Goal: Information Seeking & Learning: Learn about a topic

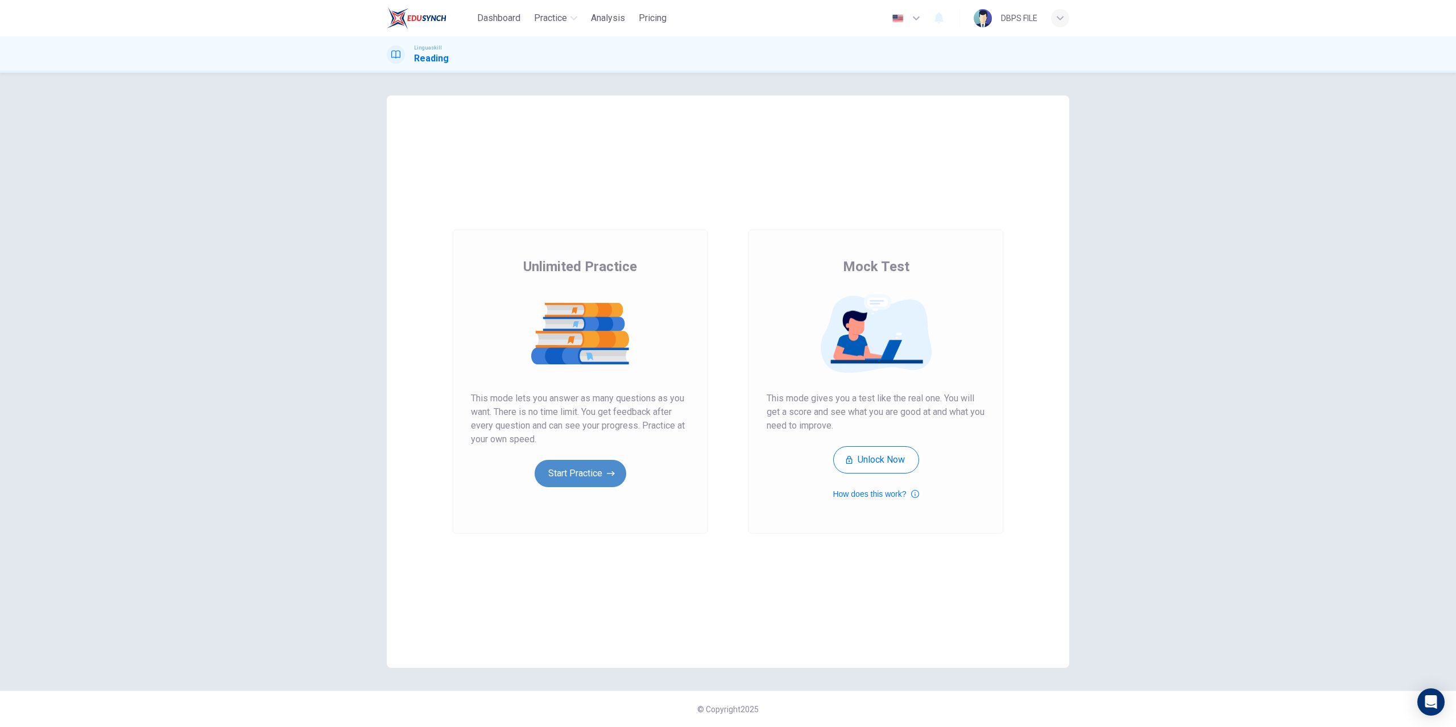
click at [614, 470] on icon "button" at bounding box center [611, 473] width 8 height 11
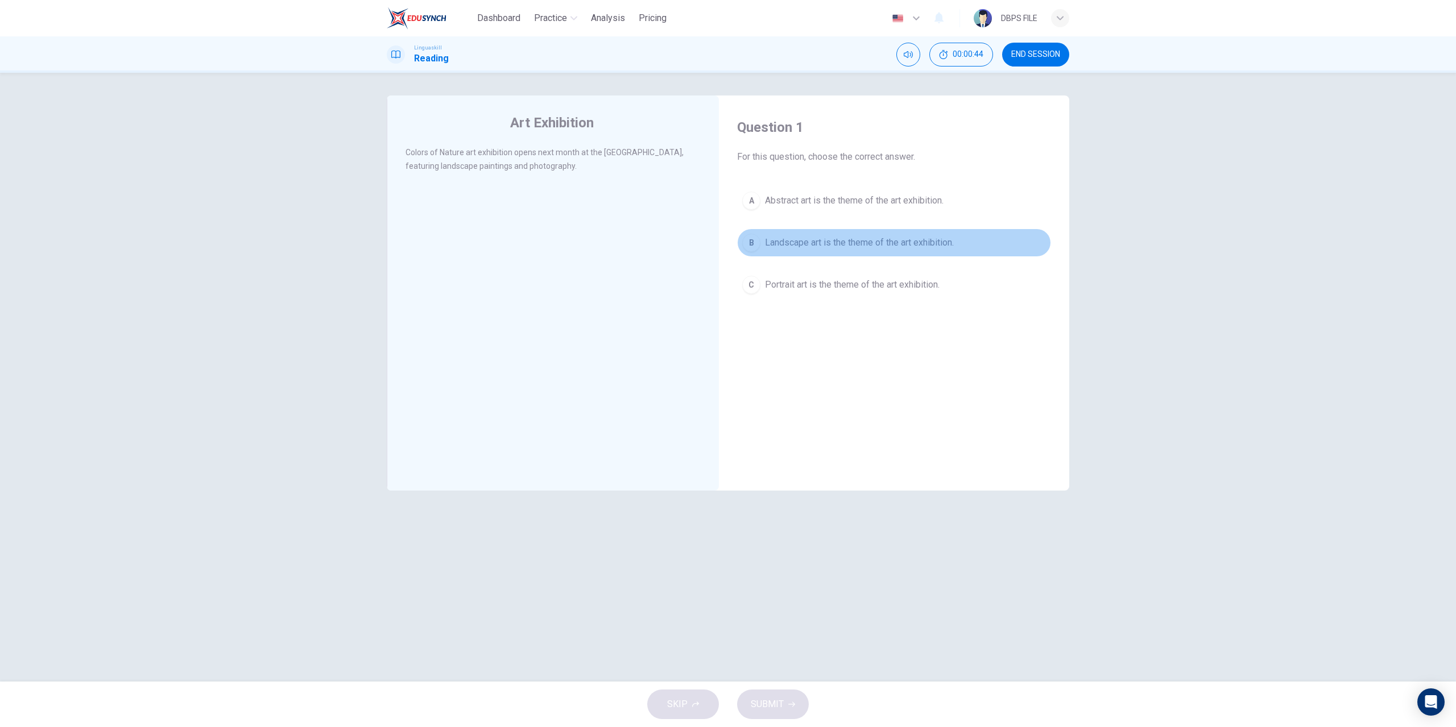
click at [749, 242] on div "B" at bounding box center [751, 243] width 18 height 18
click at [748, 699] on button "SUBMIT" at bounding box center [773, 705] width 72 height 30
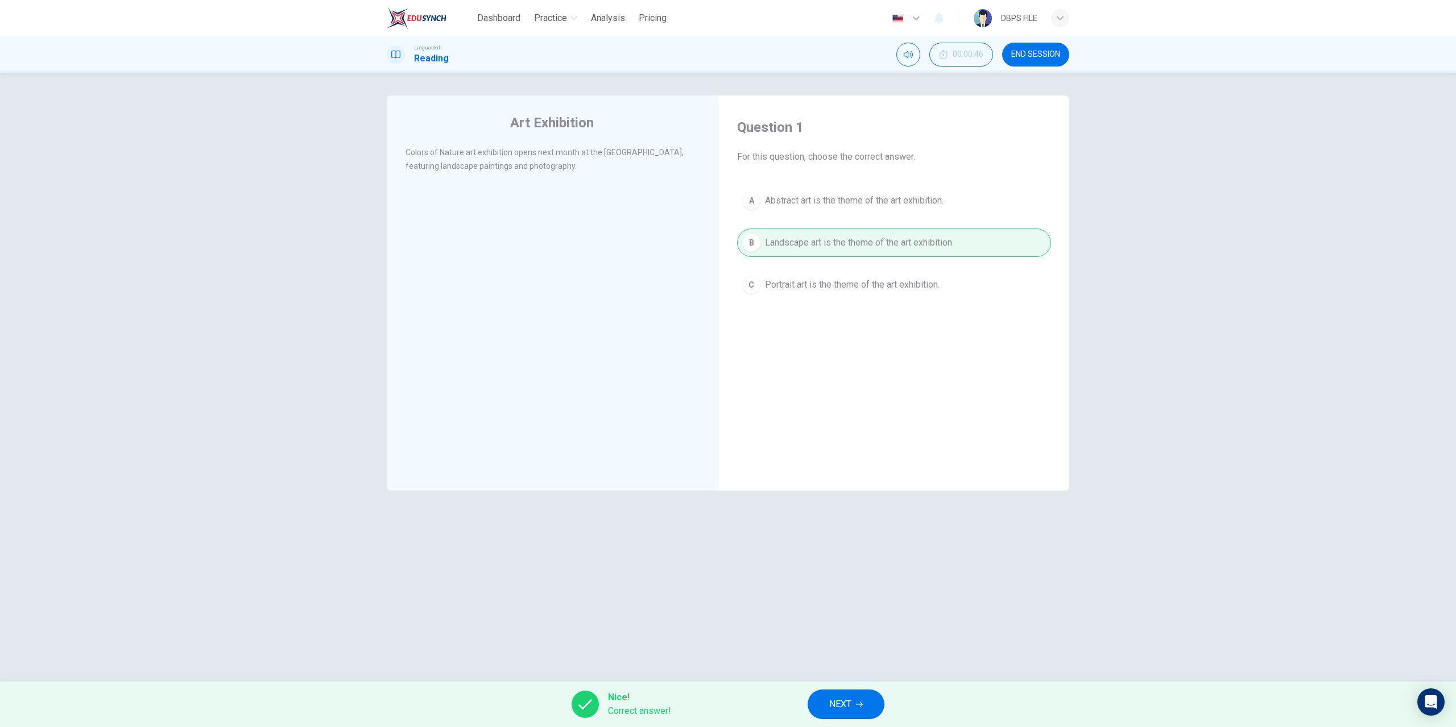
click at [865, 704] on button "NEXT" at bounding box center [846, 705] width 77 height 30
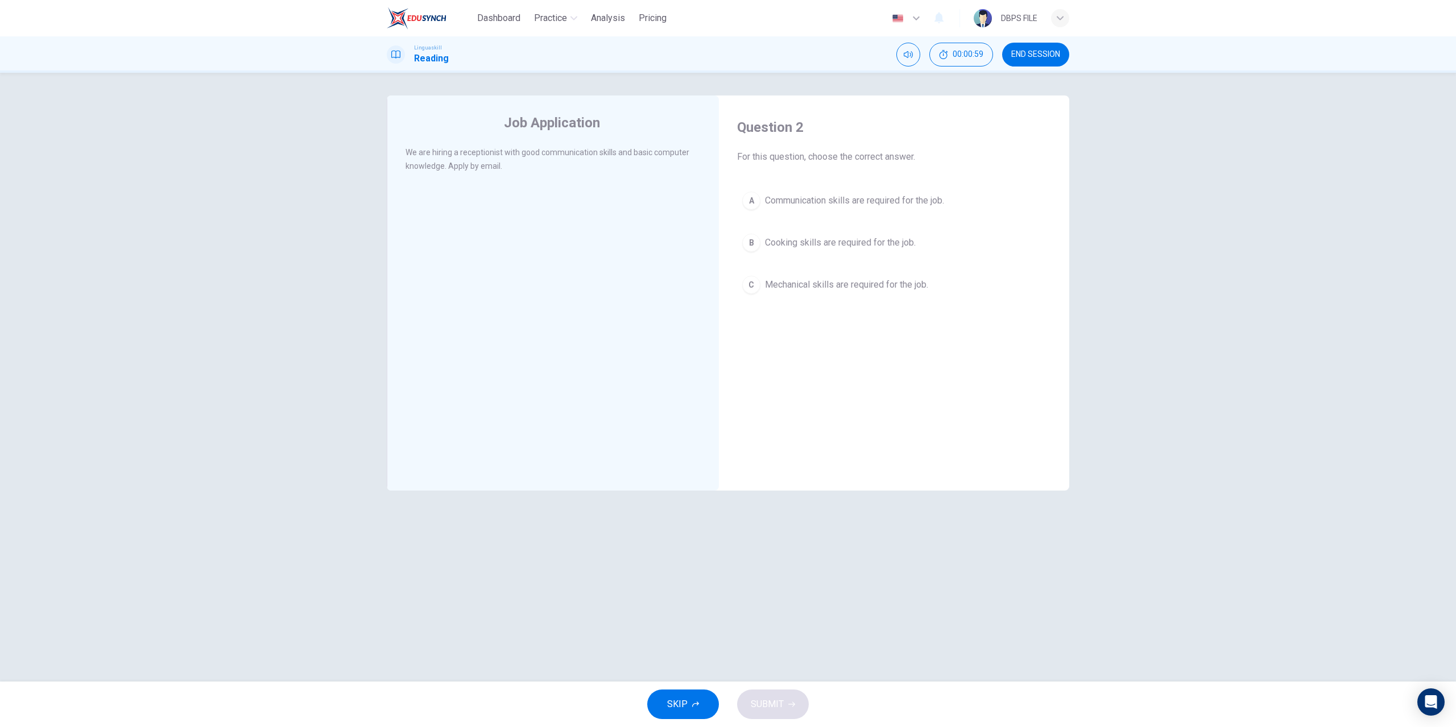
click at [748, 199] on div "A" at bounding box center [751, 201] width 18 height 18
click at [788, 705] on icon "button" at bounding box center [791, 704] width 7 height 7
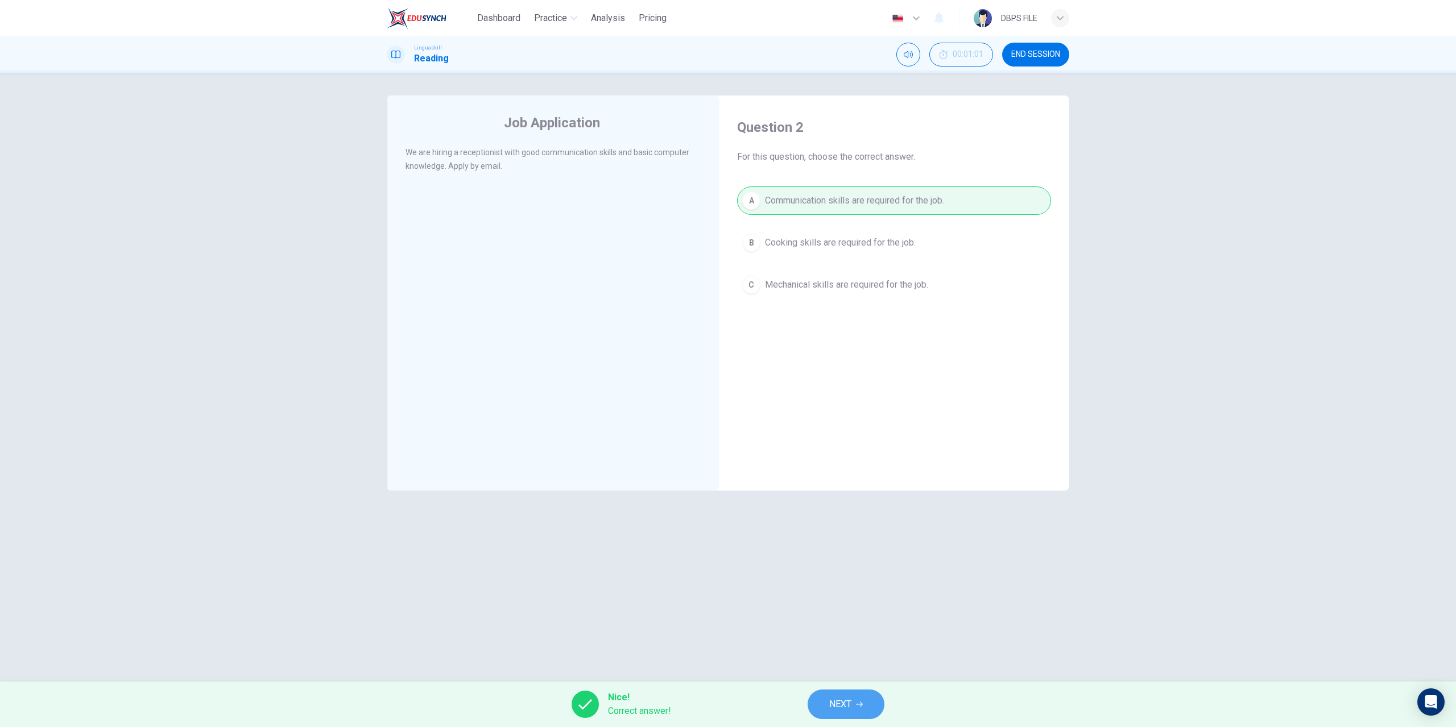
click at [846, 697] on span "NEXT" at bounding box center [840, 705] width 22 height 16
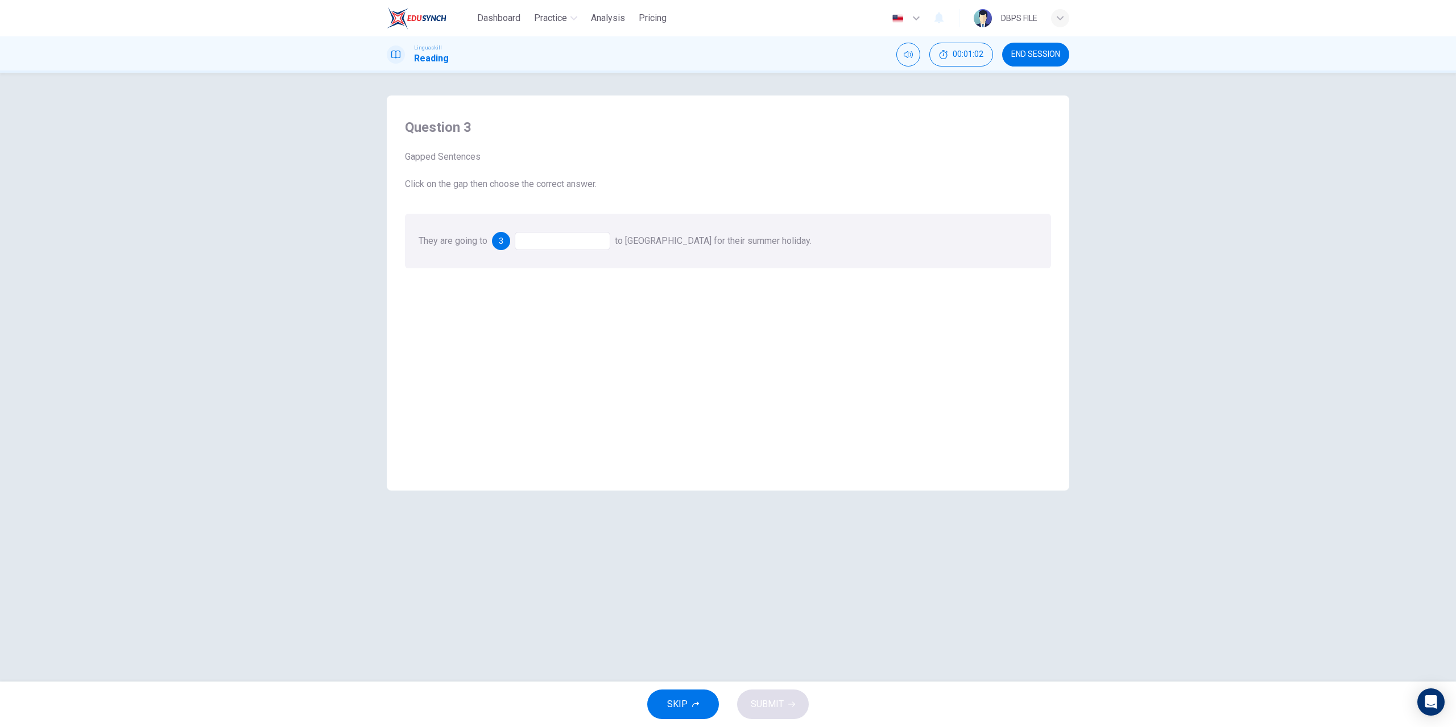
click at [568, 238] on div at bounding box center [563, 241] width 96 height 18
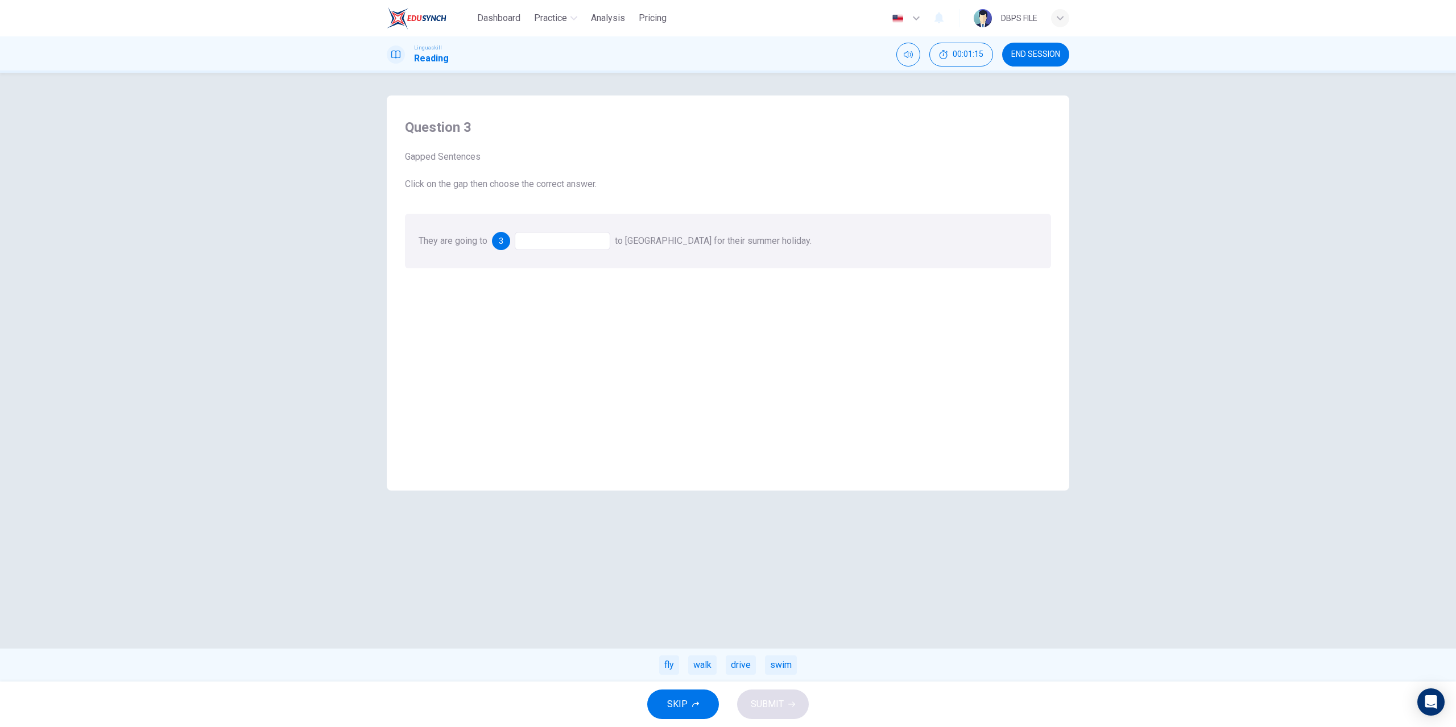
drag, startPoint x: 669, startPoint y: 671, endPoint x: 565, endPoint y: 239, distance: 444.6
click at [565, 239] on div "They are going to 3 to Spain for their summer holiday. fly walk drive swim" at bounding box center [615, 240] width 393 height 11
click at [665, 663] on div "fly" at bounding box center [669, 665] width 20 height 19
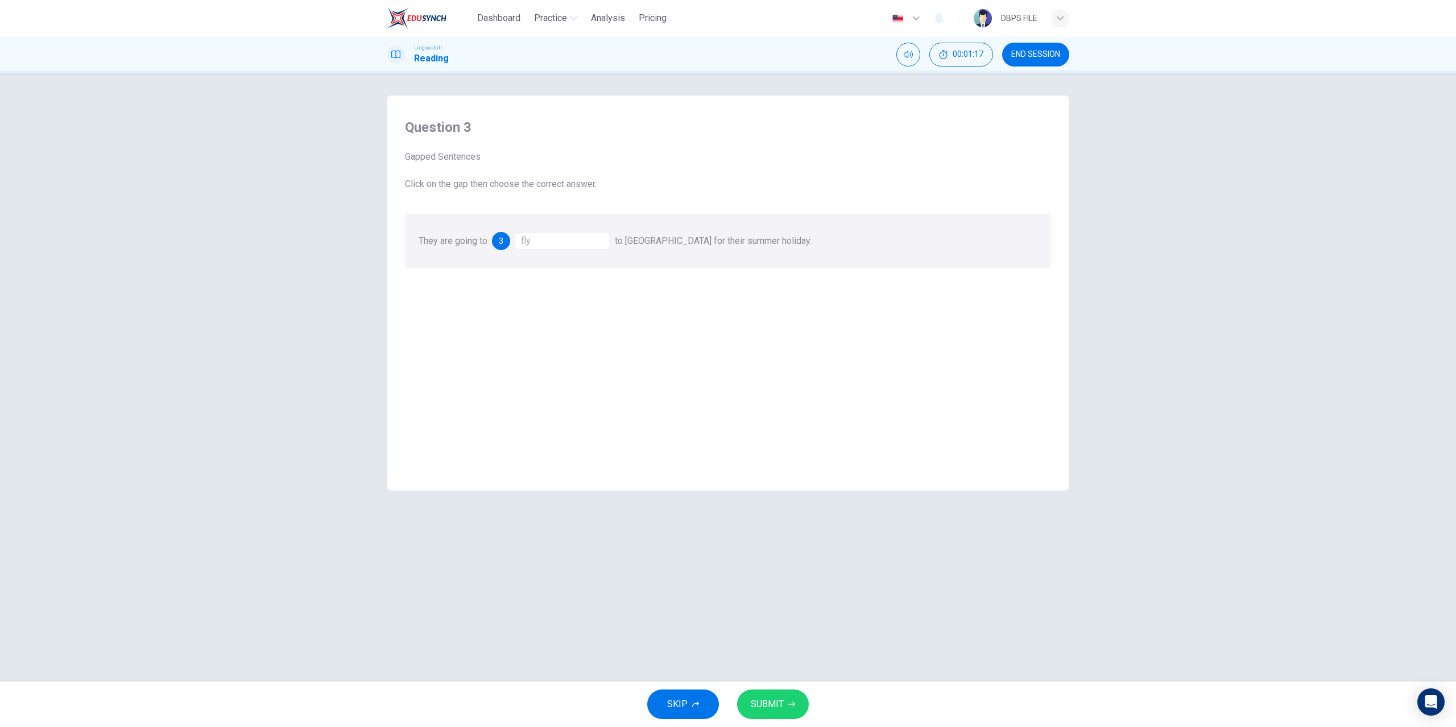
click at [796, 703] on button "SUBMIT" at bounding box center [773, 705] width 72 height 30
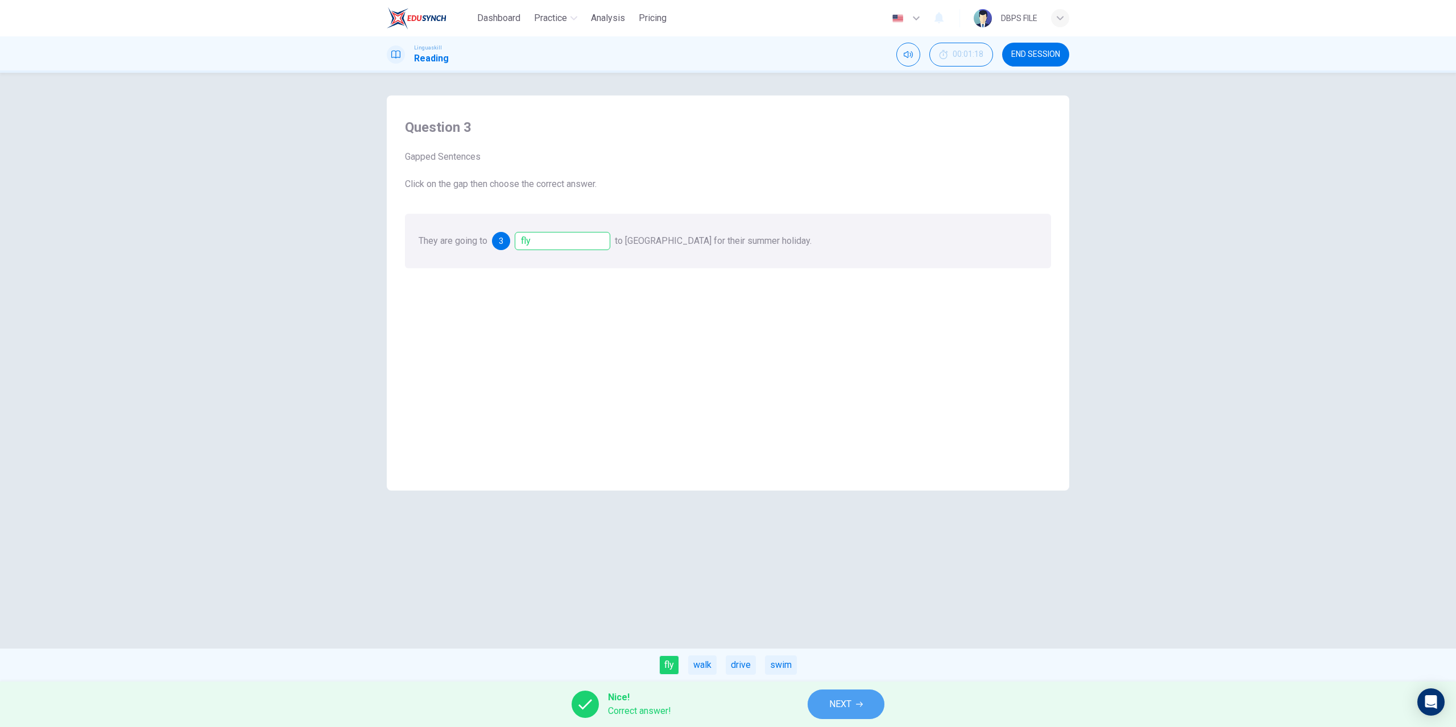
click at [867, 717] on button "NEXT" at bounding box center [846, 705] width 77 height 30
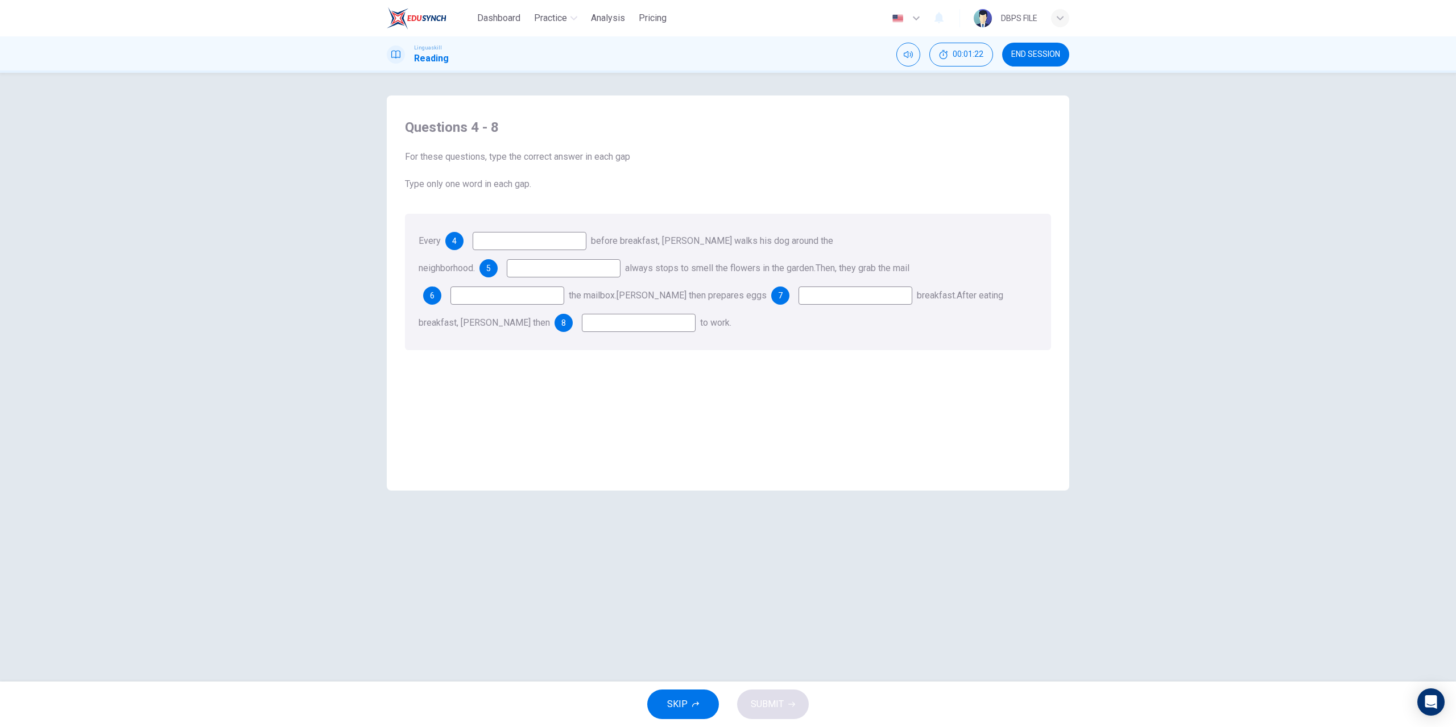
click at [535, 246] on input at bounding box center [530, 241] width 114 height 18
drag, startPoint x: 466, startPoint y: 247, endPoint x: 454, endPoint y: 242, distance: 13.2
click at [456, 243] on div "4" at bounding box center [515, 241] width 141 height 18
click at [454, 242] on span "4" at bounding box center [454, 241] width 5 height 8
click at [564, 231] on div "Every 4 before breakfast, Mr. Green walks his dog around the neighborhood. 5 al…" at bounding box center [728, 282] width 646 height 137
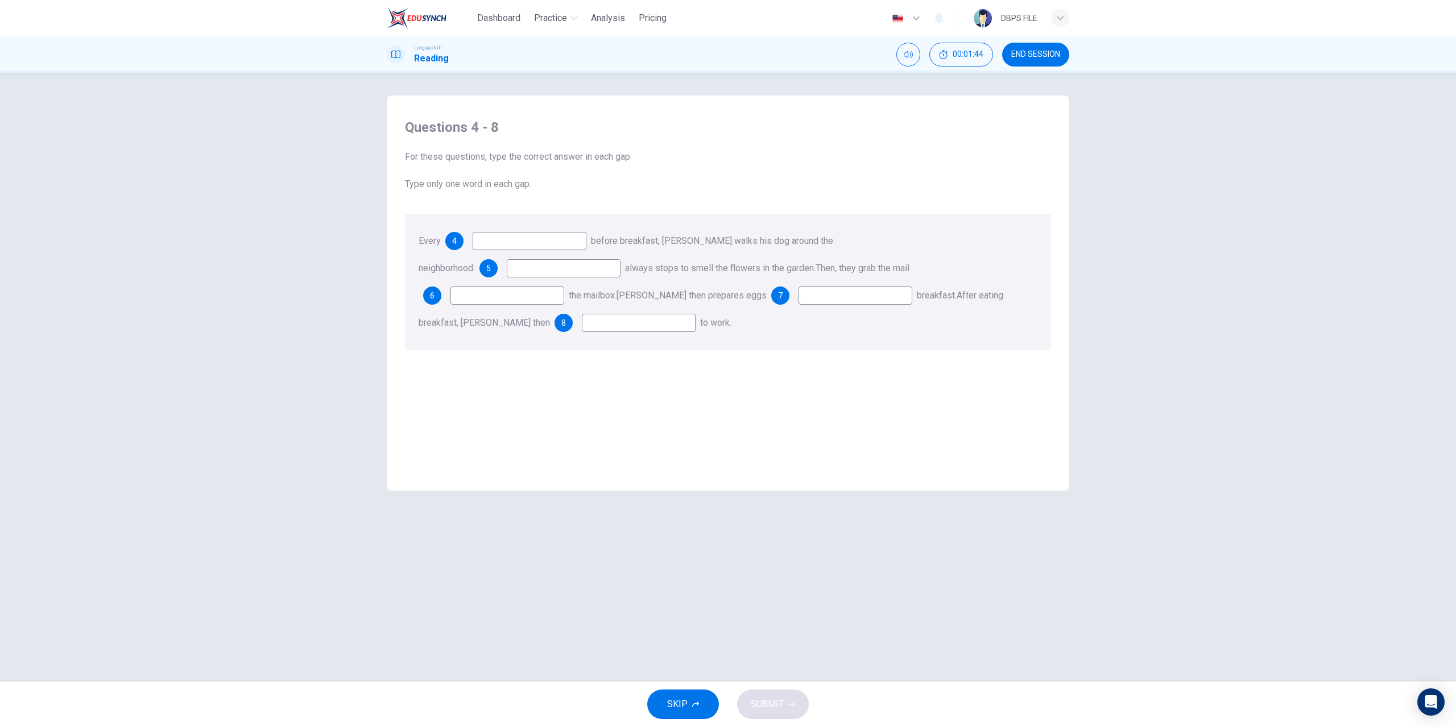
click at [563, 239] on input at bounding box center [530, 241] width 114 height 18
type input "morning"
click at [621, 259] on input at bounding box center [564, 268] width 114 height 18
type input "The dog"
click at [564, 287] on input at bounding box center [507, 296] width 114 height 18
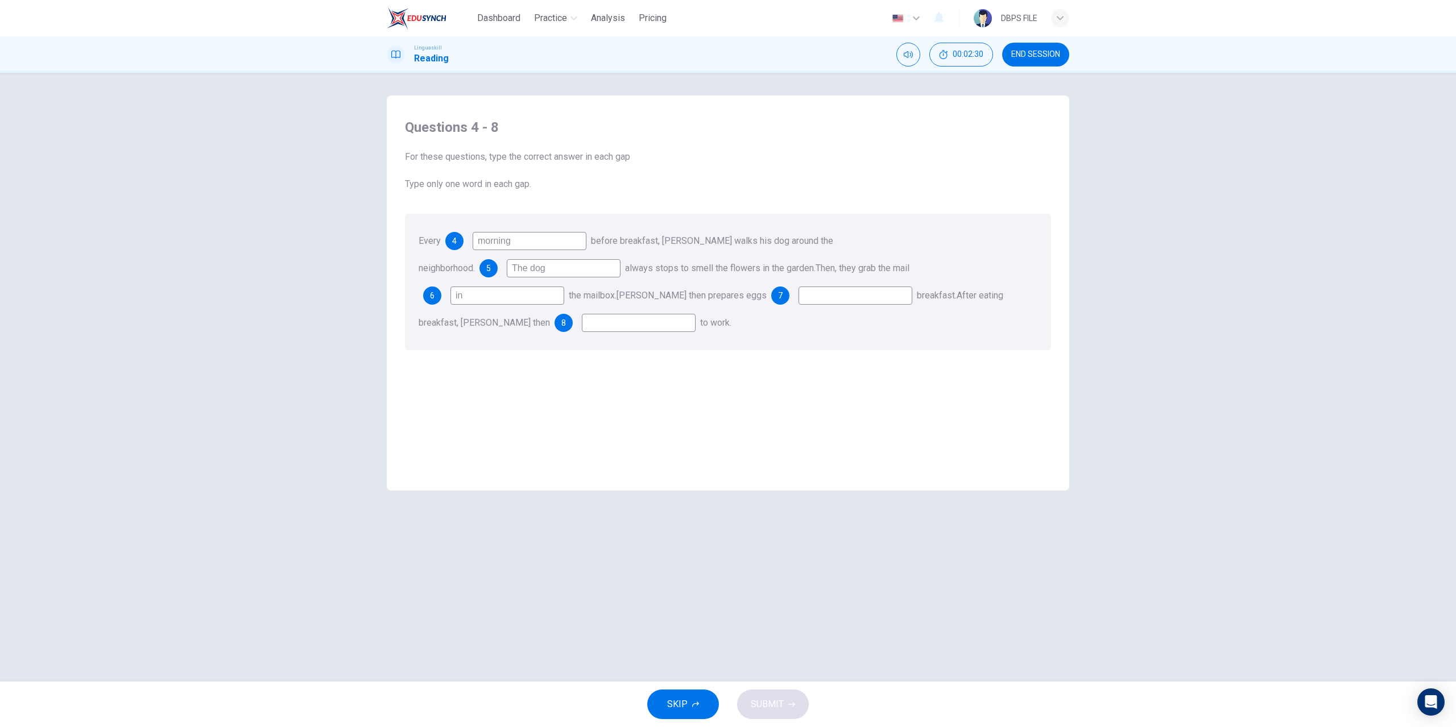
type input "in"
click at [799, 300] on input at bounding box center [856, 296] width 114 height 18
type input "for"
click at [696, 314] on input at bounding box center [639, 323] width 114 height 18
type input "go"
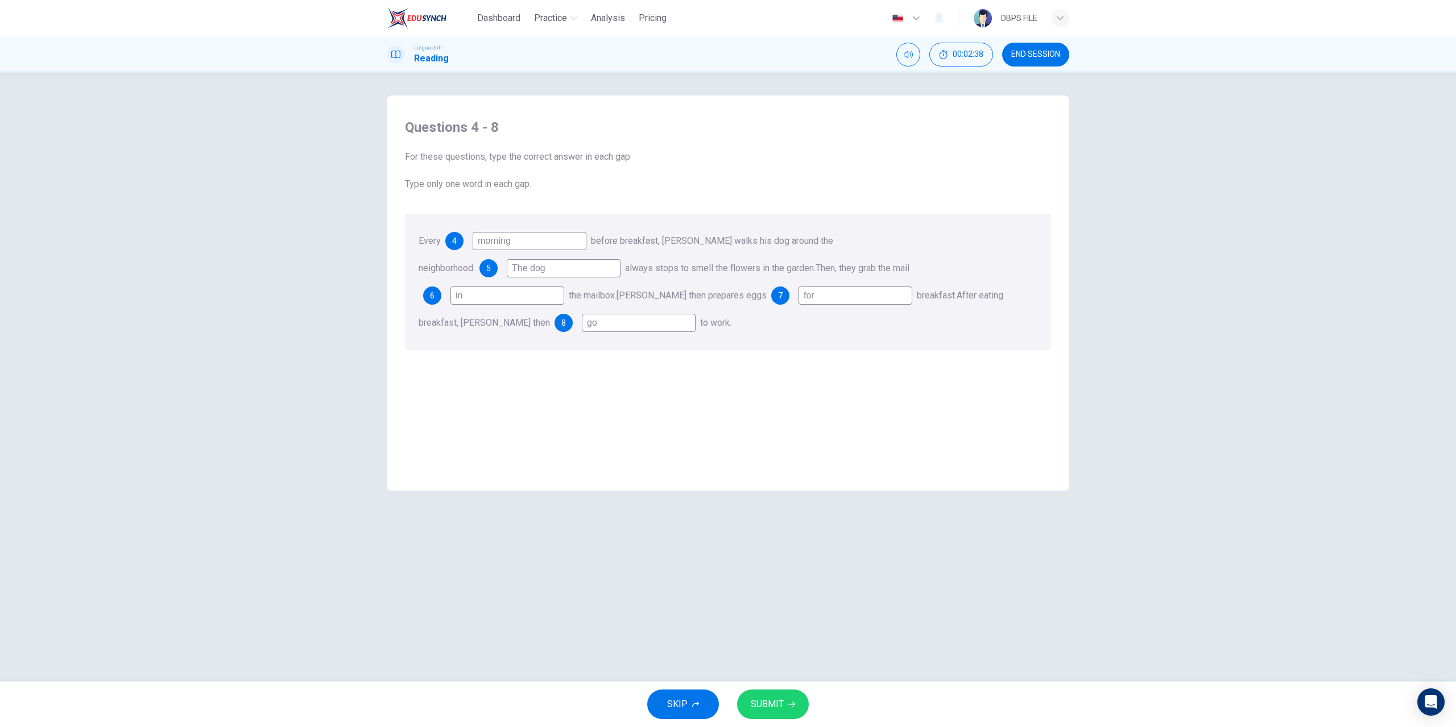
click at [768, 702] on span "SUBMIT" at bounding box center [767, 705] width 33 height 16
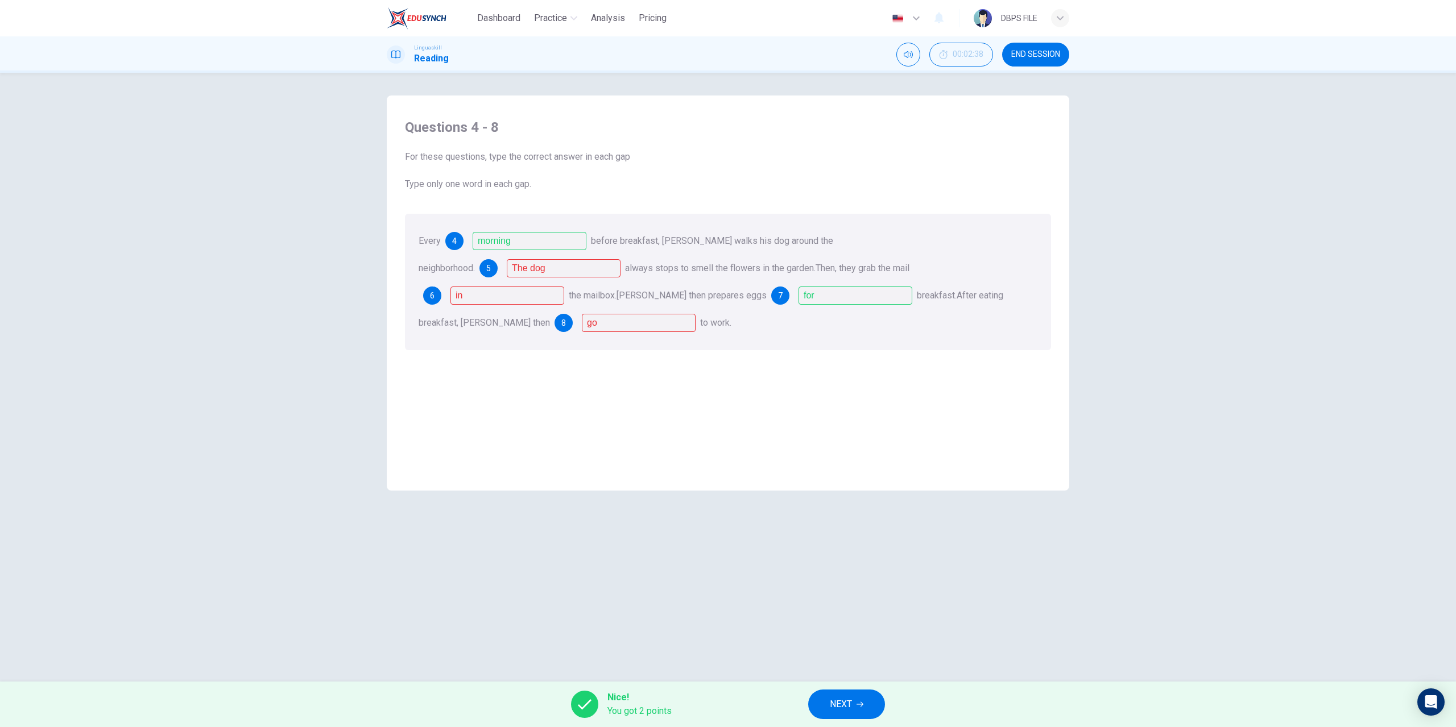
click at [849, 696] on button "NEXT" at bounding box center [846, 705] width 77 height 30
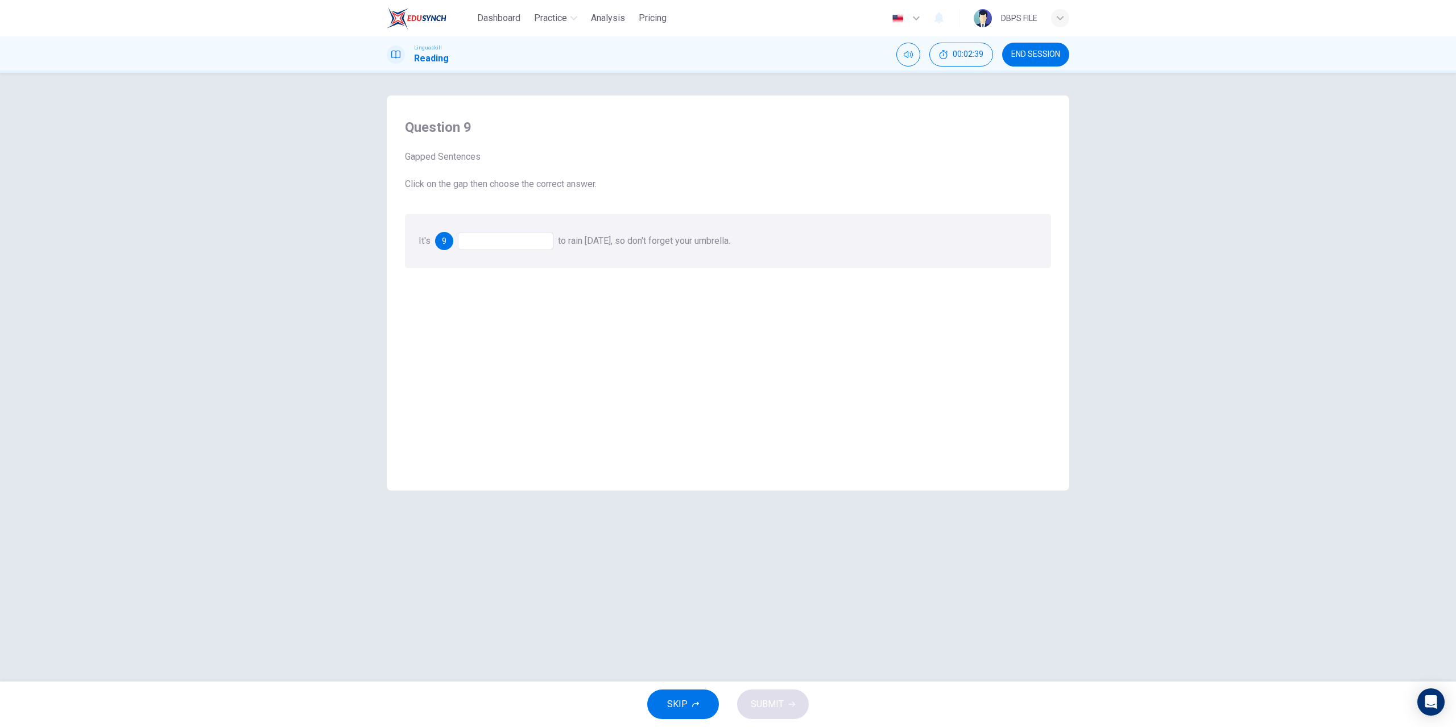
click at [536, 245] on div at bounding box center [506, 241] width 96 height 18
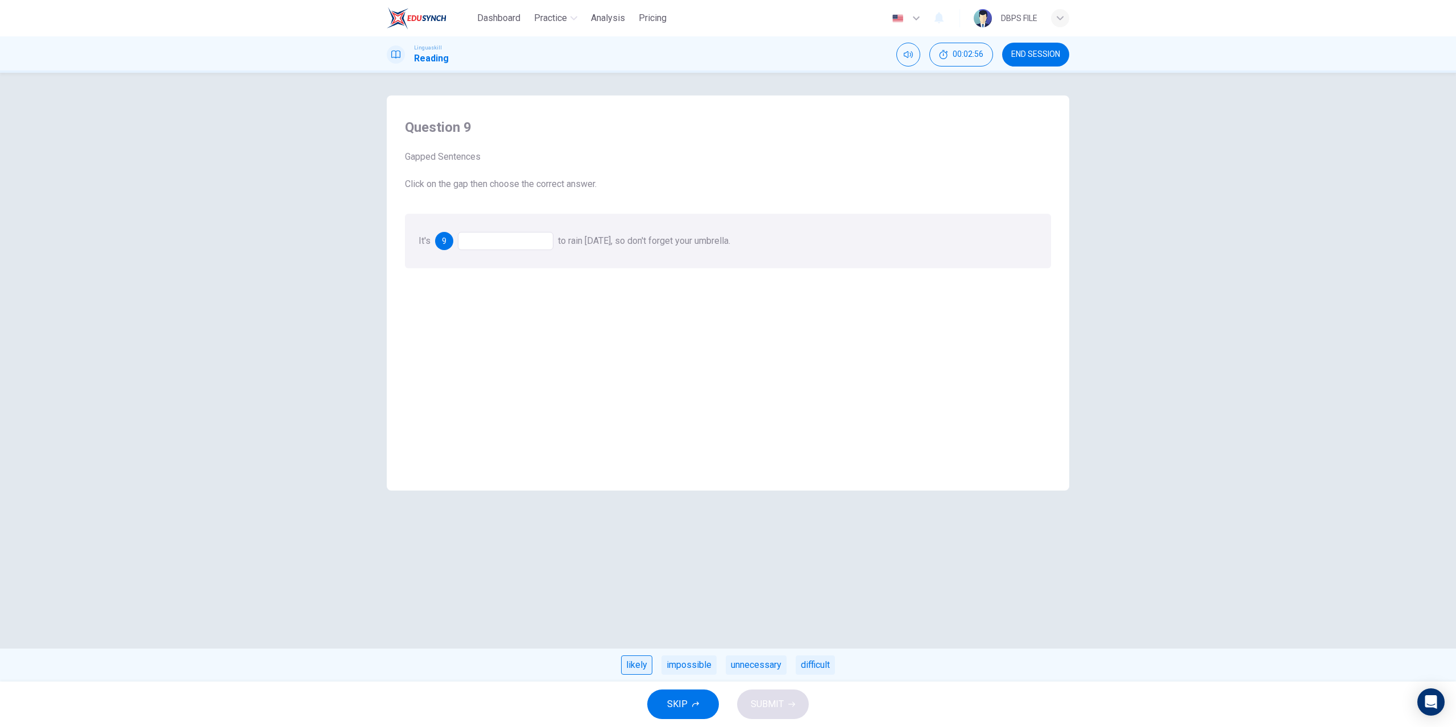
click at [647, 665] on div "likely" at bounding box center [636, 665] width 31 height 19
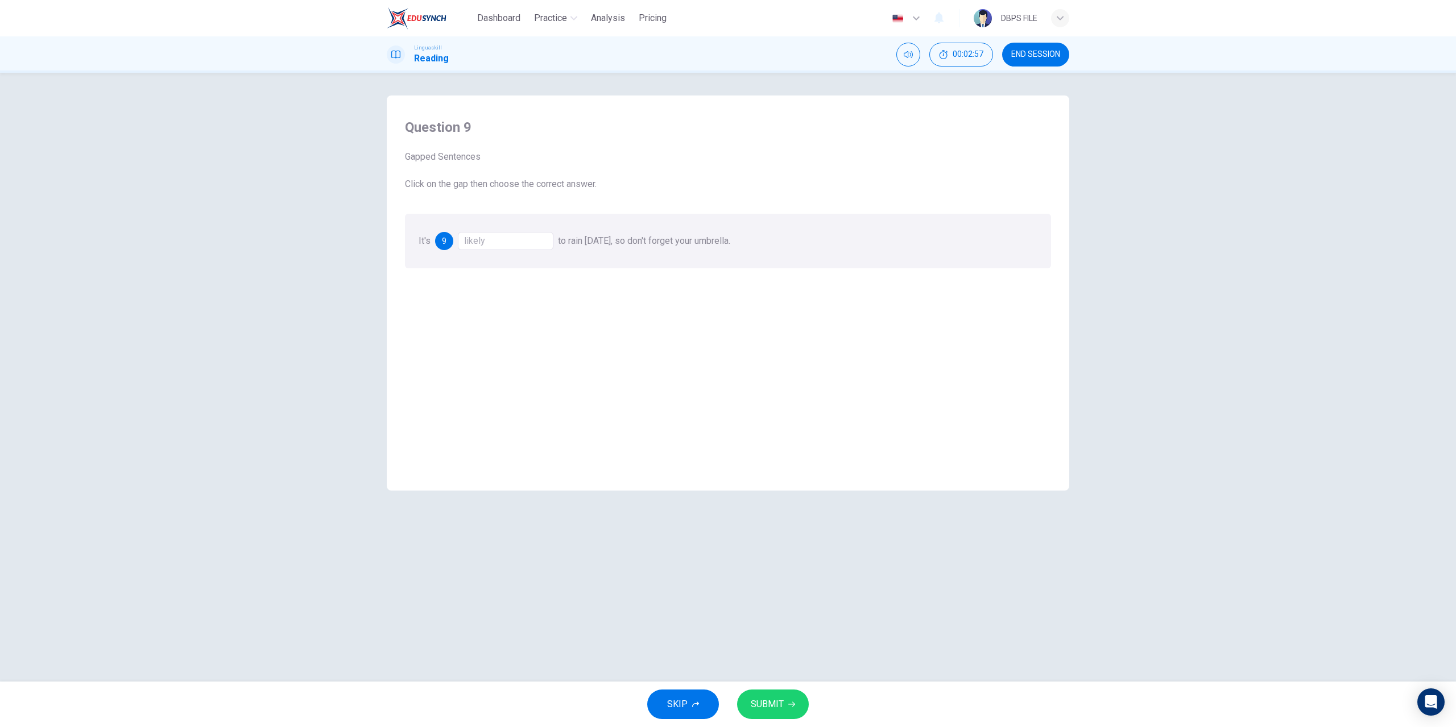
click at [749, 703] on button "SUBMIT" at bounding box center [773, 705] width 72 height 30
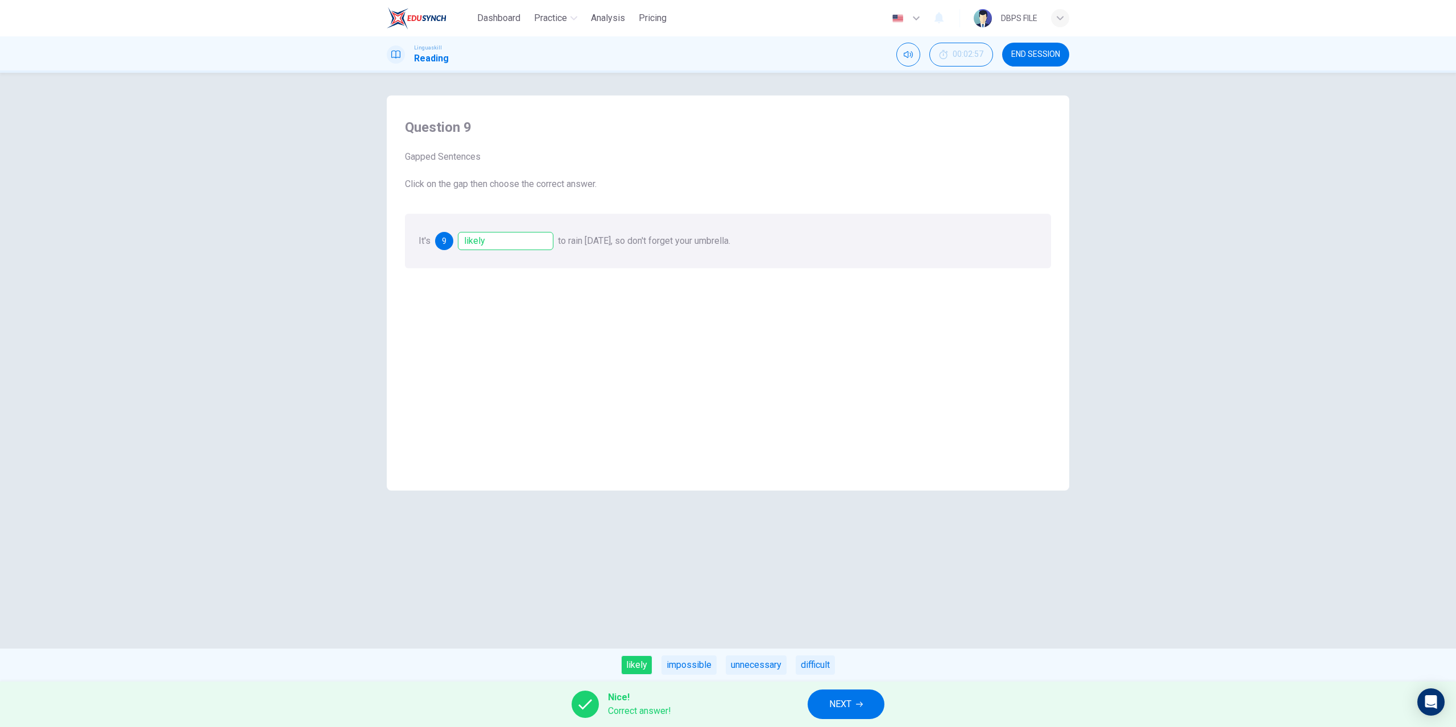
click at [853, 705] on button "NEXT" at bounding box center [846, 705] width 77 height 30
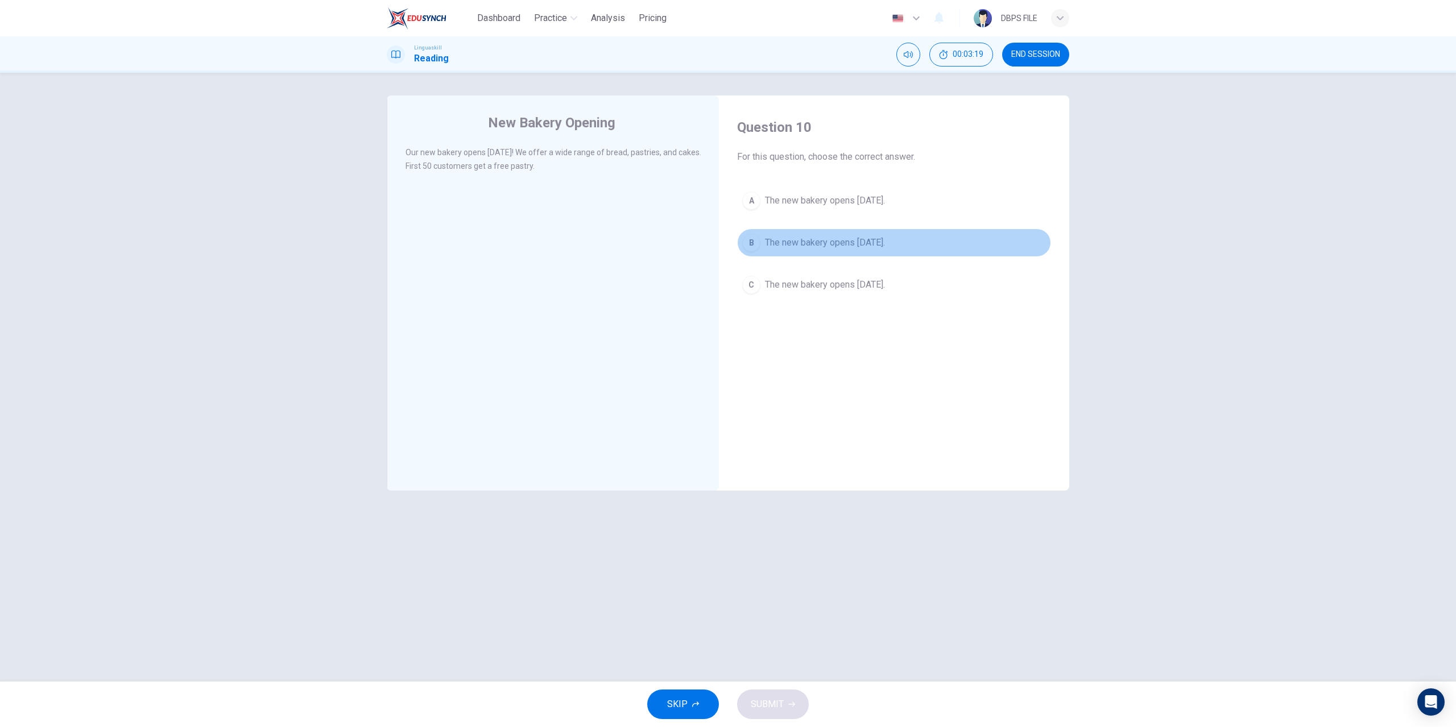
click at [752, 241] on div "B" at bounding box center [751, 243] width 18 height 18
click at [762, 701] on span "SUBMIT" at bounding box center [767, 705] width 33 height 16
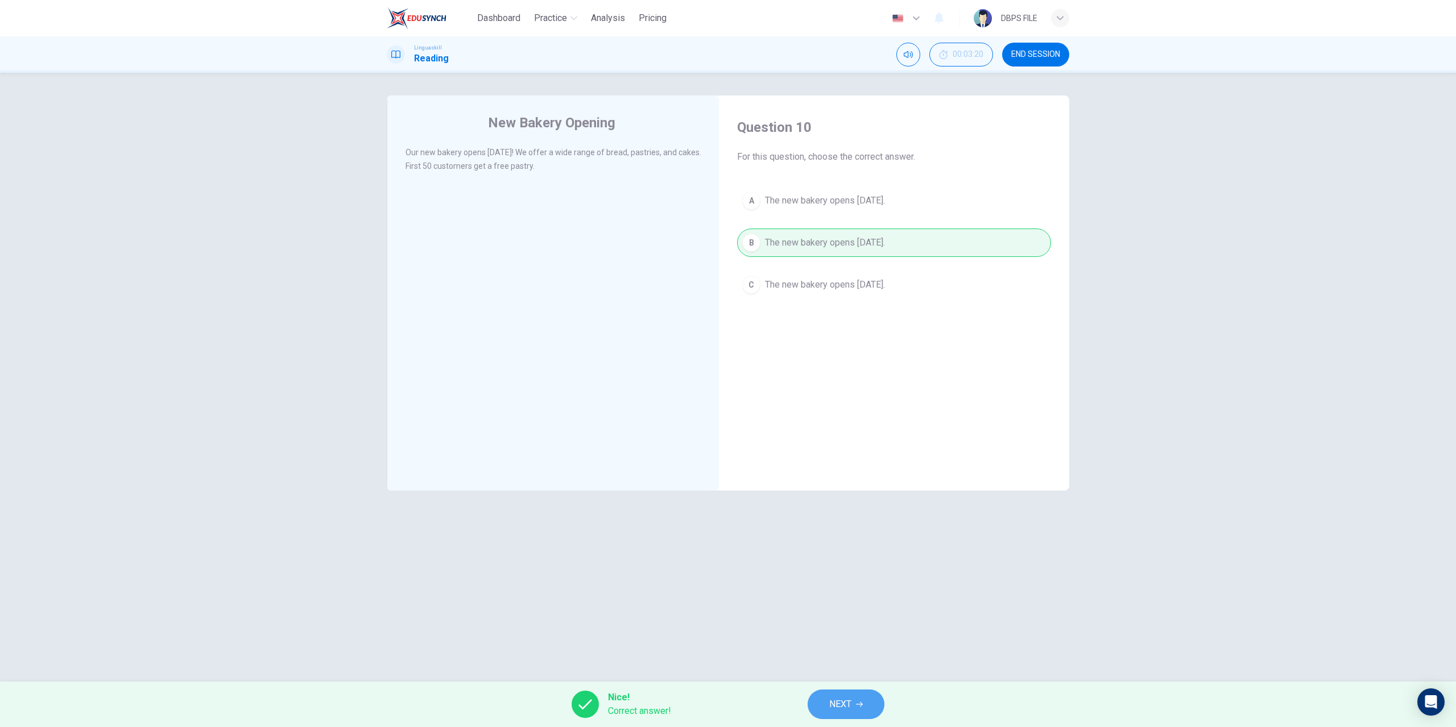
click at [851, 717] on button "NEXT" at bounding box center [846, 705] width 77 height 30
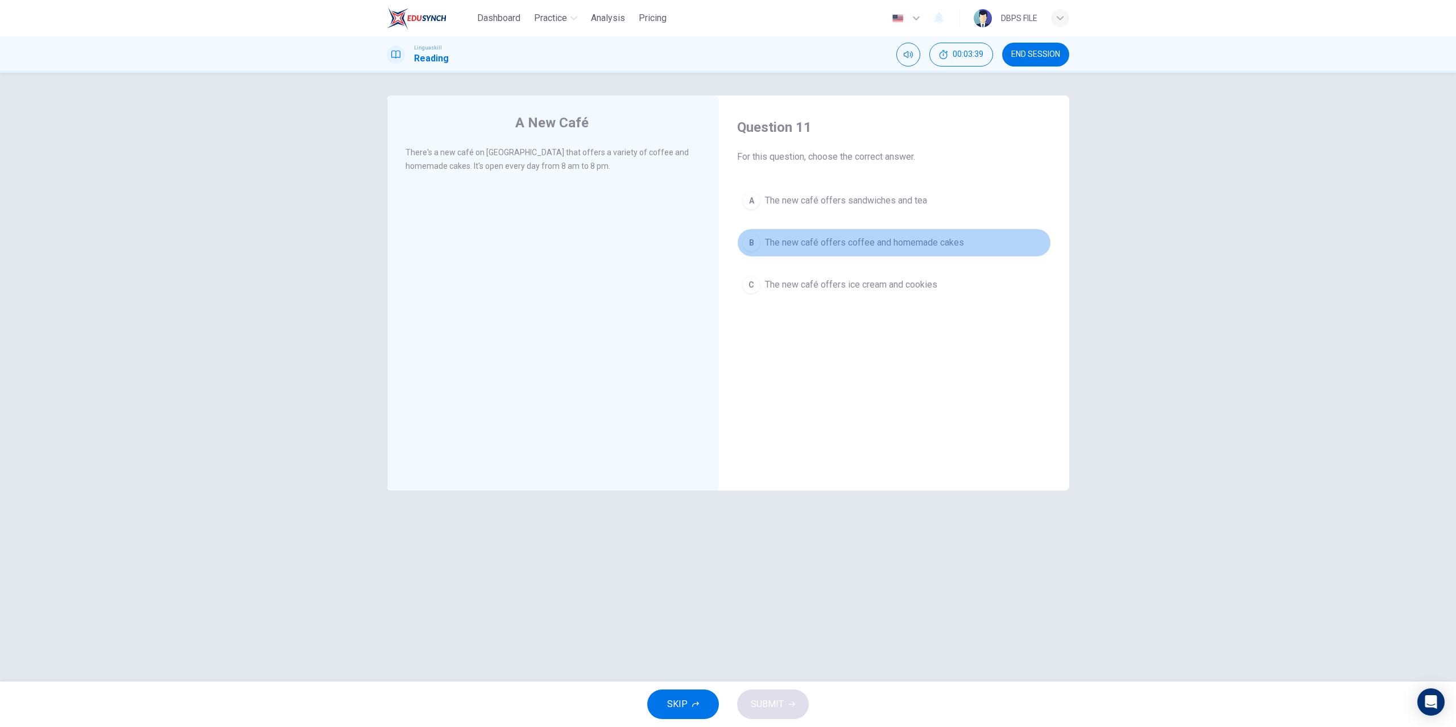
click at [787, 243] on span "The new café offers coffee and homemade cakes" at bounding box center [864, 243] width 199 height 14
click at [764, 677] on div "A New Café There's a new café on High Street that offers a variety of coffee an…" at bounding box center [728, 377] width 1456 height 609
click at [770, 701] on span "SUBMIT" at bounding box center [767, 705] width 33 height 16
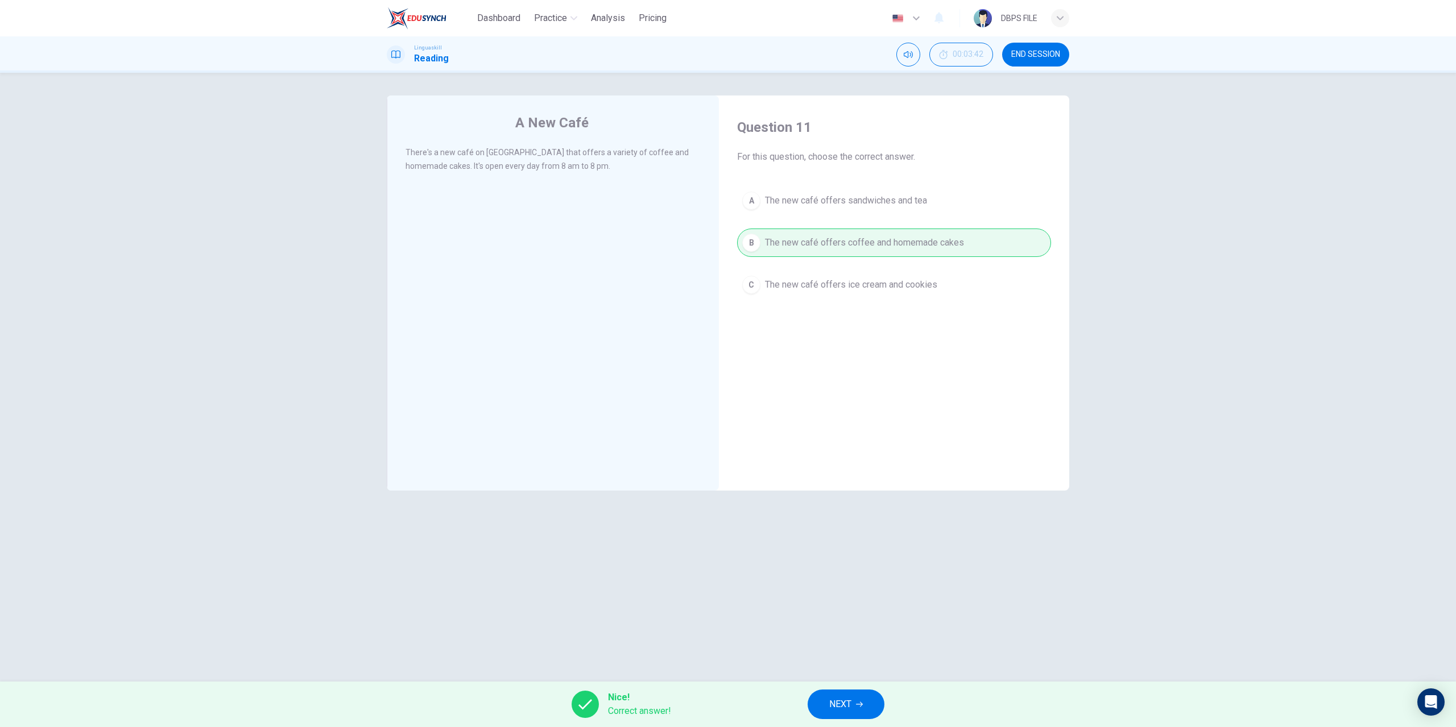
click at [845, 709] on span "NEXT" at bounding box center [840, 705] width 22 height 16
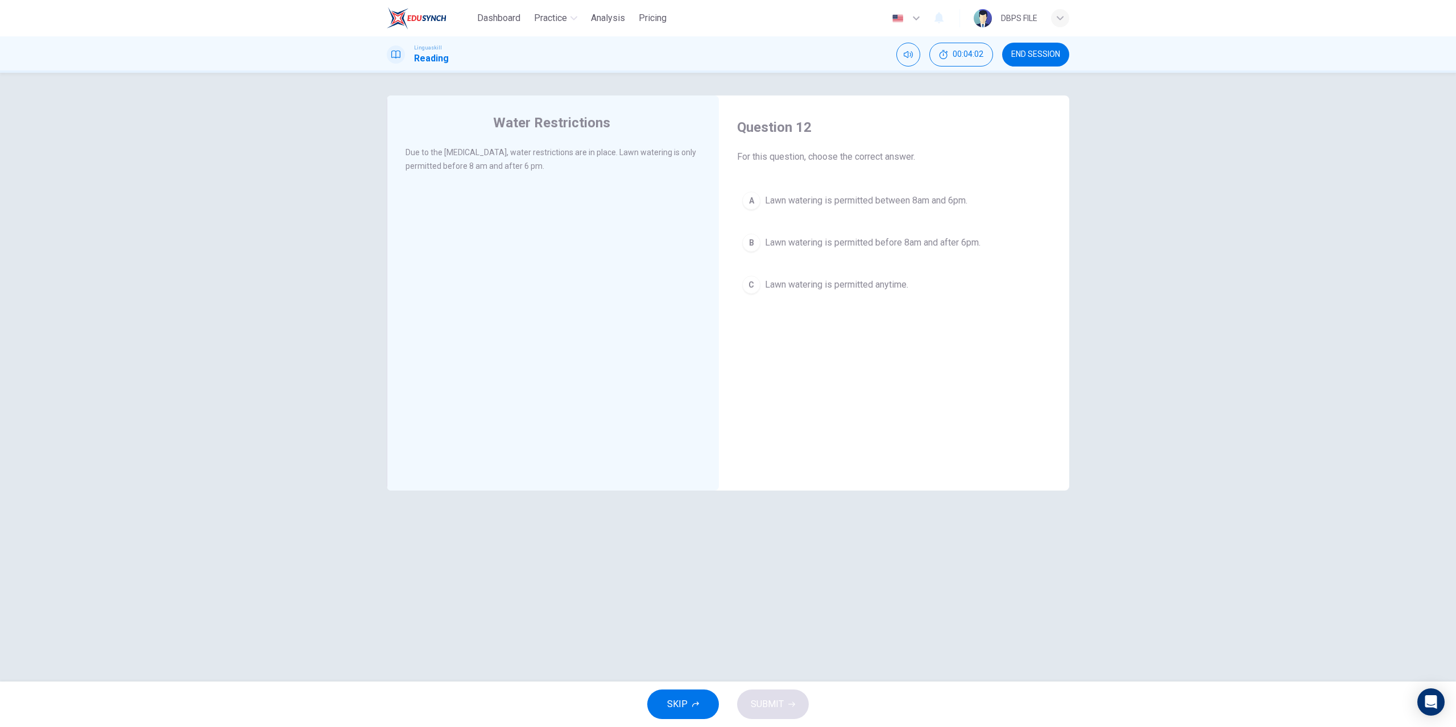
click at [755, 243] on div "B" at bounding box center [751, 243] width 18 height 18
click at [783, 700] on span "SUBMIT" at bounding box center [767, 705] width 33 height 16
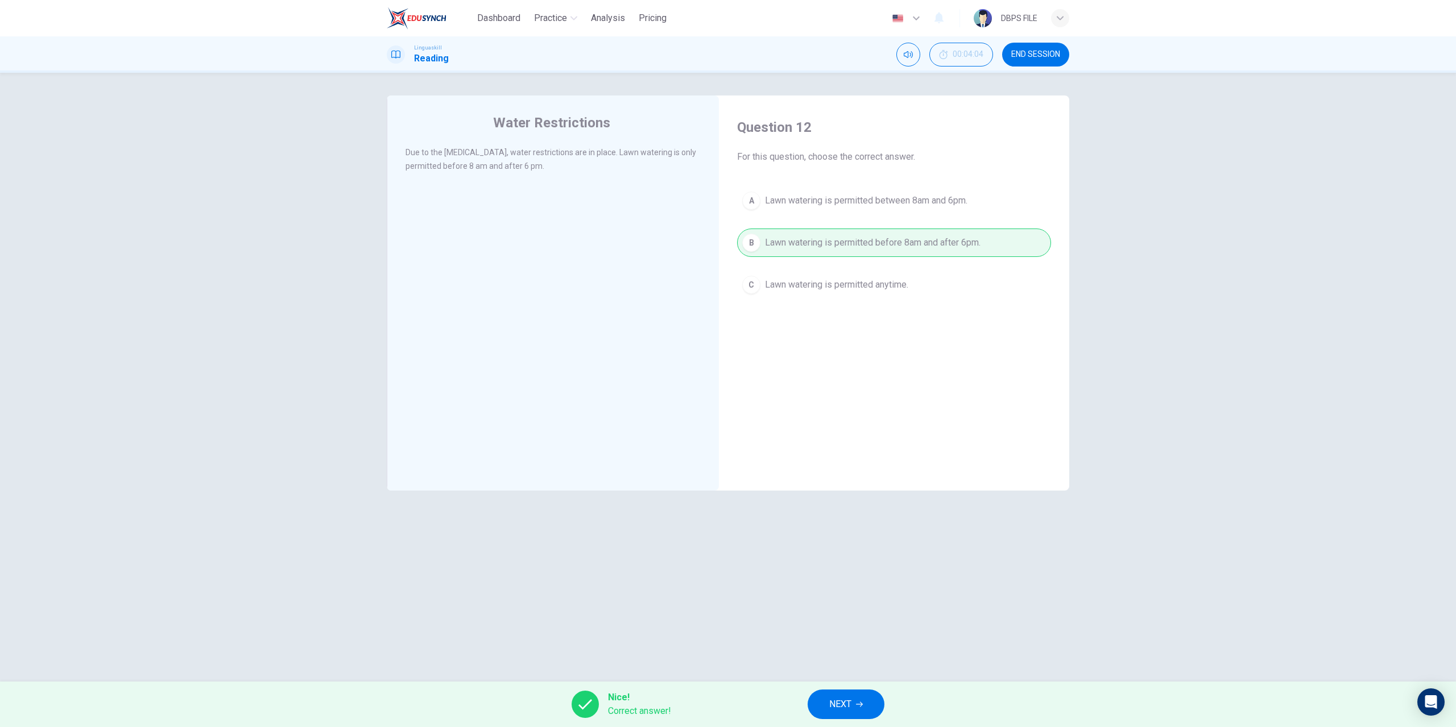
click at [858, 704] on icon "button" at bounding box center [859, 704] width 7 height 7
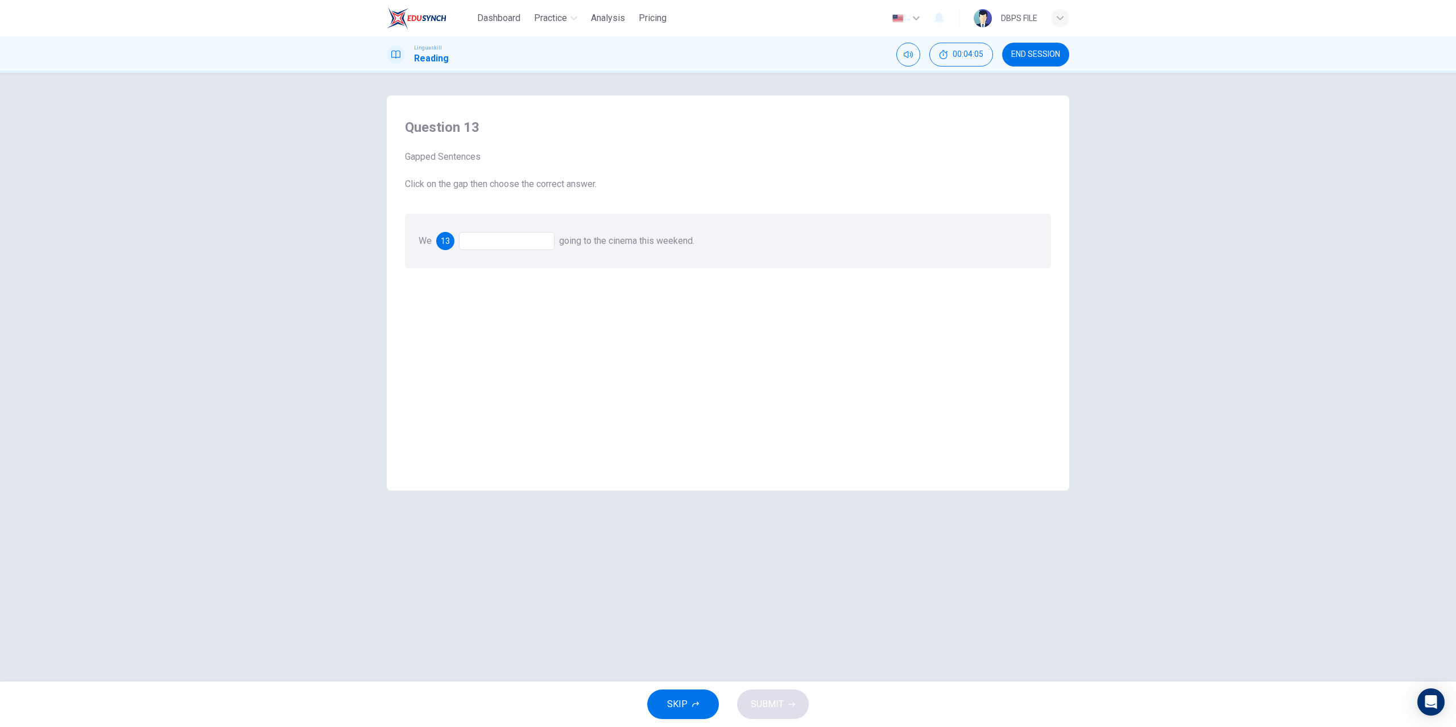
click at [507, 231] on div "We 13 going to the cinema this weekend." at bounding box center [728, 241] width 646 height 55
click at [511, 243] on div at bounding box center [507, 241] width 96 height 18
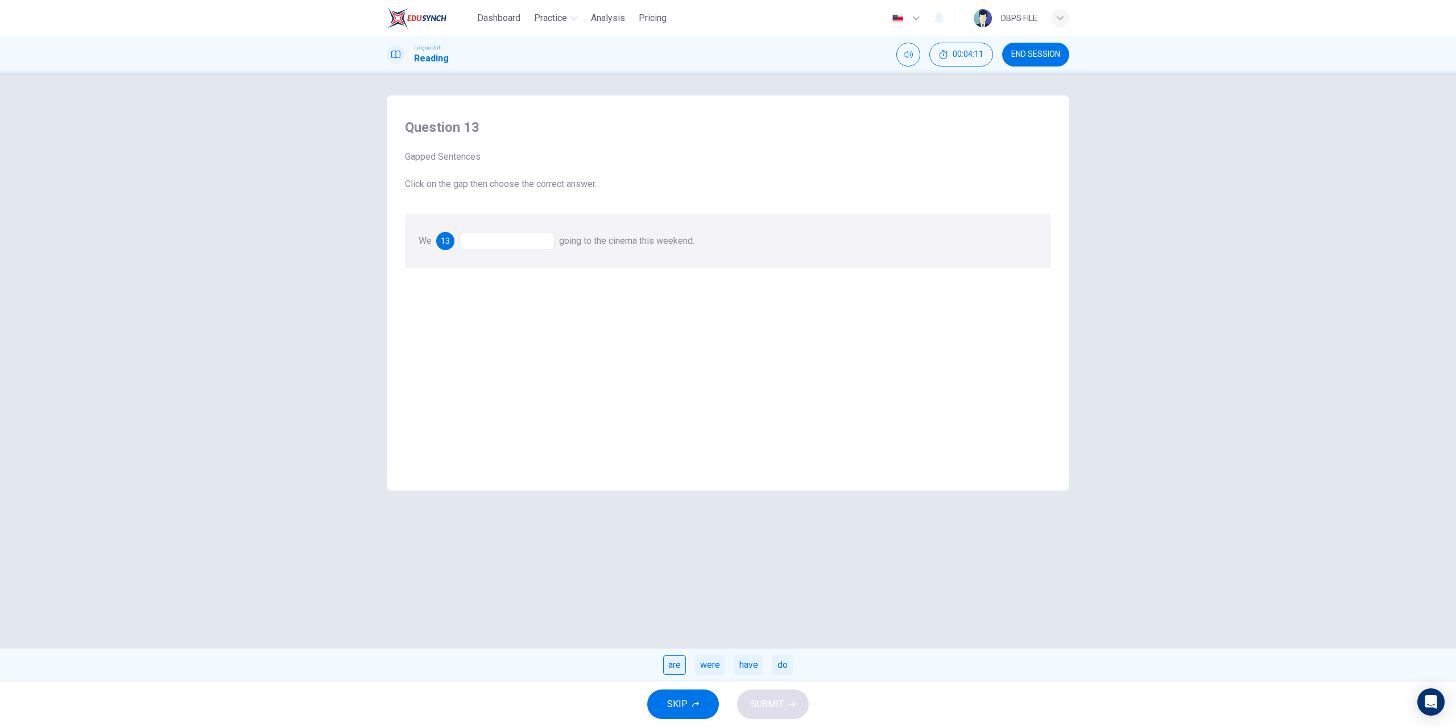
click at [672, 660] on div "are" at bounding box center [674, 665] width 23 height 19
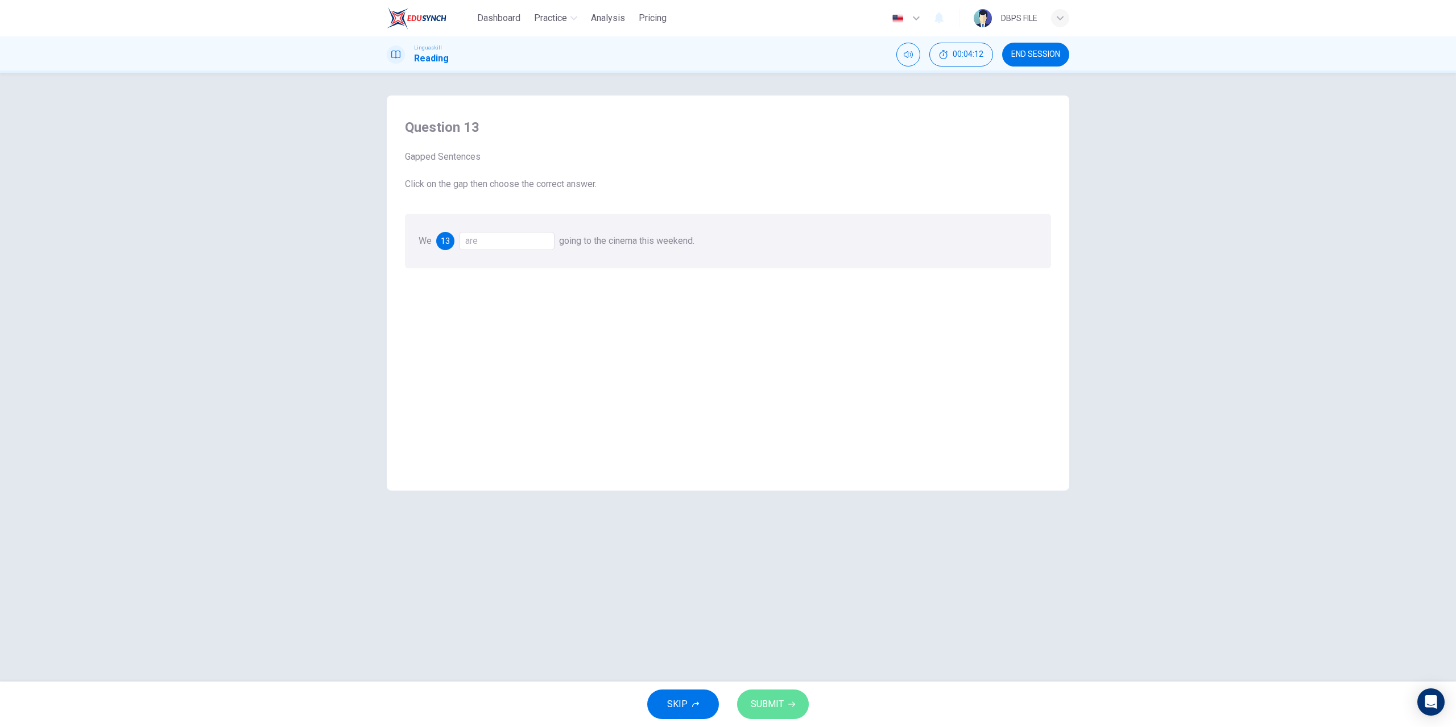
click at [758, 701] on span "SUBMIT" at bounding box center [767, 705] width 33 height 16
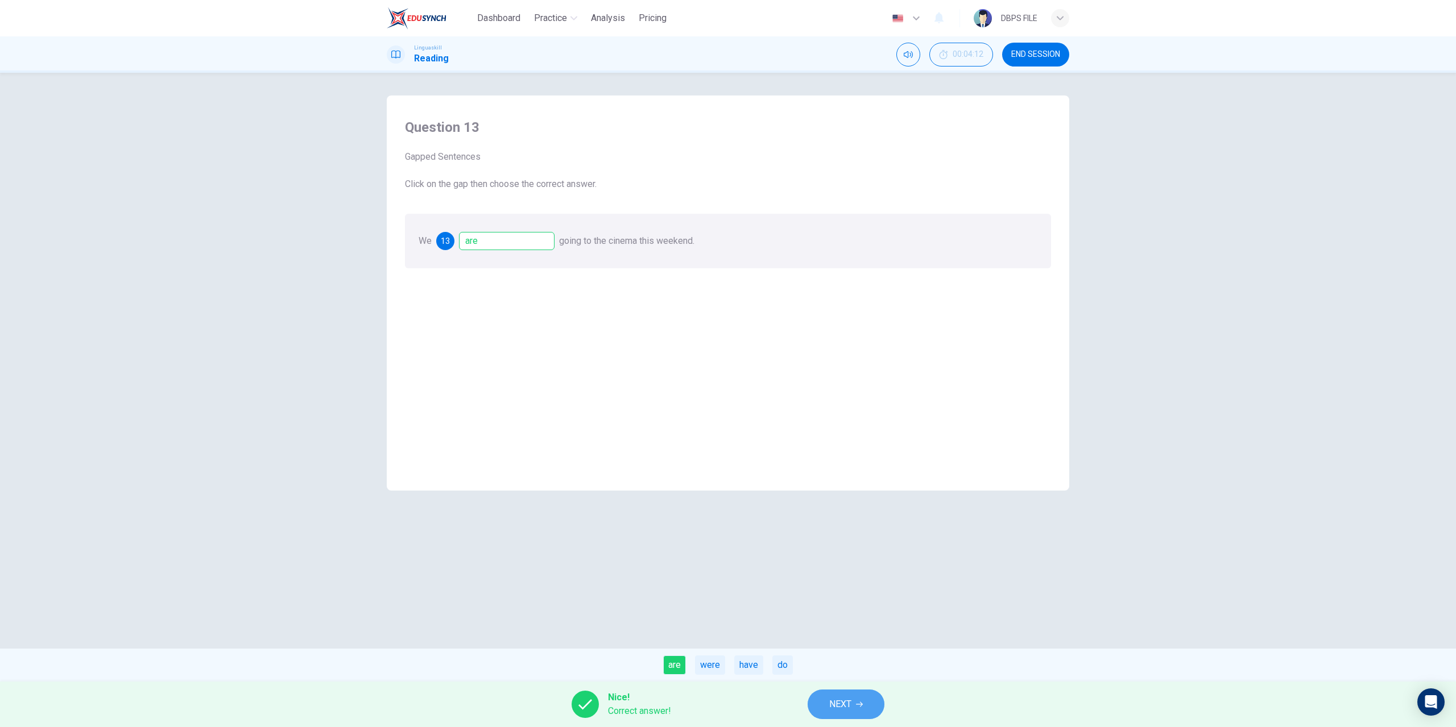
click at [859, 715] on button "NEXT" at bounding box center [846, 705] width 77 height 30
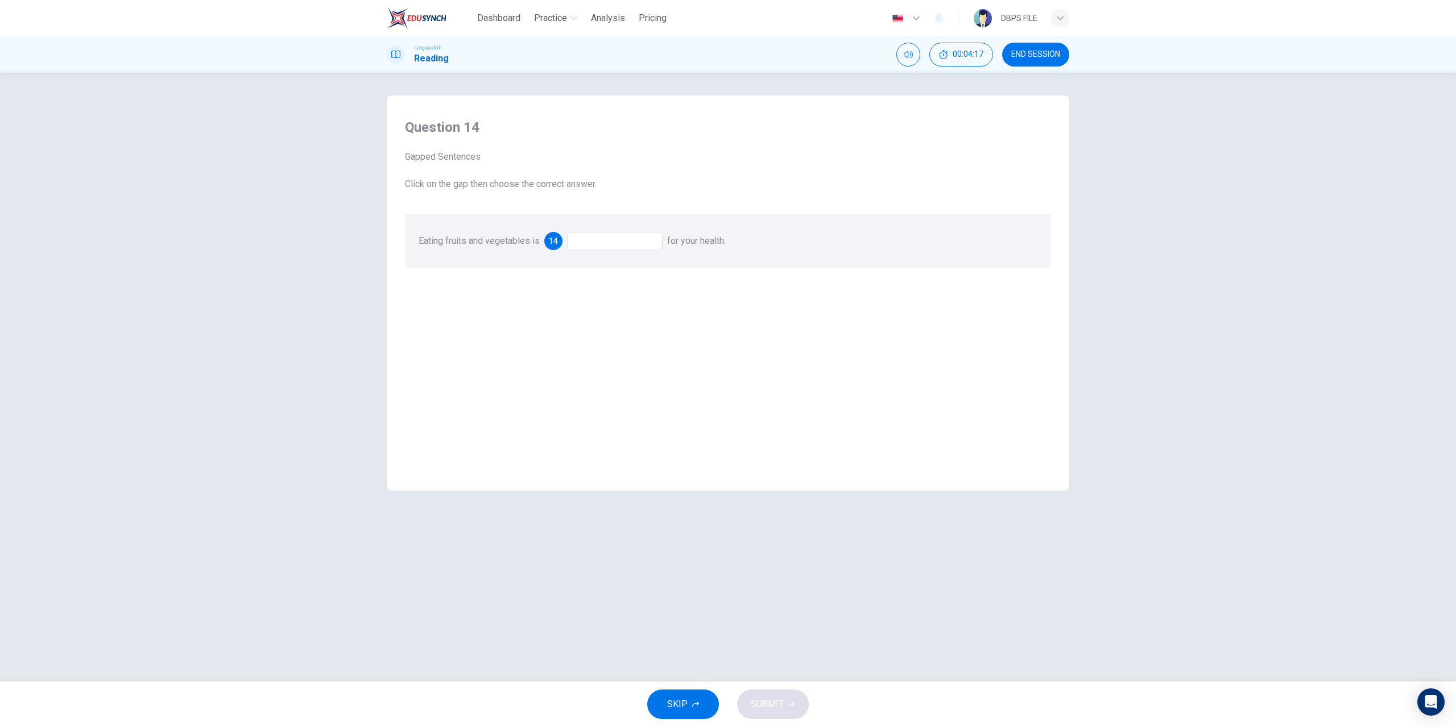
click at [626, 233] on div at bounding box center [615, 241] width 96 height 18
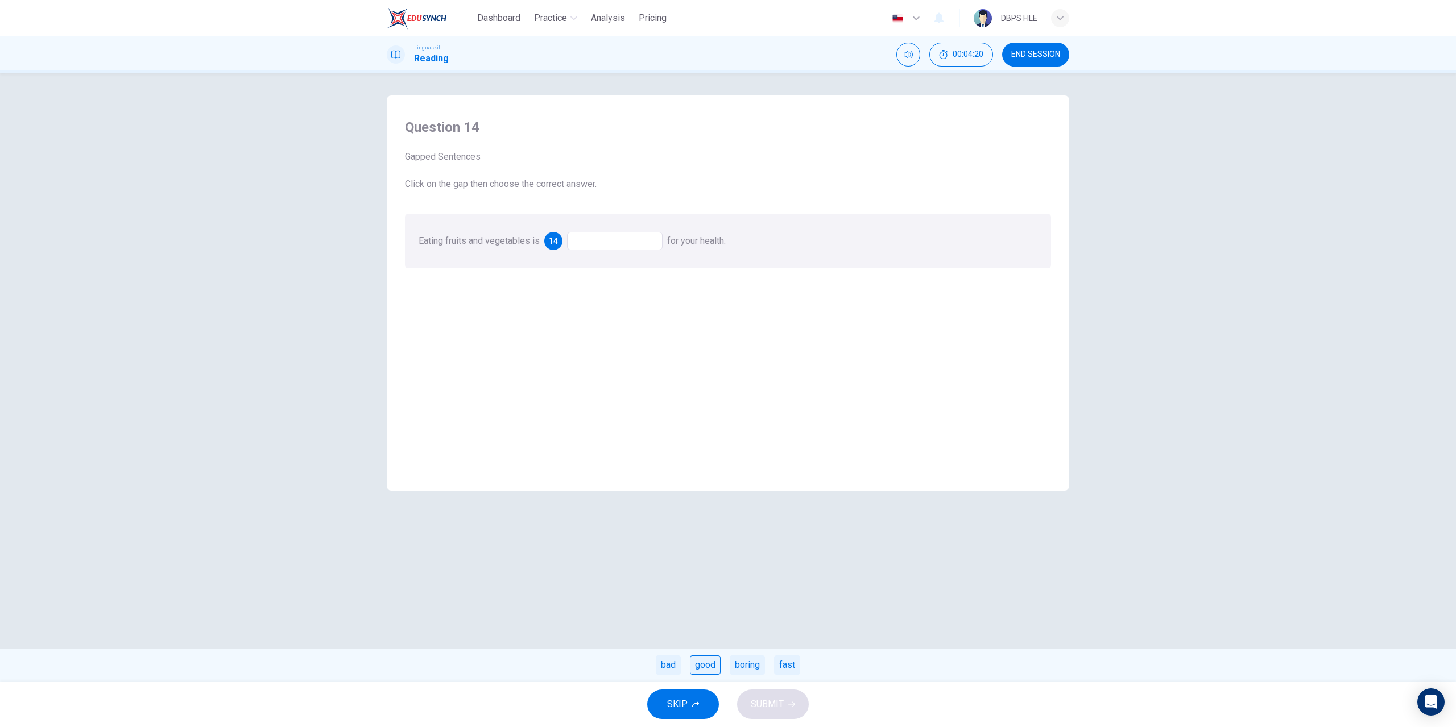
click at [710, 664] on div "good" at bounding box center [705, 665] width 31 height 19
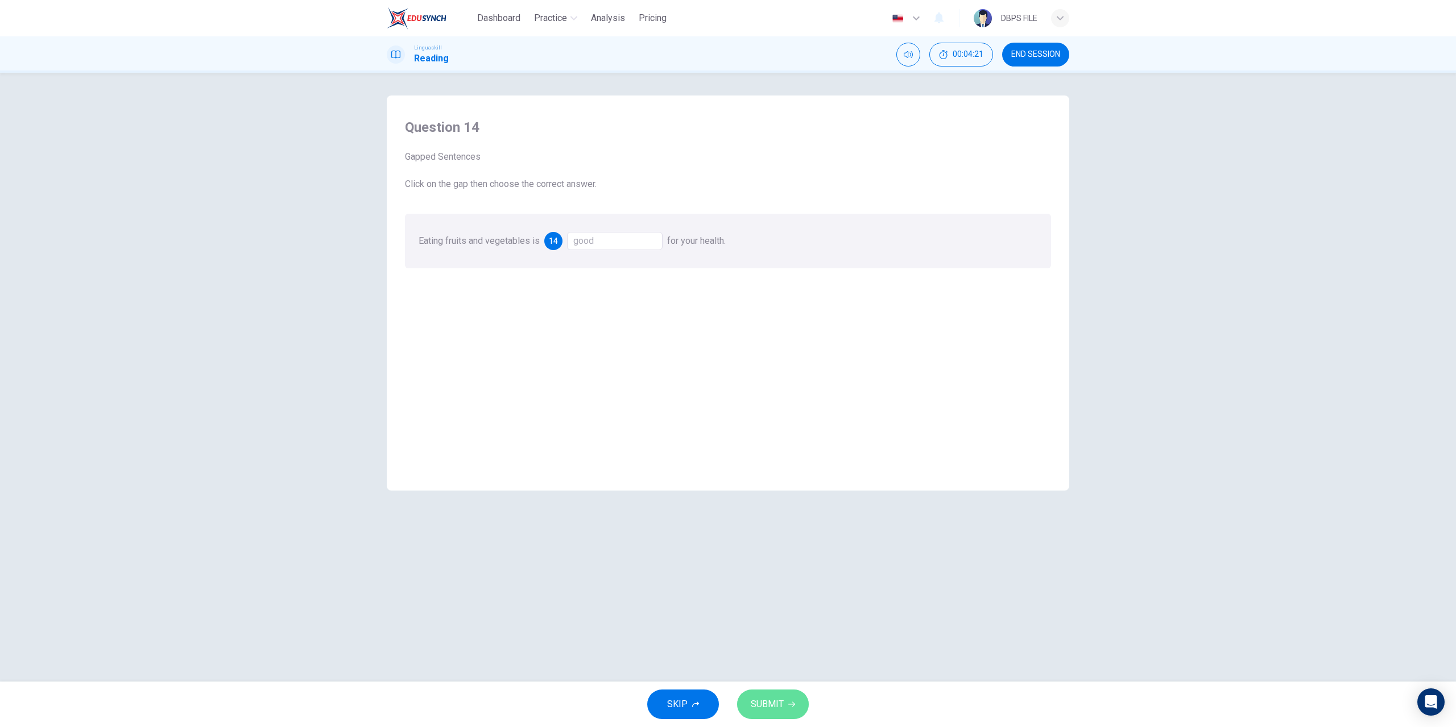
click at [760, 705] on span "SUBMIT" at bounding box center [767, 705] width 33 height 16
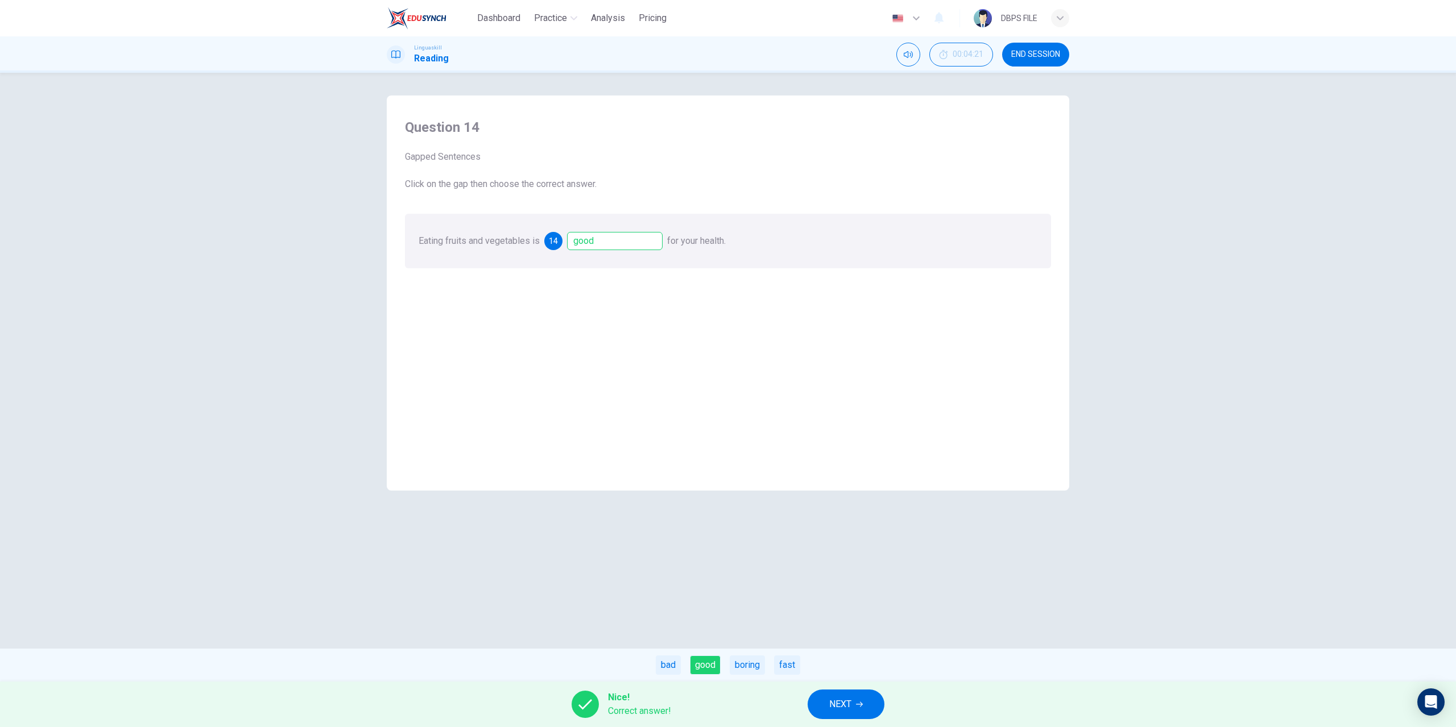
click at [845, 710] on span "NEXT" at bounding box center [840, 705] width 22 height 16
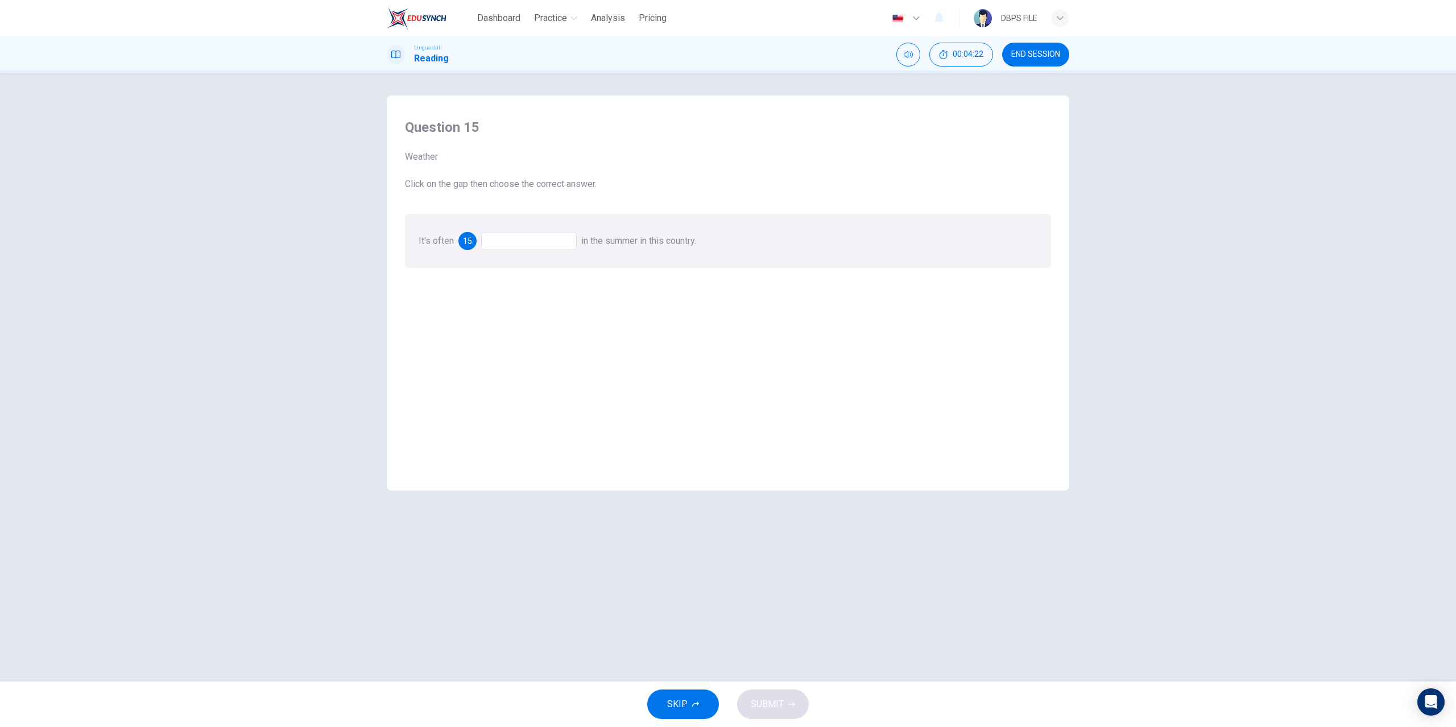
click at [544, 245] on div at bounding box center [529, 241] width 96 height 18
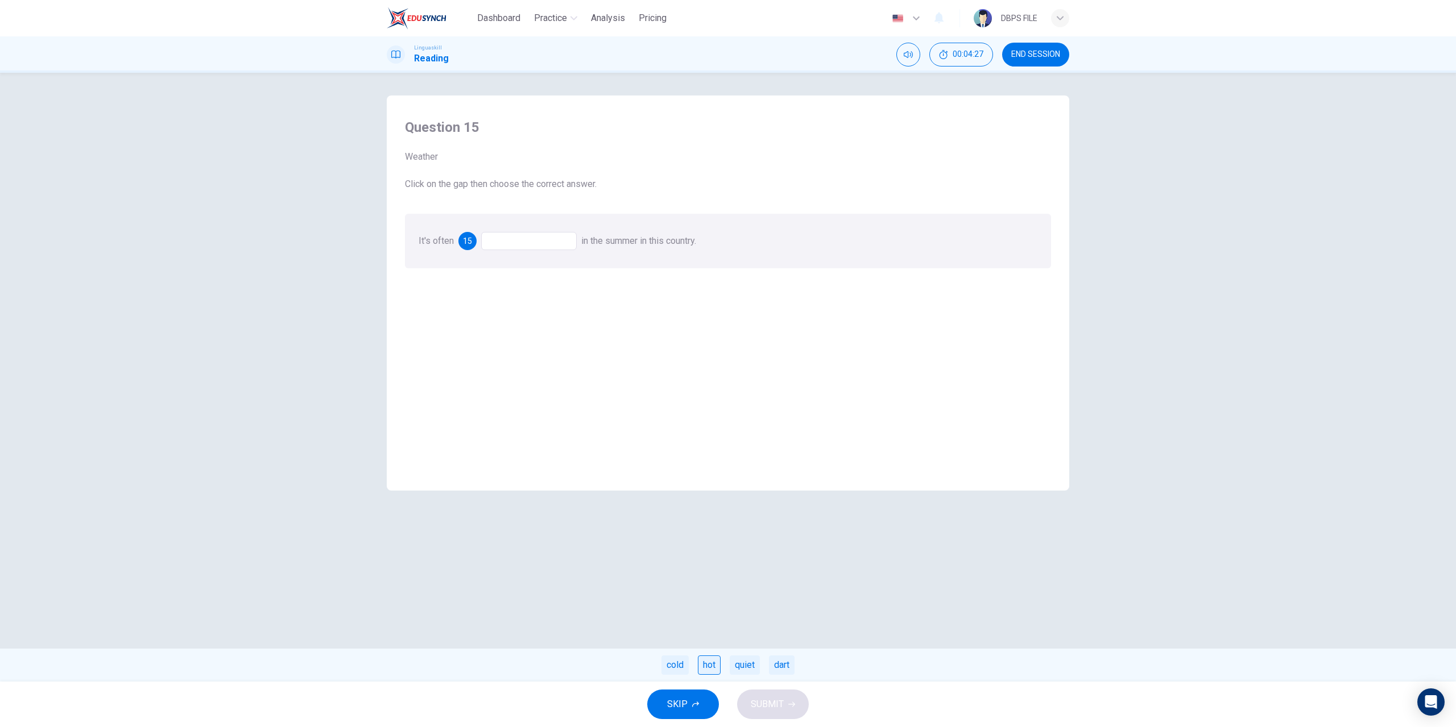
click at [712, 670] on div "hot" at bounding box center [709, 665] width 23 height 19
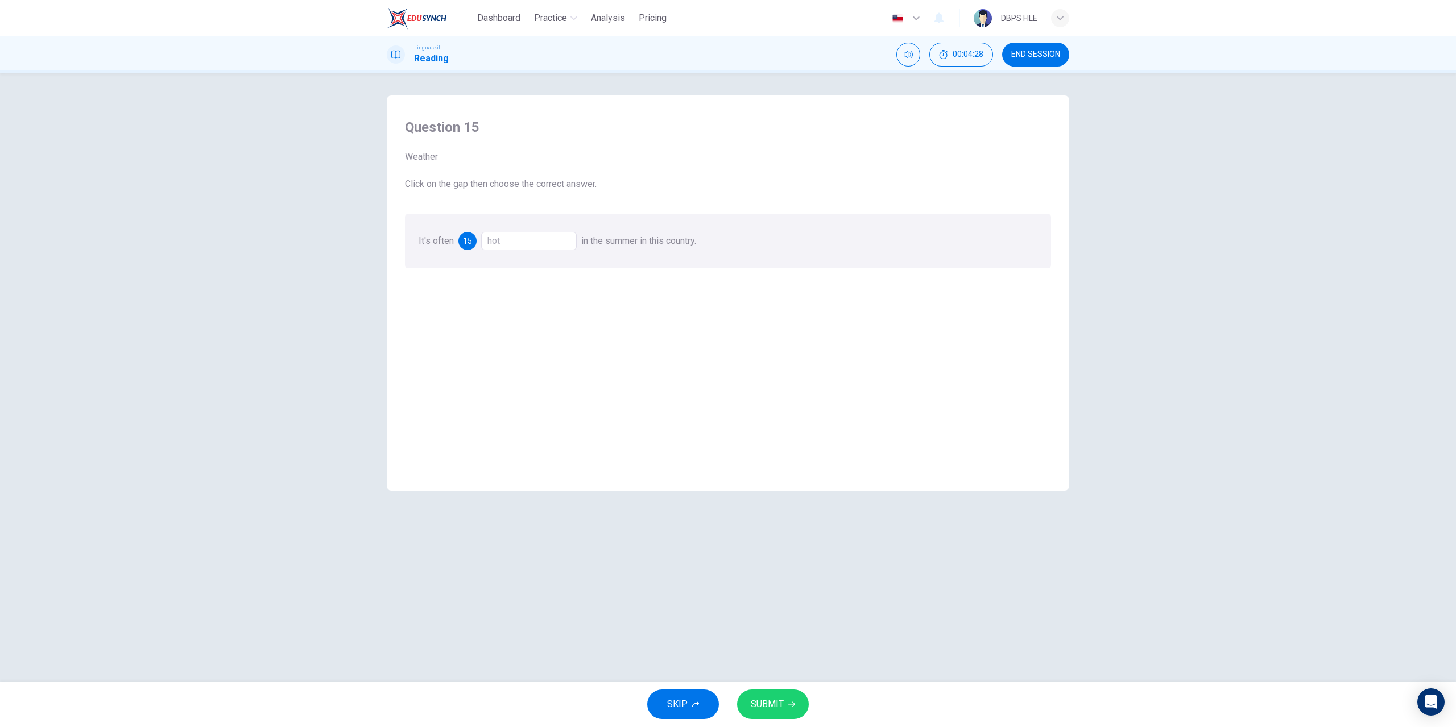
click at [775, 708] on span "SUBMIT" at bounding box center [767, 705] width 33 height 16
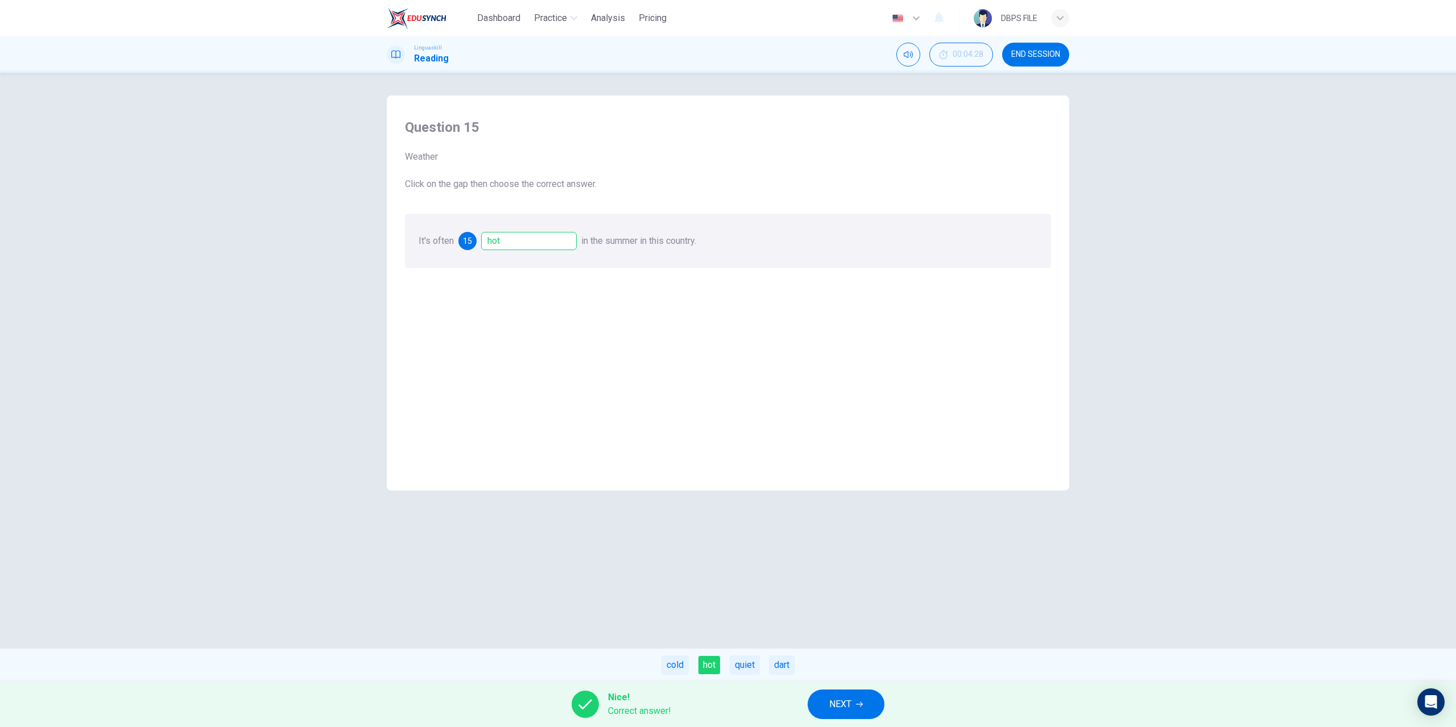
click at [838, 704] on span "NEXT" at bounding box center [840, 705] width 22 height 16
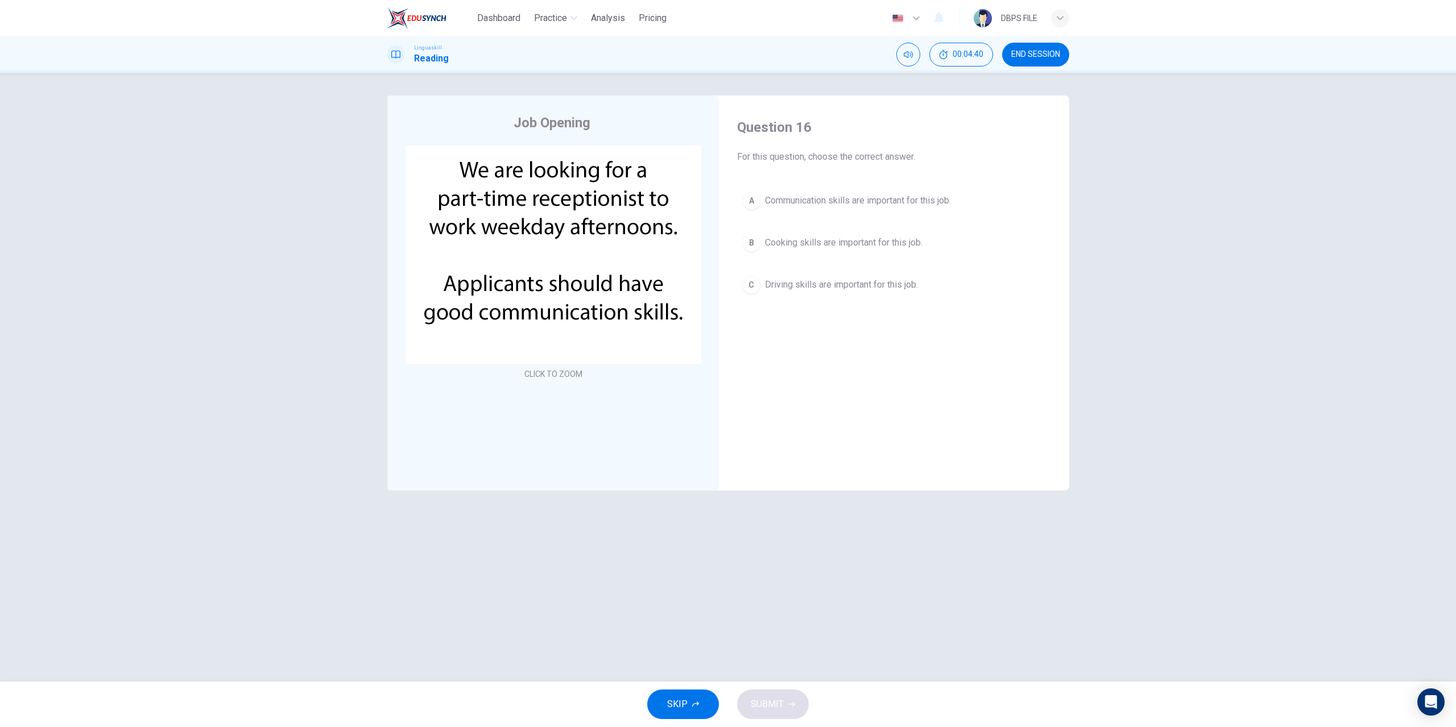
click at [777, 197] on span "Communication skills are important for this job." at bounding box center [858, 201] width 186 height 14
click at [768, 697] on span "SUBMIT" at bounding box center [767, 705] width 33 height 16
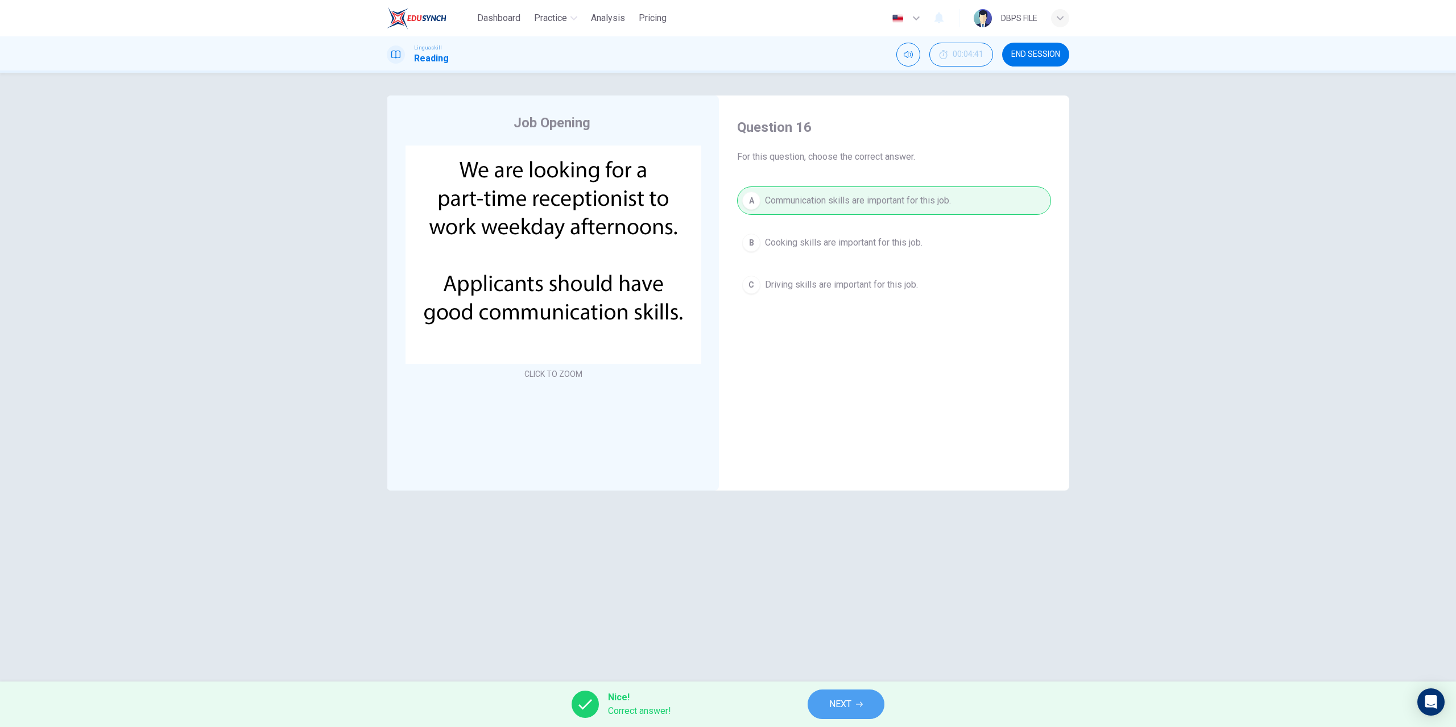
click at [840, 708] on span "NEXT" at bounding box center [840, 705] width 22 height 16
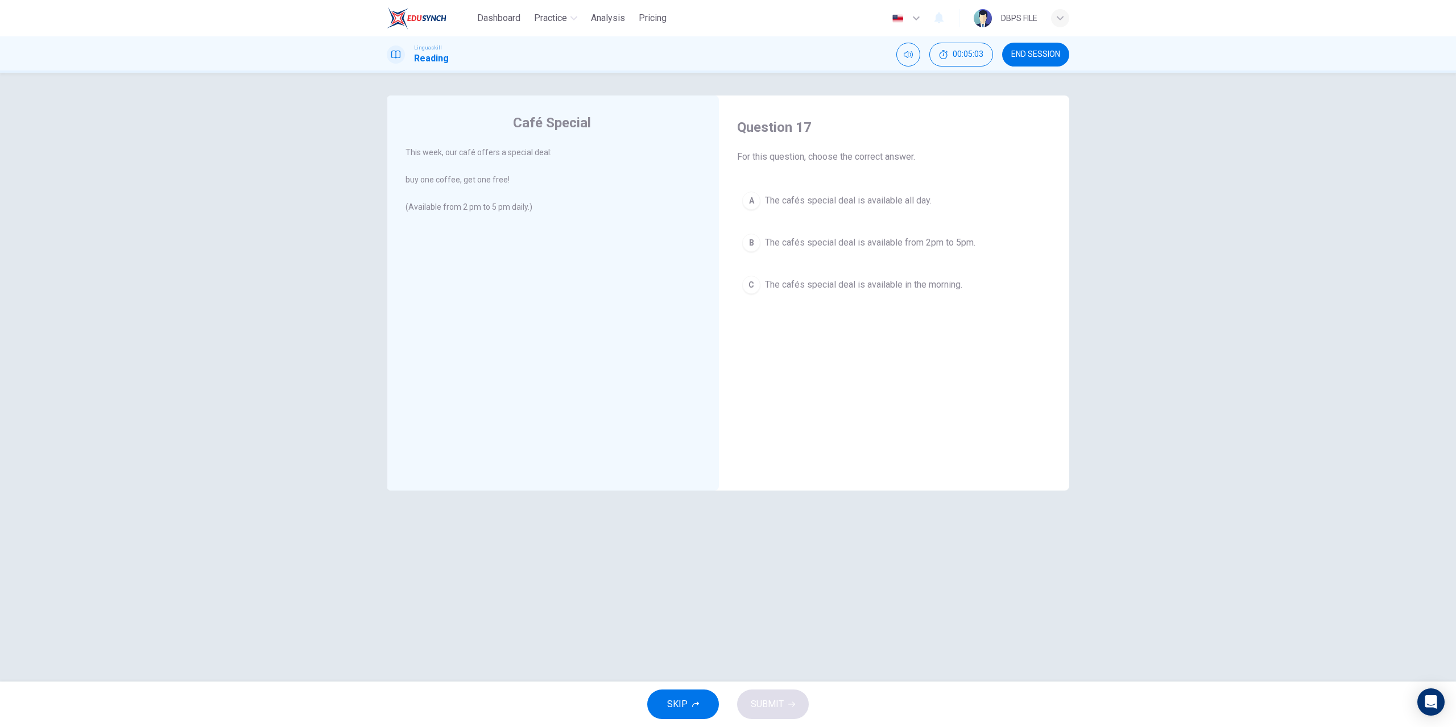
click at [840, 245] on span "The cafés special deal is available from 2pm to 5pm." at bounding box center [870, 243] width 210 height 14
click at [779, 705] on span "SUBMIT" at bounding box center [767, 705] width 33 height 16
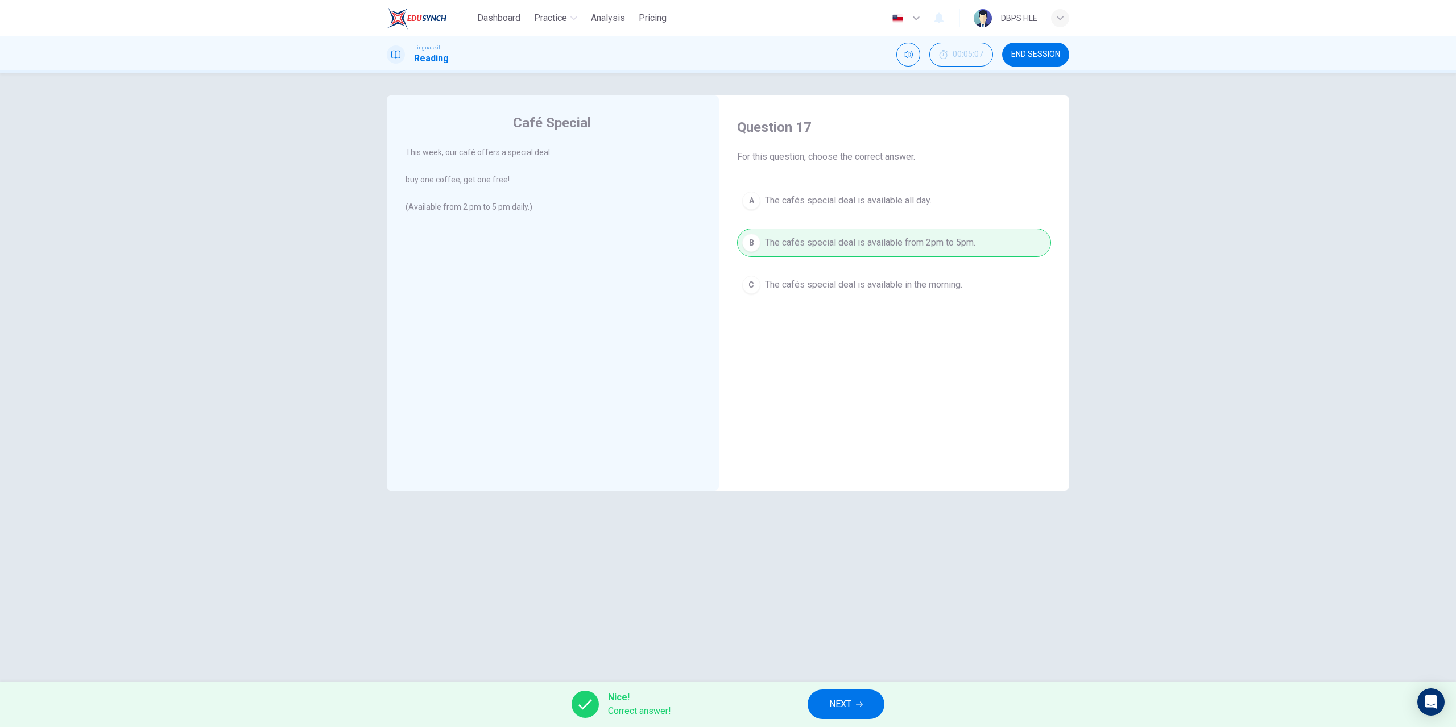
click at [851, 702] on span "NEXT" at bounding box center [840, 705] width 22 height 16
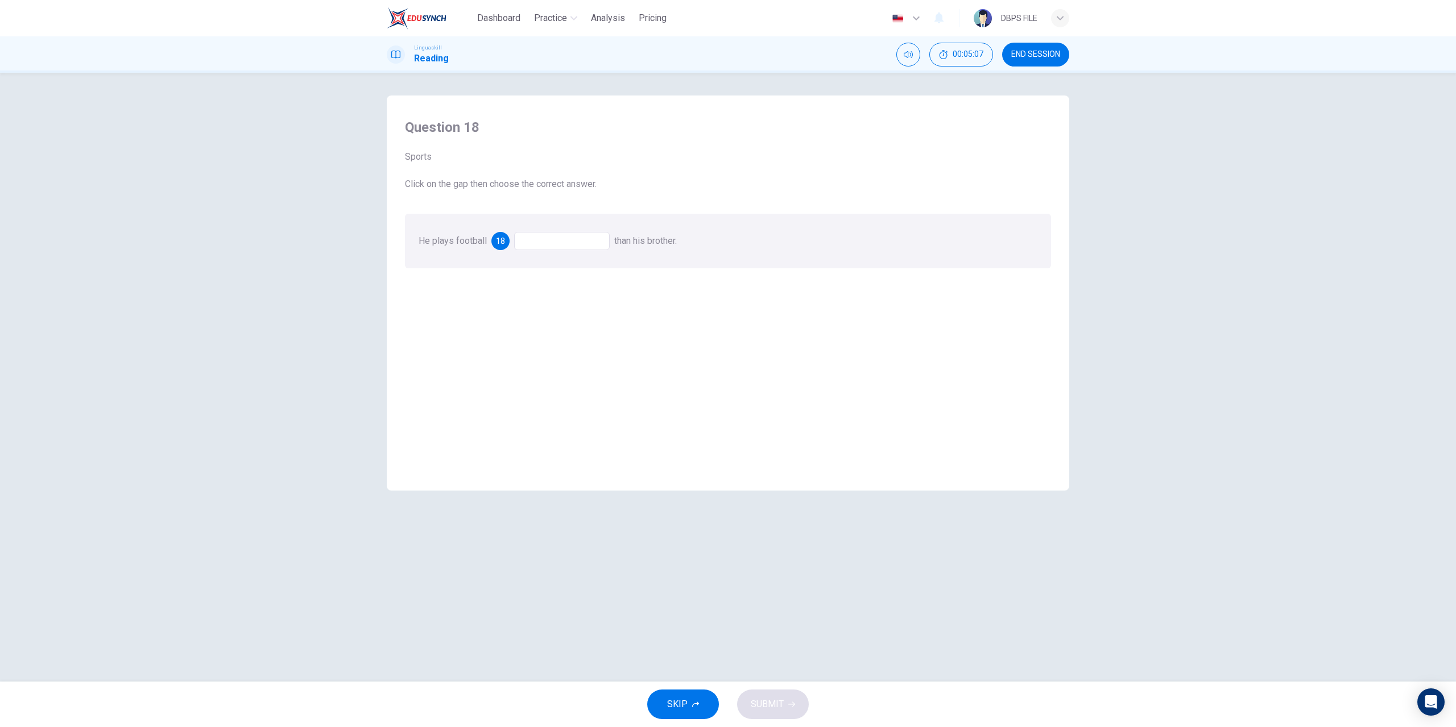
click at [574, 243] on div at bounding box center [562, 241] width 96 height 18
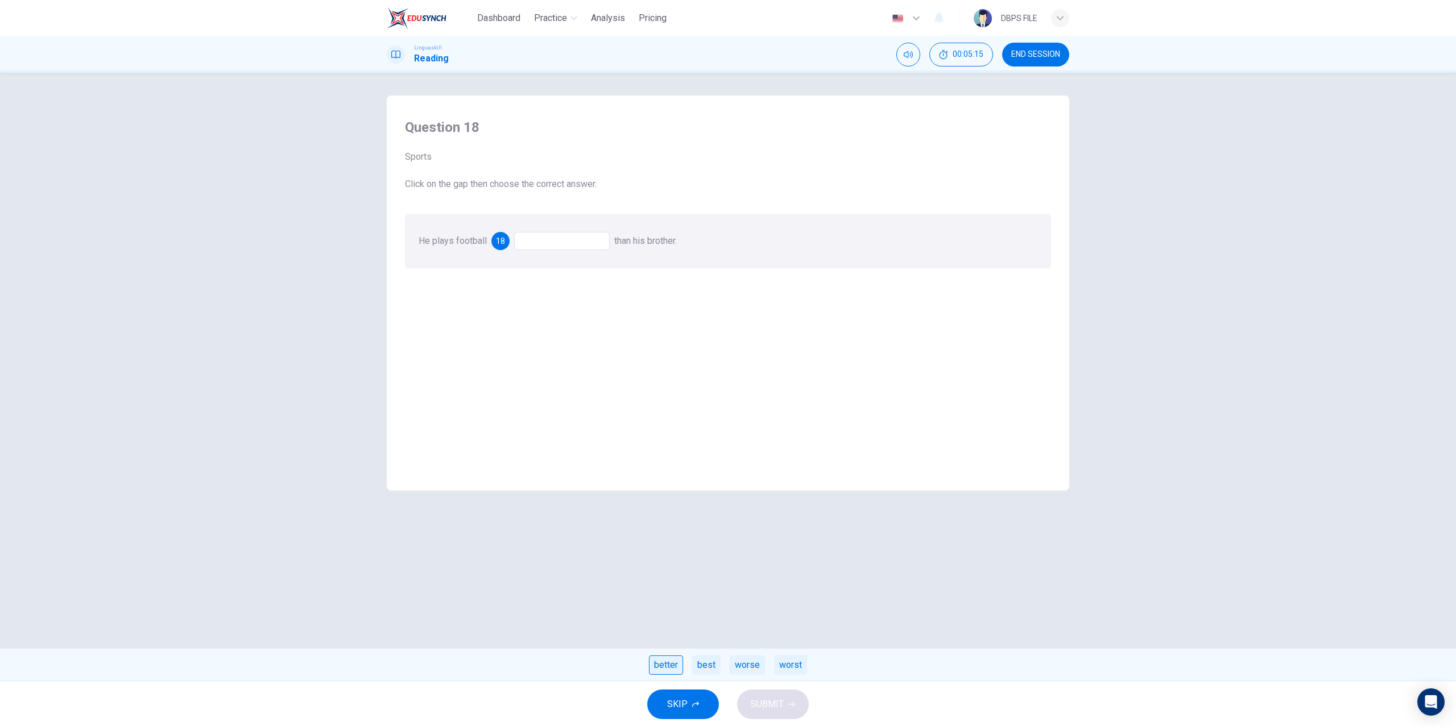
click at [669, 659] on div "better" at bounding box center [666, 665] width 34 height 19
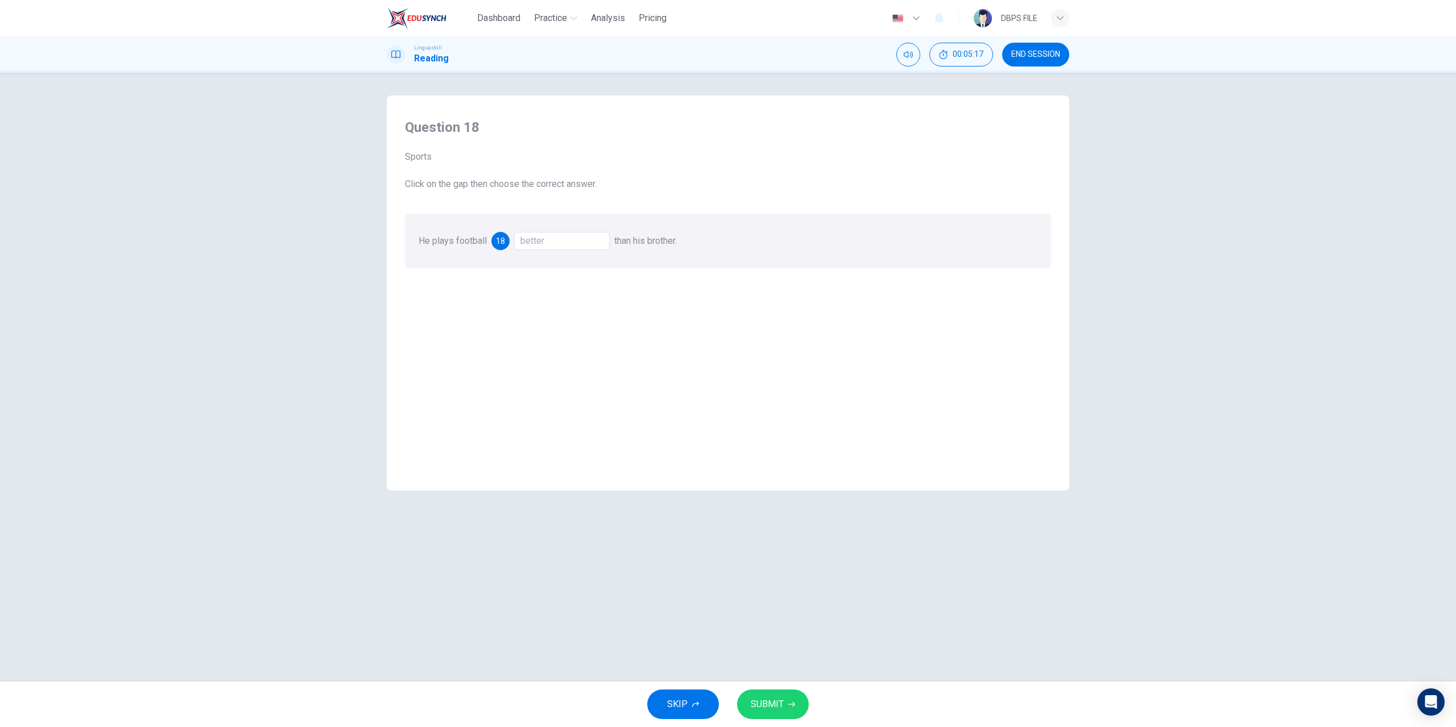
click at [783, 702] on button "SUBMIT" at bounding box center [773, 705] width 72 height 30
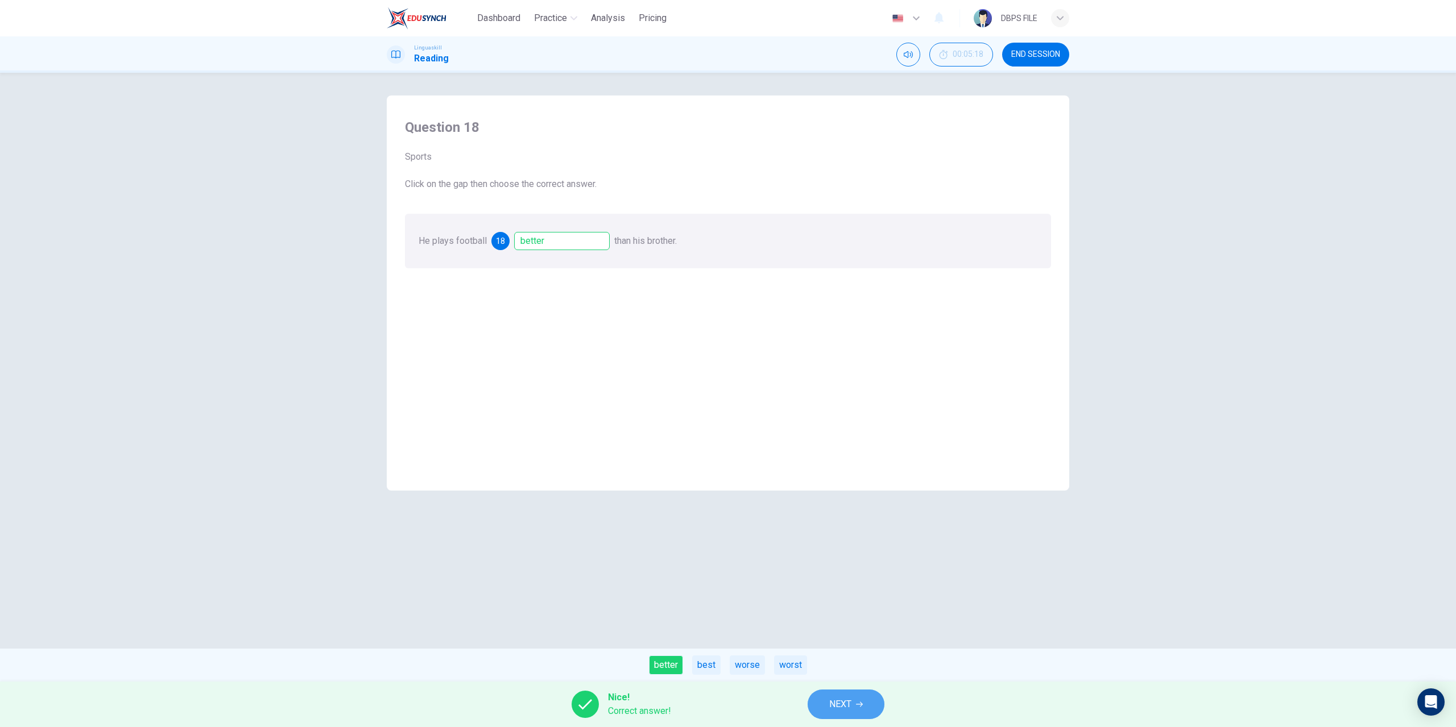
click at [866, 702] on button "NEXT" at bounding box center [846, 705] width 77 height 30
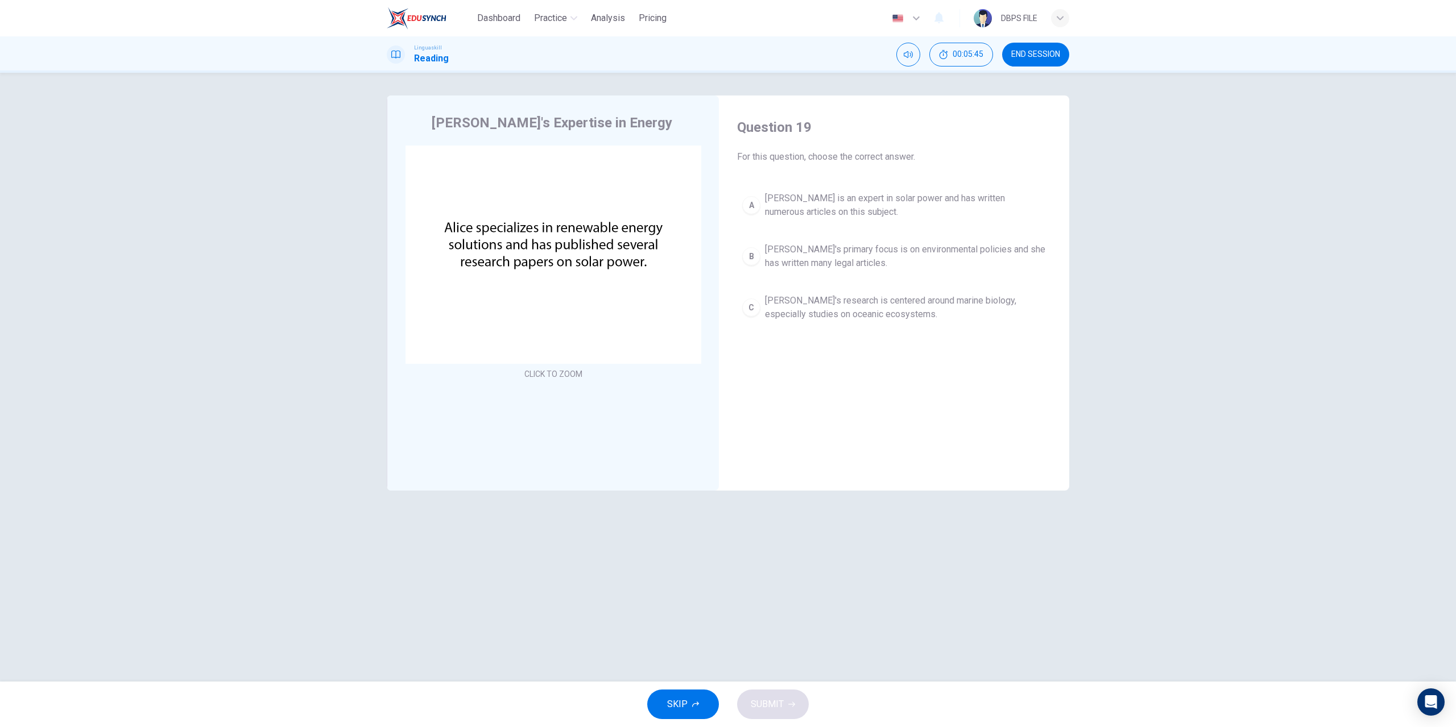
click at [740, 200] on button "A Alice is an expert in solar power and has written numerous articles on this s…" at bounding box center [894, 206] width 314 height 38
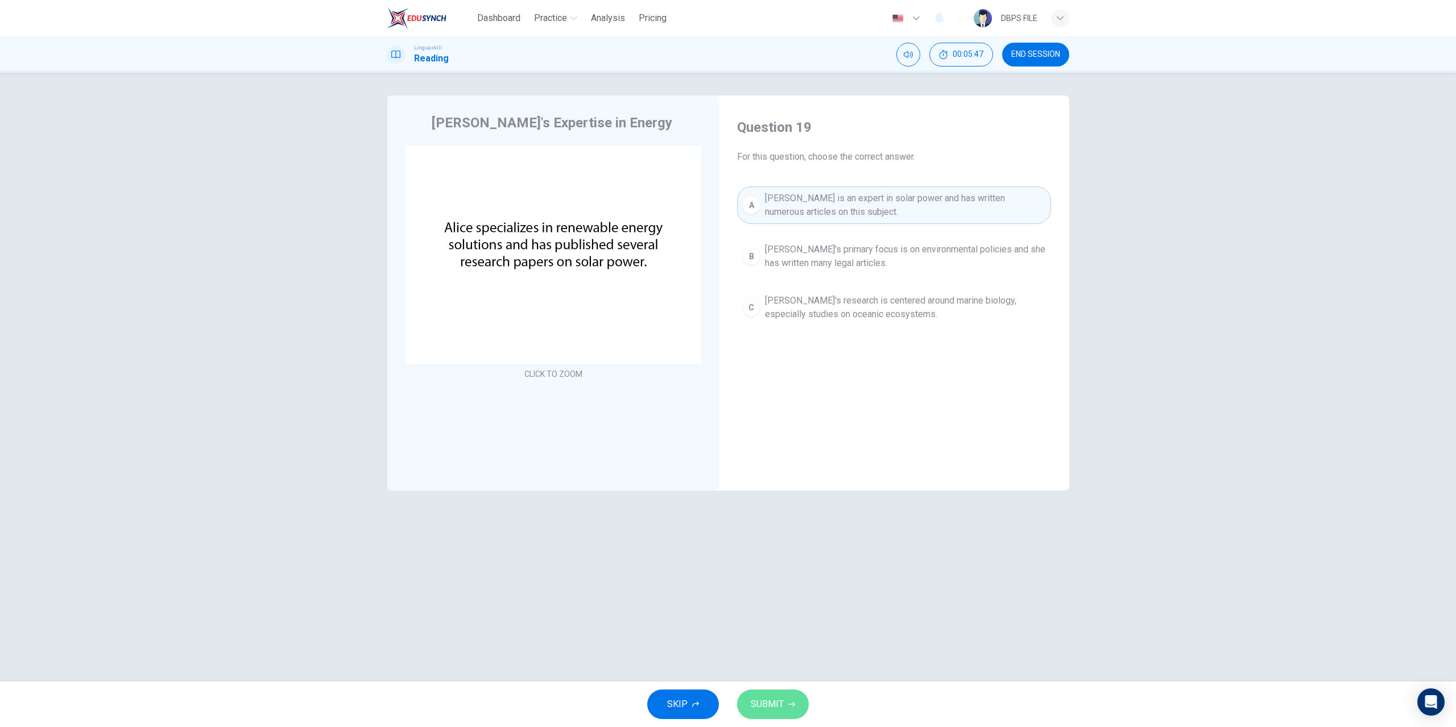
click at [795, 718] on button "SUBMIT" at bounding box center [773, 705] width 72 height 30
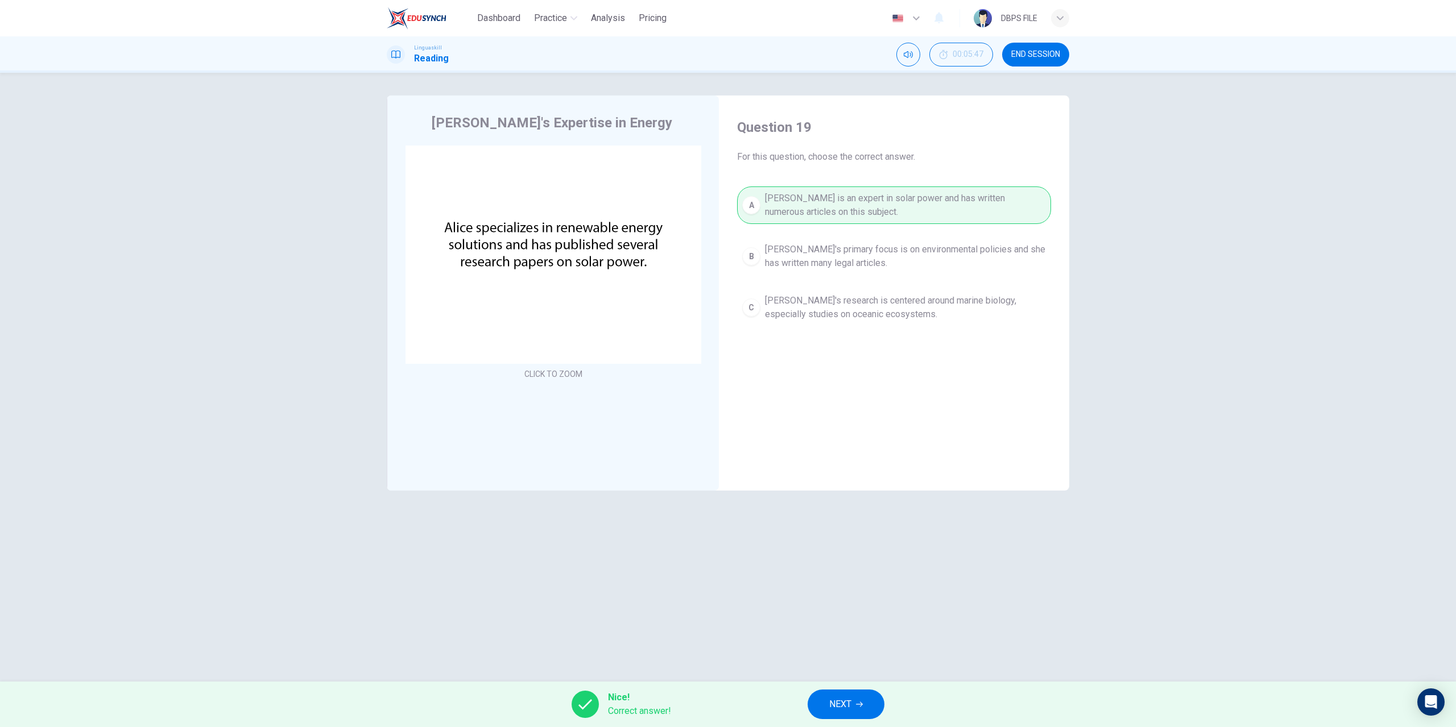
click at [849, 714] on button "NEXT" at bounding box center [846, 705] width 77 height 30
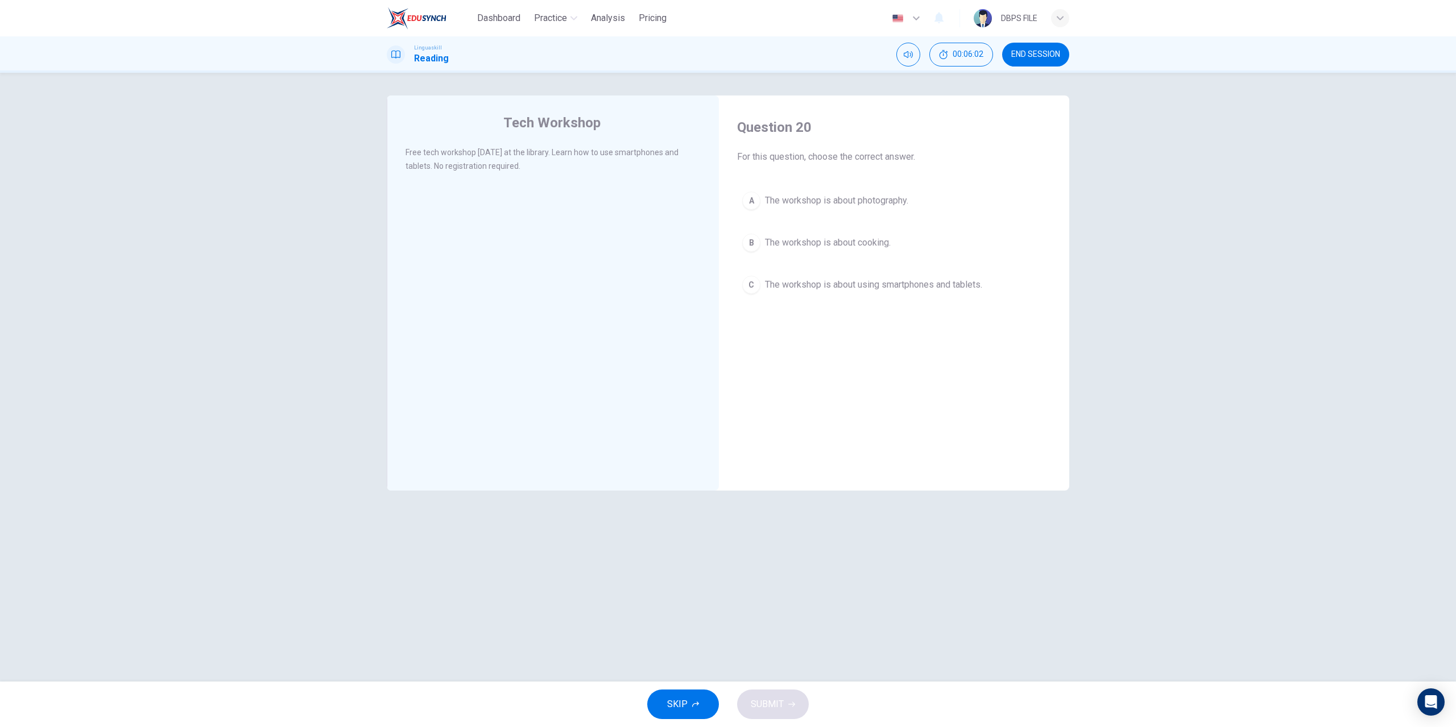
click at [836, 276] on button "C The workshop is about using smartphones and tablets." at bounding box center [894, 285] width 314 height 28
click at [767, 702] on span "SUBMIT" at bounding box center [767, 705] width 33 height 16
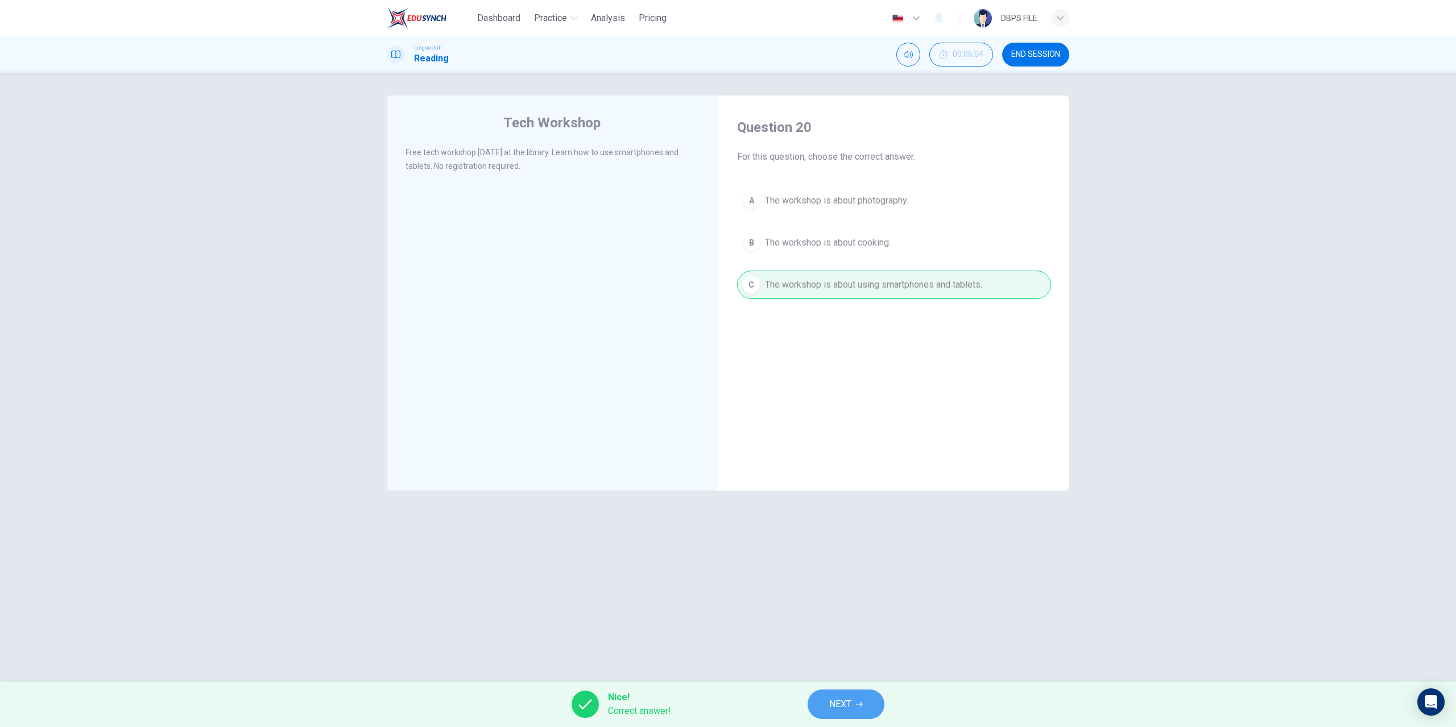
click at [874, 713] on button "NEXT" at bounding box center [846, 705] width 77 height 30
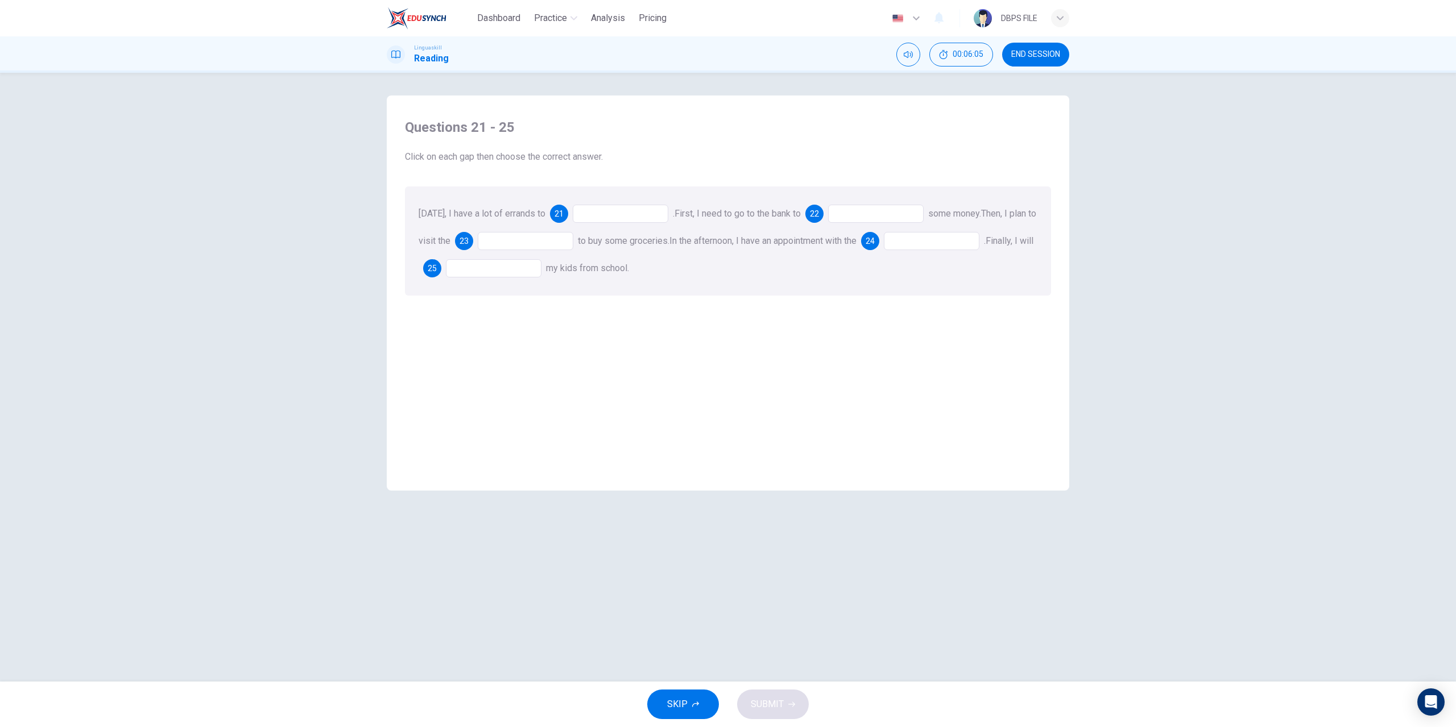
click at [646, 222] on div at bounding box center [621, 214] width 96 height 18
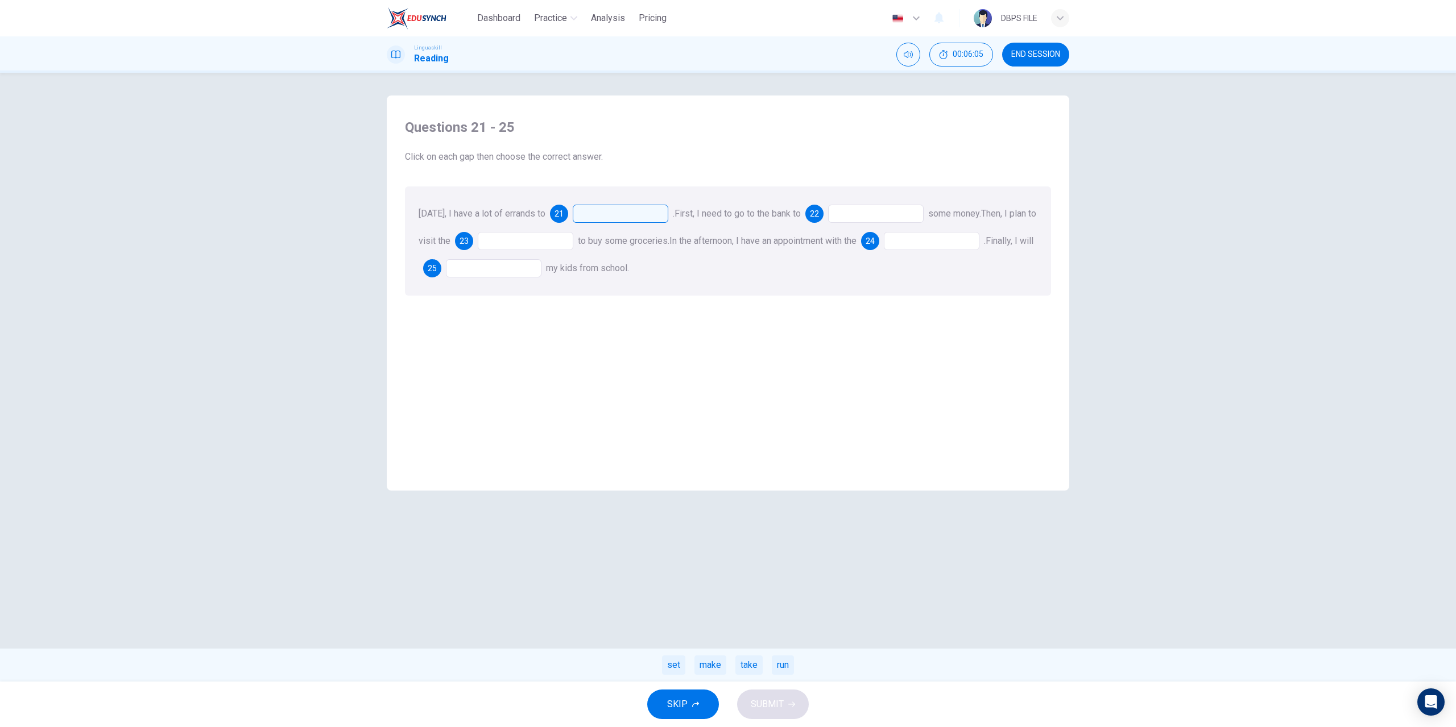
click at [643, 205] on div "Today, I have a lot of errands to 21 . set make take run First, I need to go to…" at bounding box center [728, 241] width 646 height 109
click at [622, 215] on div at bounding box center [621, 214] width 96 height 18
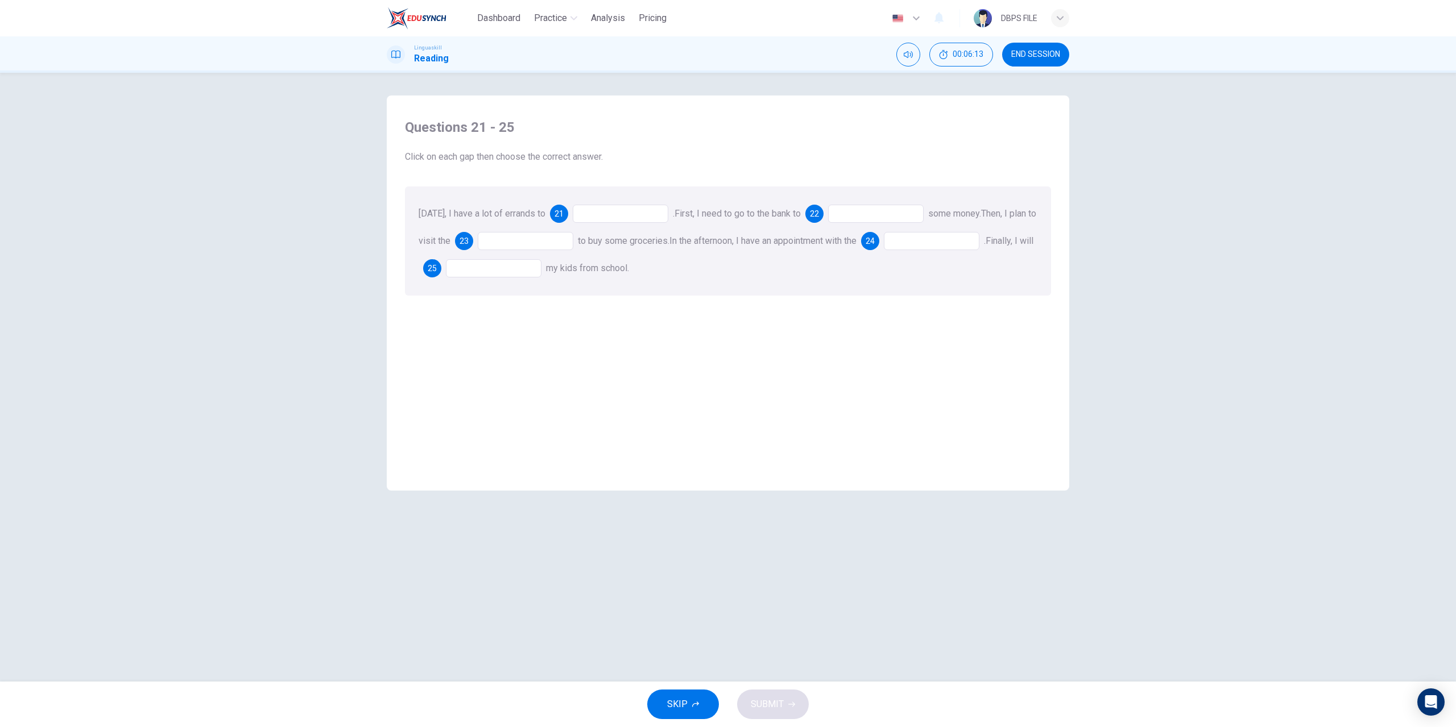
click at [622, 215] on div at bounding box center [621, 214] width 96 height 18
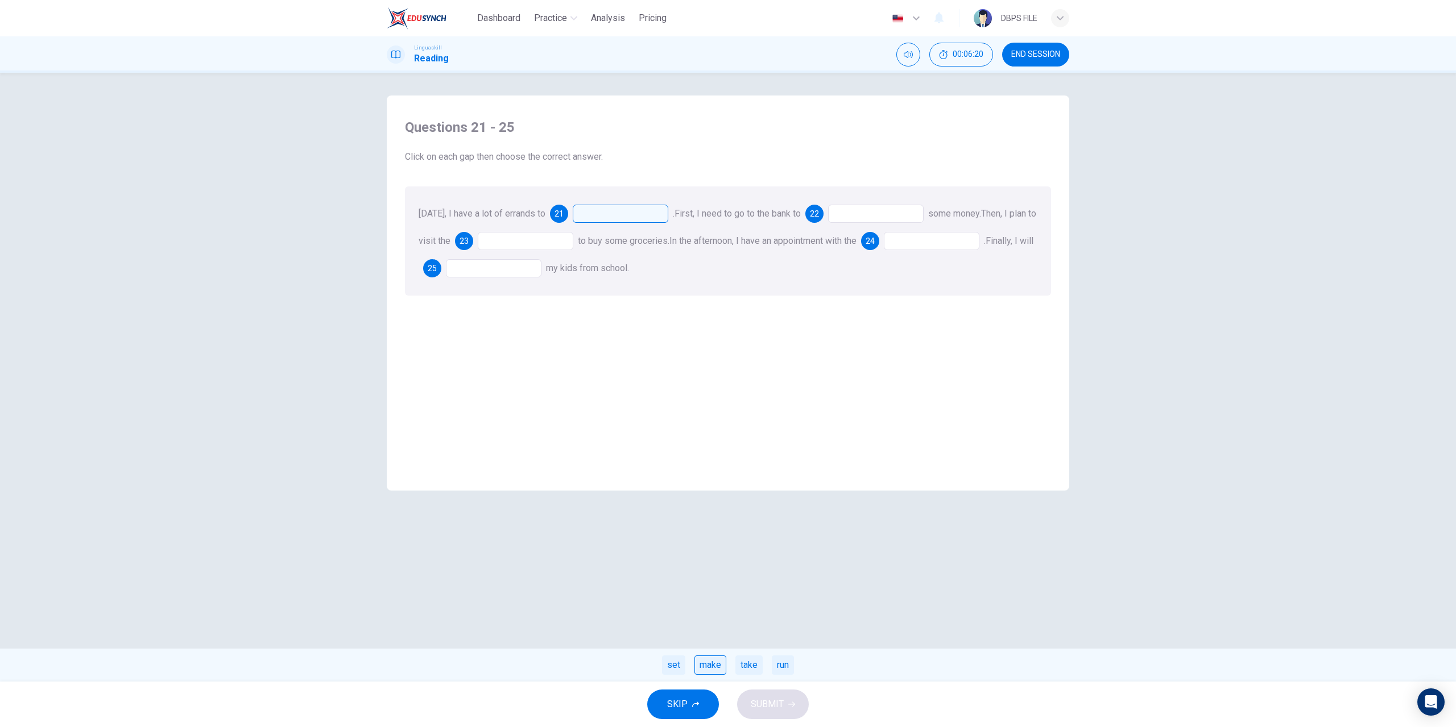
click at [717, 667] on div "make" at bounding box center [710, 665] width 32 height 19
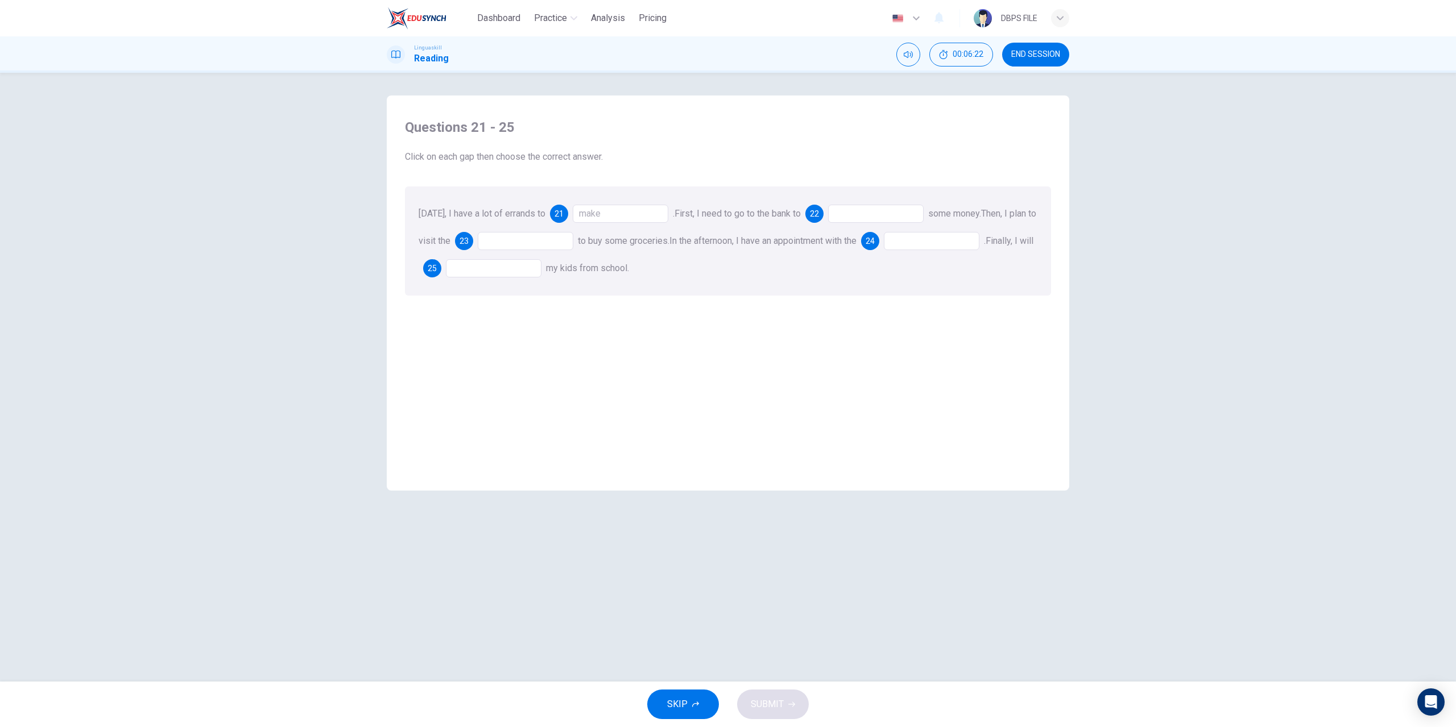
click at [850, 214] on div at bounding box center [876, 214] width 96 height 18
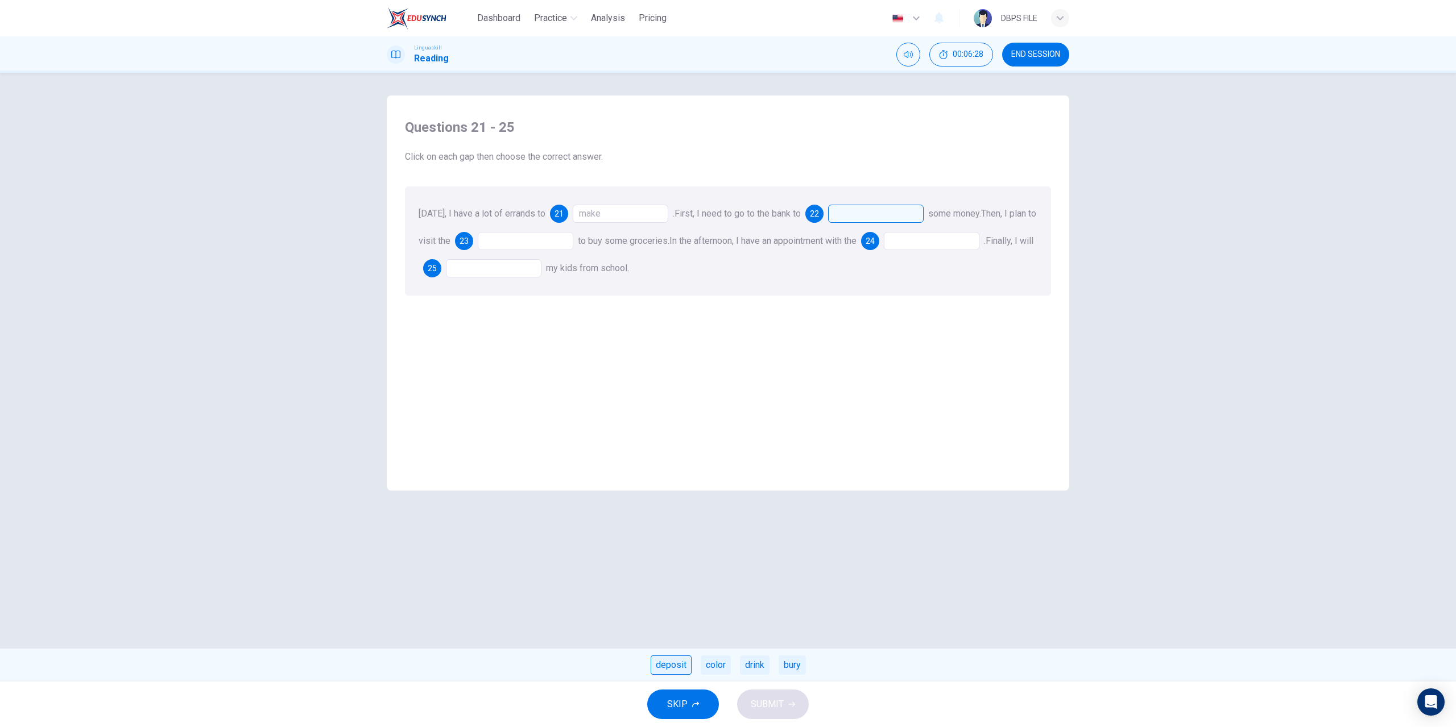
click at [675, 665] on div "deposit" at bounding box center [671, 665] width 41 height 19
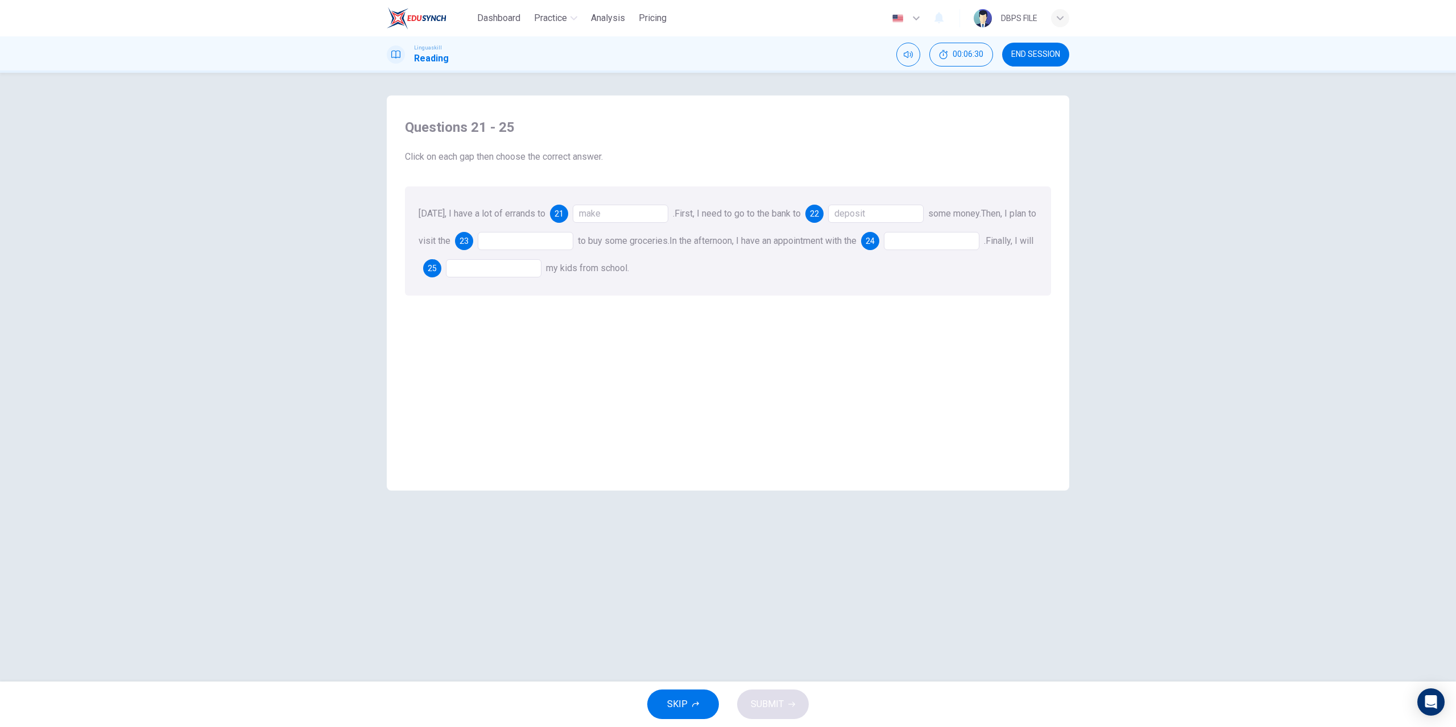
click at [507, 243] on div at bounding box center [526, 241] width 96 height 18
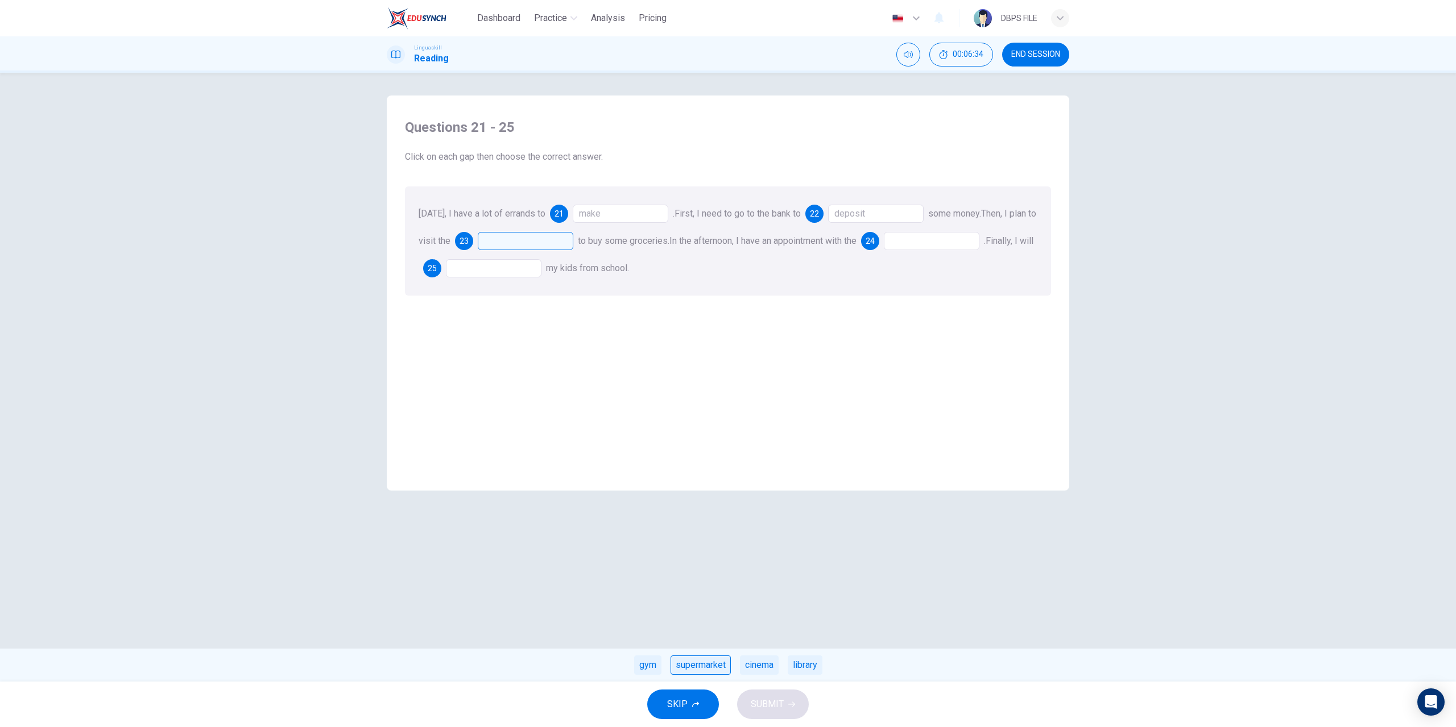
click at [717, 669] on div "supermarket" at bounding box center [701, 665] width 60 height 19
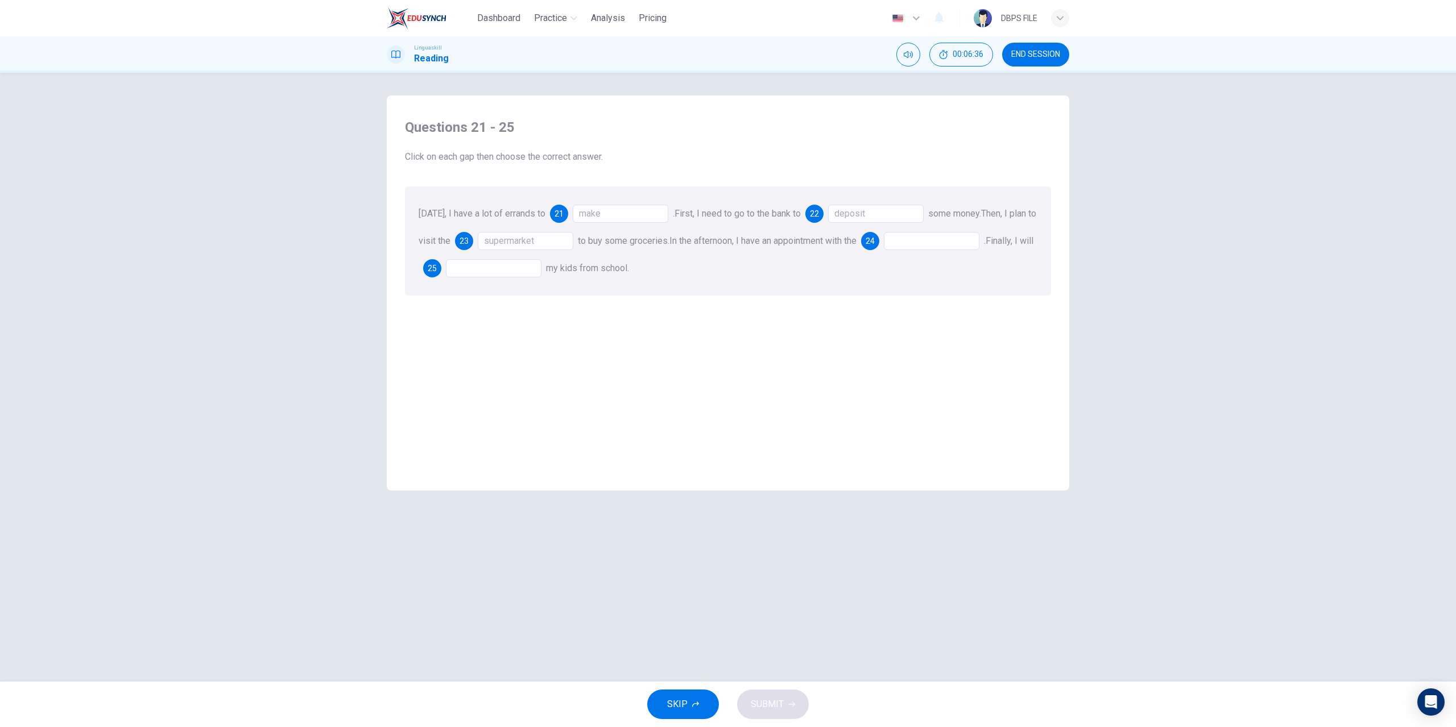
click at [944, 242] on div at bounding box center [932, 241] width 96 height 18
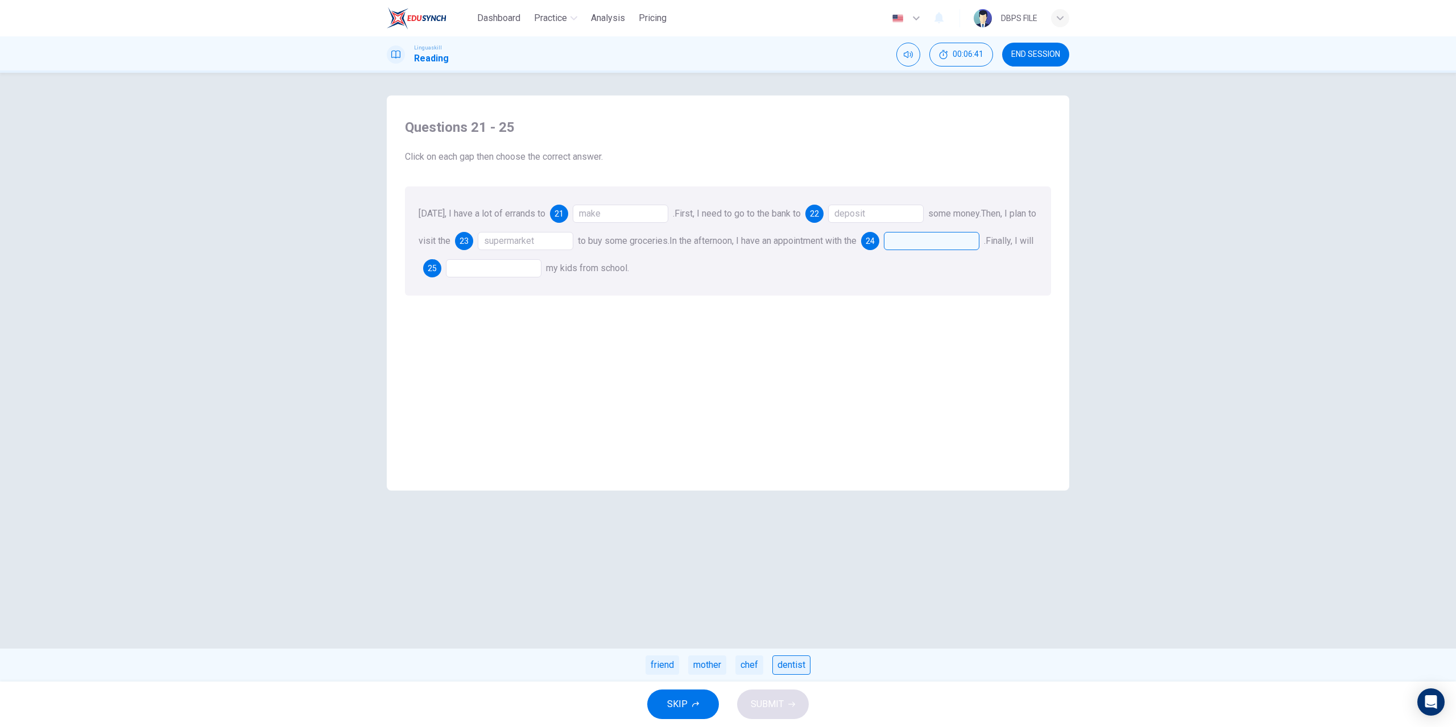
click at [784, 667] on div "dentist" at bounding box center [791, 665] width 38 height 19
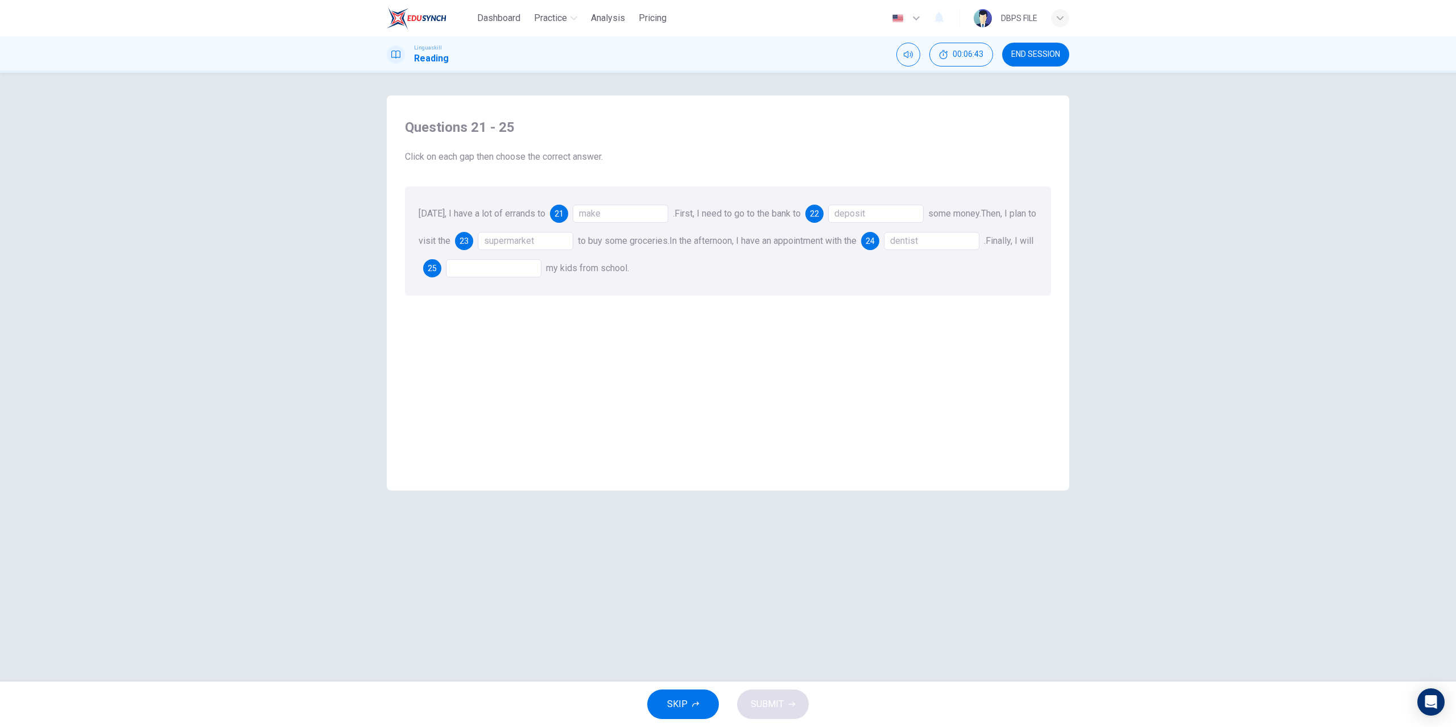
click at [534, 267] on div at bounding box center [494, 268] width 96 height 18
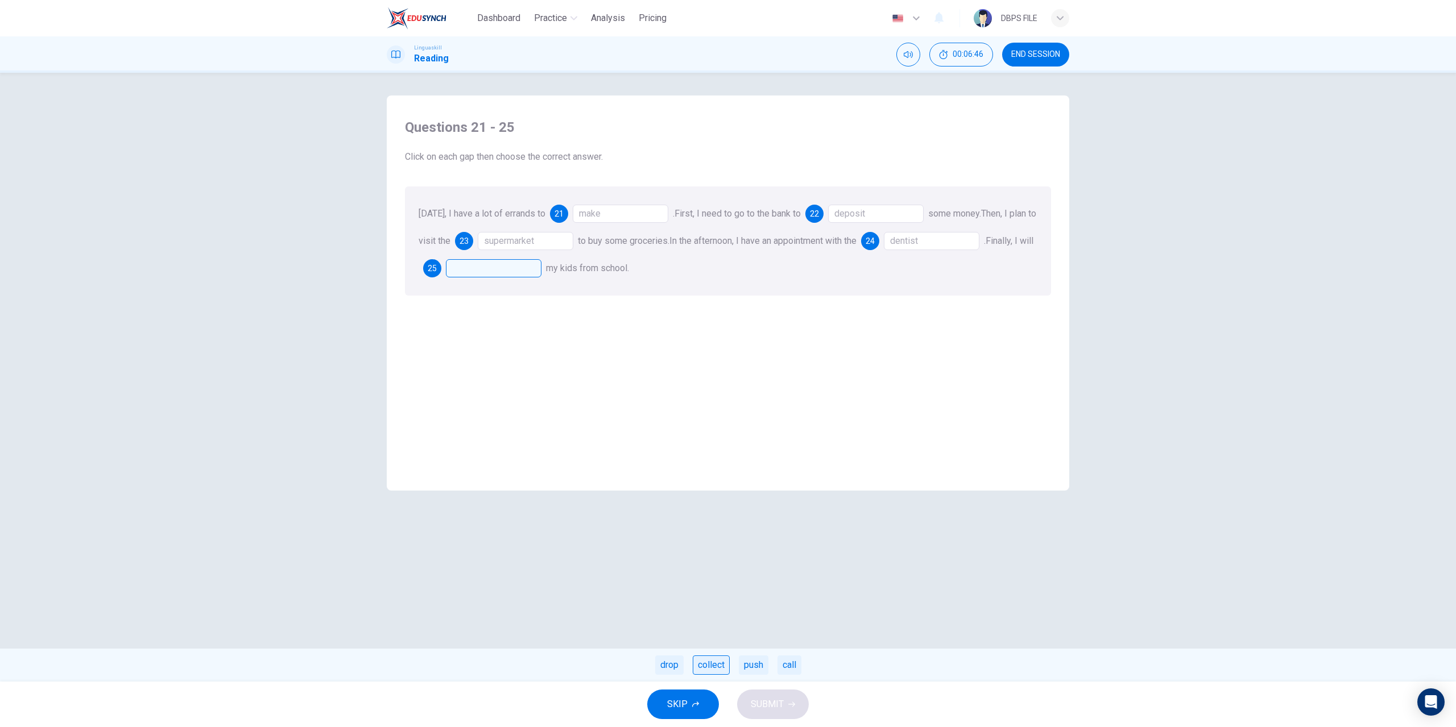
click at [725, 668] on div "collect" at bounding box center [711, 665] width 37 height 19
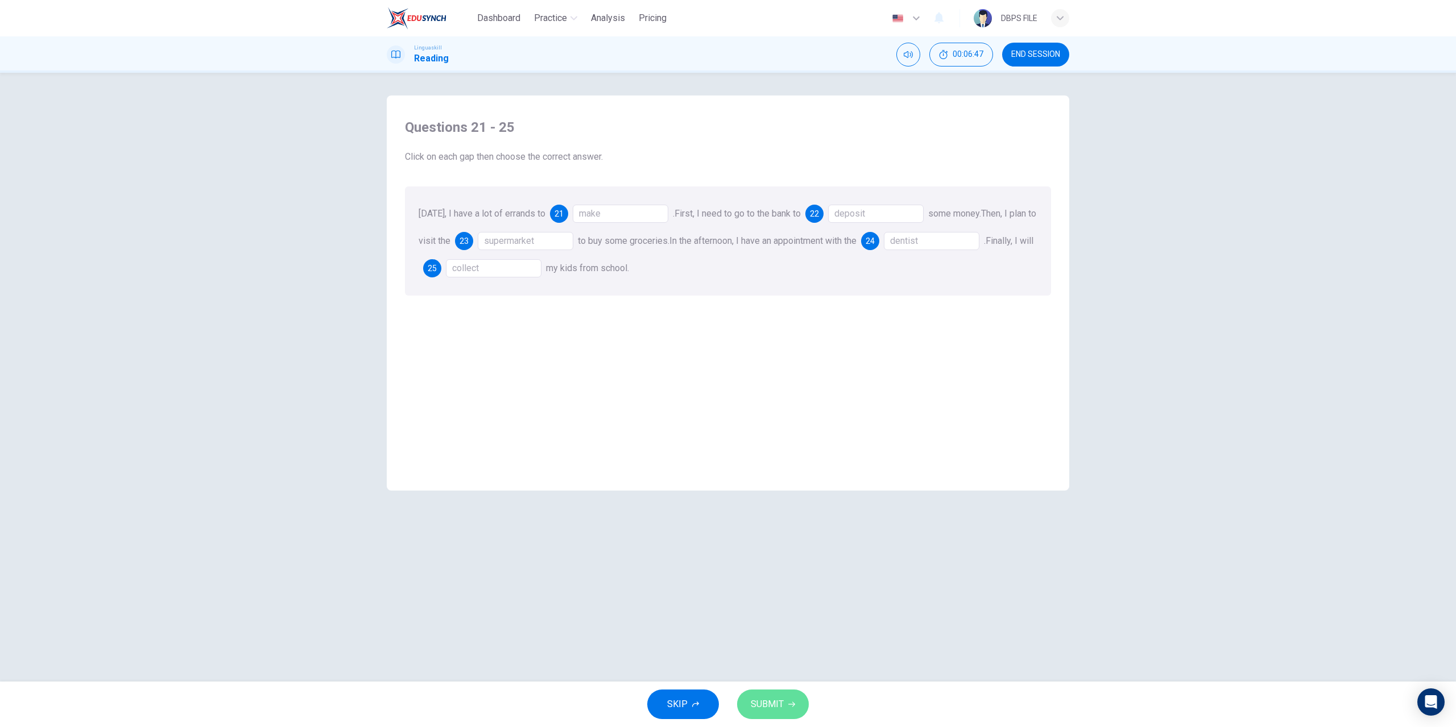
click at [774, 709] on span "SUBMIT" at bounding box center [767, 705] width 33 height 16
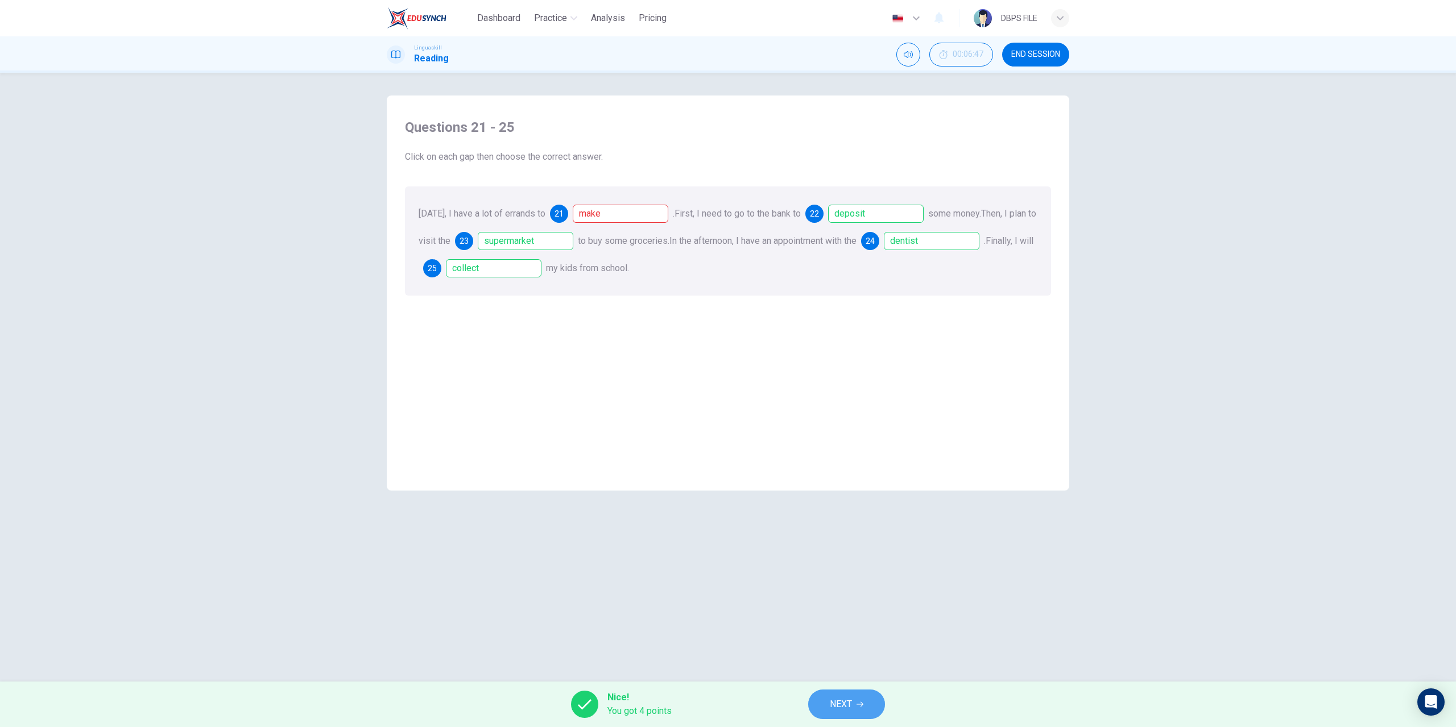
click at [870, 705] on button "NEXT" at bounding box center [846, 705] width 77 height 30
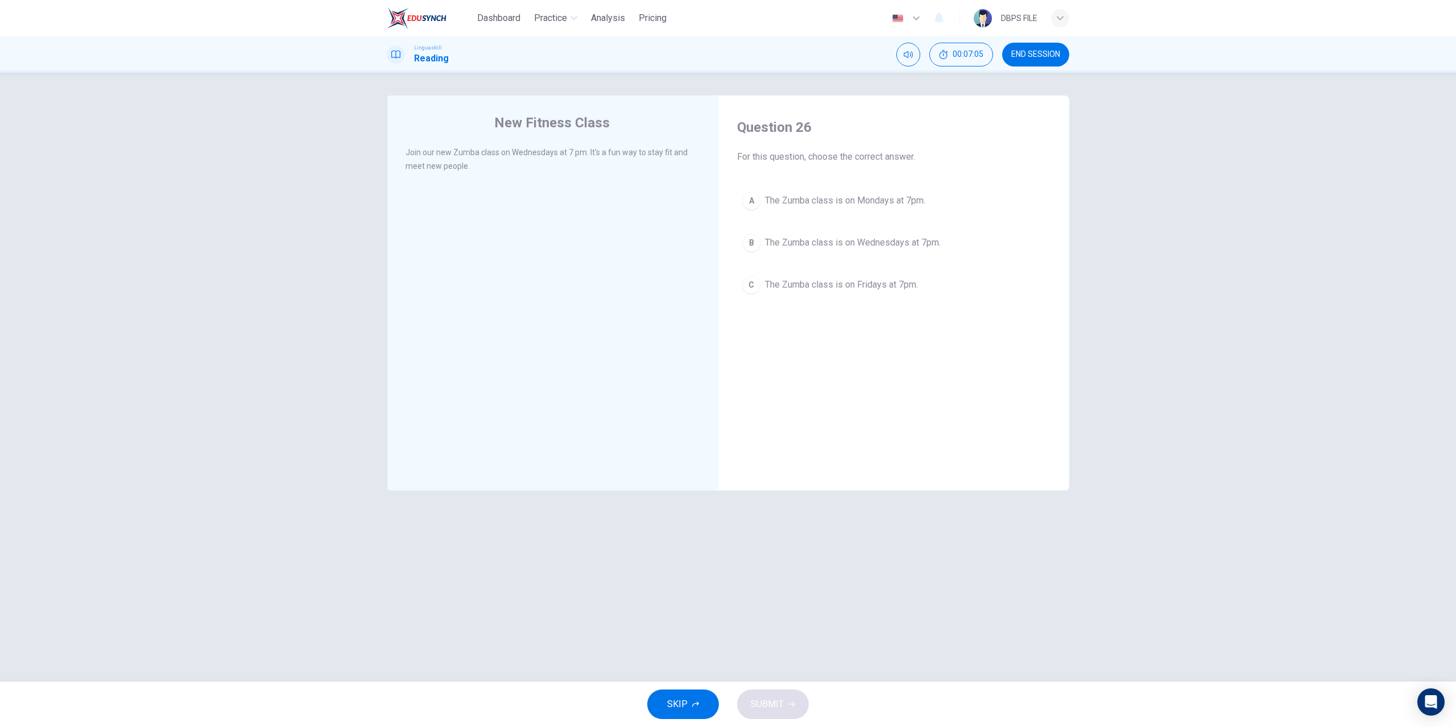
click at [812, 228] on div "A The Zumba class is on Mondays at 7pm. B The Zumba class is on Wednesdays at 7…" at bounding box center [894, 243] width 314 height 113
click at [809, 241] on span "The Zumba class is on Wednesdays at 7pm." at bounding box center [853, 243] width 176 height 14
click at [780, 708] on span "SUBMIT" at bounding box center [767, 705] width 33 height 16
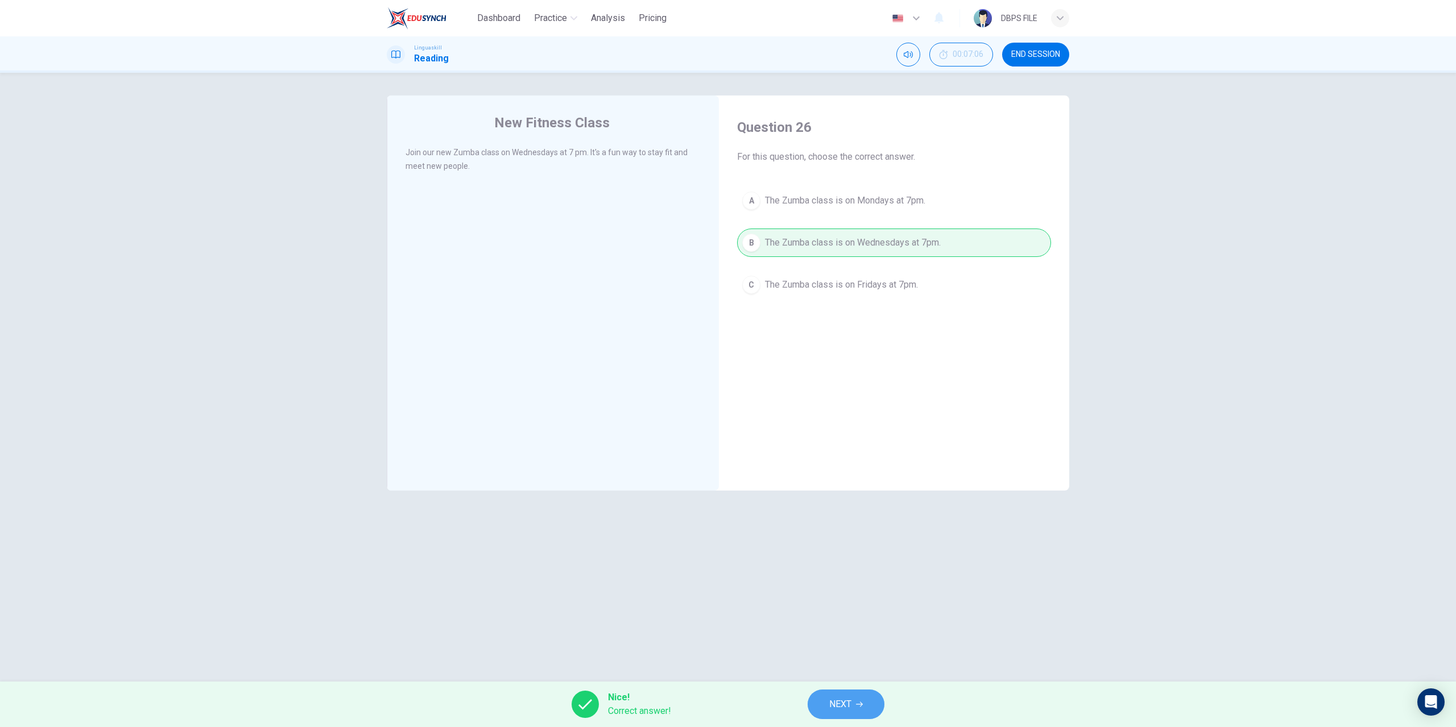
click at [836, 710] on span "NEXT" at bounding box center [840, 705] width 22 height 16
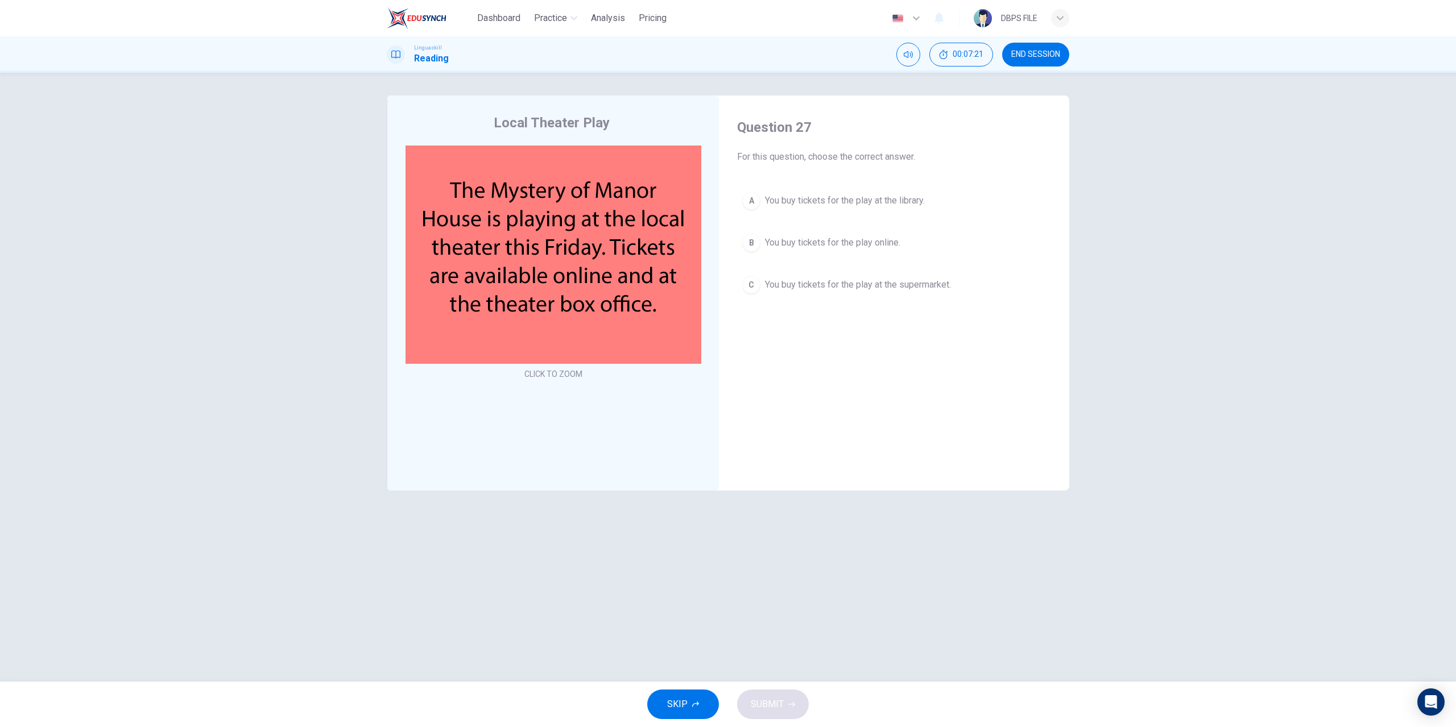
click at [766, 241] on span "You buy tickets for the play online." at bounding box center [832, 243] width 135 height 14
click at [770, 705] on span "SUBMIT" at bounding box center [767, 705] width 33 height 16
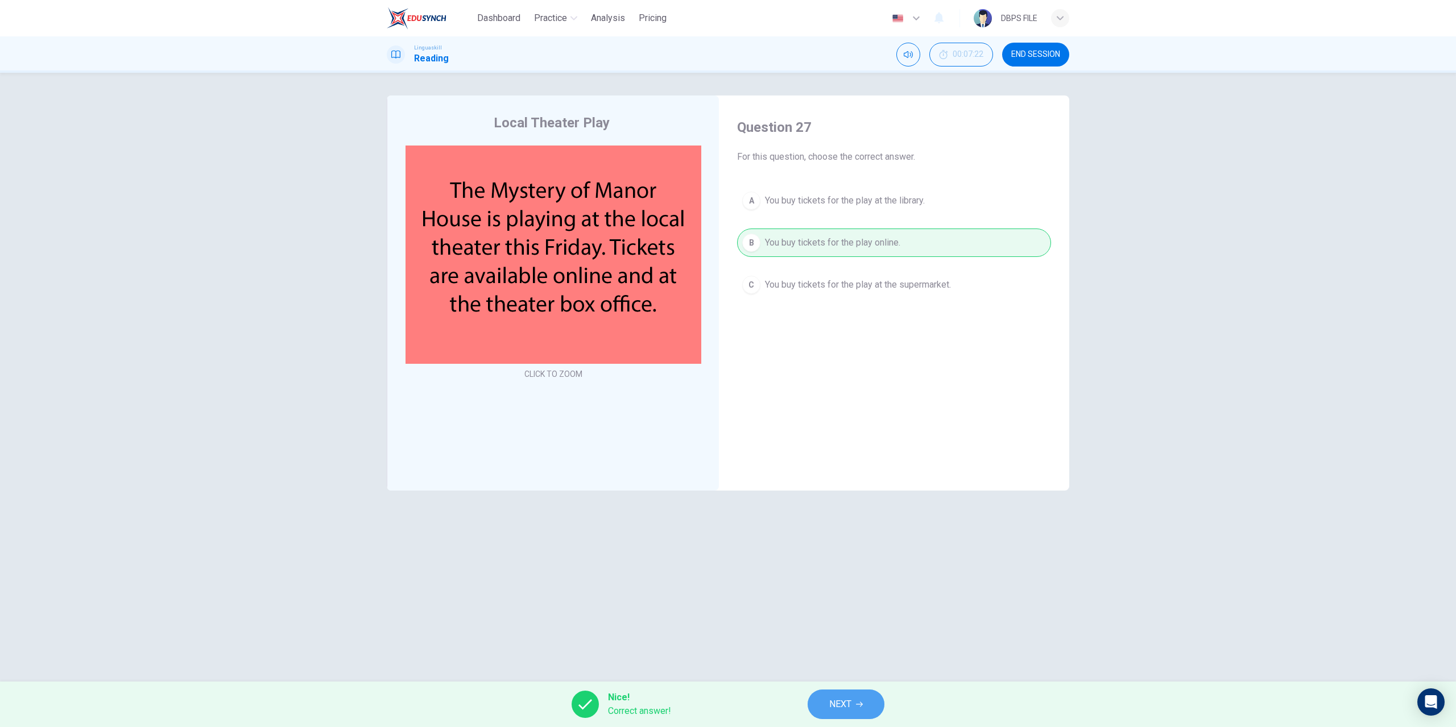
click at [860, 702] on icon "button" at bounding box center [859, 704] width 7 height 7
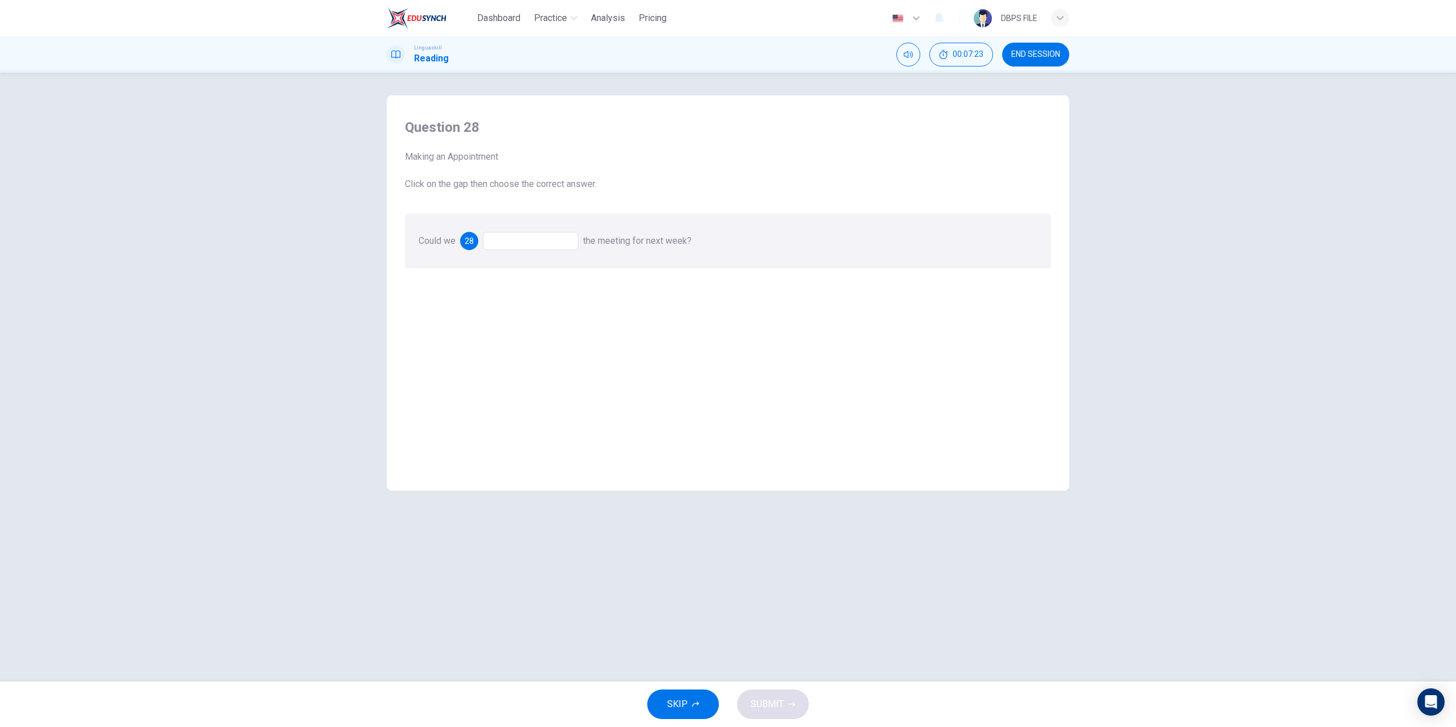
click at [509, 239] on div at bounding box center [531, 241] width 96 height 18
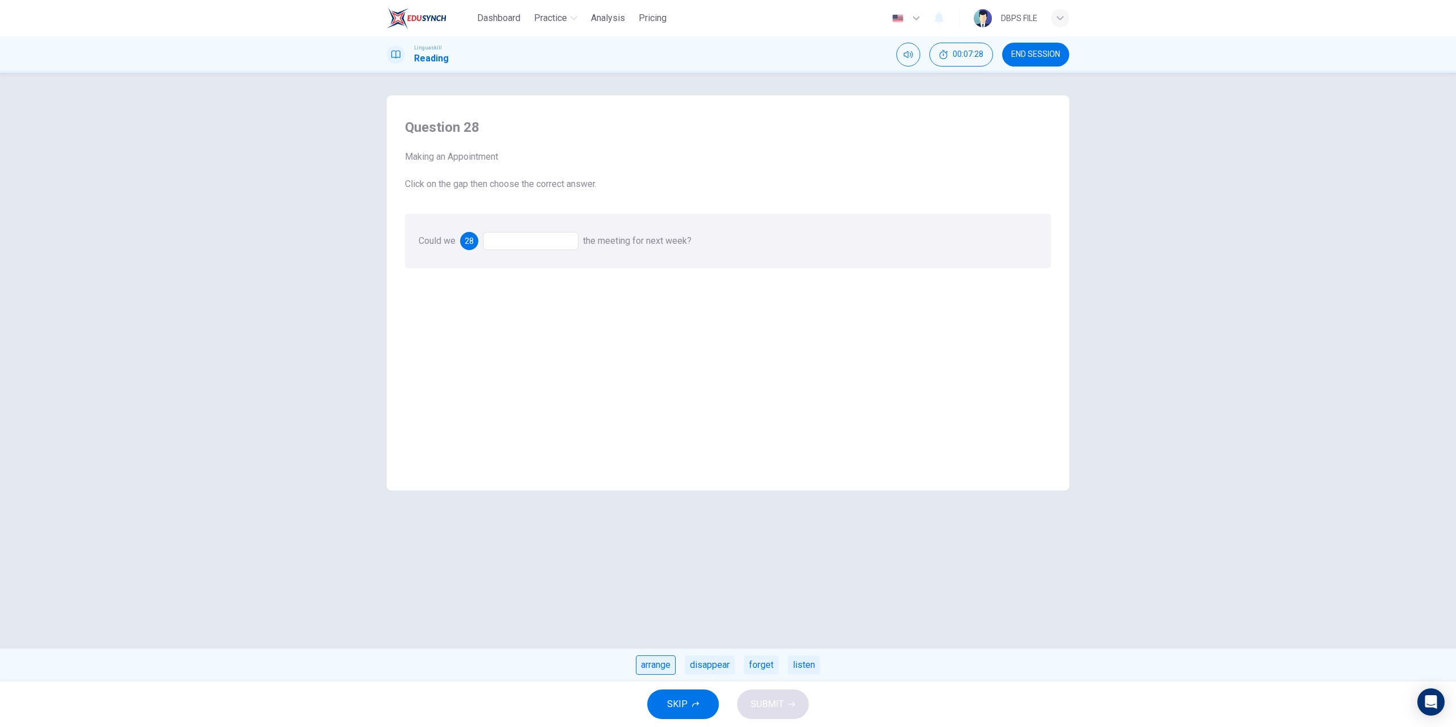
click at [654, 663] on div "arrange" at bounding box center [656, 665] width 40 height 19
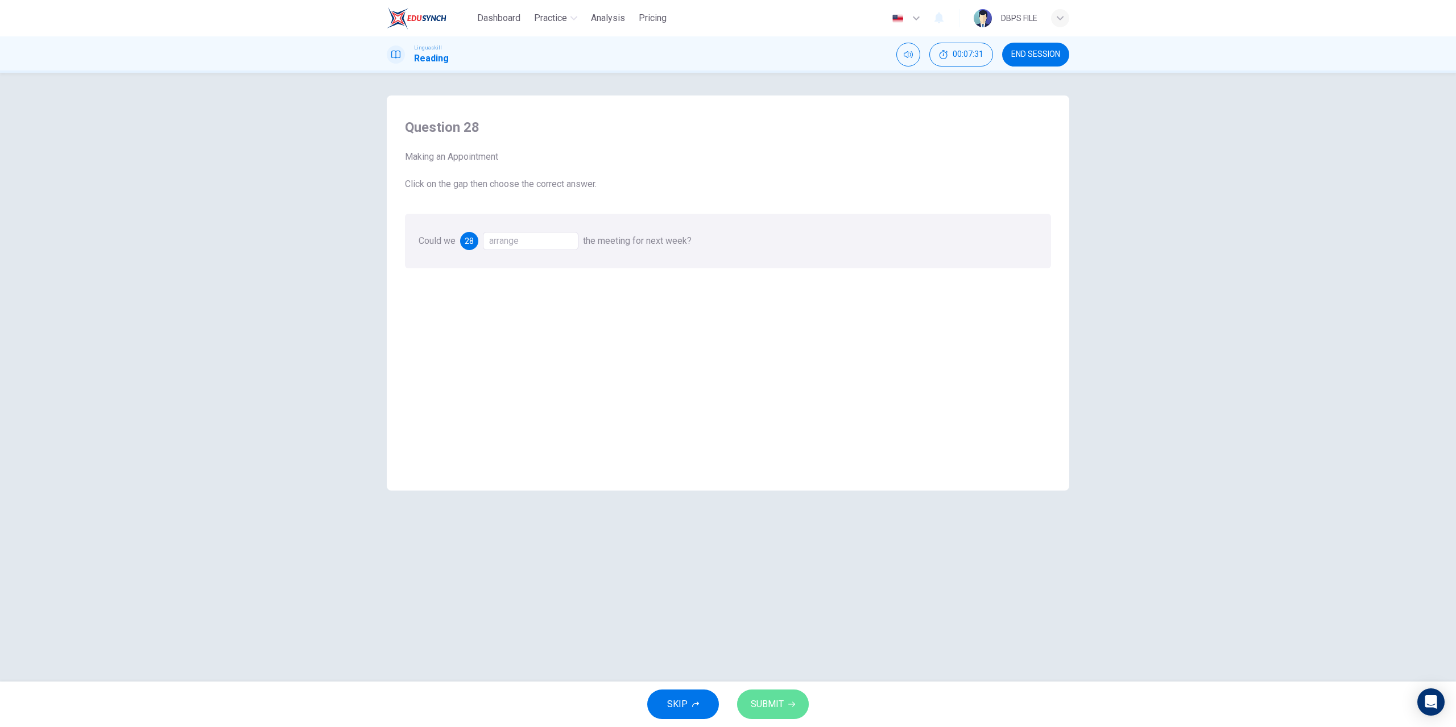
click at [780, 708] on span "SUBMIT" at bounding box center [767, 705] width 33 height 16
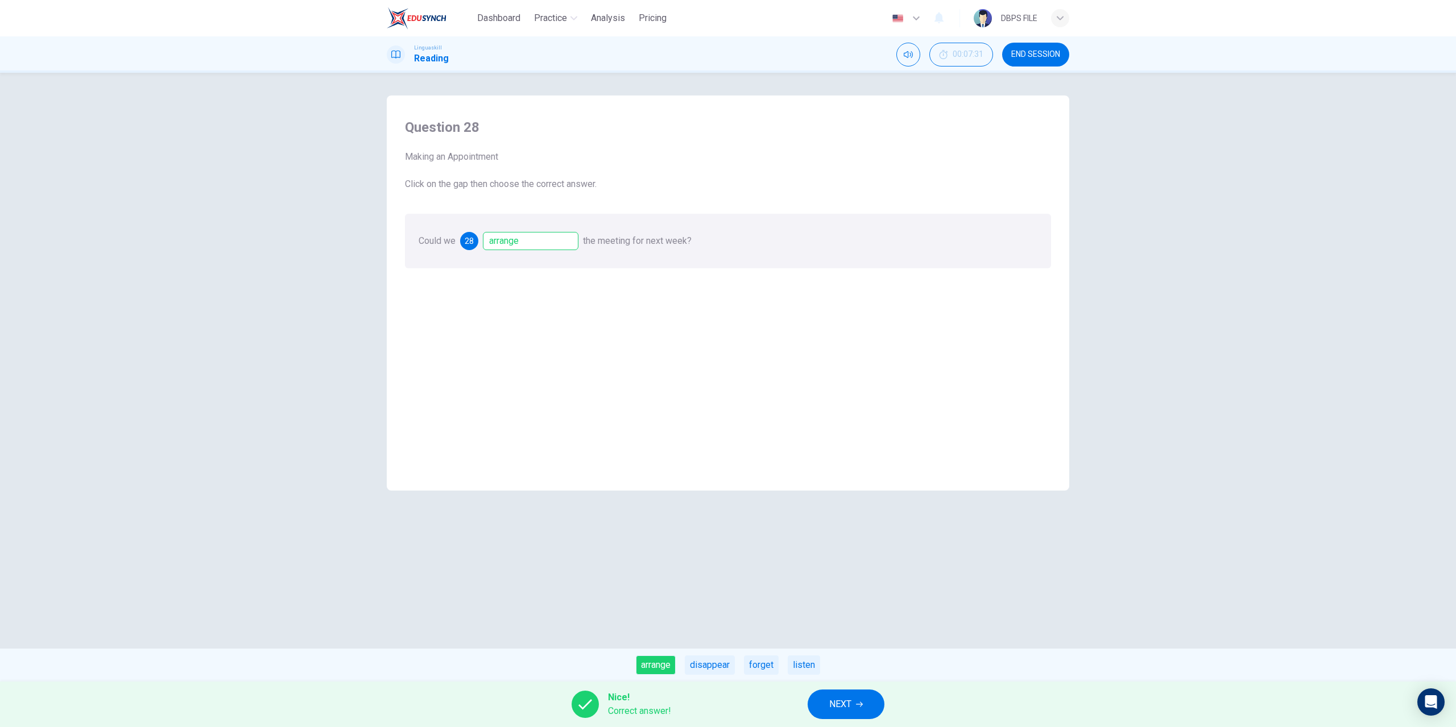
click at [858, 713] on button "NEXT" at bounding box center [846, 705] width 77 height 30
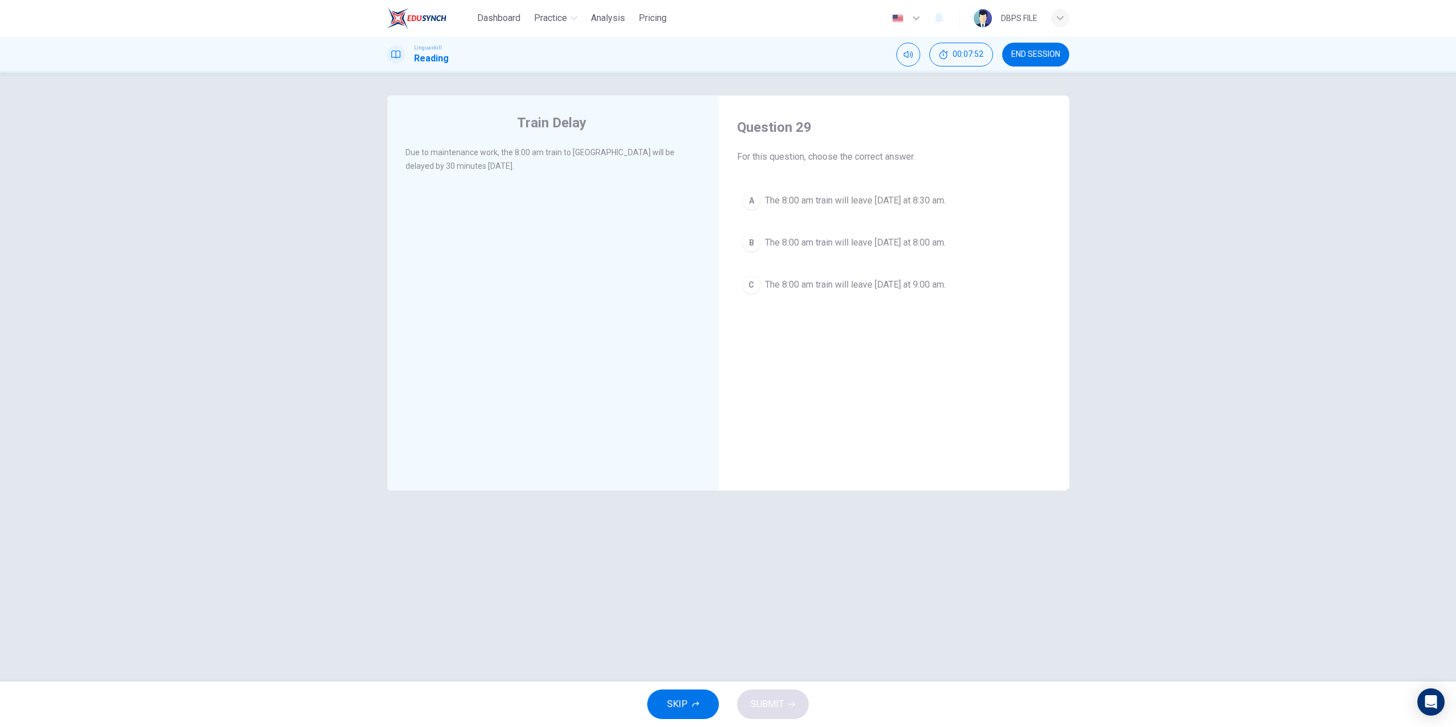
click at [842, 201] on span "The 8:00 am train will leave tomorrow at 8:30 am." at bounding box center [855, 201] width 181 height 14
click at [795, 704] on button "SUBMIT" at bounding box center [773, 705] width 72 height 30
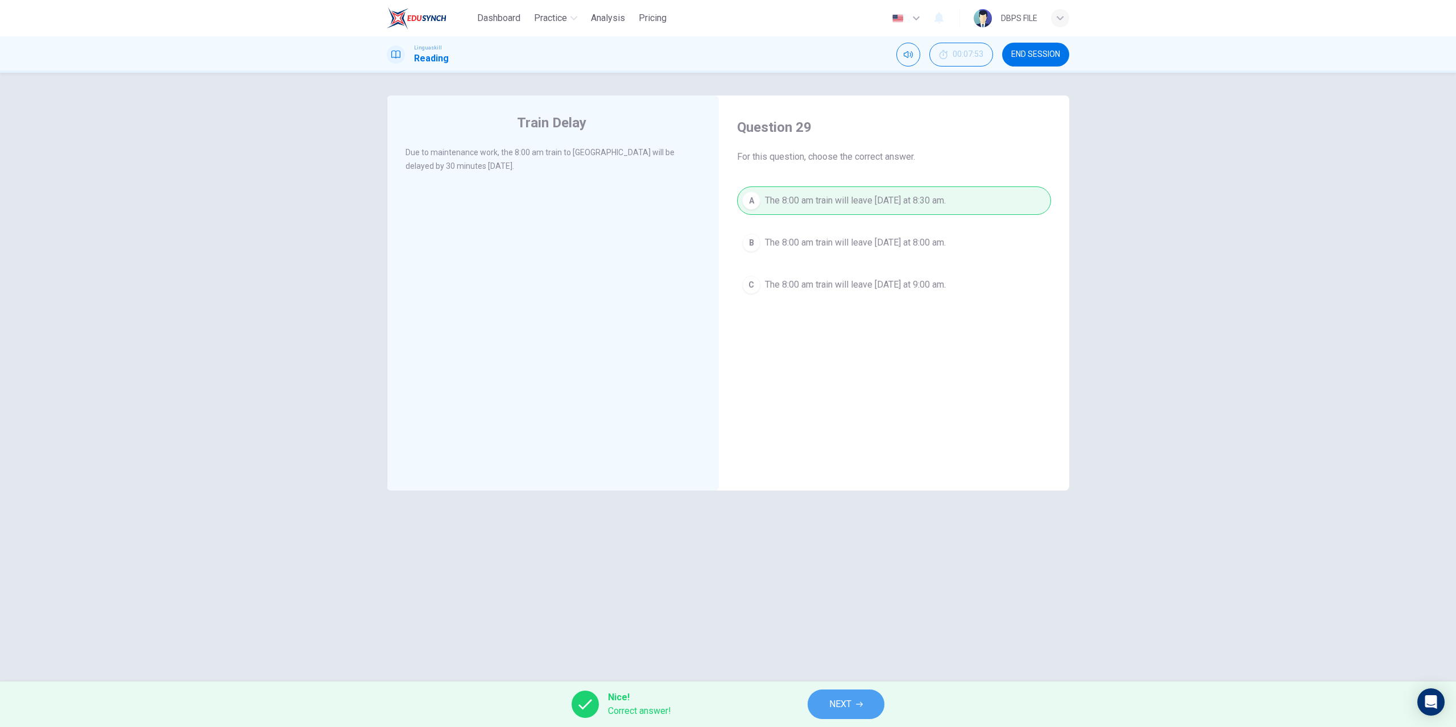
click at [863, 699] on button "NEXT" at bounding box center [846, 705] width 77 height 30
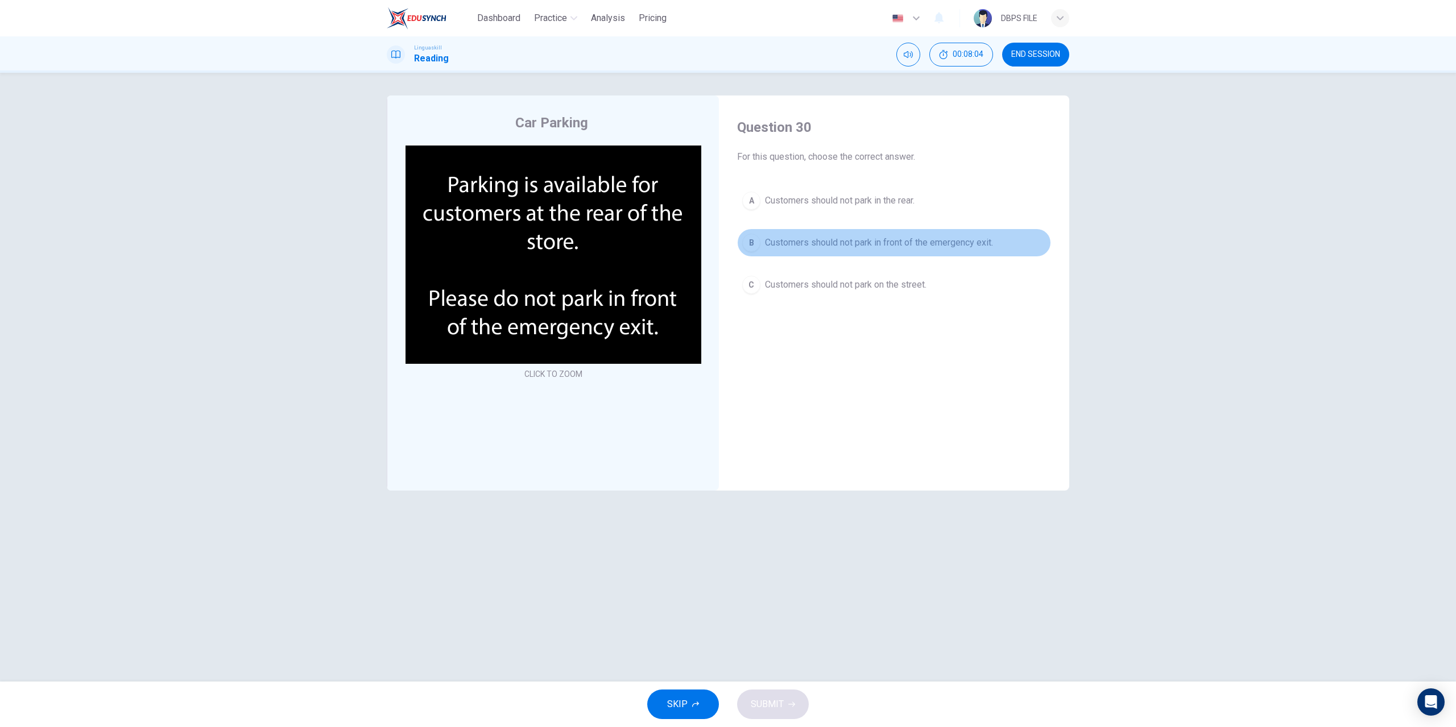
click at [849, 243] on span "Customers should not park in front of the emergency exit." at bounding box center [879, 243] width 228 height 14
click at [786, 690] on button "SUBMIT" at bounding box center [773, 705] width 72 height 30
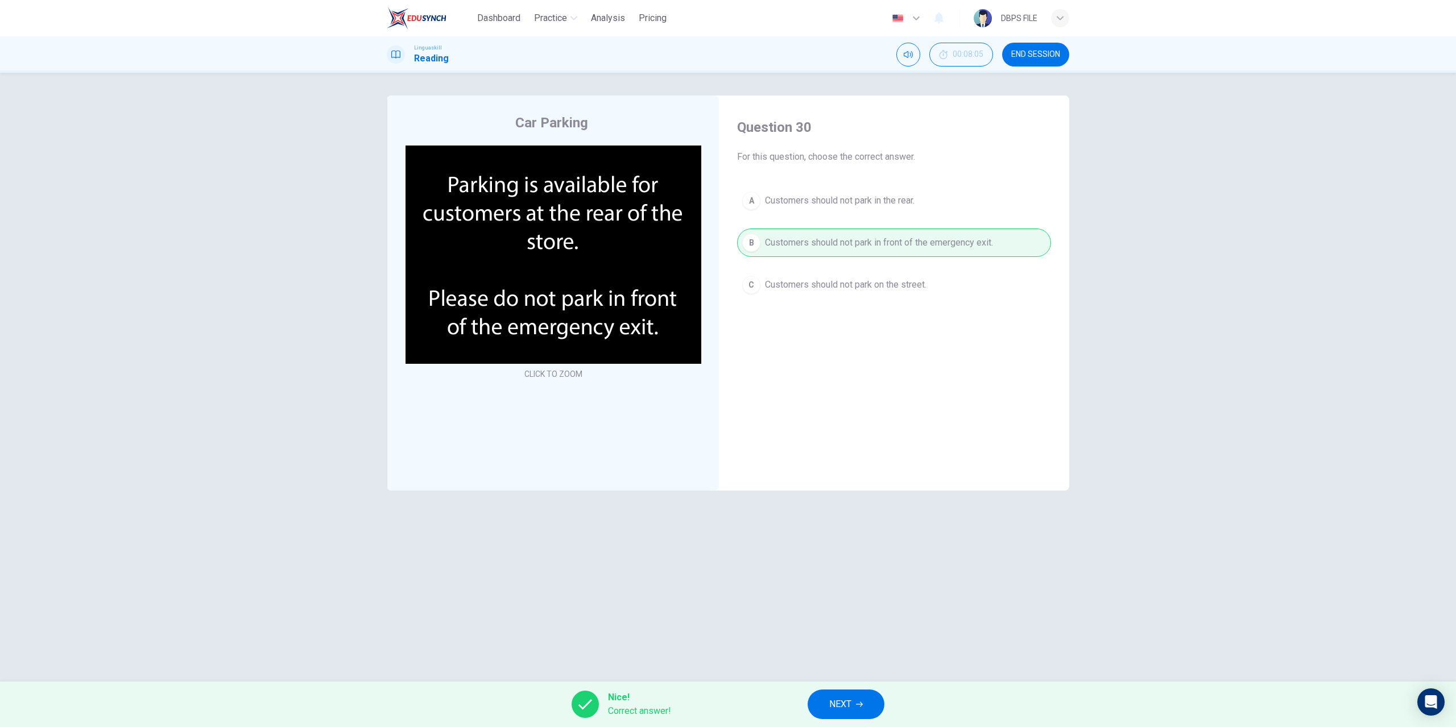
click at [844, 706] on span "NEXT" at bounding box center [840, 705] width 22 height 16
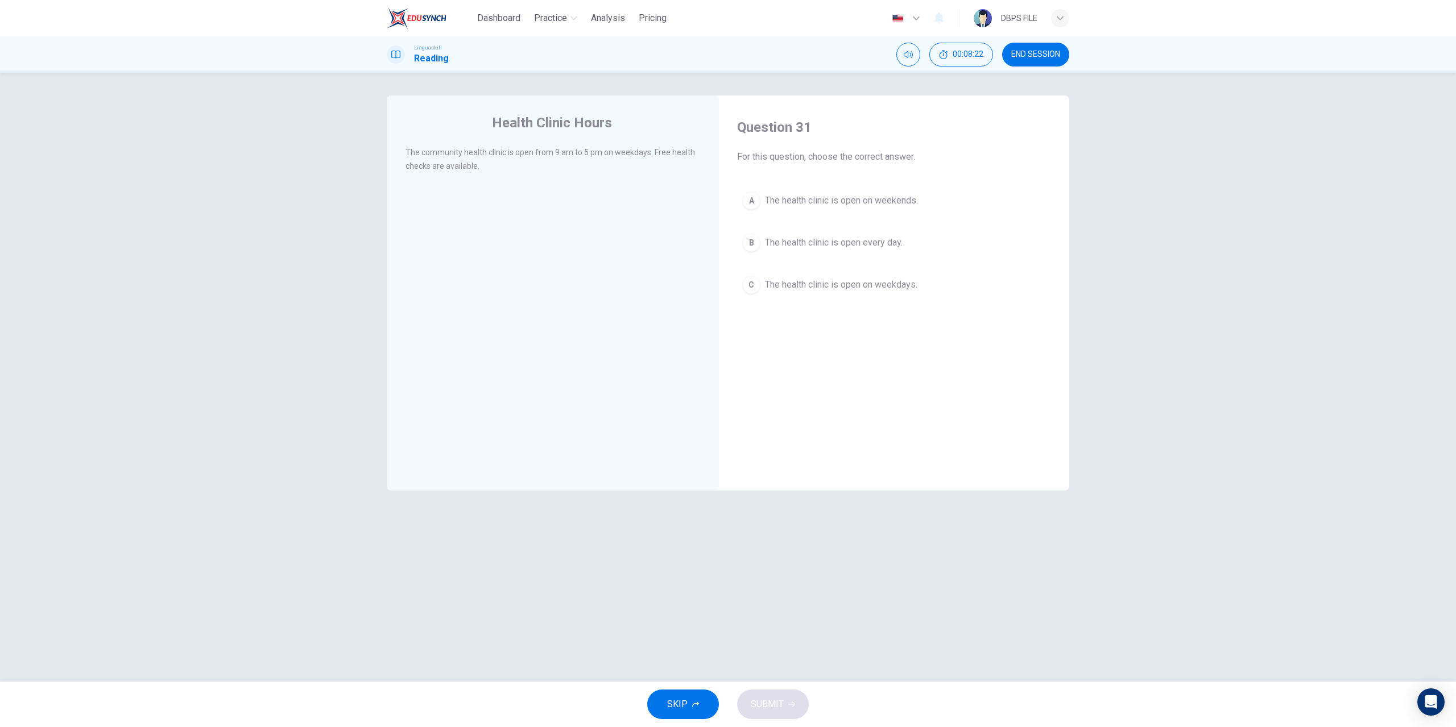
click at [838, 288] on span "The health clinic is open on weekdays." at bounding box center [841, 285] width 152 height 14
click at [768, 712] on span "SUBMIT" at bounding box center [767, 705] width 33 height 16
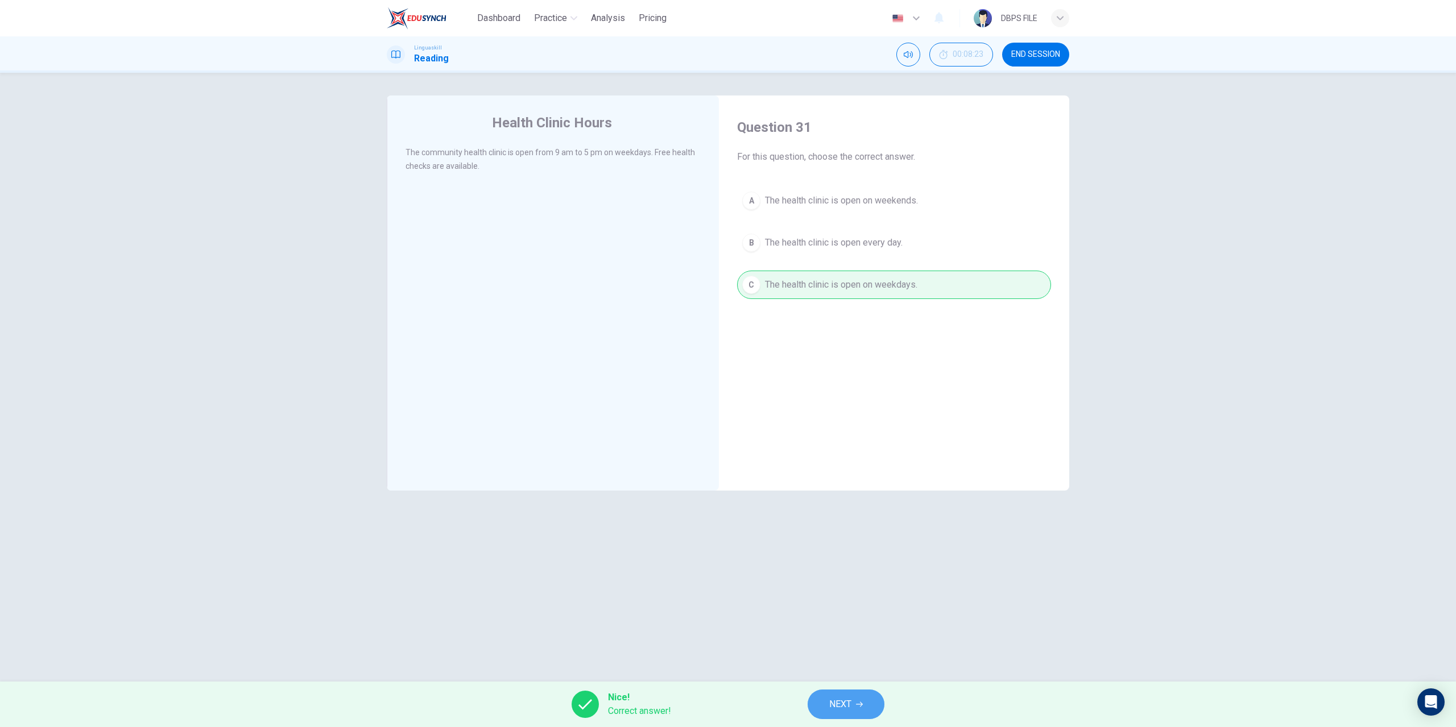
click at [869, 716] on button "NEXT" at bounding box center [846, 705] width 77 height 30
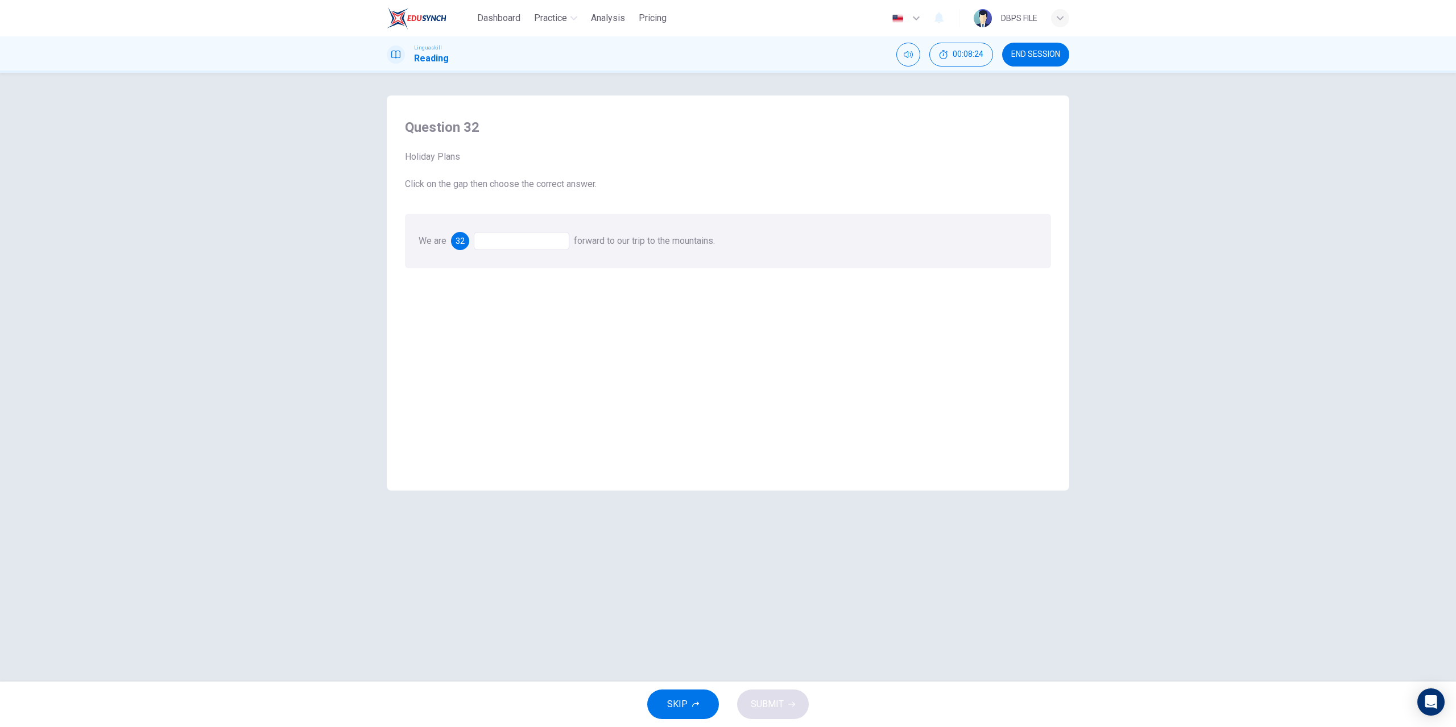
click at [502, 236] on div at bounding box center [522, 241] width 96 height 18
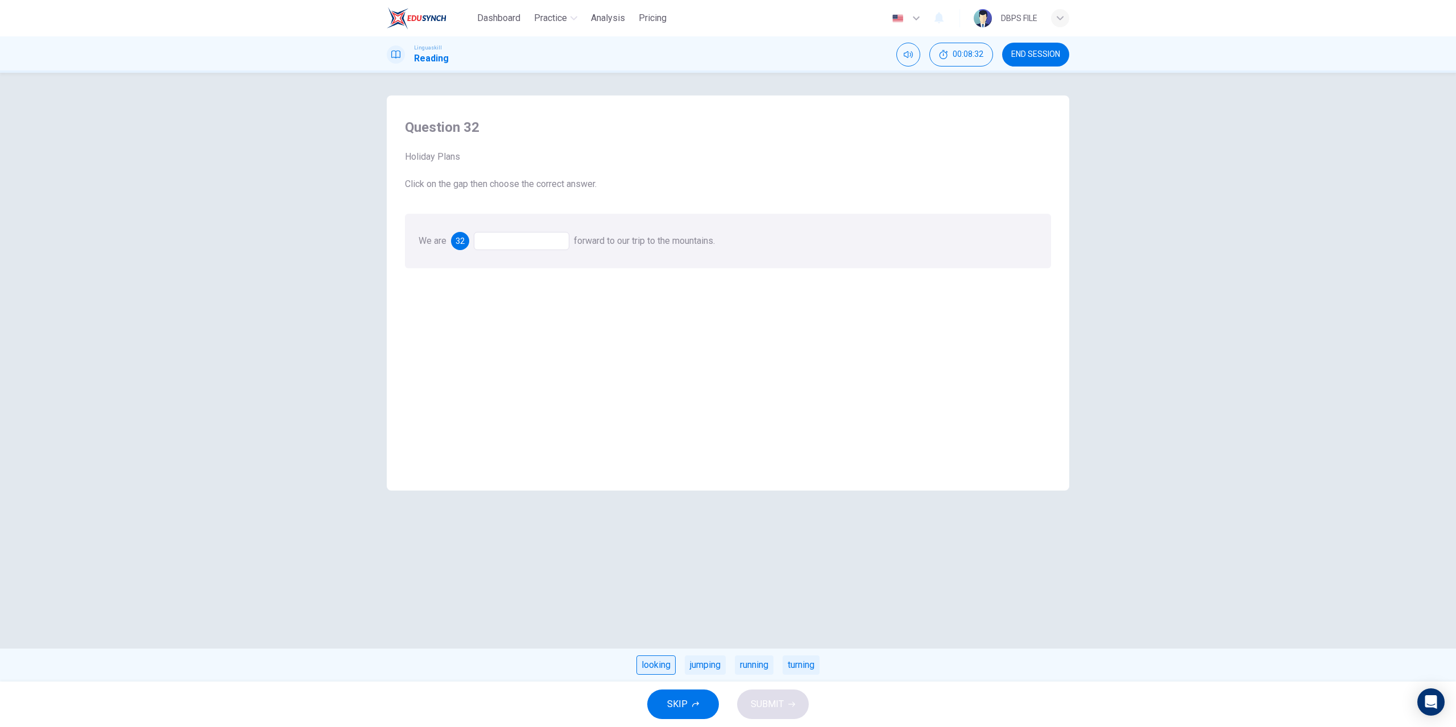
click at [668, 664] on div "looking" at bounding box center [655, 665] width 39 height 19
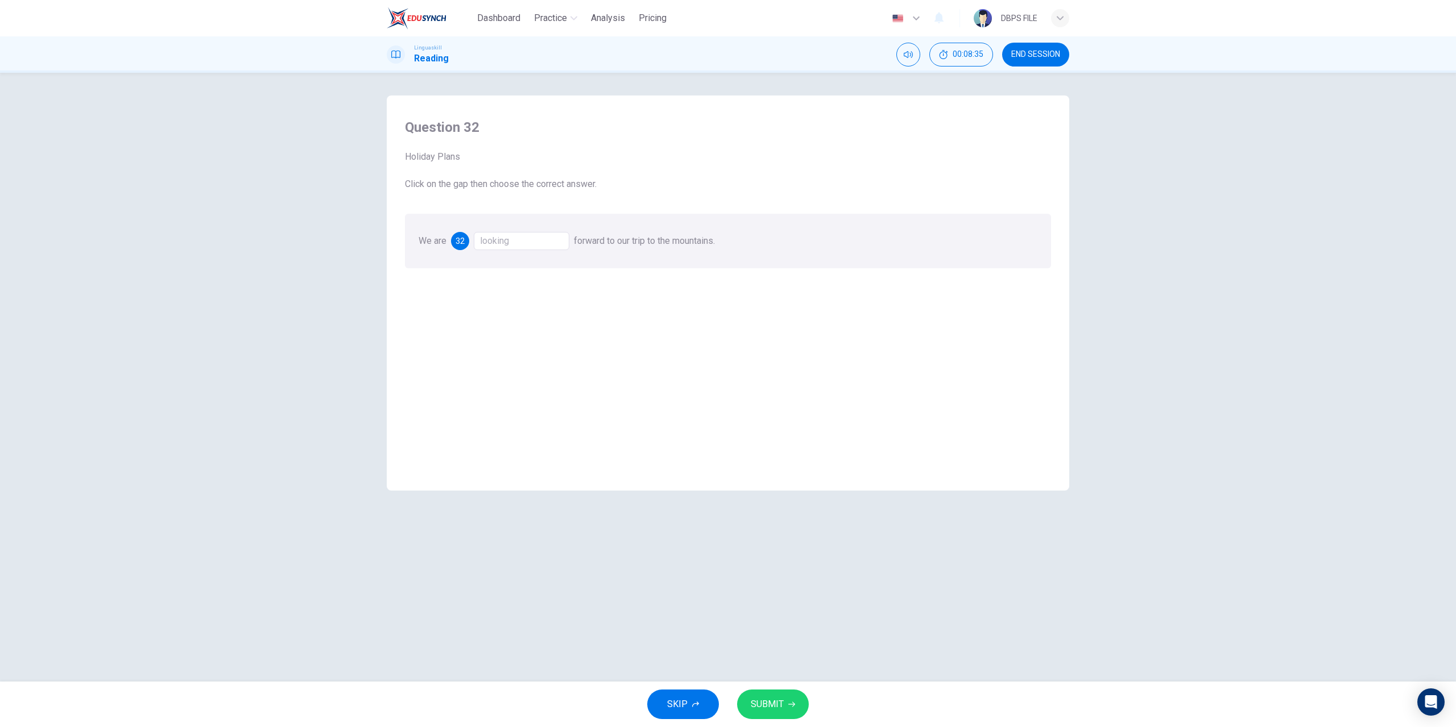
click at [791, 706] on icon "button" at bounding box center [791, 704] width 7 height 7
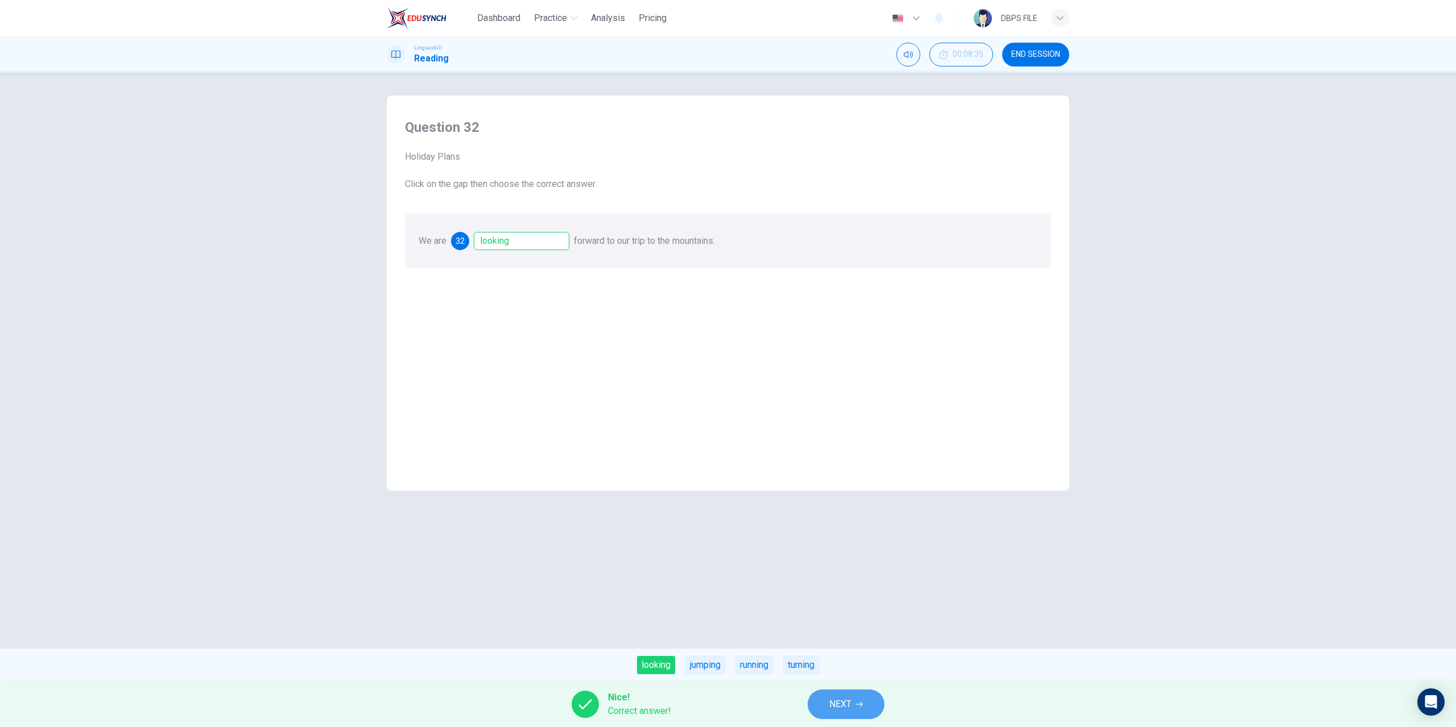
click at [854, 700] on button "NEXT" at bounding box center [846, 705] width 77 height 30
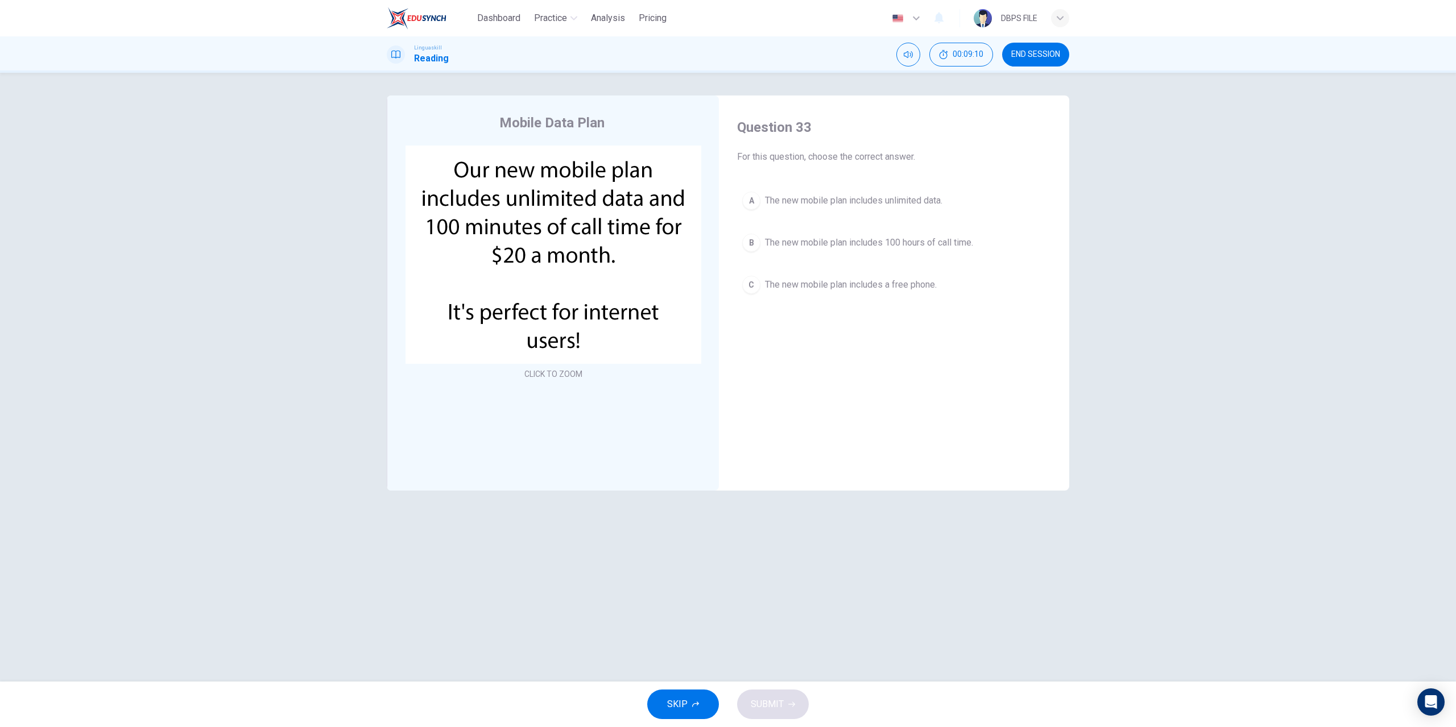
click at [919, 201] on span "The new mobile plan includes unlimited data." at bounding box center [853, 201] width 177 height 14
click at [784, 707] on button "SUBMIT" at bounding box center [773, 705] width 72 height 30
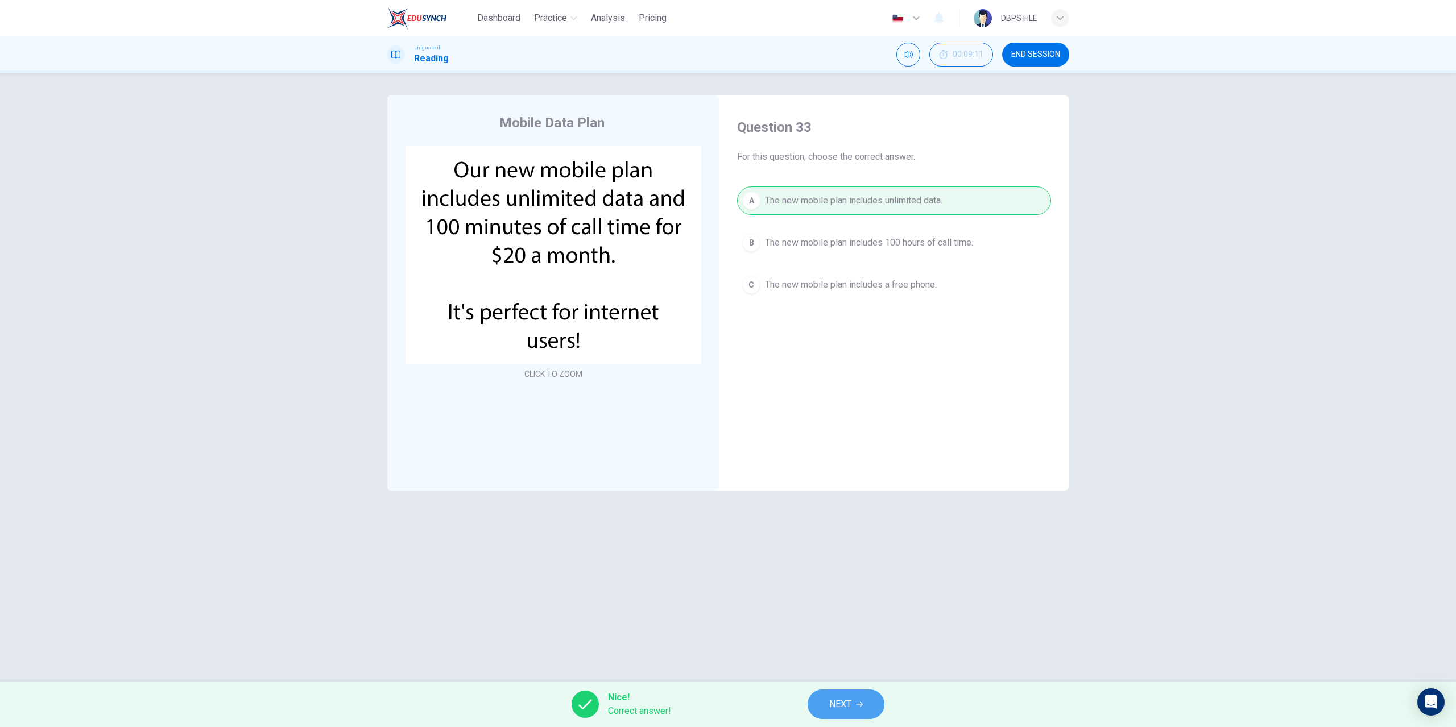
click at [871, 694] on button "NEXT" at bounding box center [846, 705] width 77 height 30
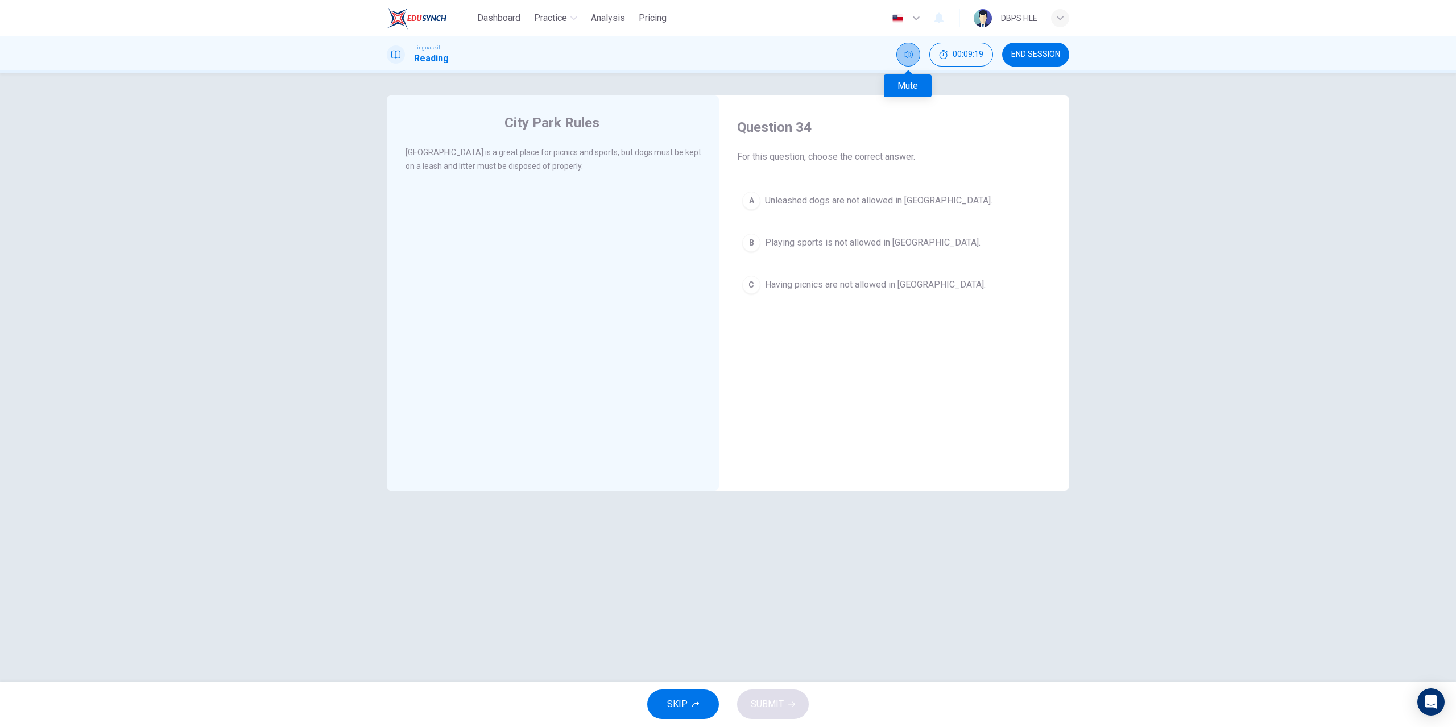
click at [904, 56] on icon "Mute" at bounding box center [908, 54] width 9 height 7
click at [905, 55] on icon "Unmute" at bounding box center [908, 54] width 9 height 9
click at [792, 195] on span "Unleashed dogs are not allowed in City Park." at bounding box center [879, 201] width 228 height 14
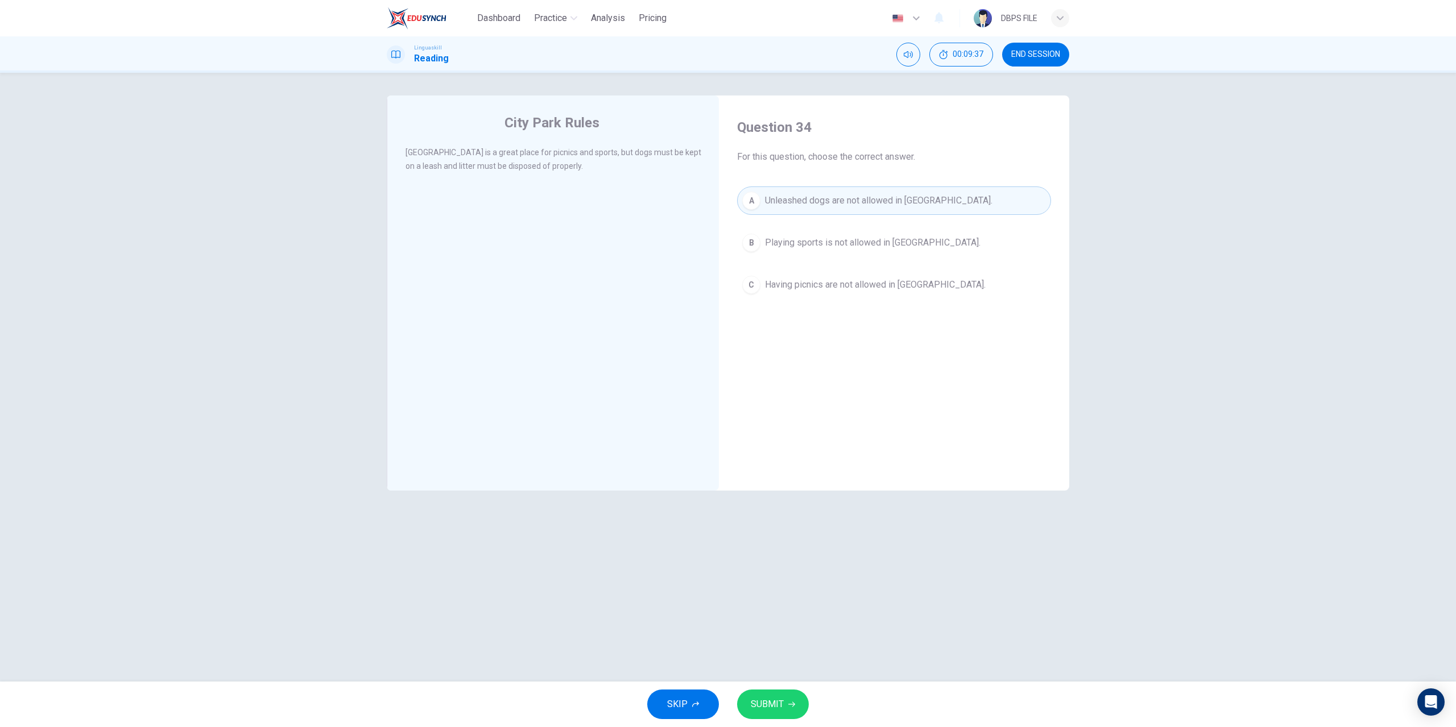
click at [796, 705] on button "SUBMIT" at bounding box center [773, 705] width 72 height 30
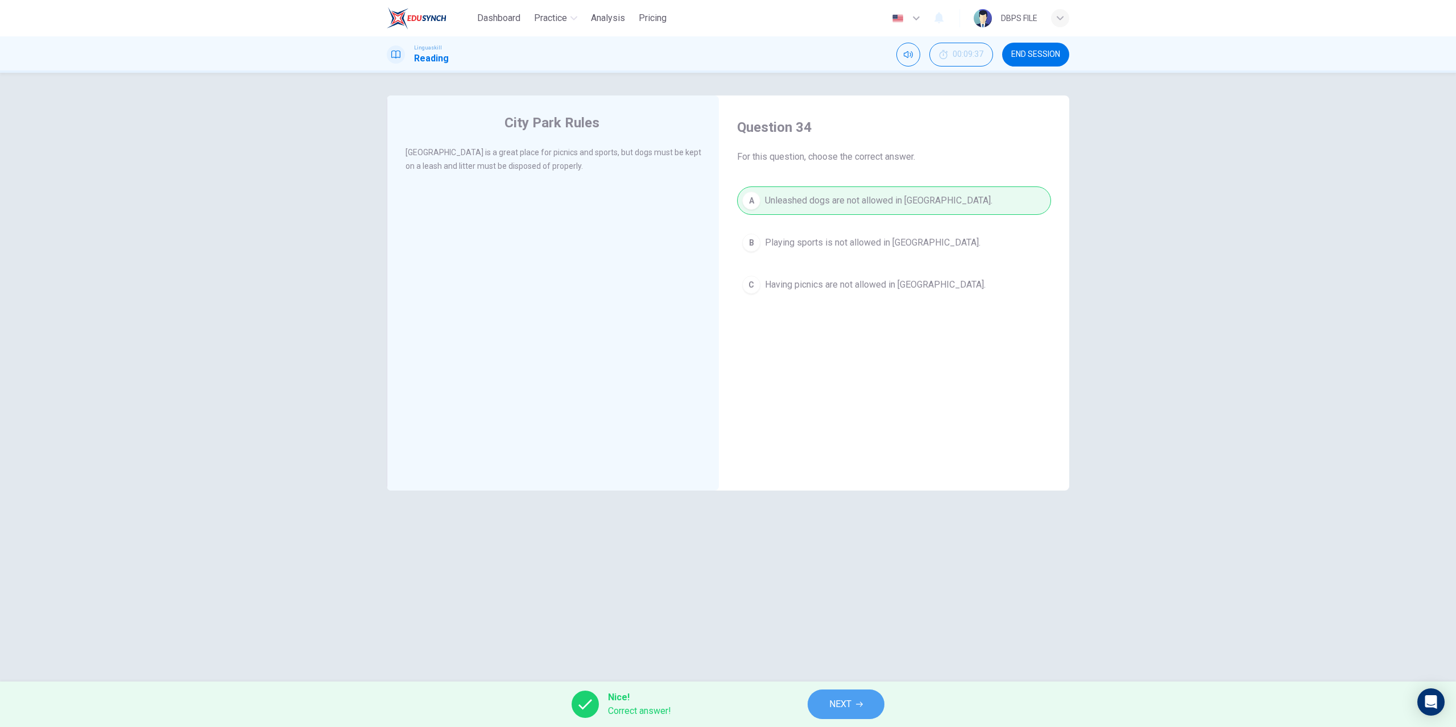
click at [861, 710] on button "NEXT" at bounding box center [846, 705] width 77 height 30
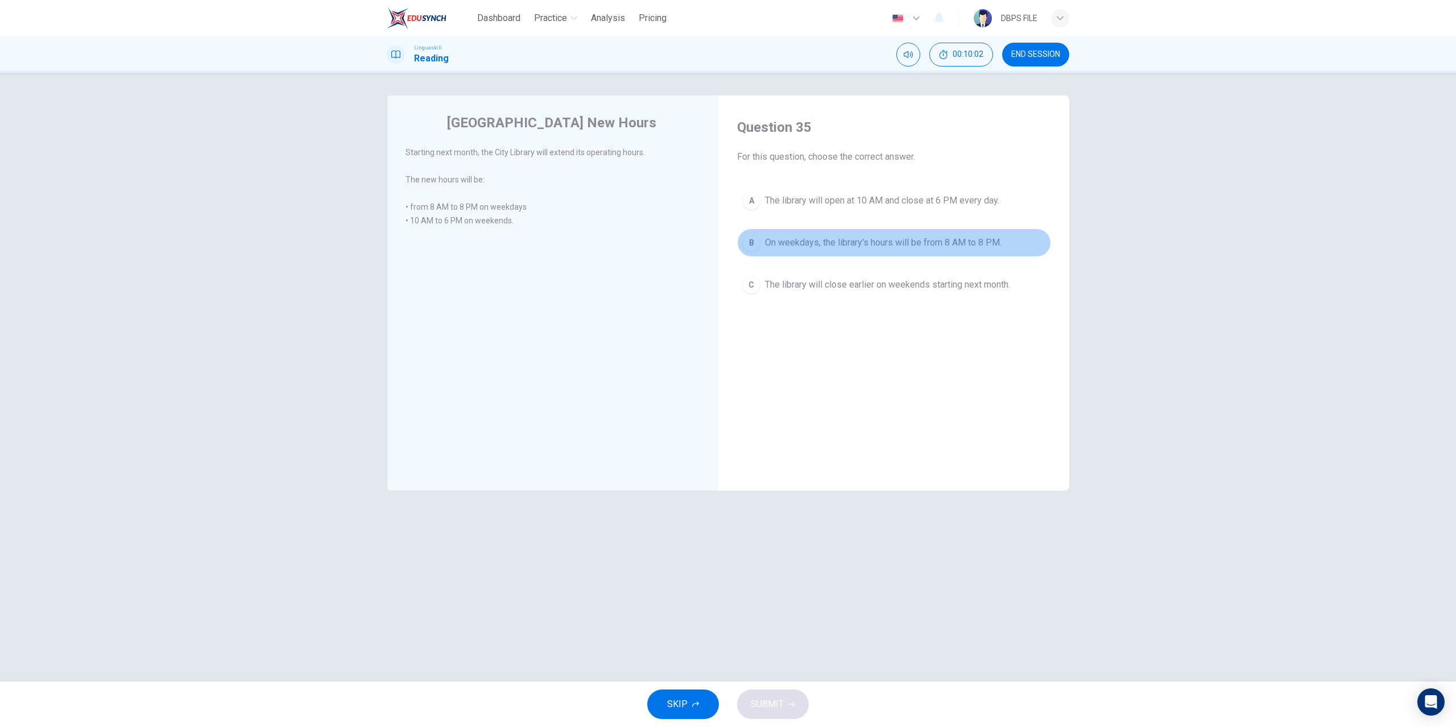
click at [779, 246] on span "On weekdays, the library's hours will be from 8 AM to 8 PM." at bounding box center [883, 243] width 237 height 14
click at [797, 695] on button "SUBMIT" at bounding box center [773, 705] width 72 height 30
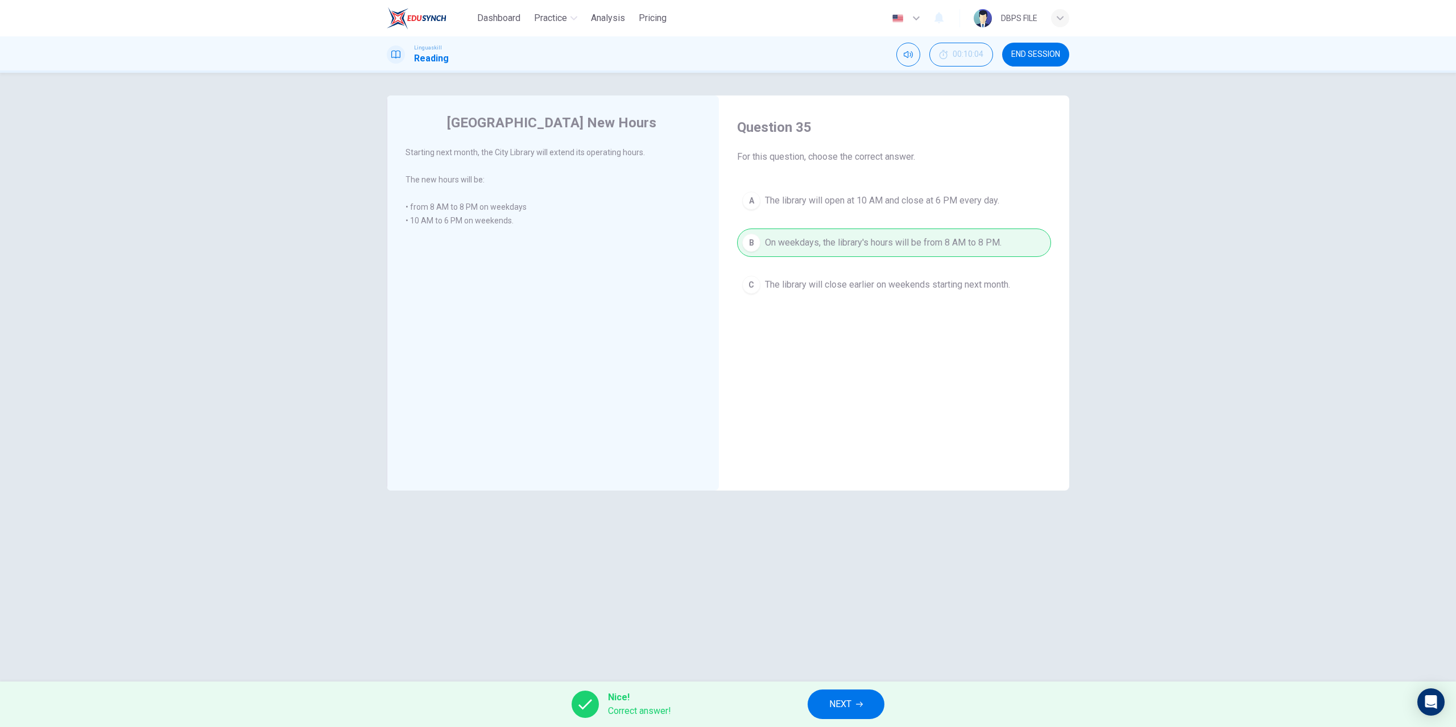
click at [851, 707] on span "NEXT" at bounding box center [840, 705] width 22 height 16
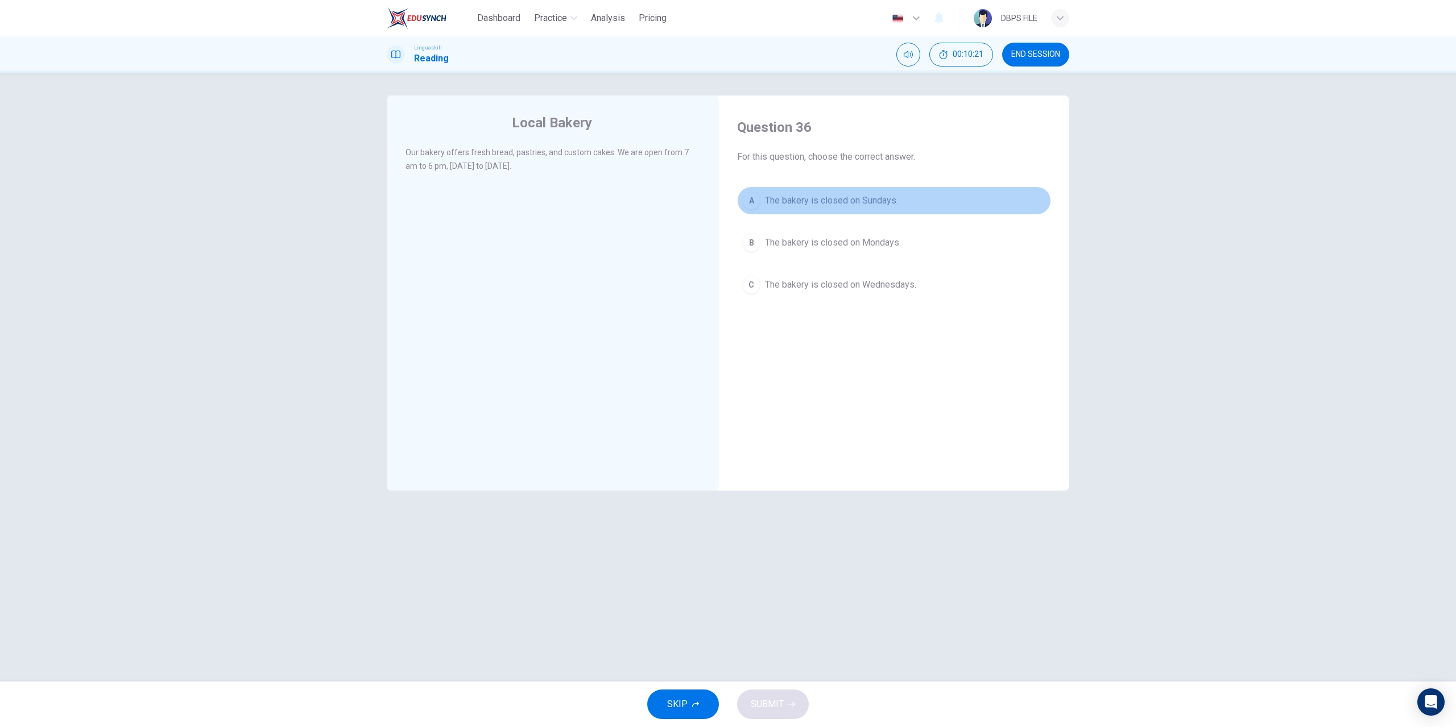
click at [817, 201] on span "The bakery is closed on Sundays." at bounding box center [831, 201] width 133 height 14
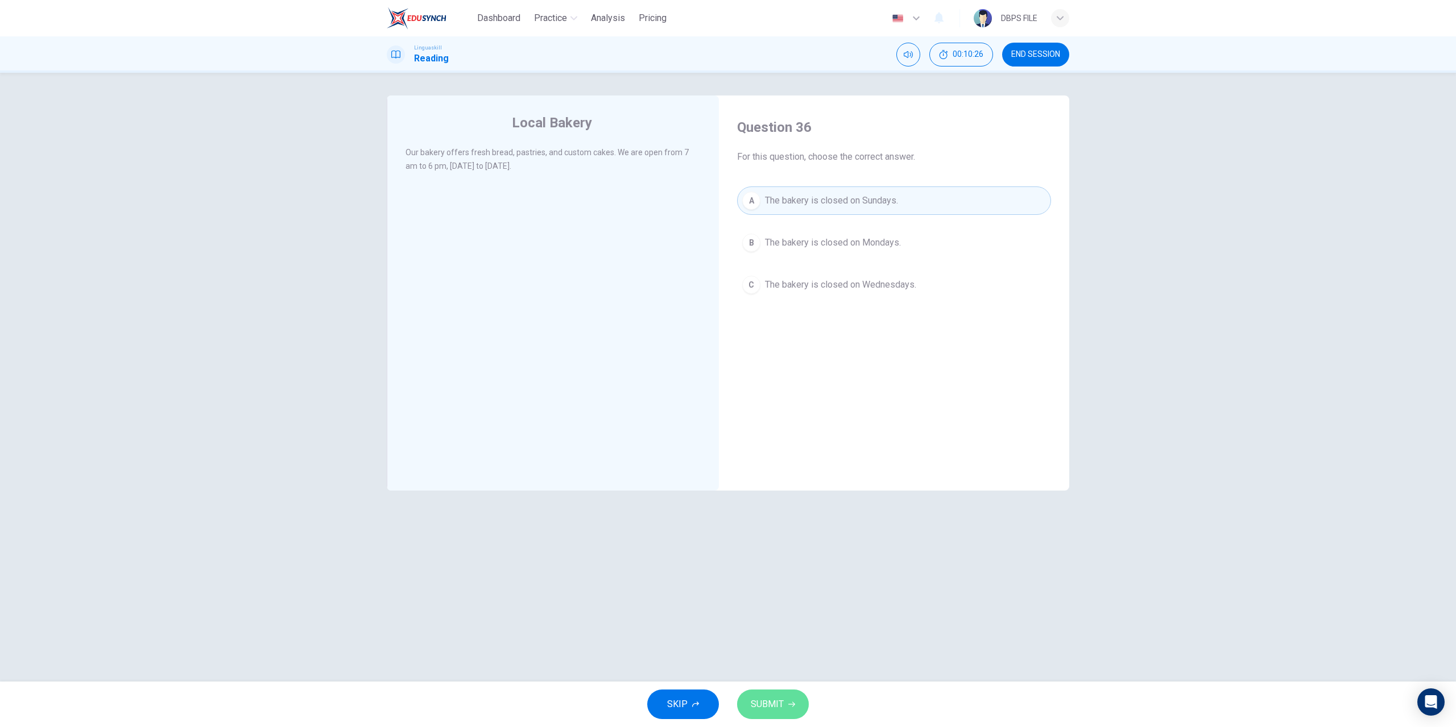
click at [773, 692] on button "SUBMIT" at bounding box center [773, 705] width 72 height 30
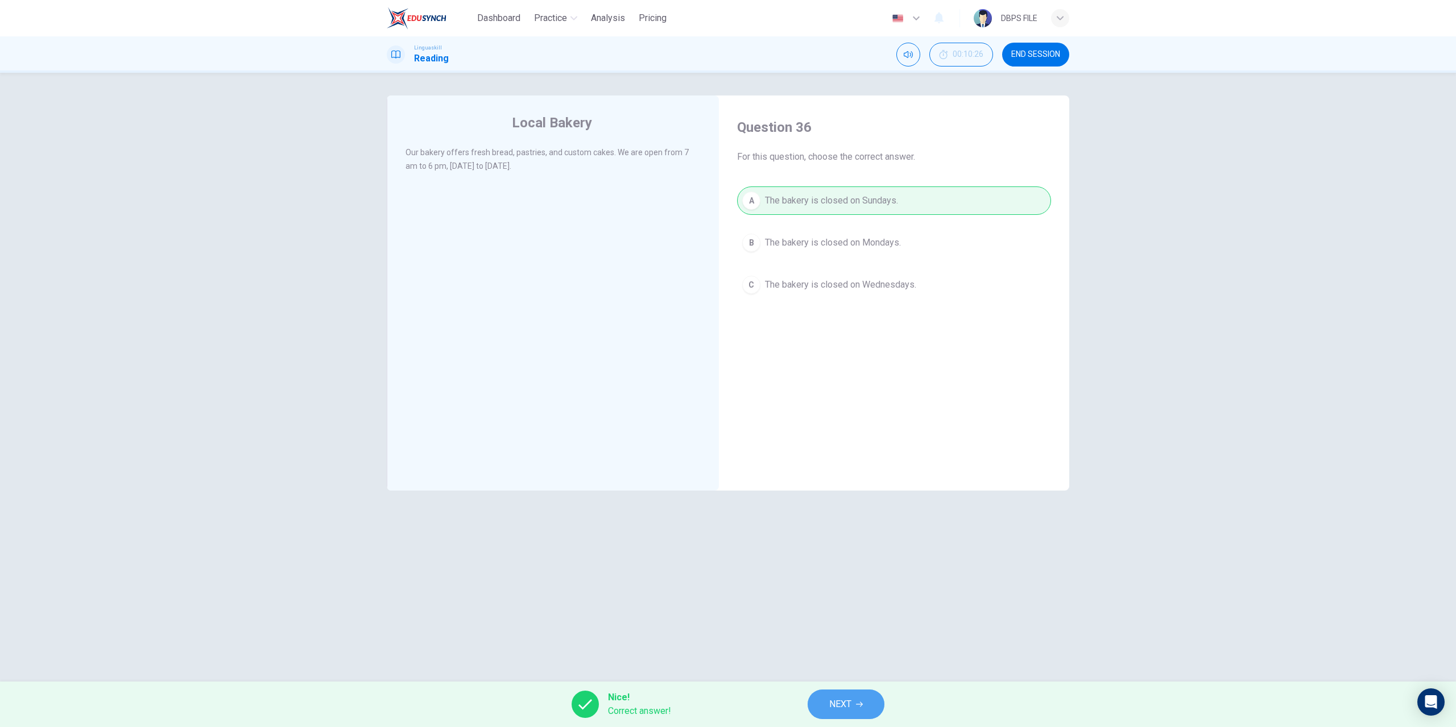
click at [832, 697] on span "NEXT" at bounding box center [840, 705] width 22 height 16
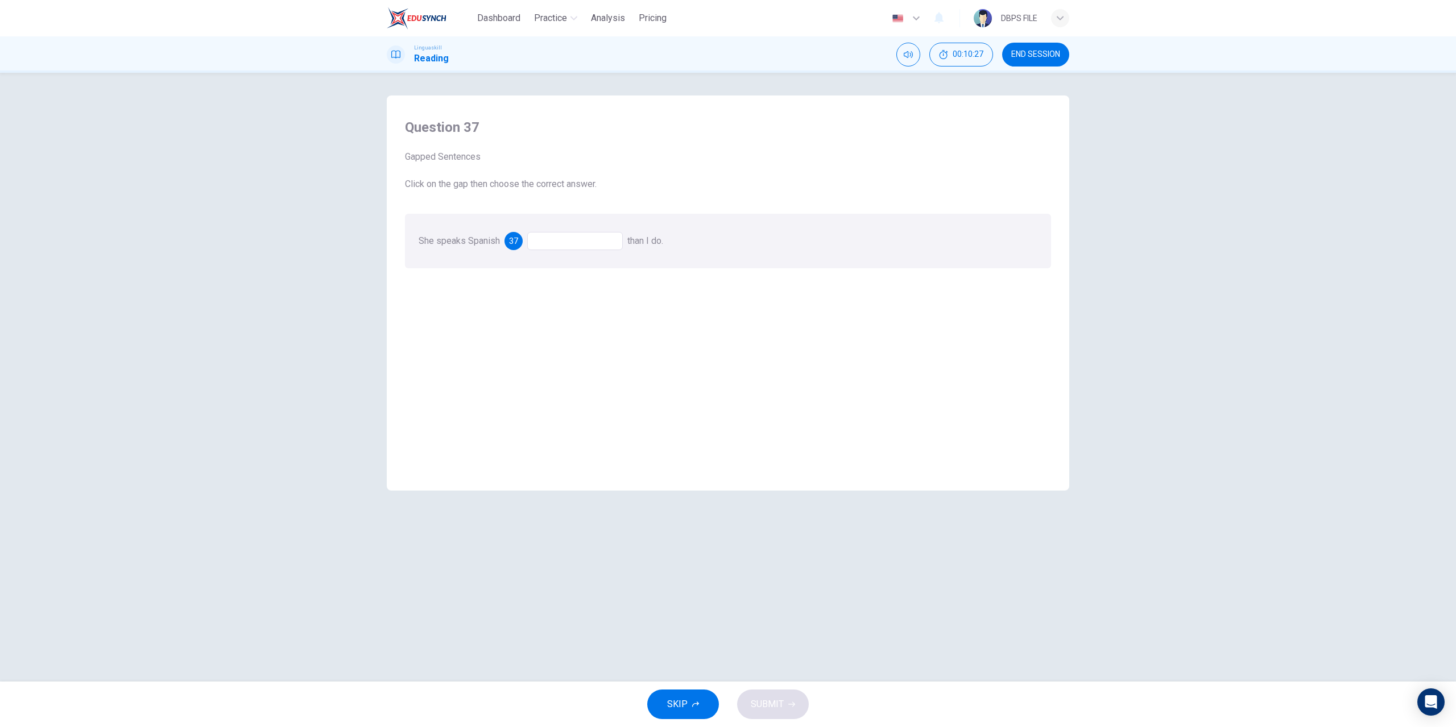
click at [603, 243] on div at bounding box center [575, 241] width 96 height 18
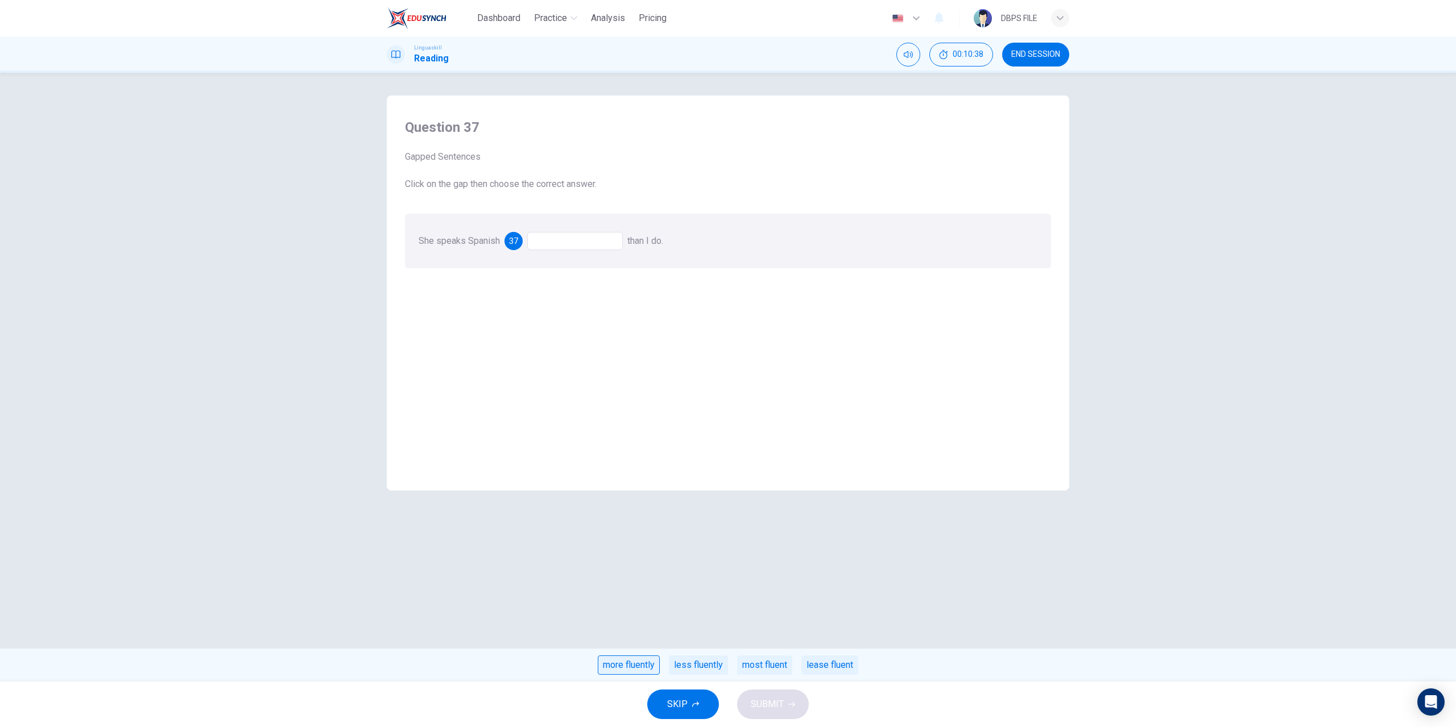
click at [630, 669] on div "more fluently" at bounding box center [629, 665] width 62 height 19
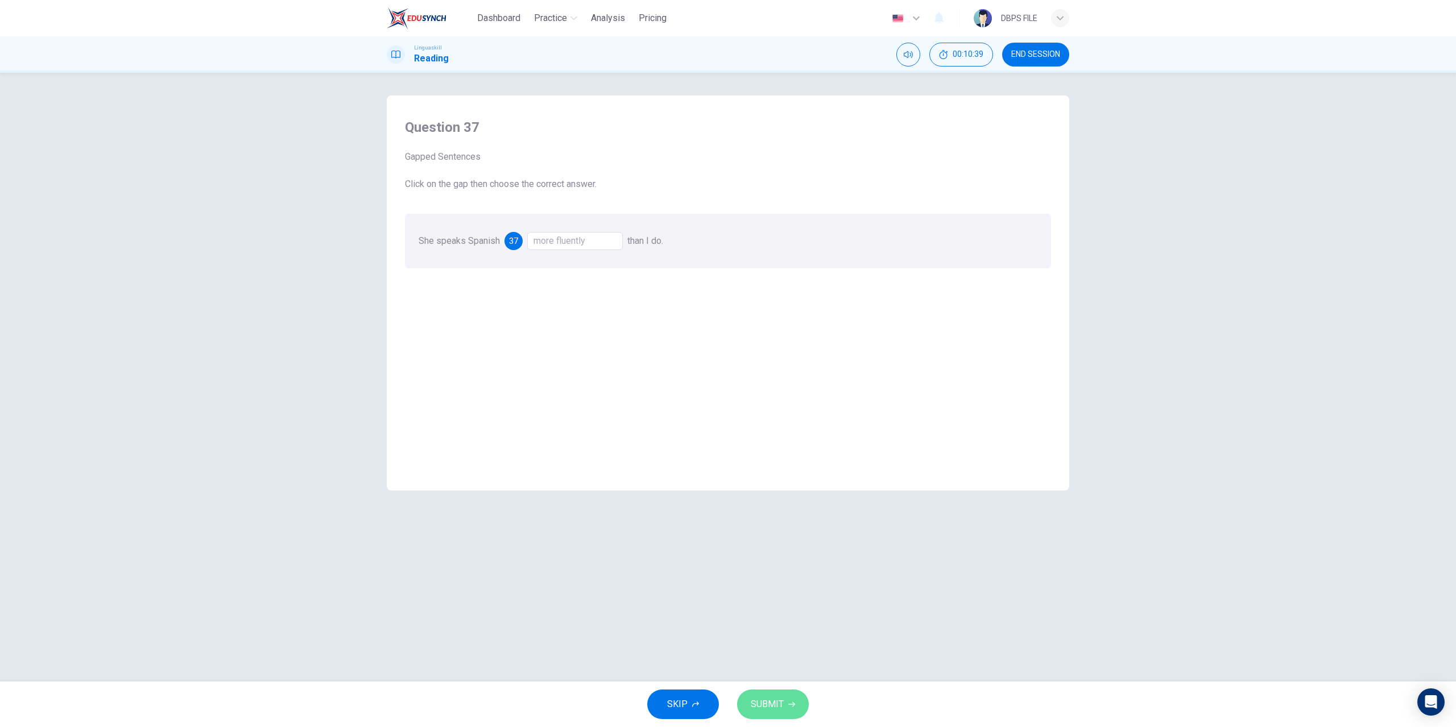
click at [771, 713] on button "SUBMIT" at bounding box center [773, 705] width 72 height 30
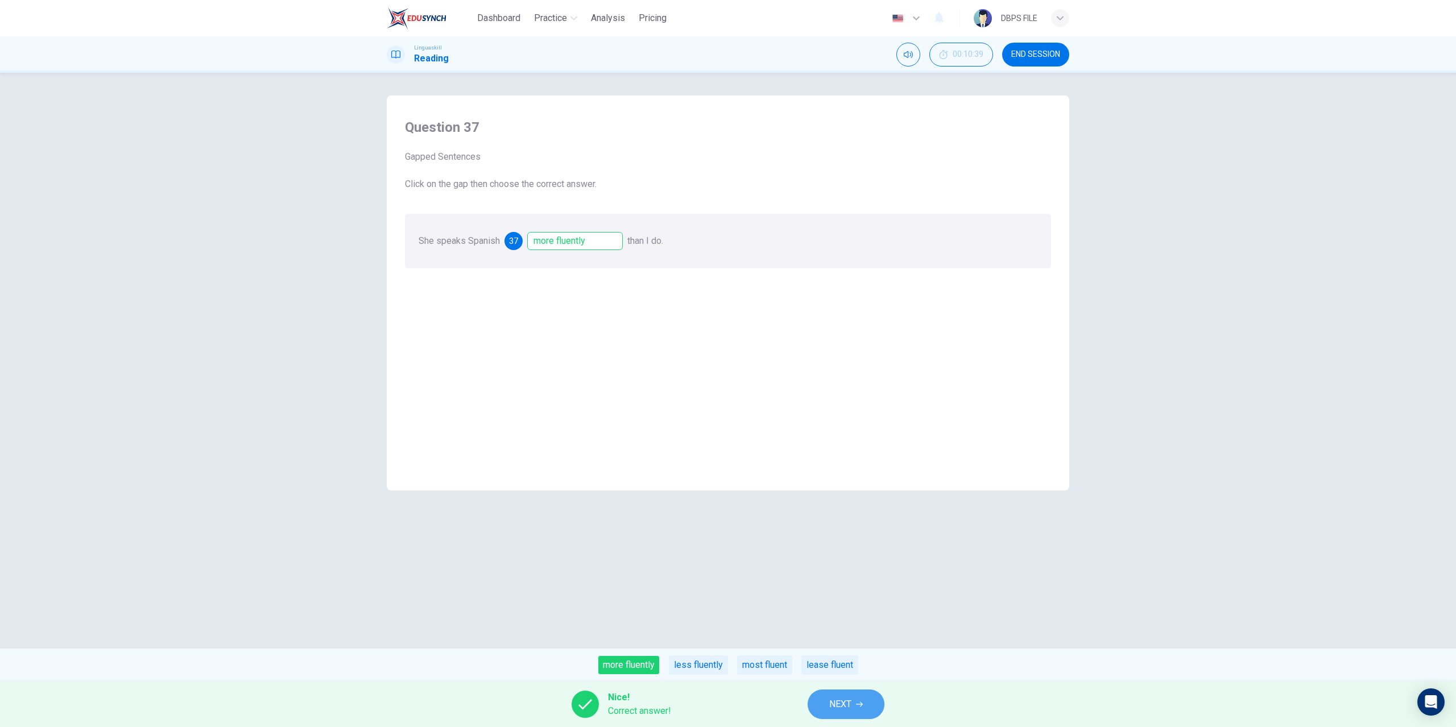
click at [835, 713] on button "NEXT" at bounding box center [846, 705] width 77 height 30
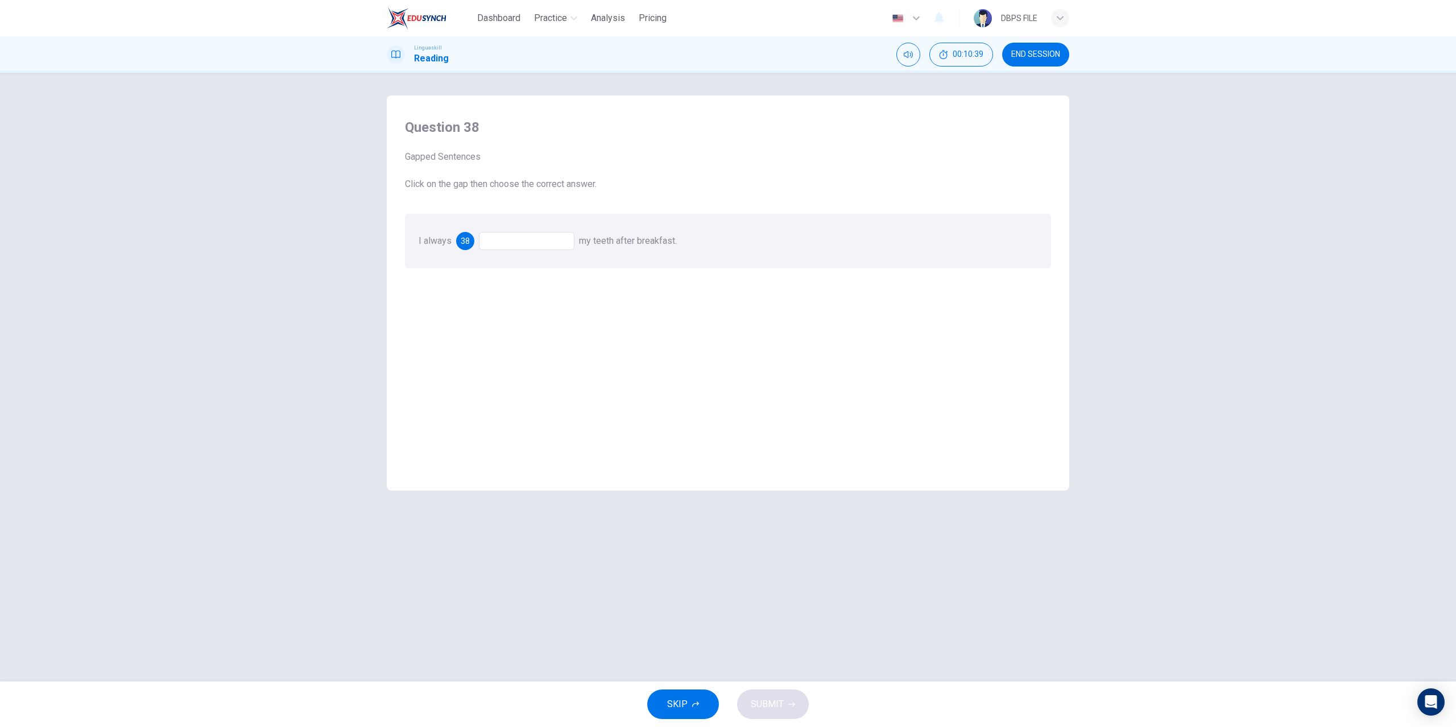
click at [503, 243] on div at bounding box center [527, 241] width 96 height 18
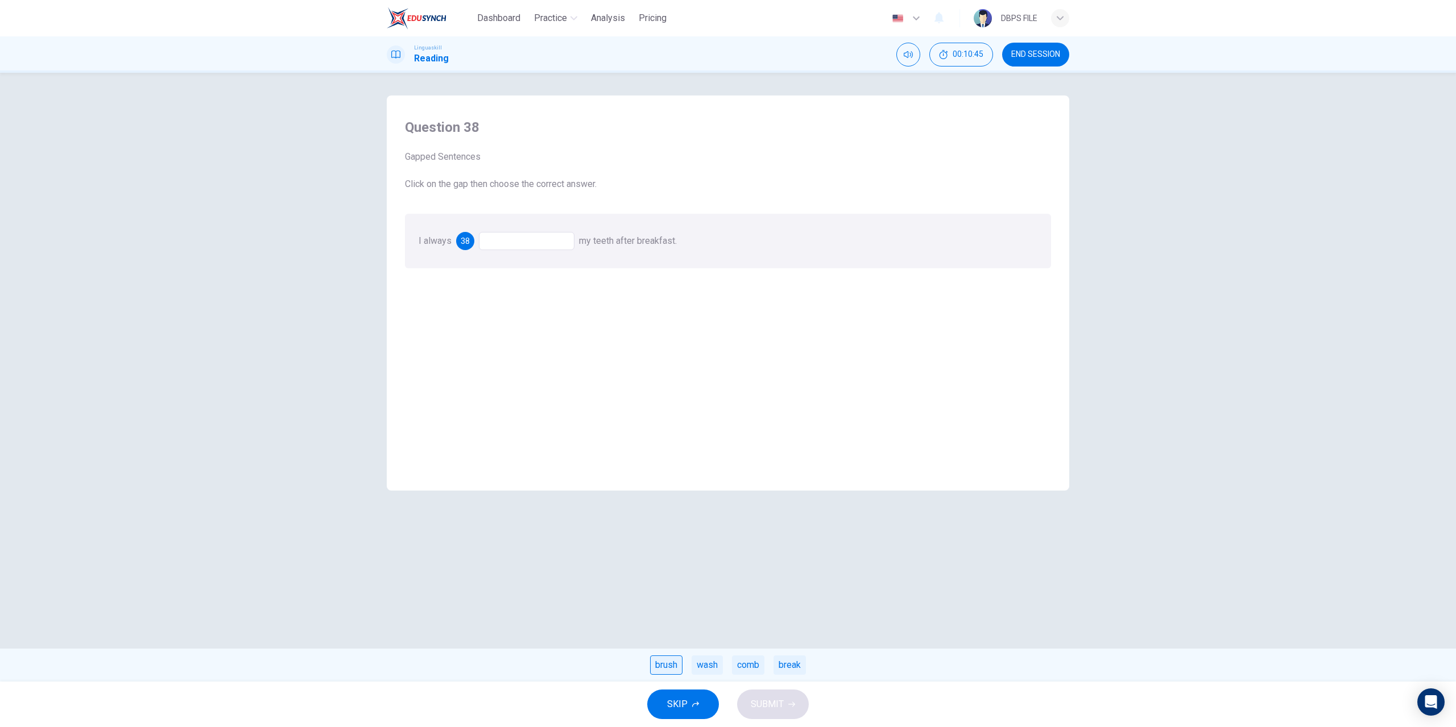
click at [669, 666] on div "brush" at bounding box center [666, 665] width 32 height 19
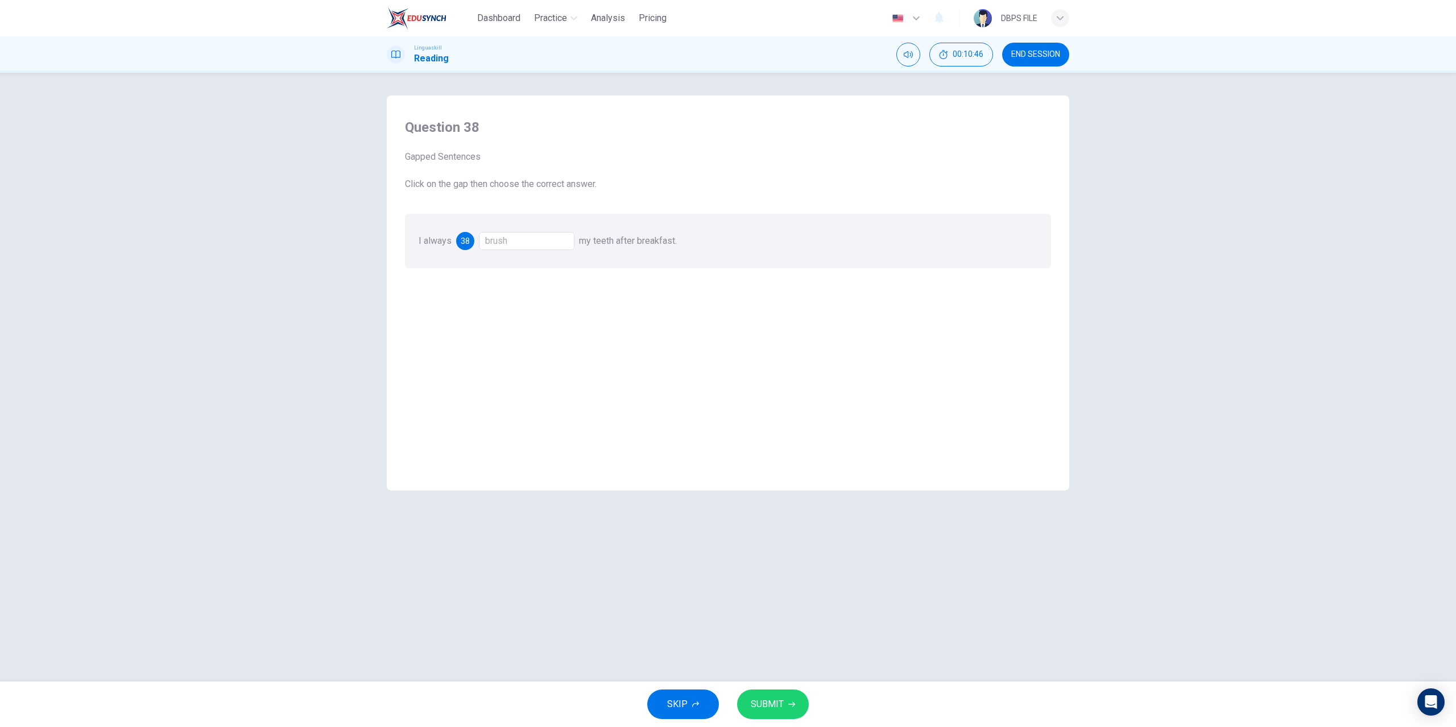
click at [762, 710] on span "SUBMIT" at bounding box center [767, 705] width 33 height 16
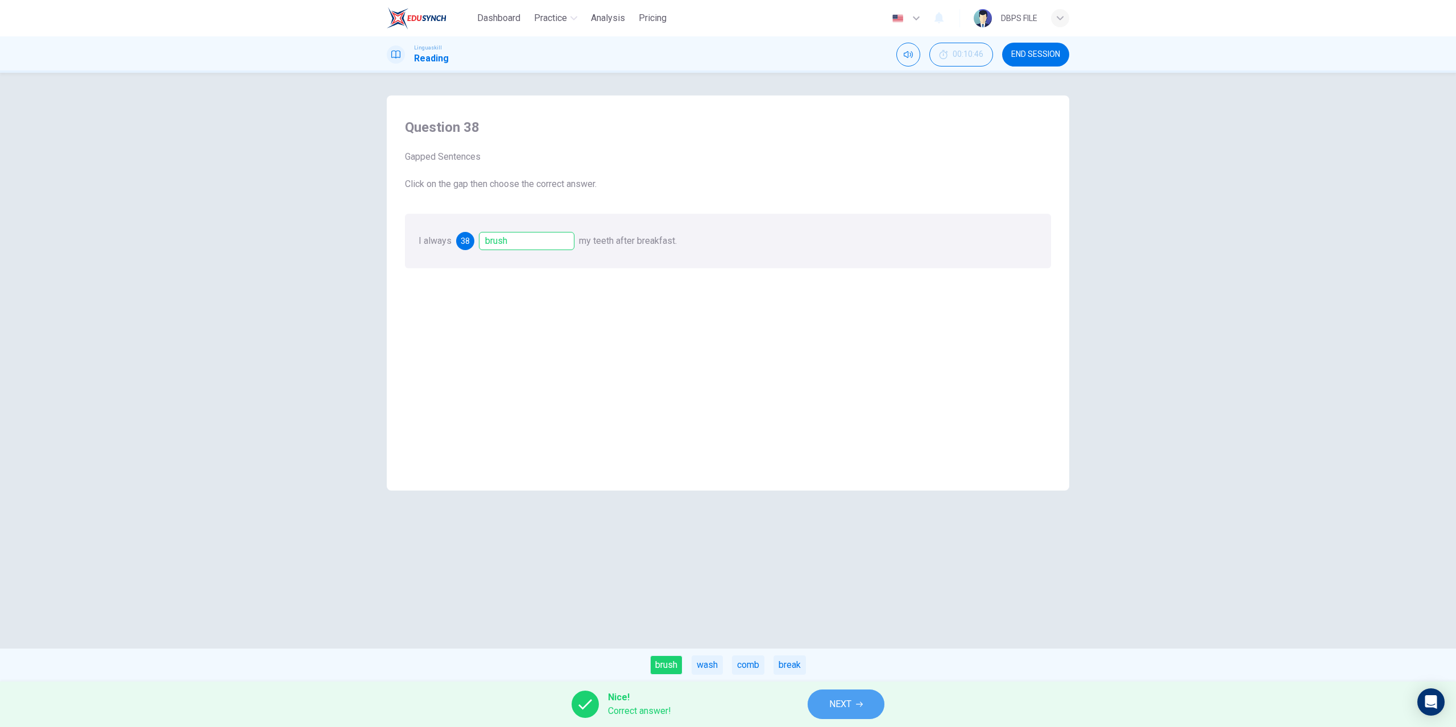
click at [862, 707] on icon "button" at bounding box center [859, 704] width 7 height 7
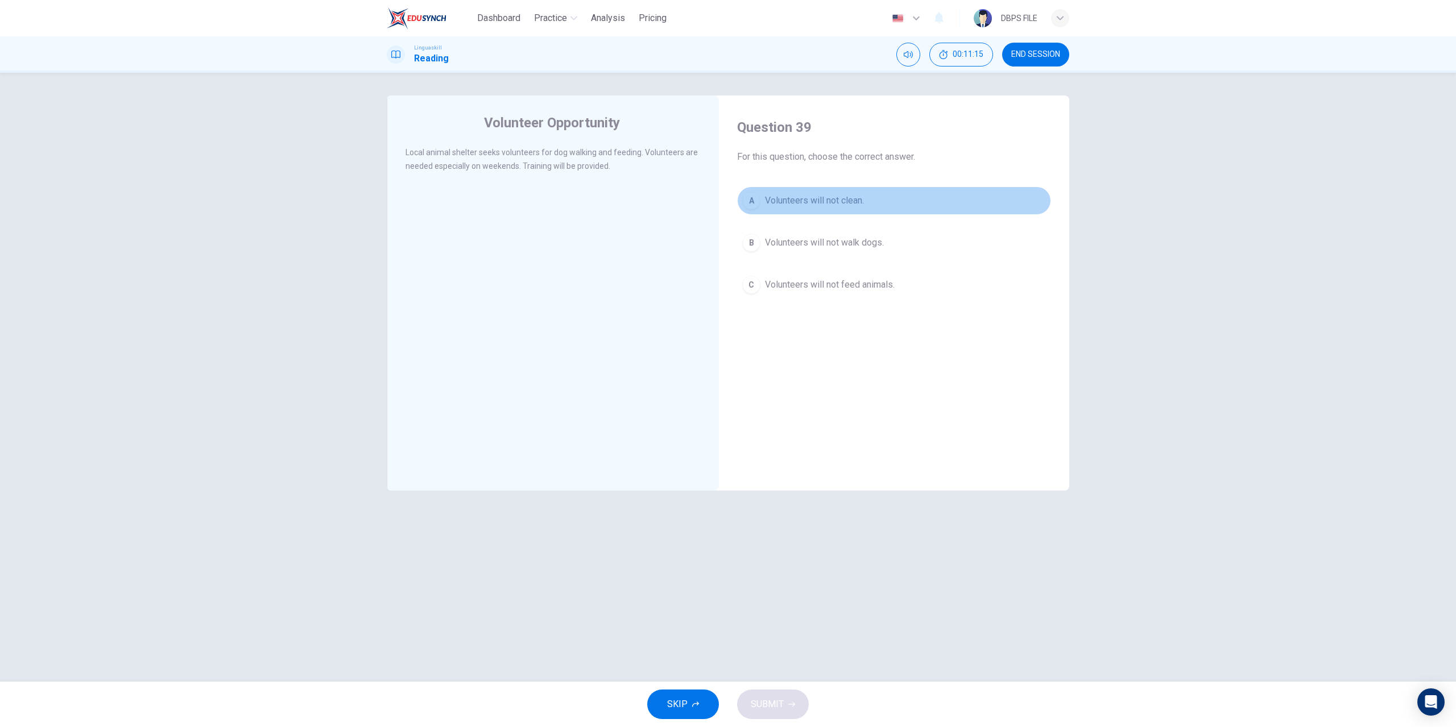
click at [781, 199] on span "Volunteers will not clean." at bounding box center [814, 201] width 99 height 14
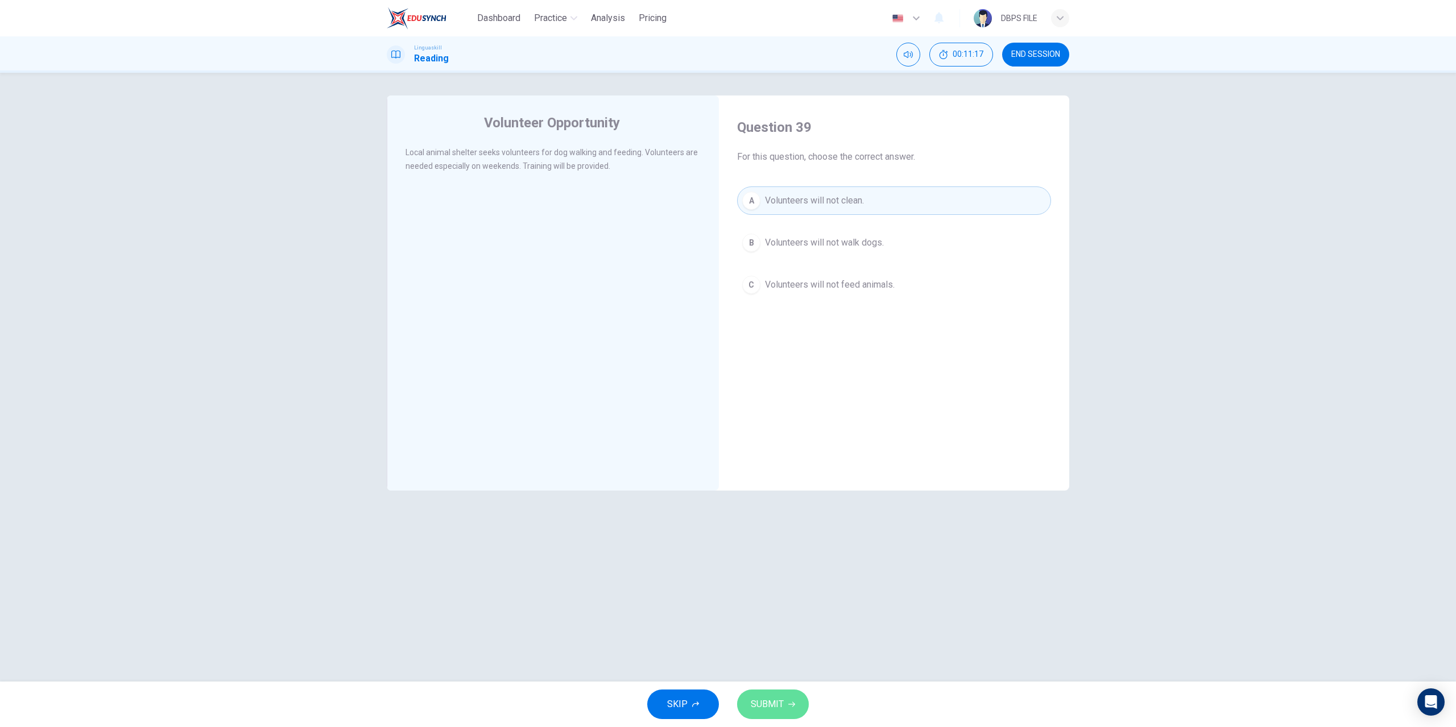
click at [793, 716] on button "SUBMIT" at bounding box center [773, 705] width 72 height 30
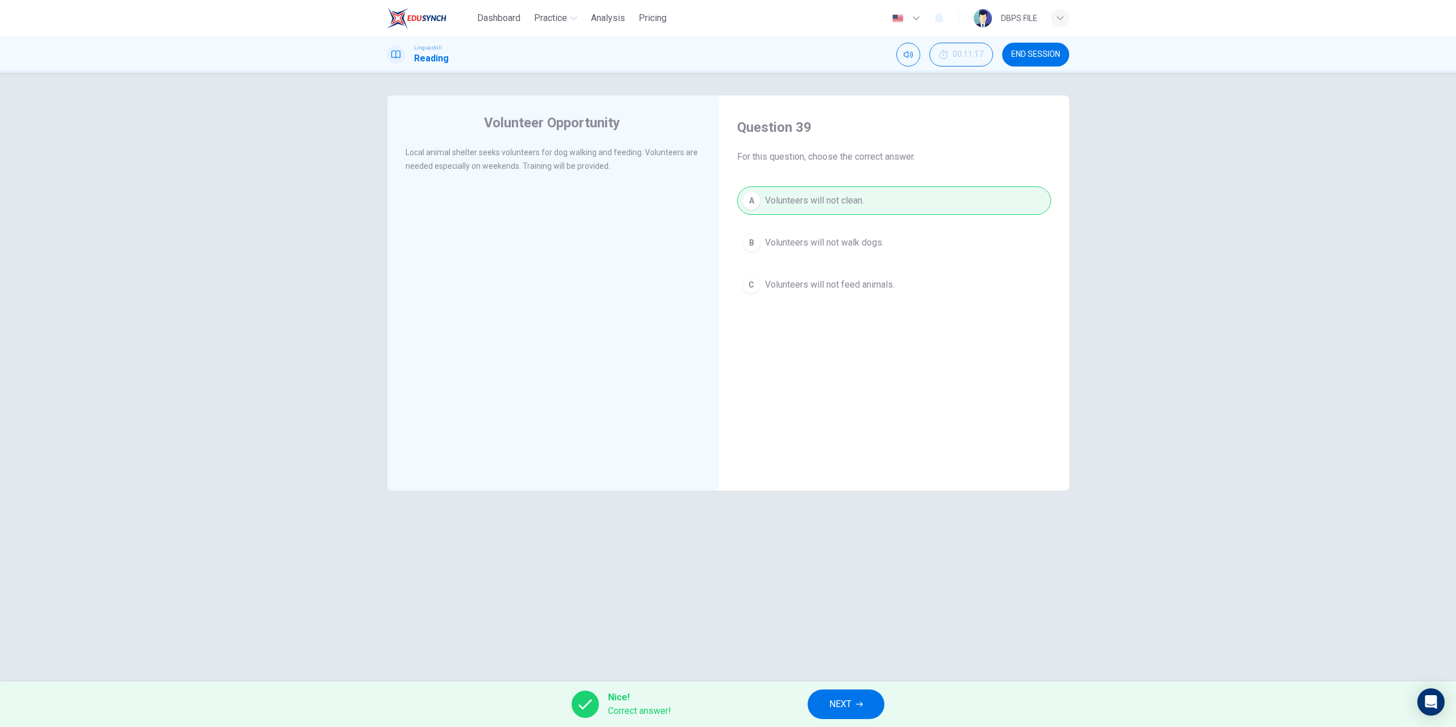
click at [855, 703] on button "NEXT" at bounding box center [846, 705] width 77 height 30
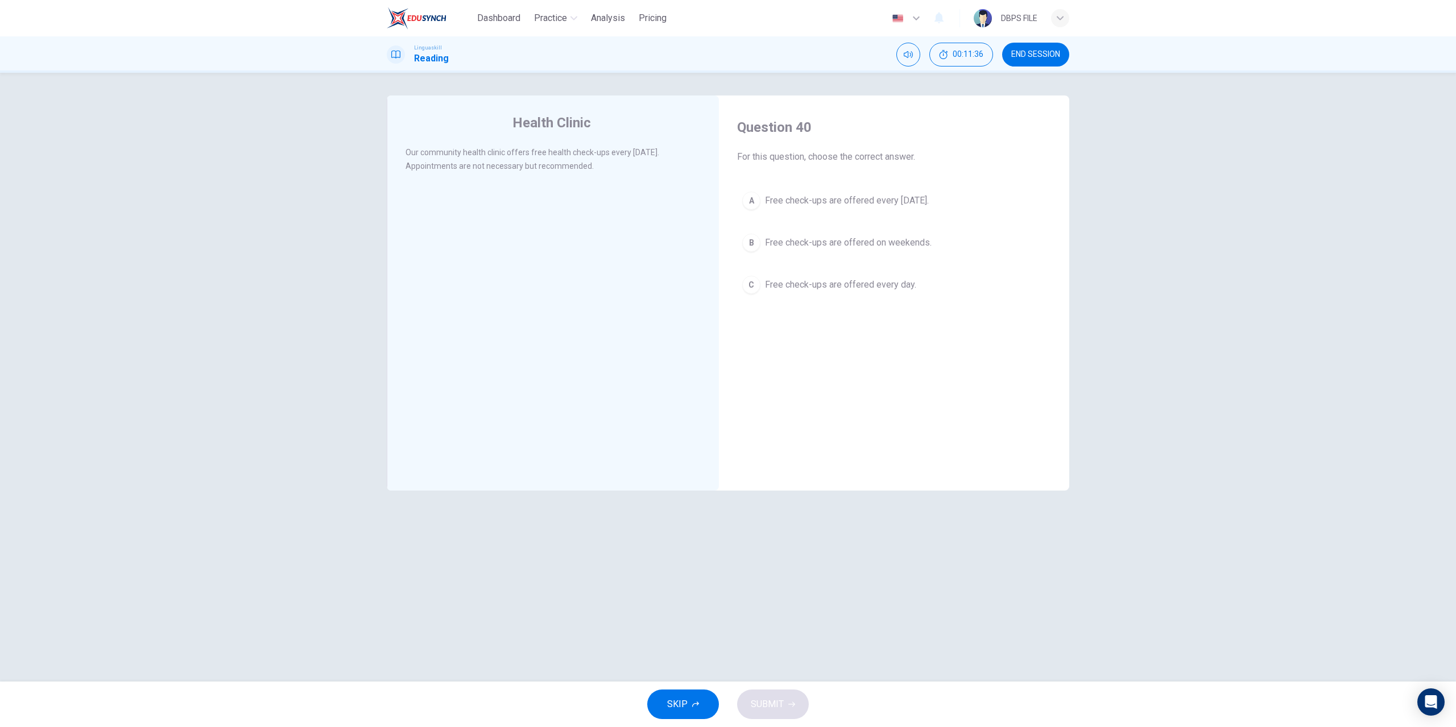
click at [876, 176] on div "Question 40 For this question, choose the correct answer. A Free check-ups are …" at bounding box center [894, 209] width 332 height 204
click at [876, 196] on button "A Free check-ups are offered every Wednesday." at bounding box center [894, 201] width 314 height 28
click at [798, 701] on button "SUBMIT" at bounding box center [773, 705] width 72 height 30
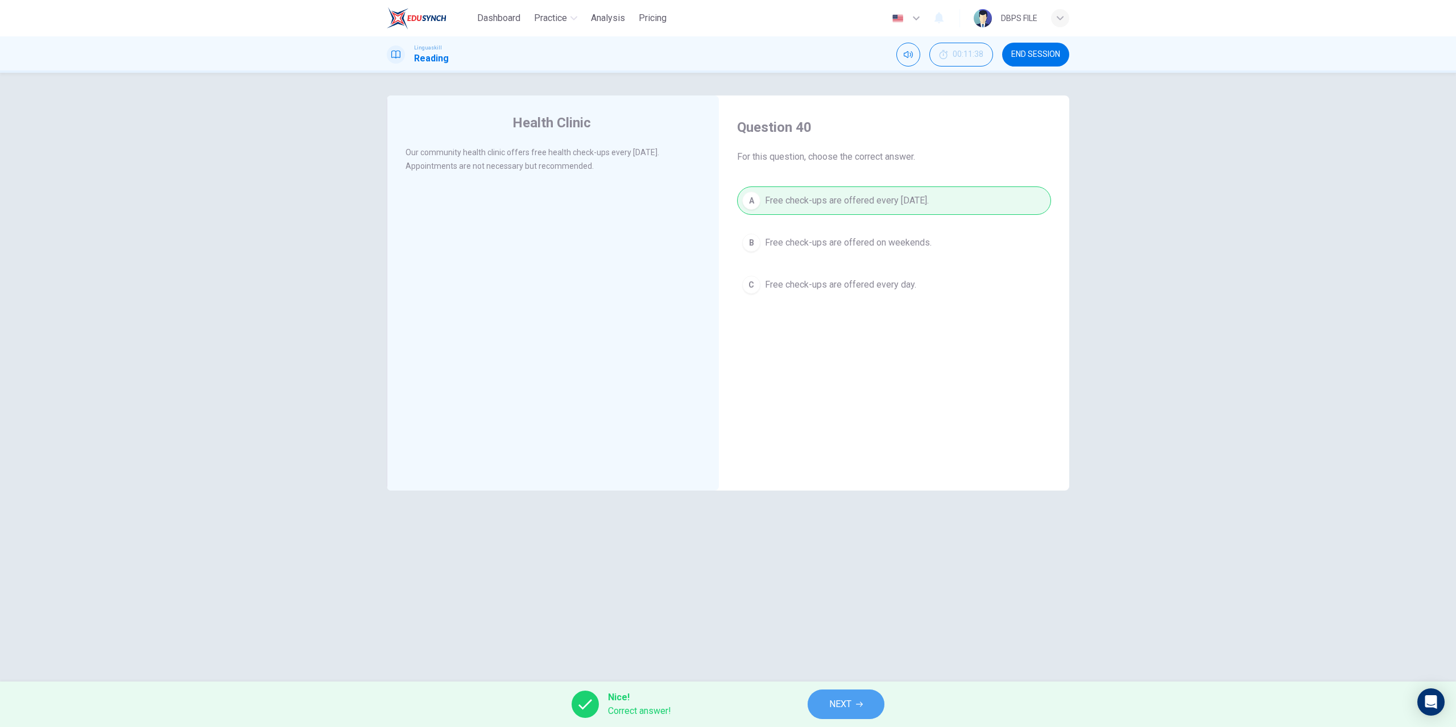
click at [841, 709] on span "NEXT" at bounding box center [840, 705] width 22 height 16
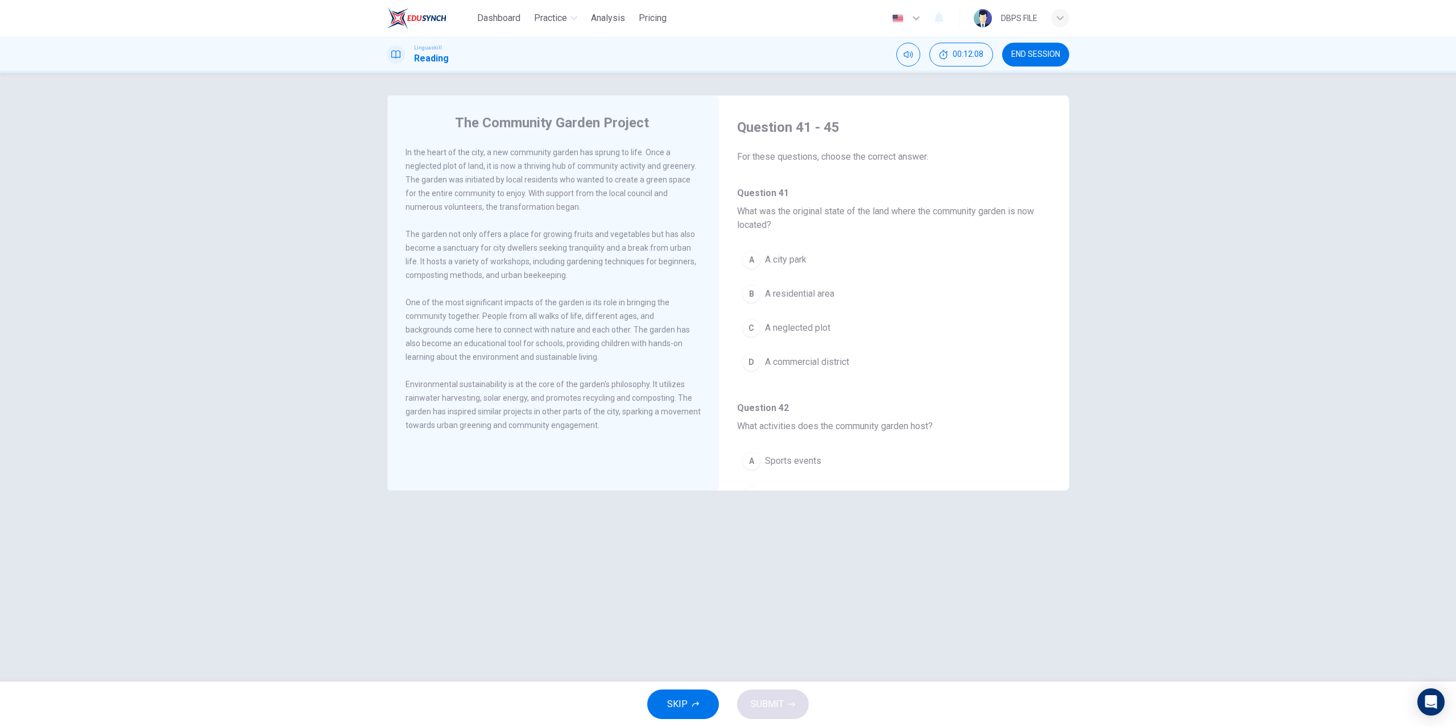
drag, startPoint x: 424, startPoint y: 237, endPoint x: 580, endPoint y: 238, distance: 156.4
click at [580, 238] on span "The garden not only offers a place for growing fruits and vegetables but has al…" at bounding box center [551, 255] width 291 height 50
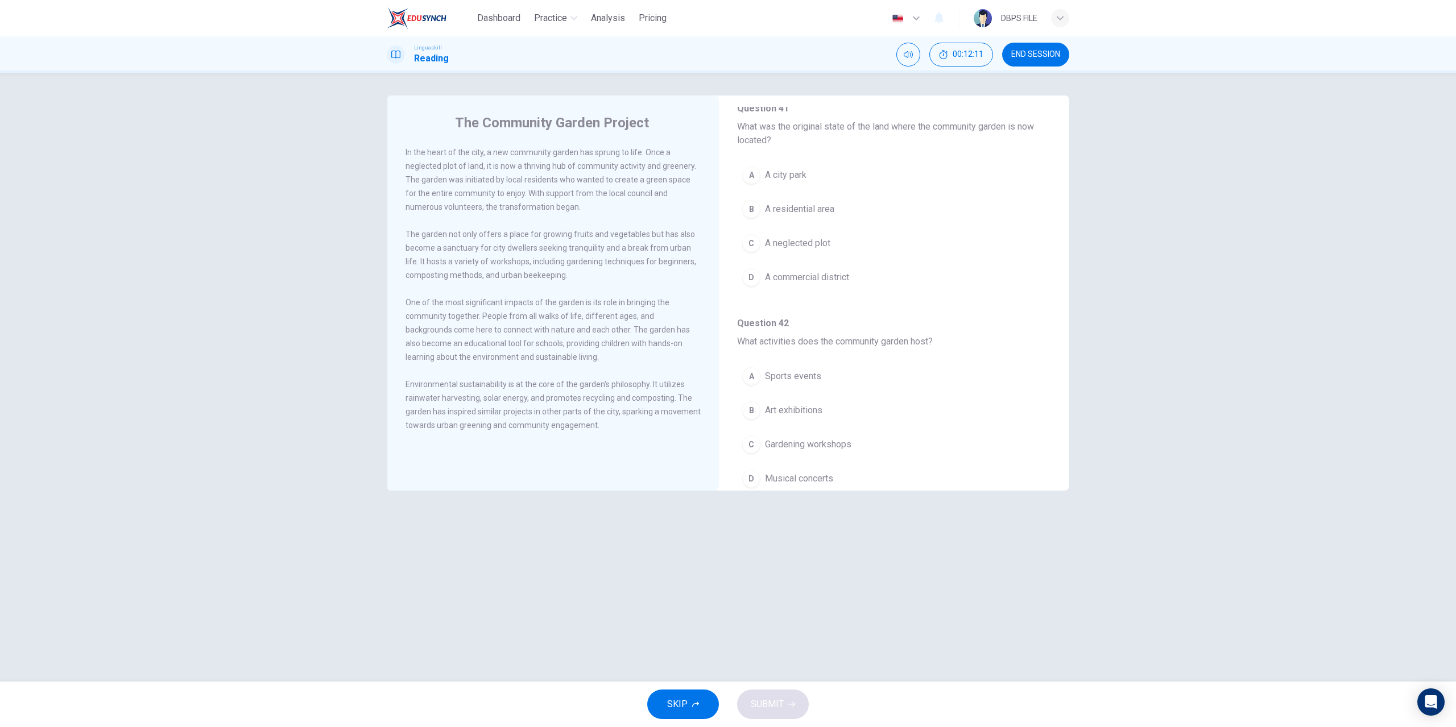
scroll to position [114, 0]
drag, startPoint x: 482, startPoint y: 349, endPoint x: 518, endPoint y: 369, distance: 40.2
click at [516, 376] on div "In the heart of the city, a new community garden has sprung to life. Once a neg…" at bounding box center [561, 296] width 311 height 300
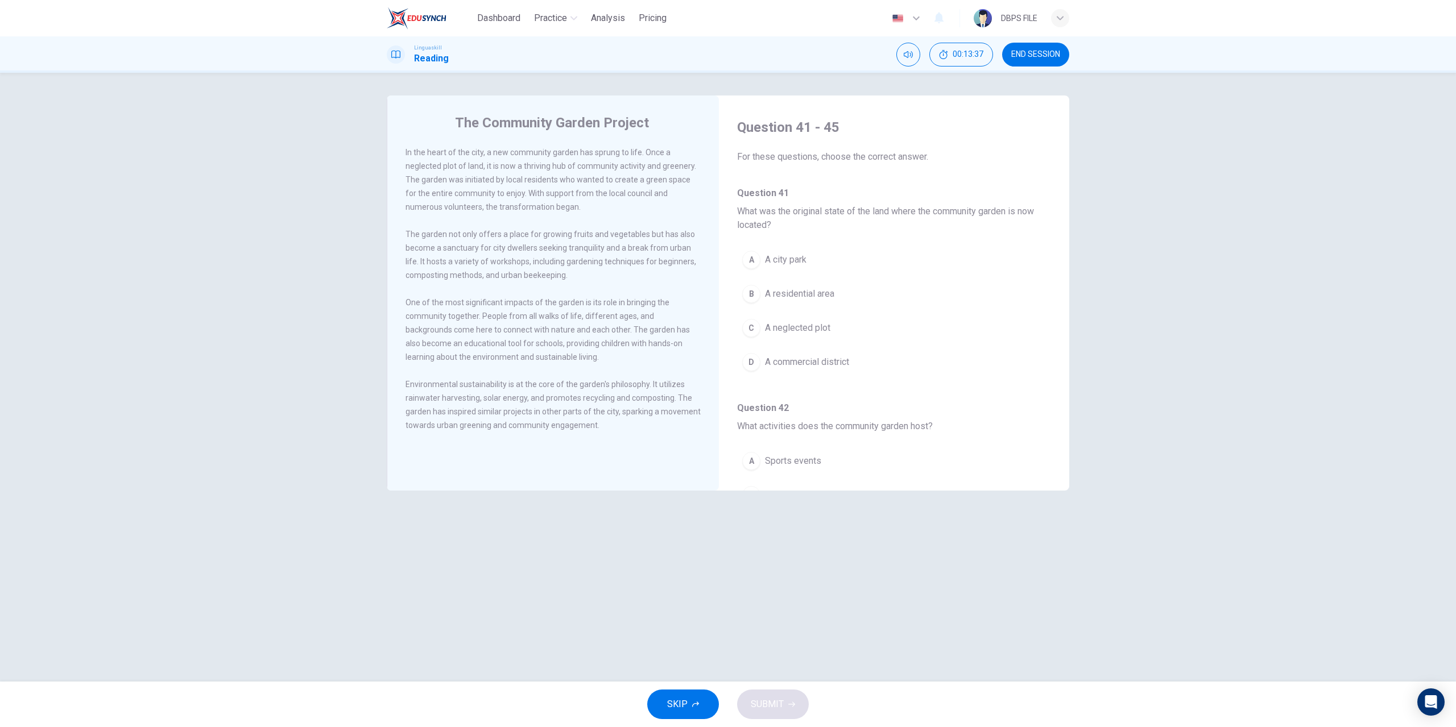
click at [809, 328] on span "A neglected plot" at bounding box center [797, 328] width 65 height 14
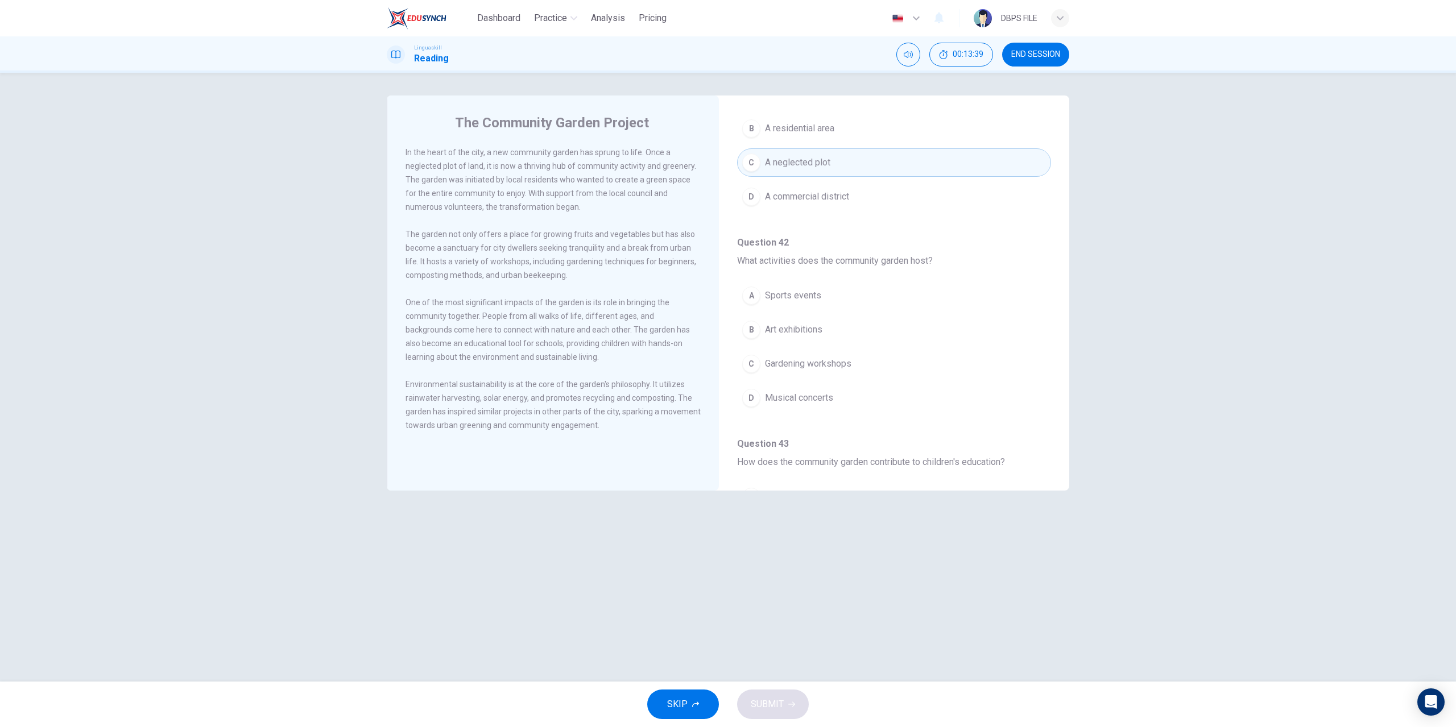
scroll to position [171, 0]
click at [836, 357] on span "Gardening workshops" at bounding box center [808, 359] width 86 height 14
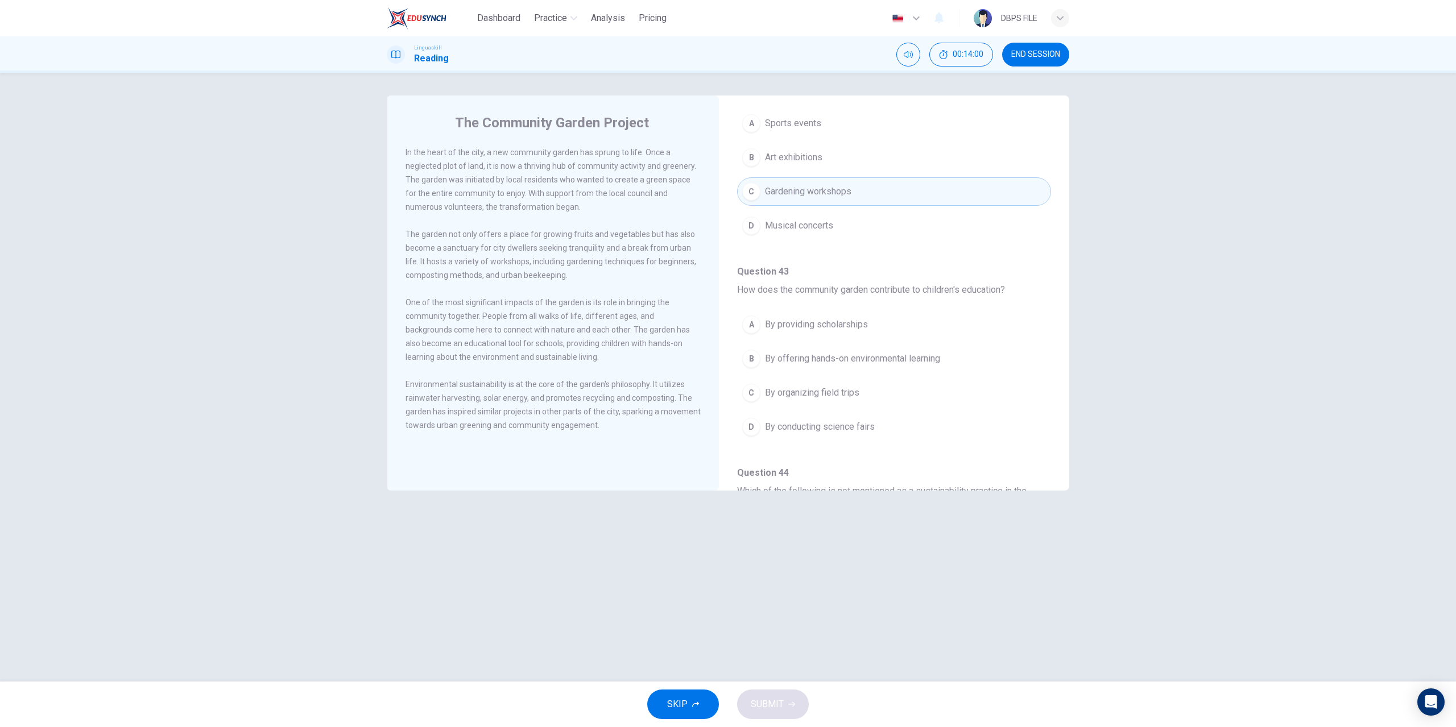
scroll to position [341, 0]
click at [801, 357] on span "By offering hands-on environmental learning" at bounding box center [852, 356] width 175 height 14
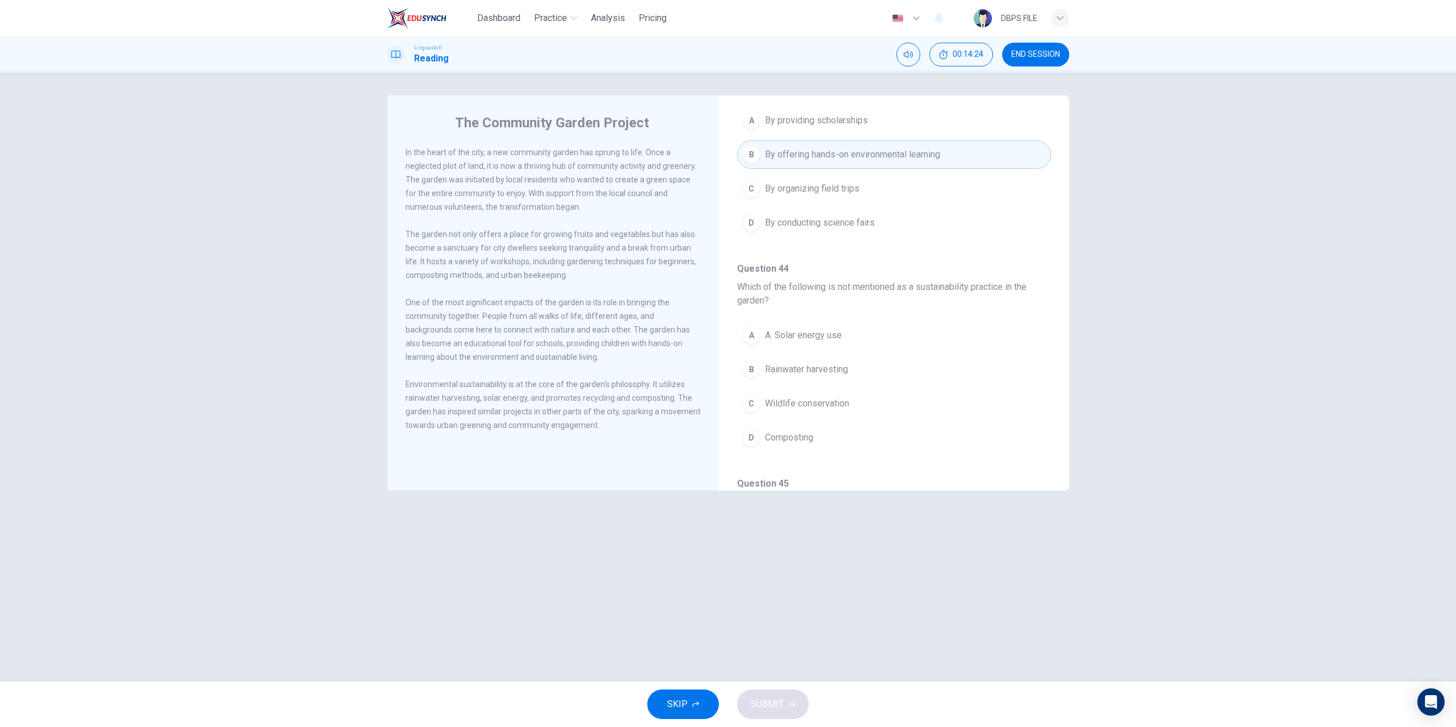
scroll to position [626, 0]
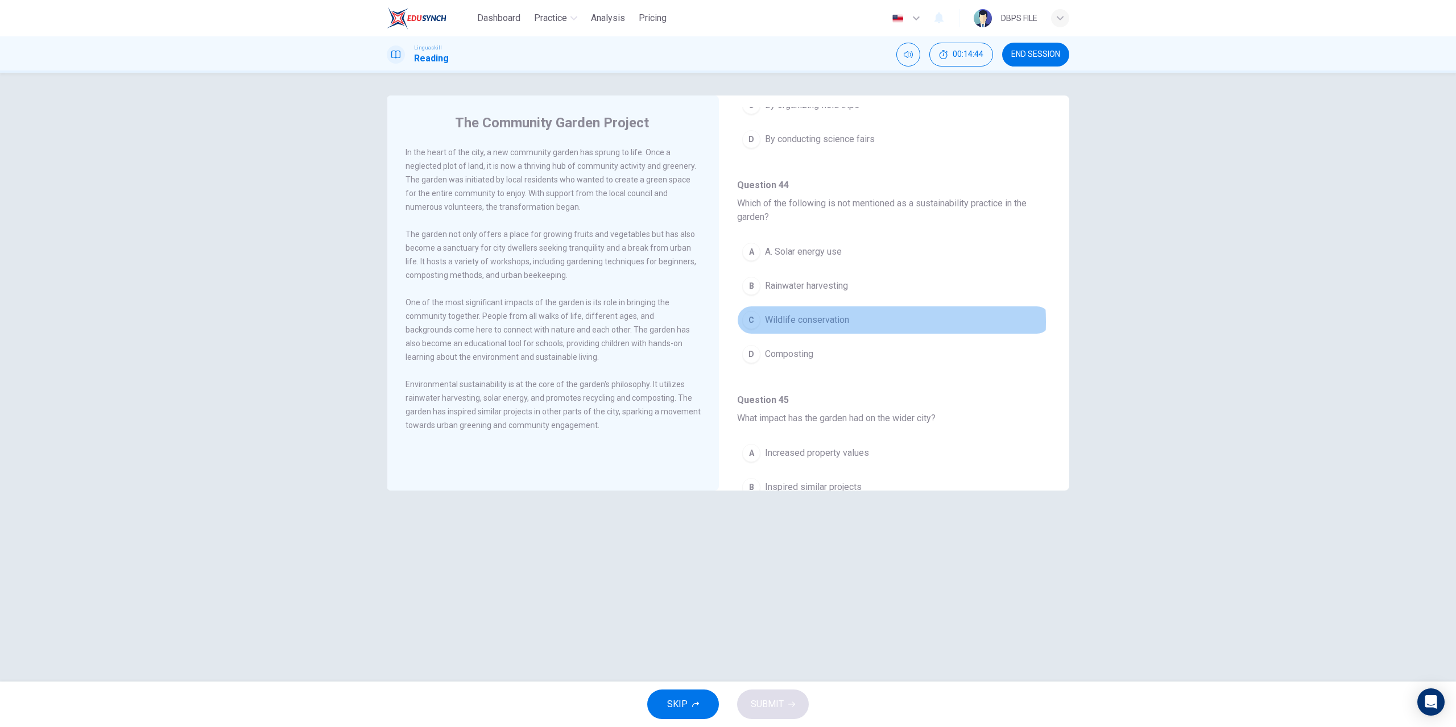
click at [820, 322] on span "Wildlife conservation" at bounding box center [807, 320] width 84 height 14
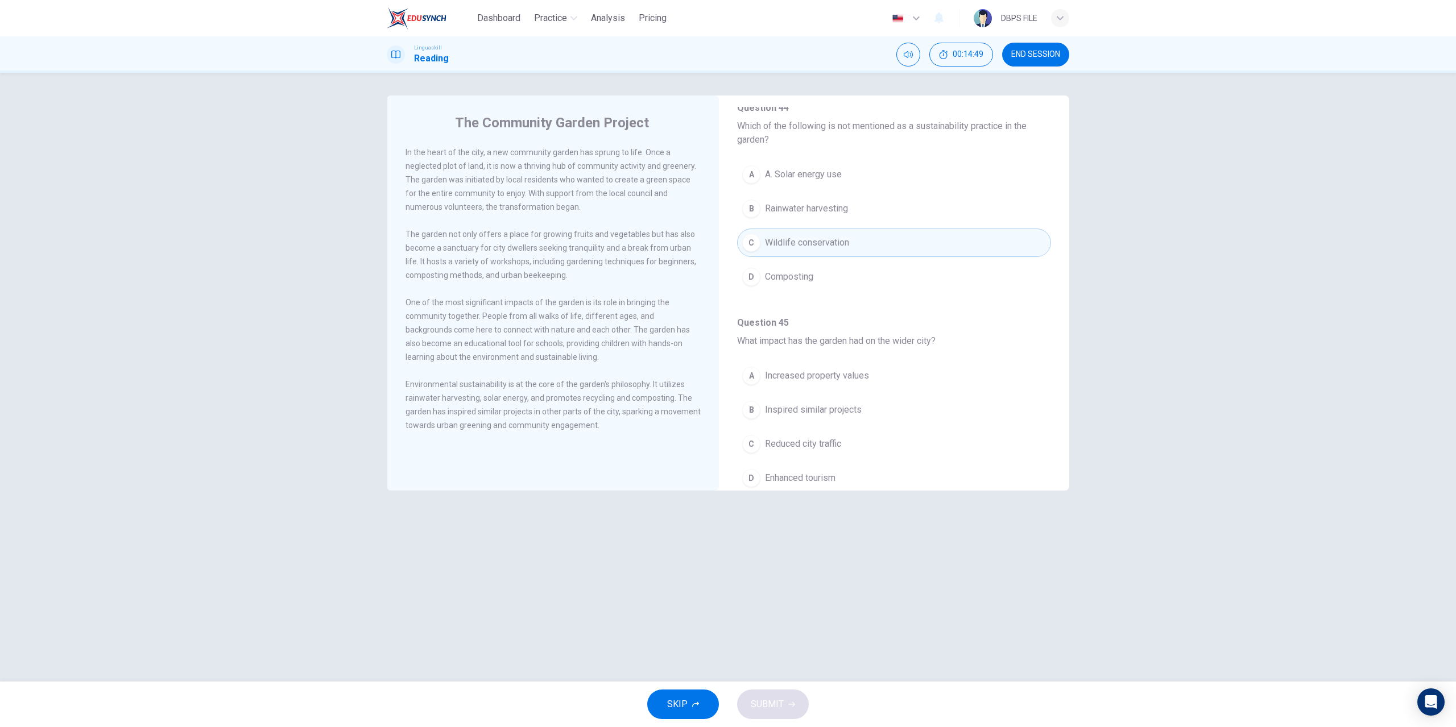
scroll to position [739, 0]
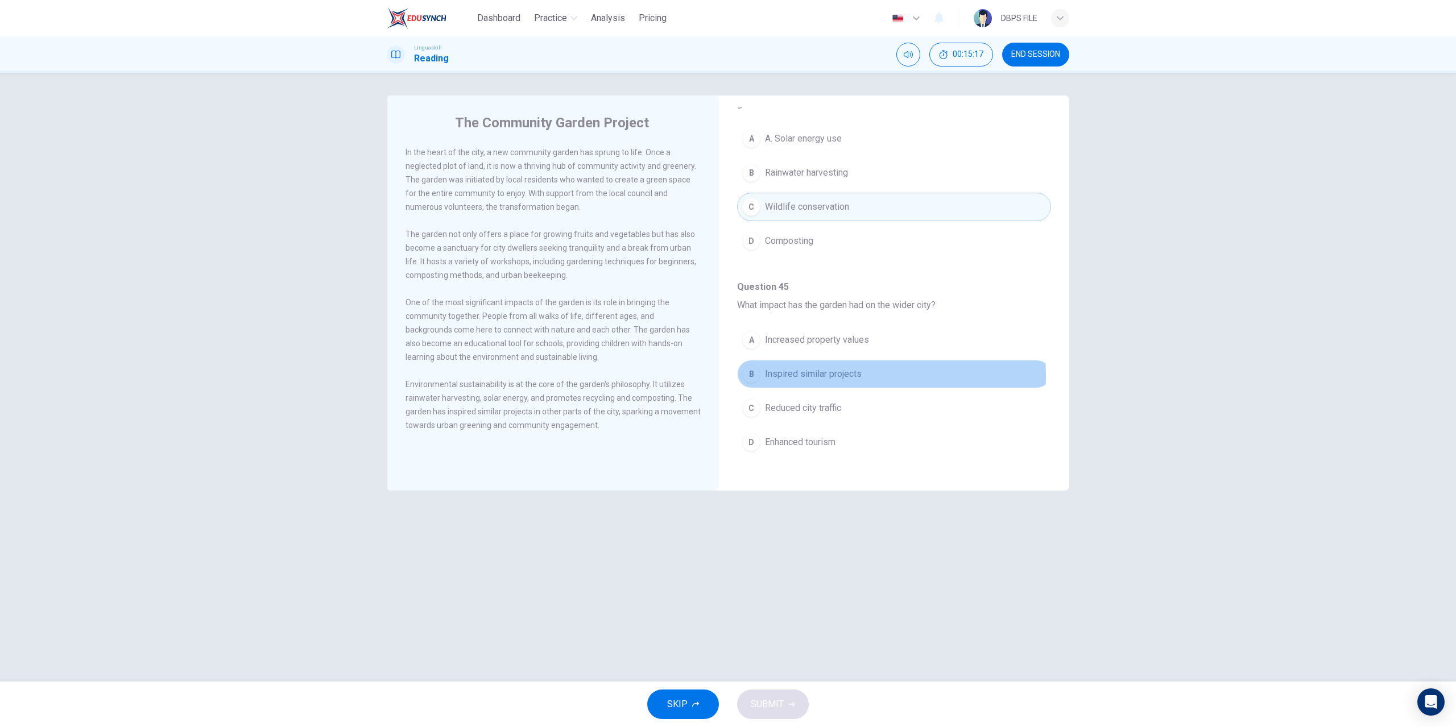
click at [811, 377] on span "Inspired similar projects" at bounding box center [813, 374] width 97 height 14
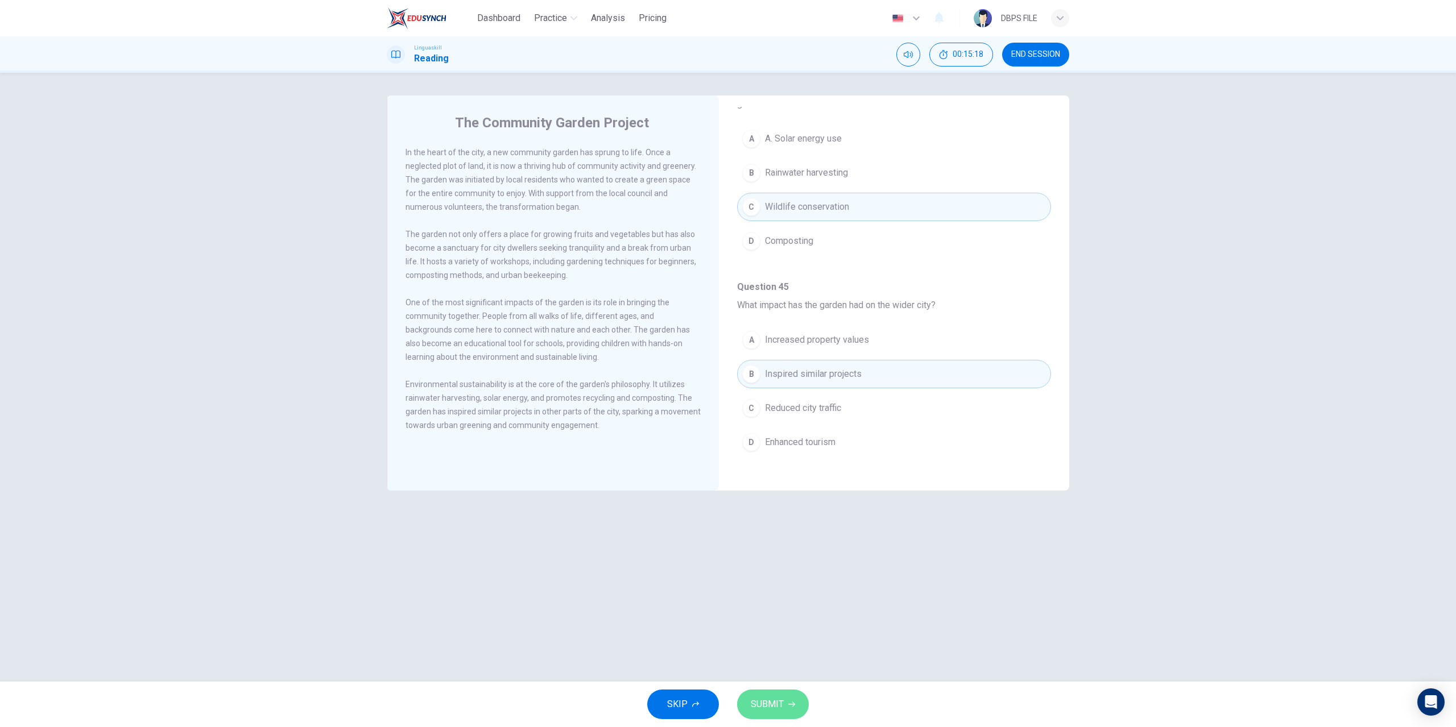
click at [785, 694] on button "SUBMIT" at bounding box center [773, 705] width 72 height 30
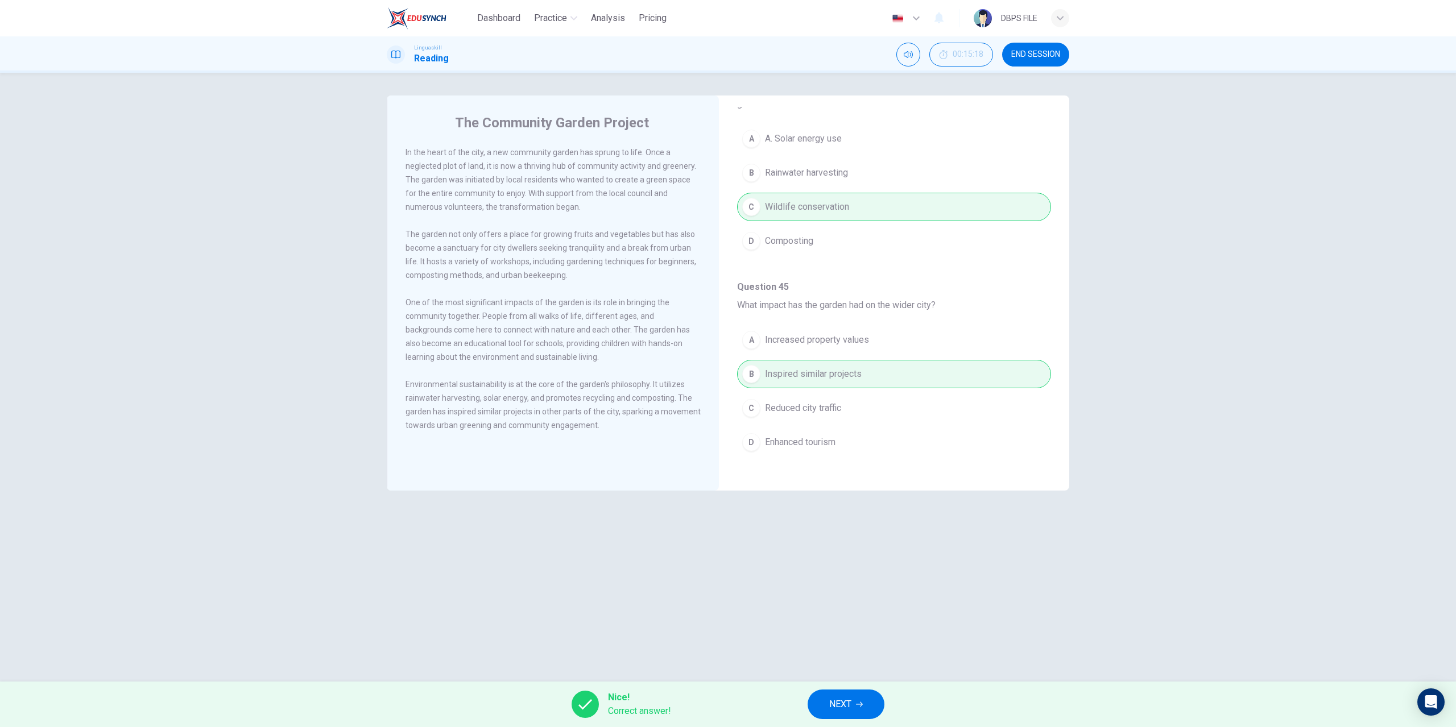
click at [841, 708] on span "NEXT" at bounding box center [840, 705] width 22 height 16
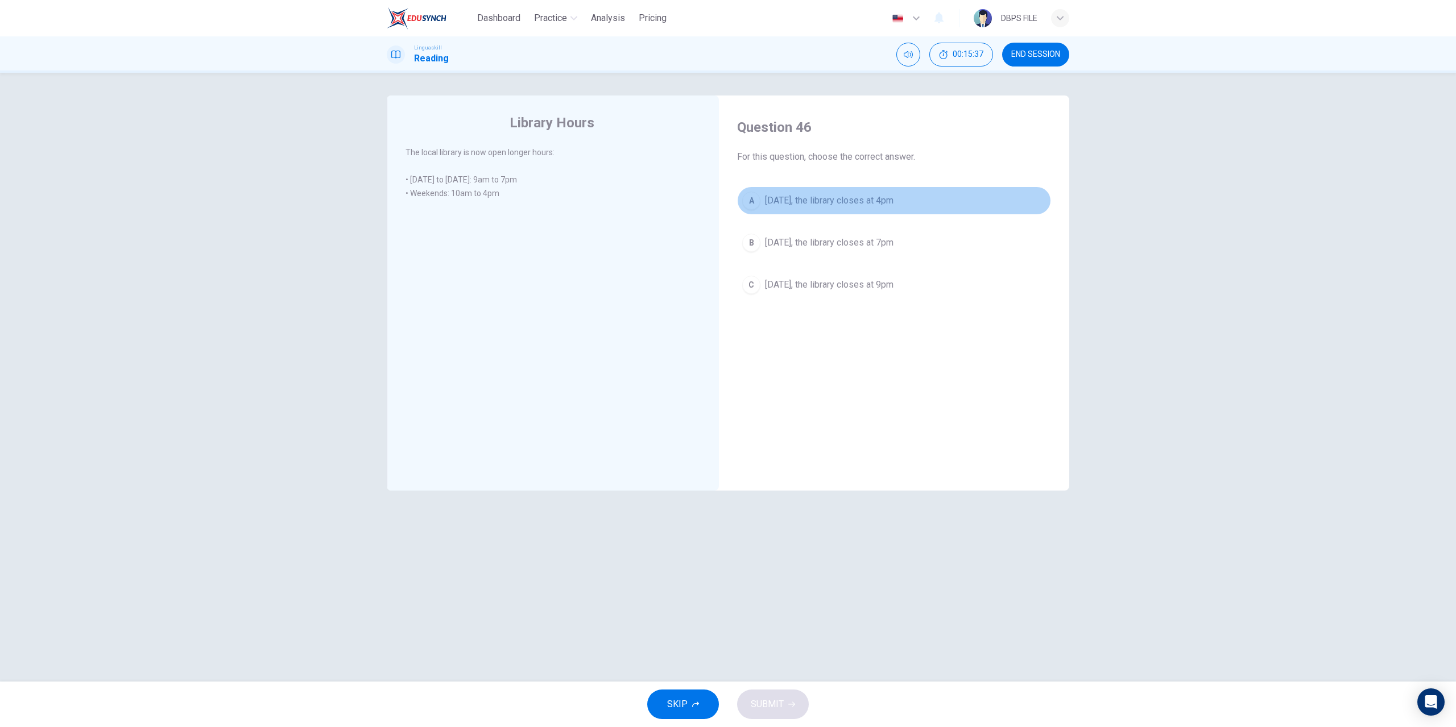
click at [846, 205] on span "On Saturday, the library closes at 4pm" at bounding box center [829, 201] width 129 height 14
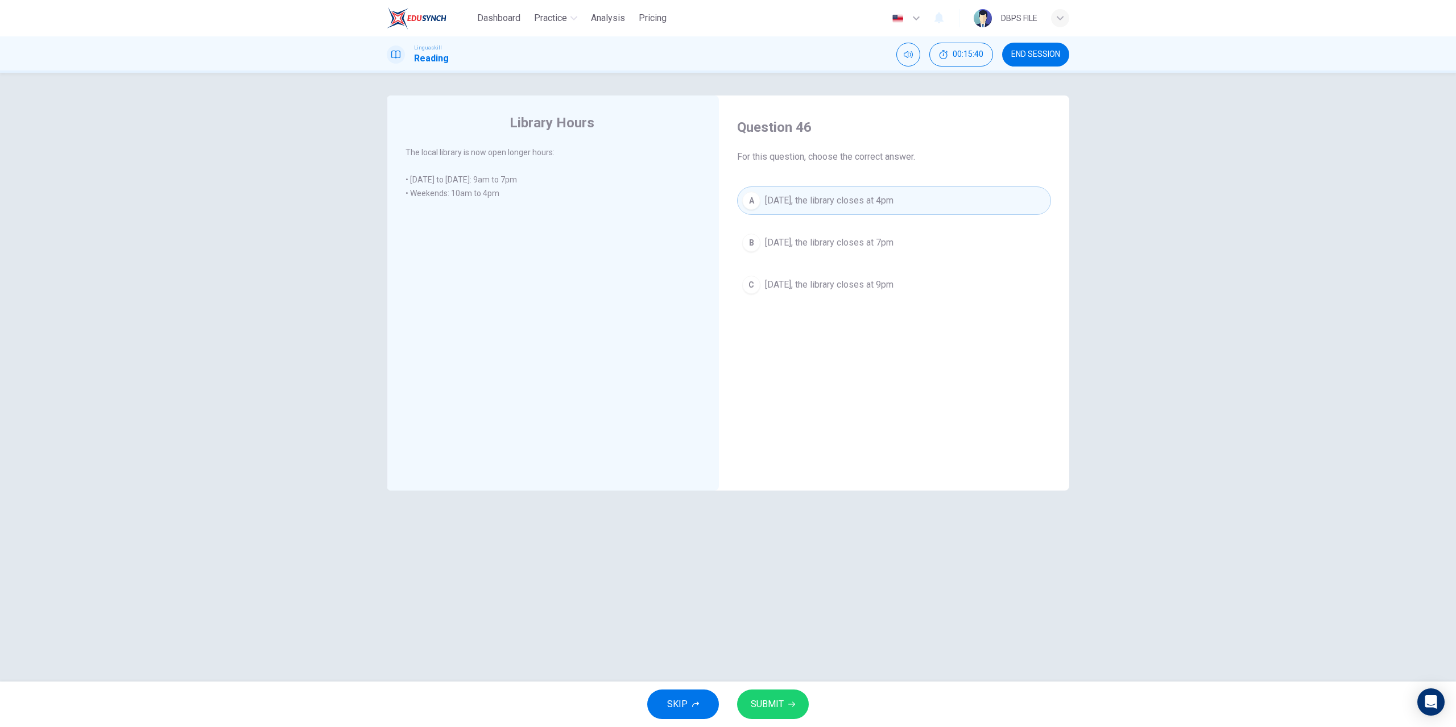
click at [793, 705] on icon "button" at bounding box center [791, 704] width 7 height 7
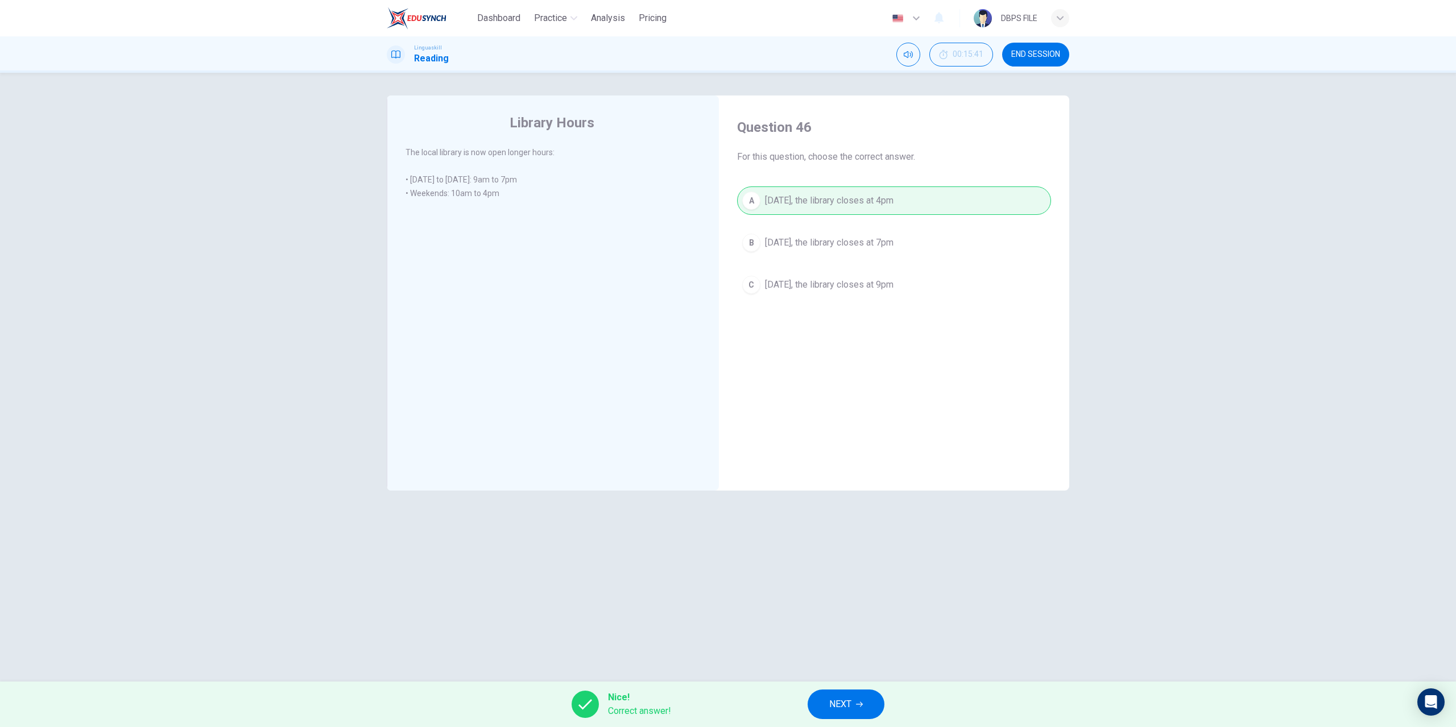
click at [842, 701] on span "NEXT" at bounding box center [840, 705] width 22 height 16
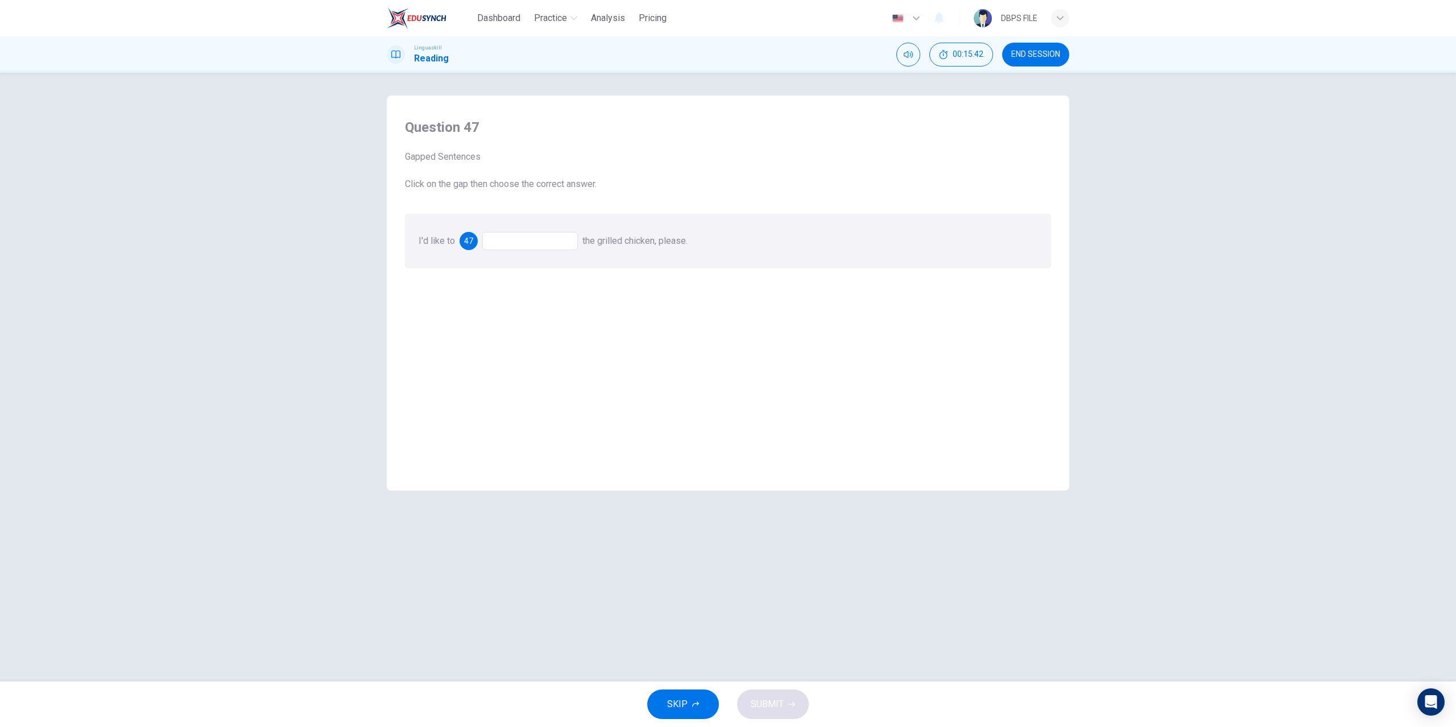
click at [515, 245] on div at bounding box center [530, 241] width 96 height 18
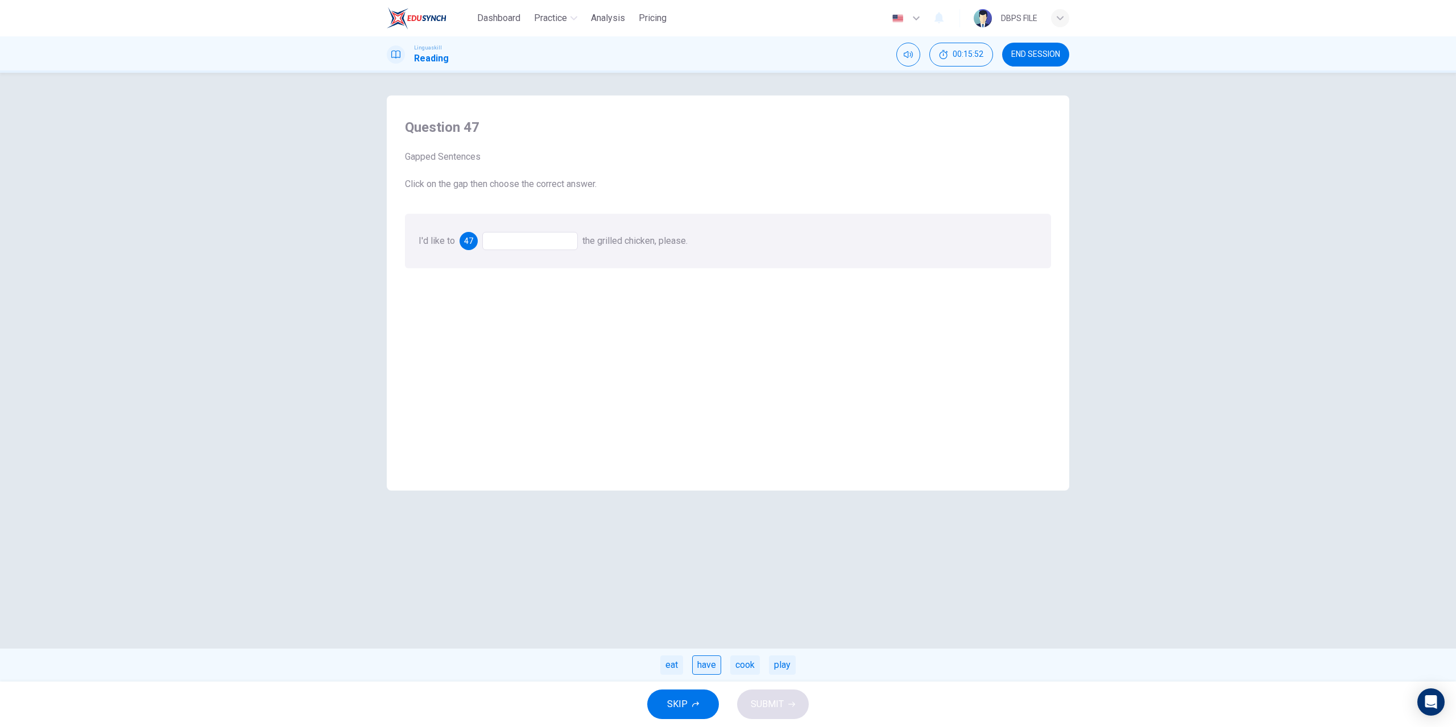
click at [704, 664] on div "have" at bounding box center [706, 665] width 29 height 19
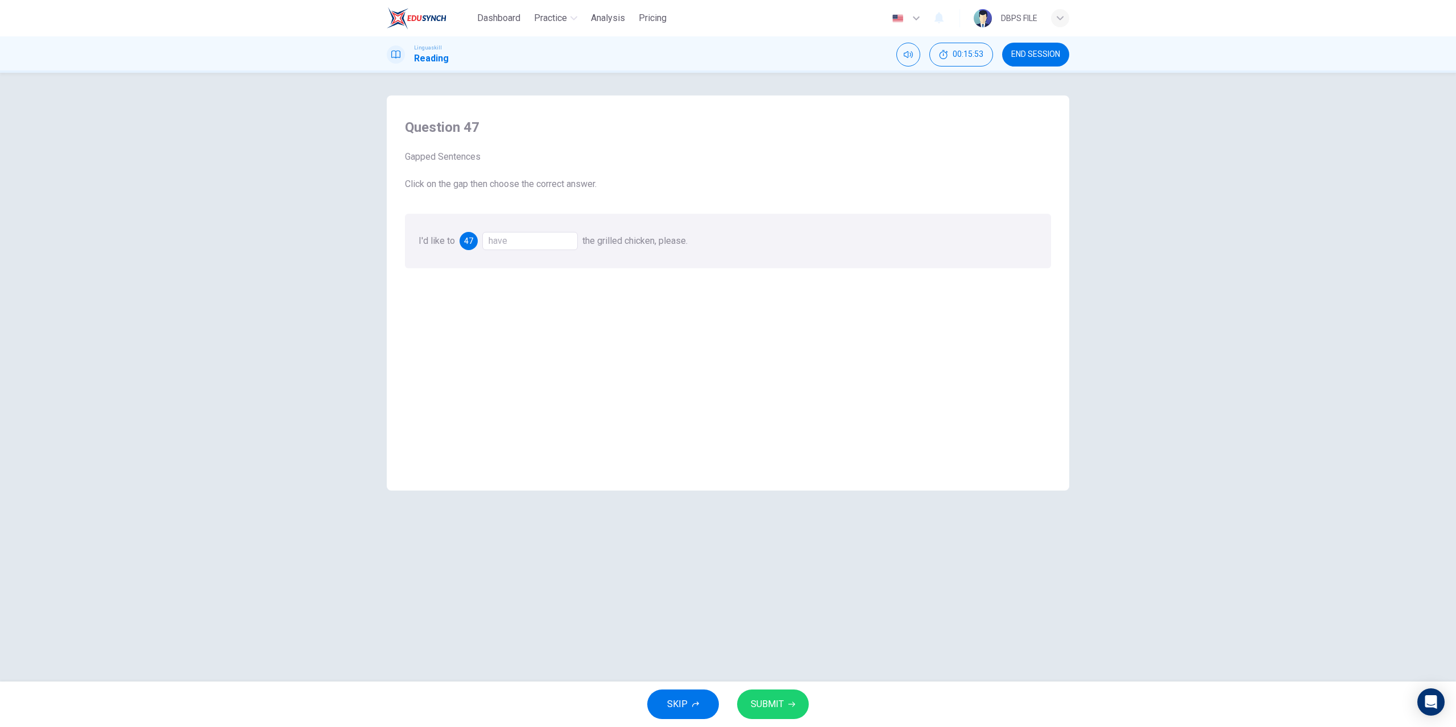
click at [767, 702] on span "SUBMIT" at bounding box center [767, 705] width 33 height 16
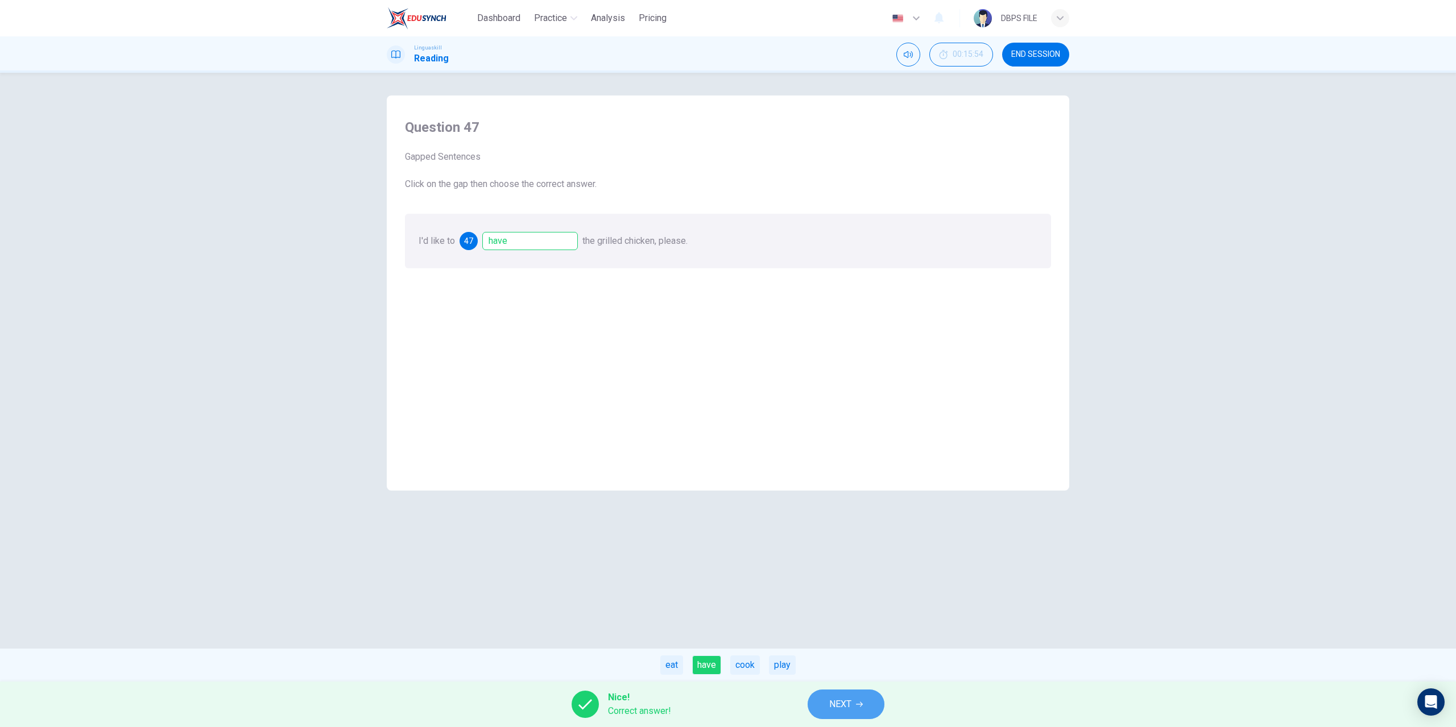
click at [842, 697] on span "NEXT" at bounding box center [840, 705] width 22 height 16
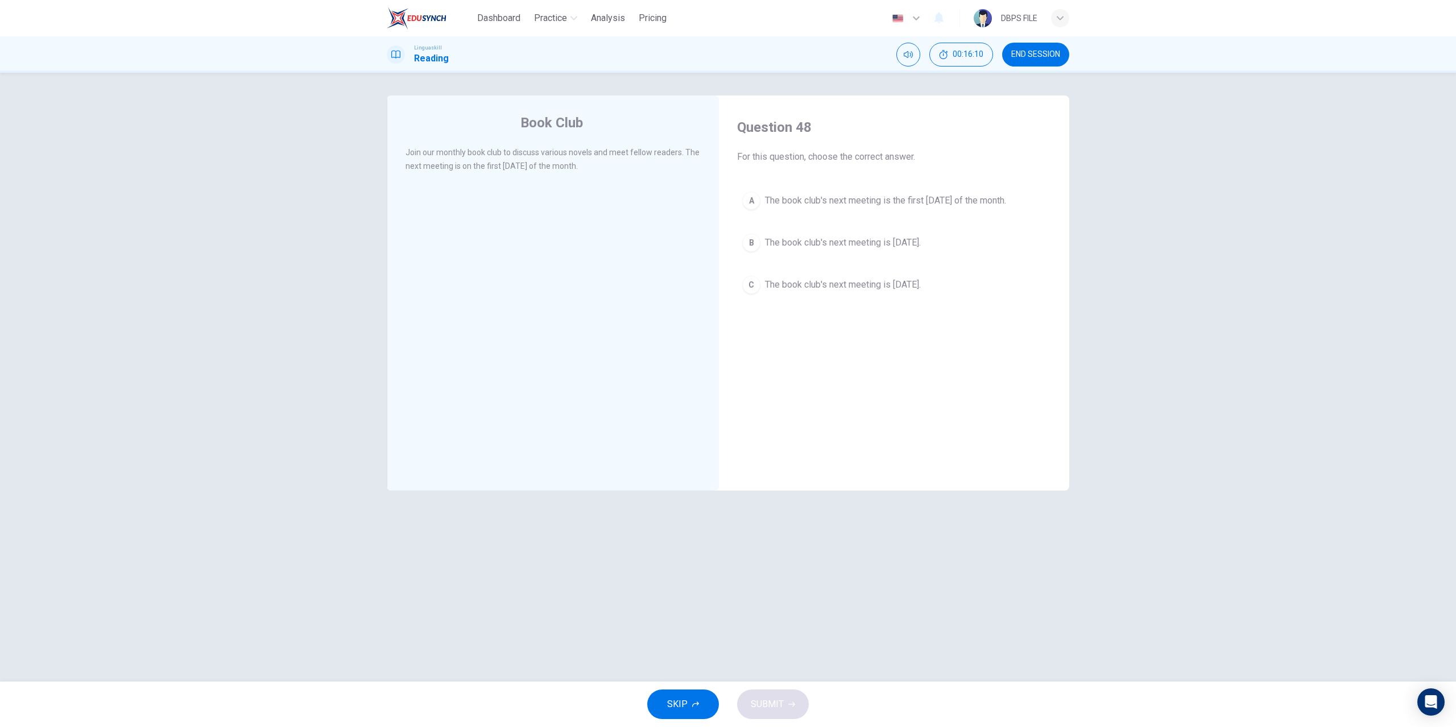
click at [924, 201] on span "The book club's next meeting is the first Monday of the month." at bounding box center [885, 201] width 241 height 14
click at [788, 689] on div "SKIP SUBMIT" at bounding box center [728, 705] width 1456 height 46
click at [783, 706] on span "SUBMIT" at bounding box center [767, 705] width 33 height 16
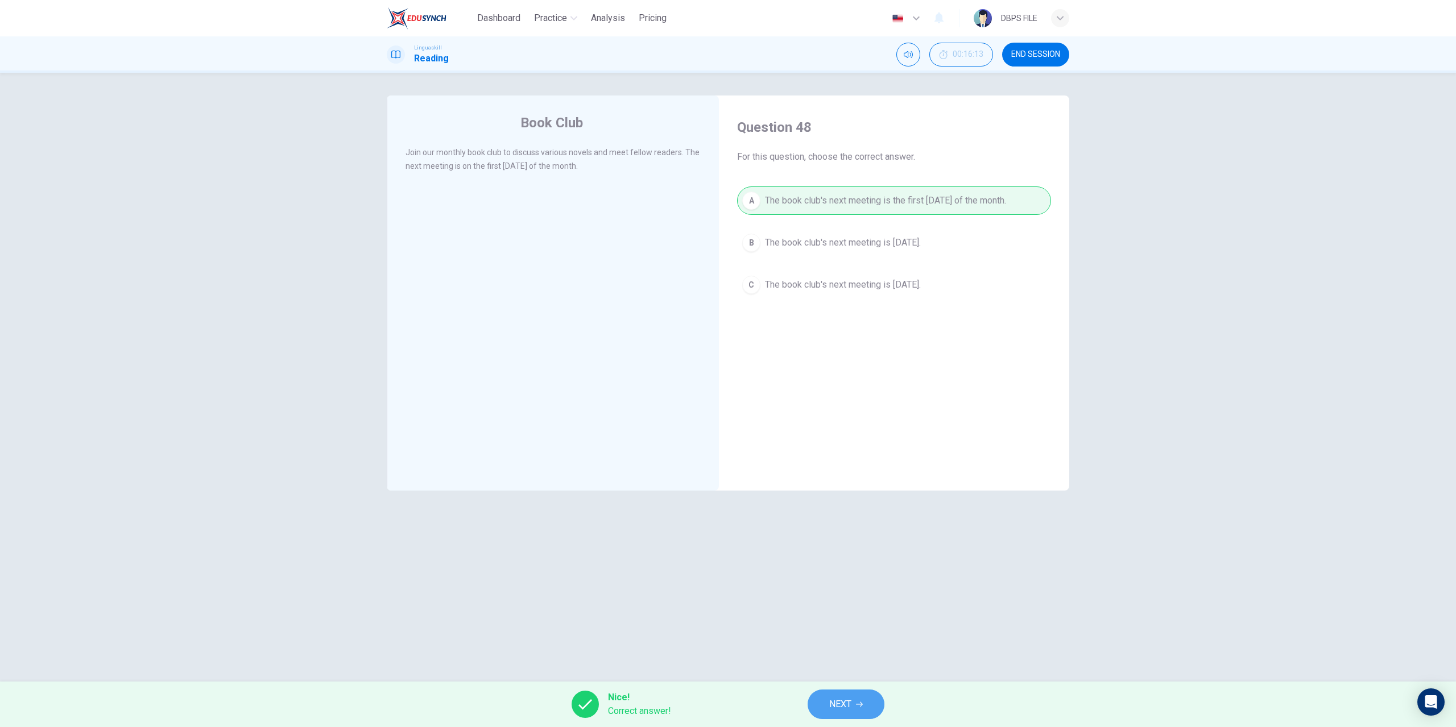
click at [836, 700] on span "NEXT" at bounding box center [840, 705] width 22 height 16
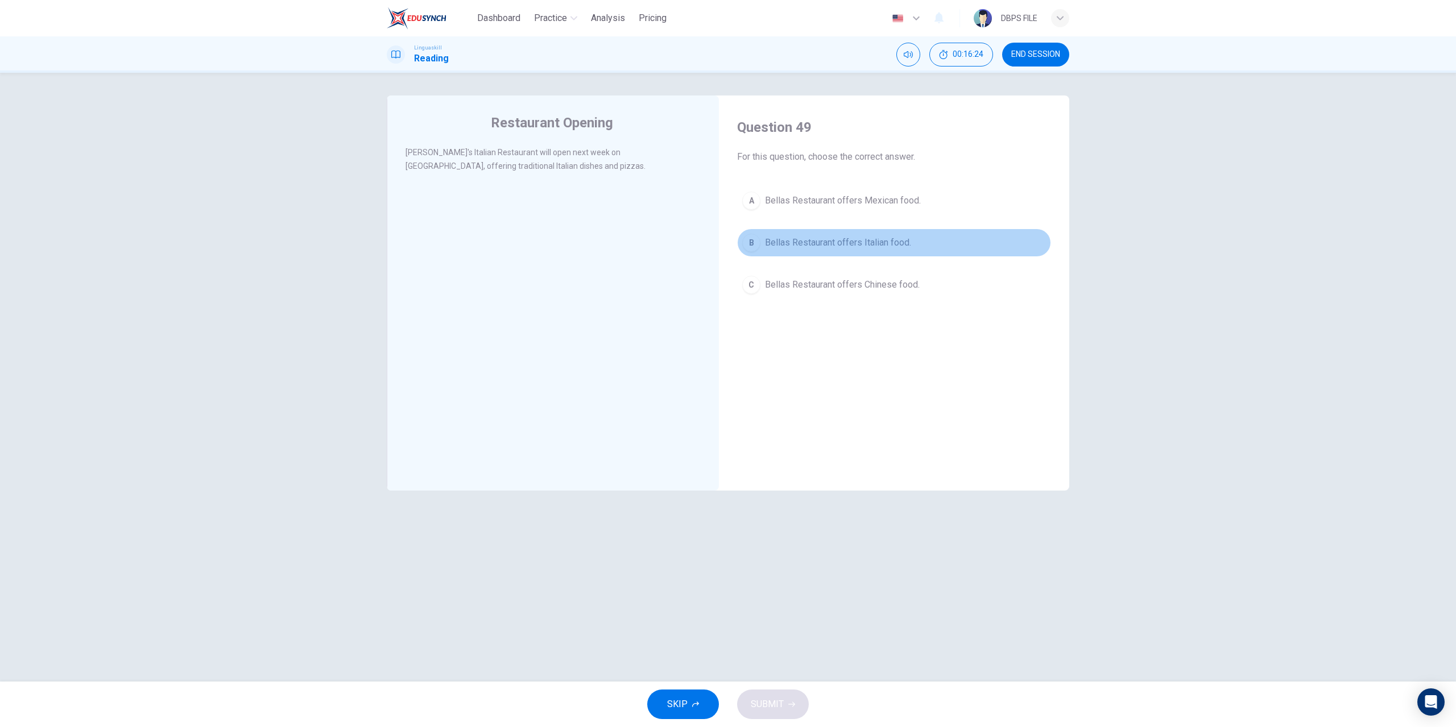
click at [798, 246] on span "Bellas Restaurant offers Italian food." at bounding box center [838, 243] width 146 height 14
click at [785, 703] on button "SUBMIT" at bounding box center [773, 705] width 72 height 30
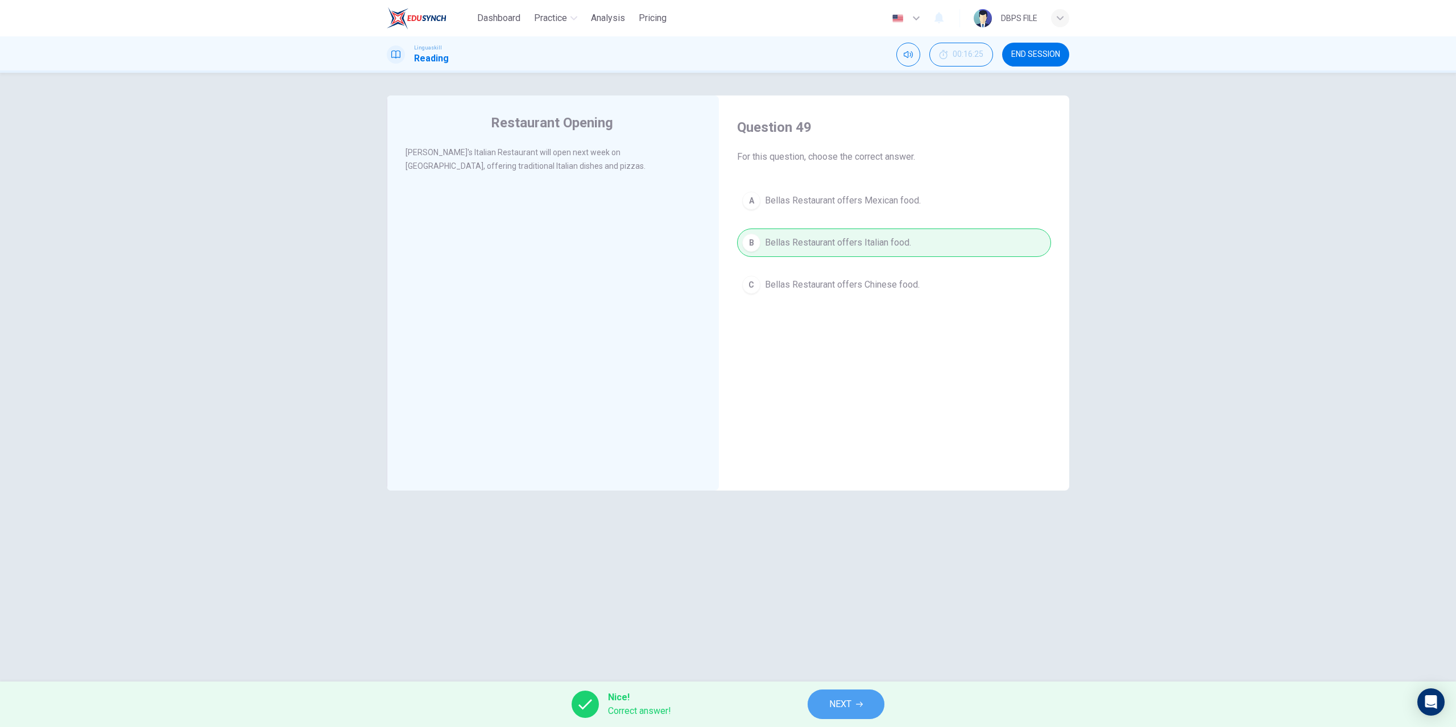
click at [848, 709] on span "NEXT" at bounding box center [840, 705] width 22 height 16
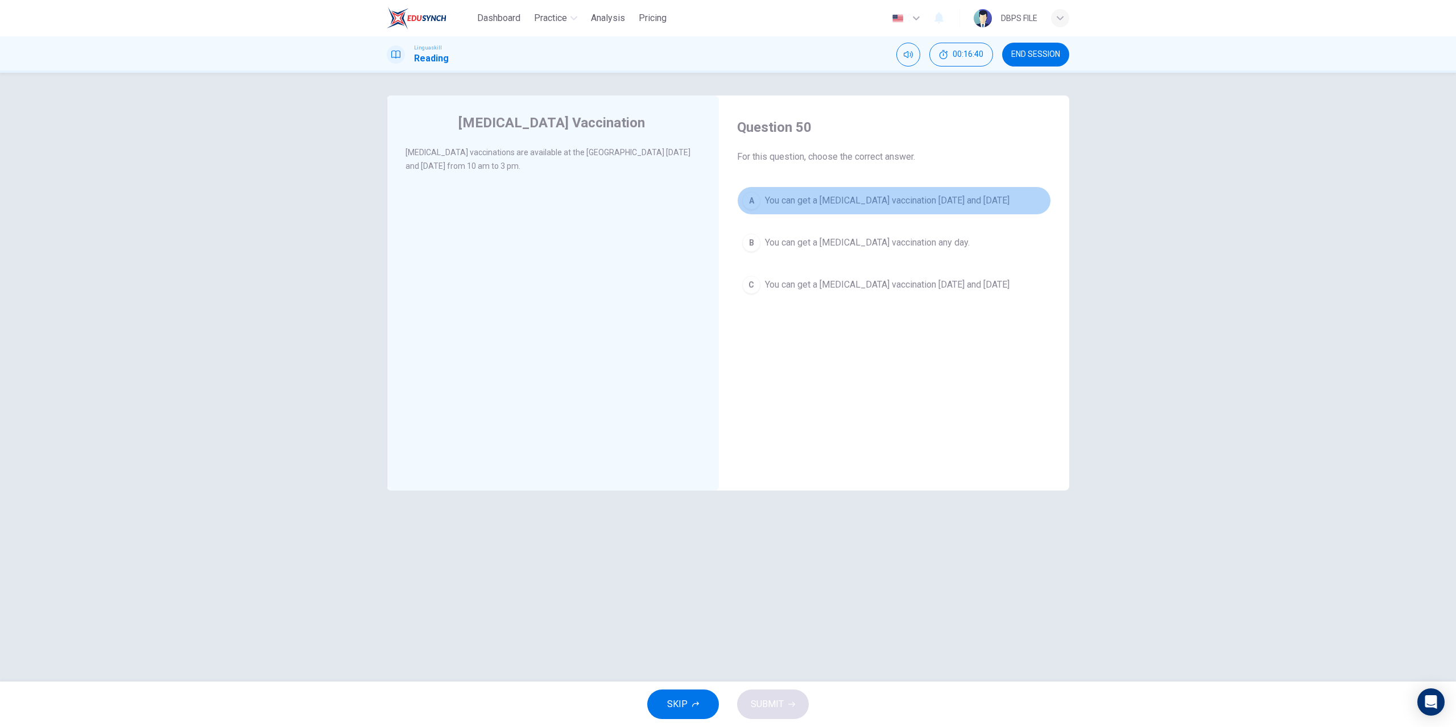
click at [892, 199] on span "You can get a flu vaccination on Monday and Thursday" at bounding box center [887, 201] width 245 height 14
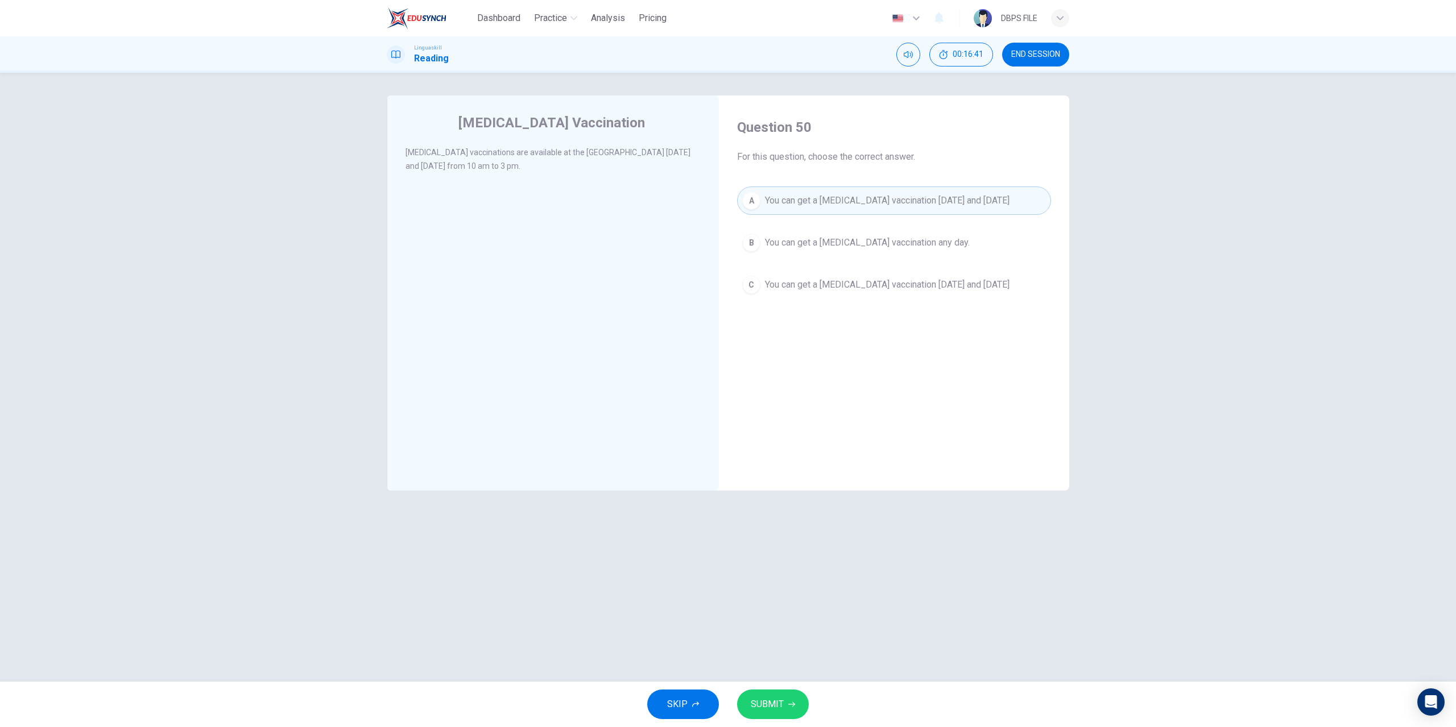
click at [789, 699] on button "SUBMIT" at bounding box center [773, 705] width 72 height 30
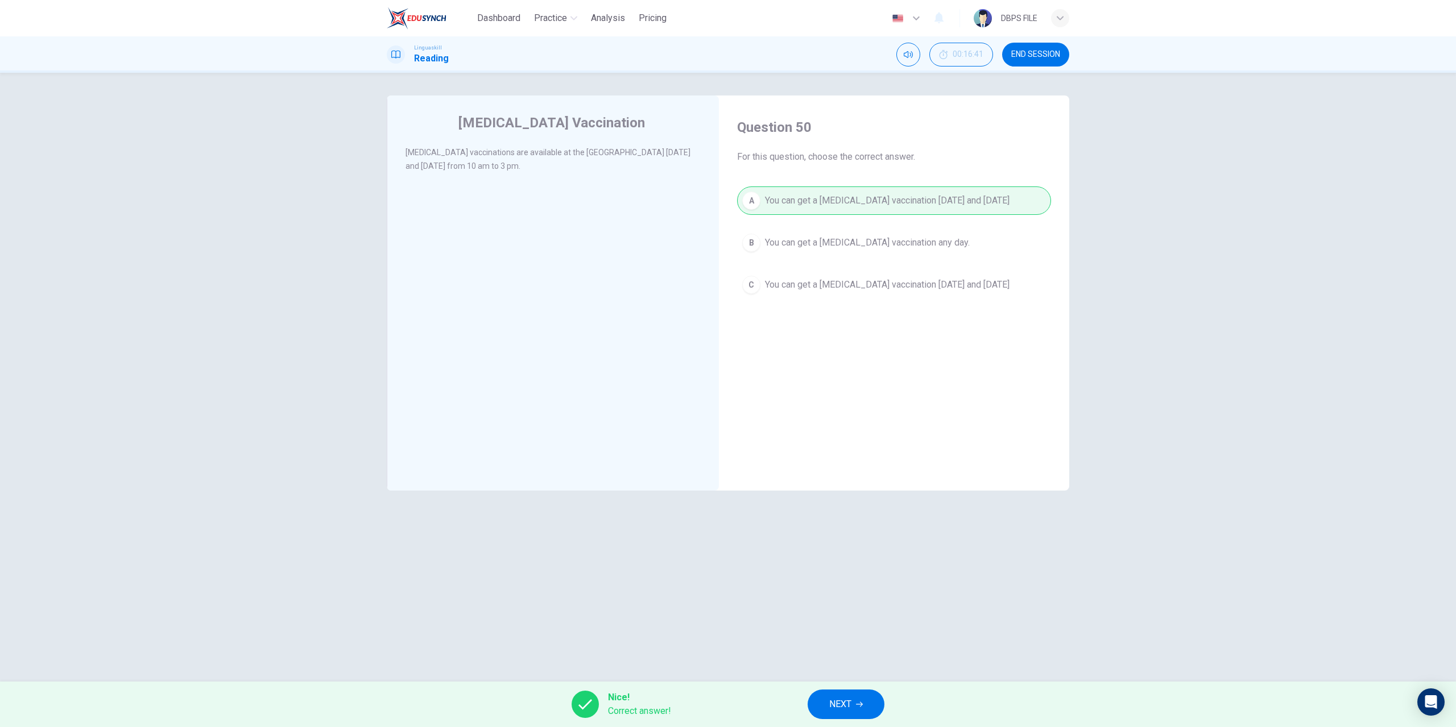
click at [859, 707] on icon "button" at bounding box center [859, 704] width 7 height 7
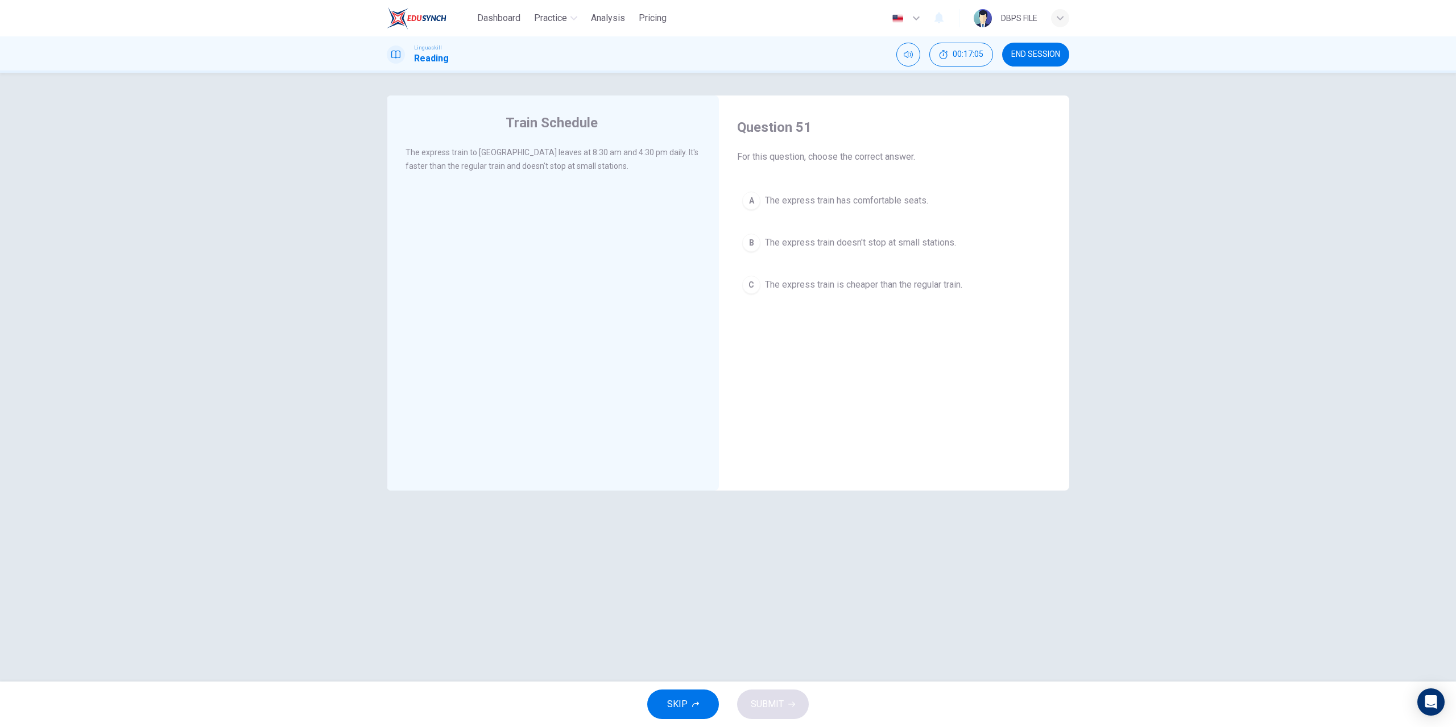
click at [808, 235] on button "B The express train doesn't stop at small stations." at bounding box center [894, 243] width 314 height 28
click at [787, 688] on div "SKIP SUBMIT" at bounding box center [728, 705] width 1456 height 46
click at [788, 700] on button "SUBMIT" at bounding box center [773, 705] width 72 height 30
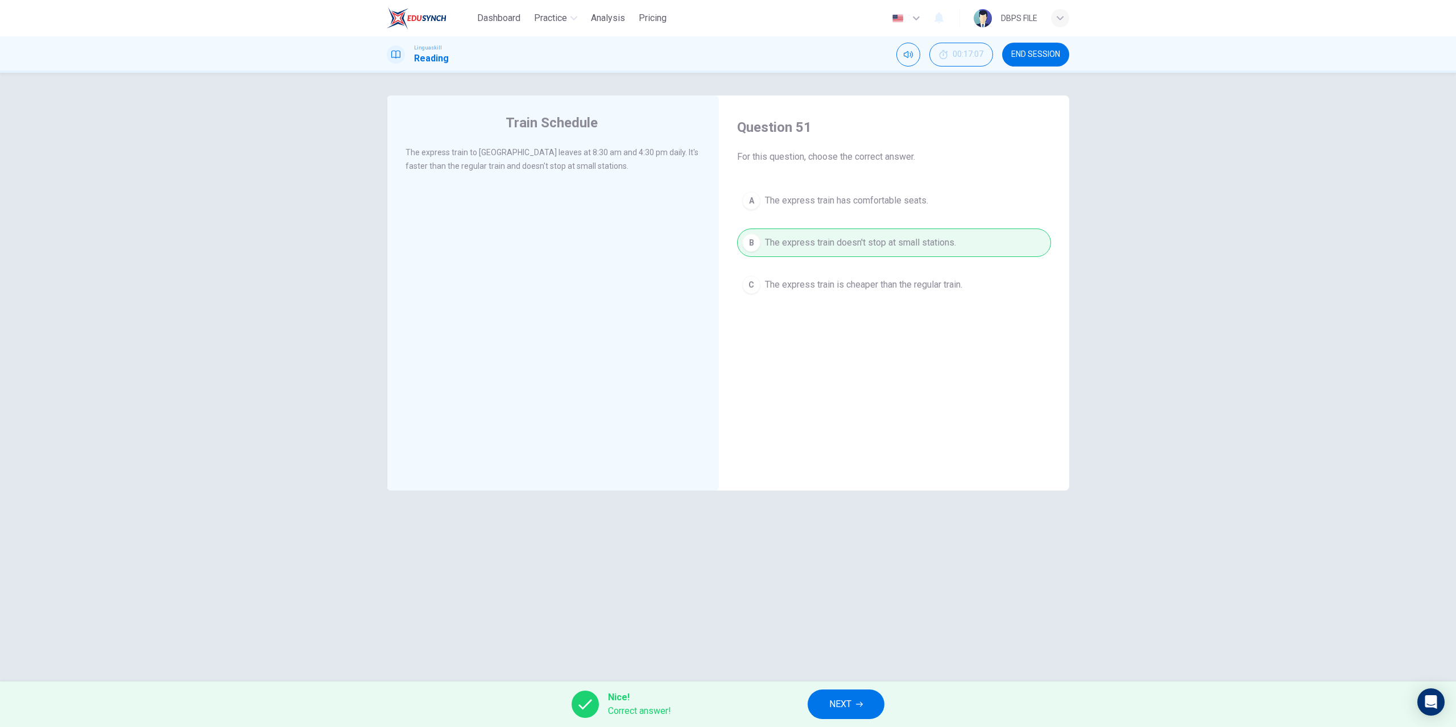
click at [816, 694] on button "NEXT" at bounding box center [846, 705] width 77 height 30
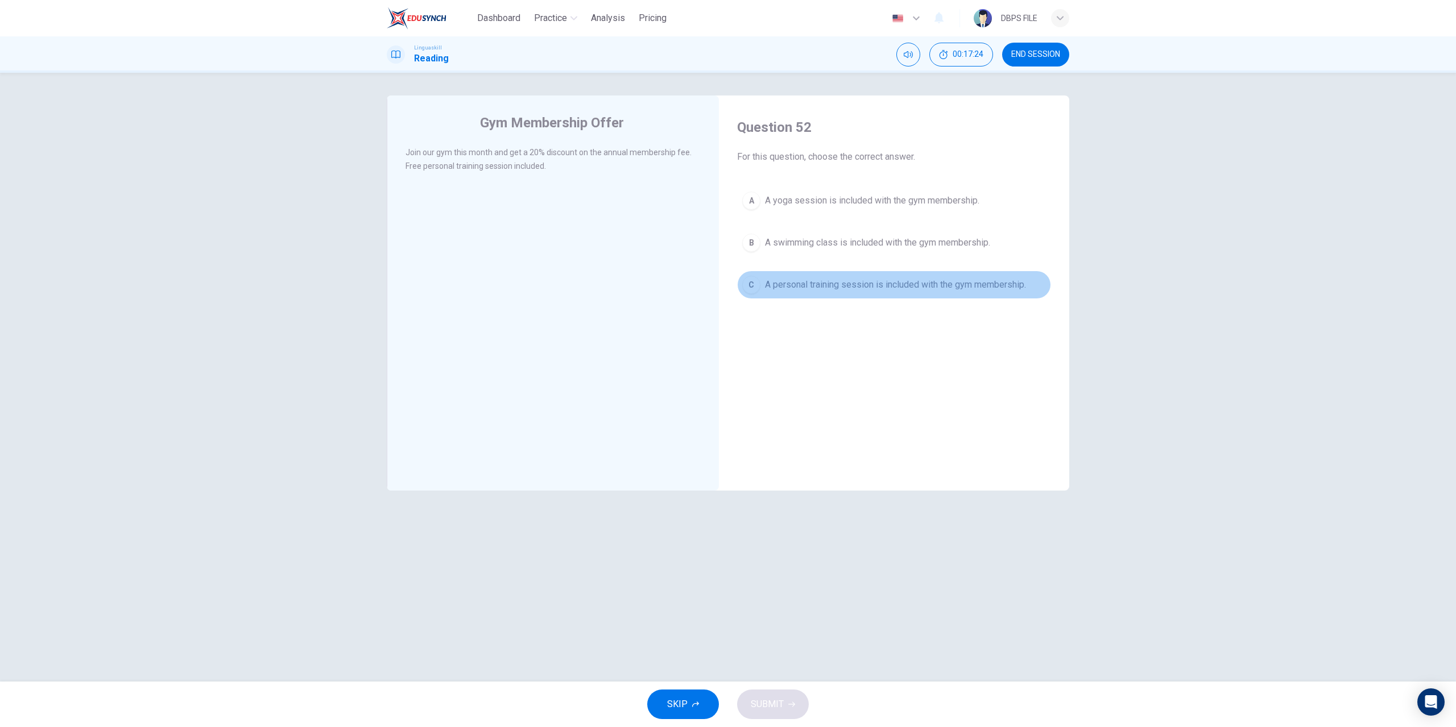
click at [896, 288] on span "A personal training session is included with the gym membership." at bounding box center [895, 285] width 261 height 14
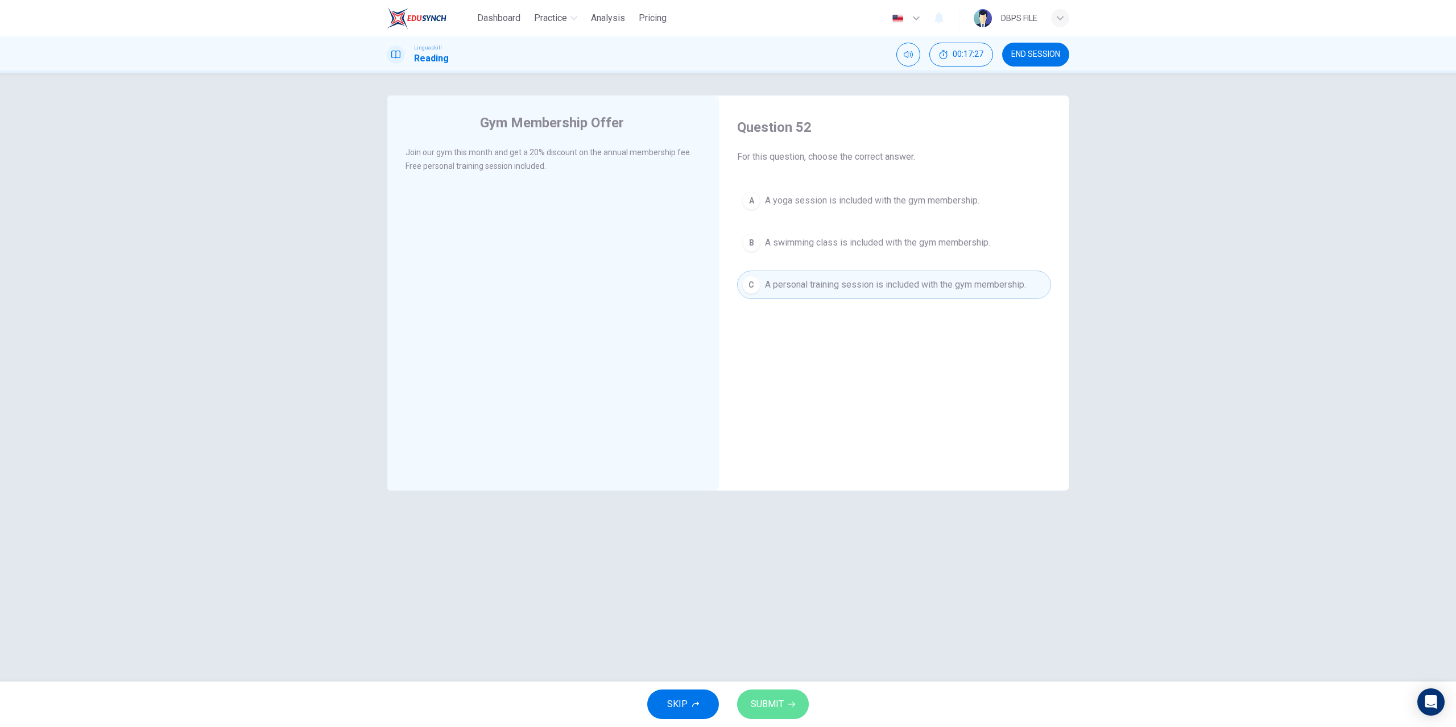
click at [756, 694] on button "SUBMIT" at bounding box center [773, 705] width 72 height 30
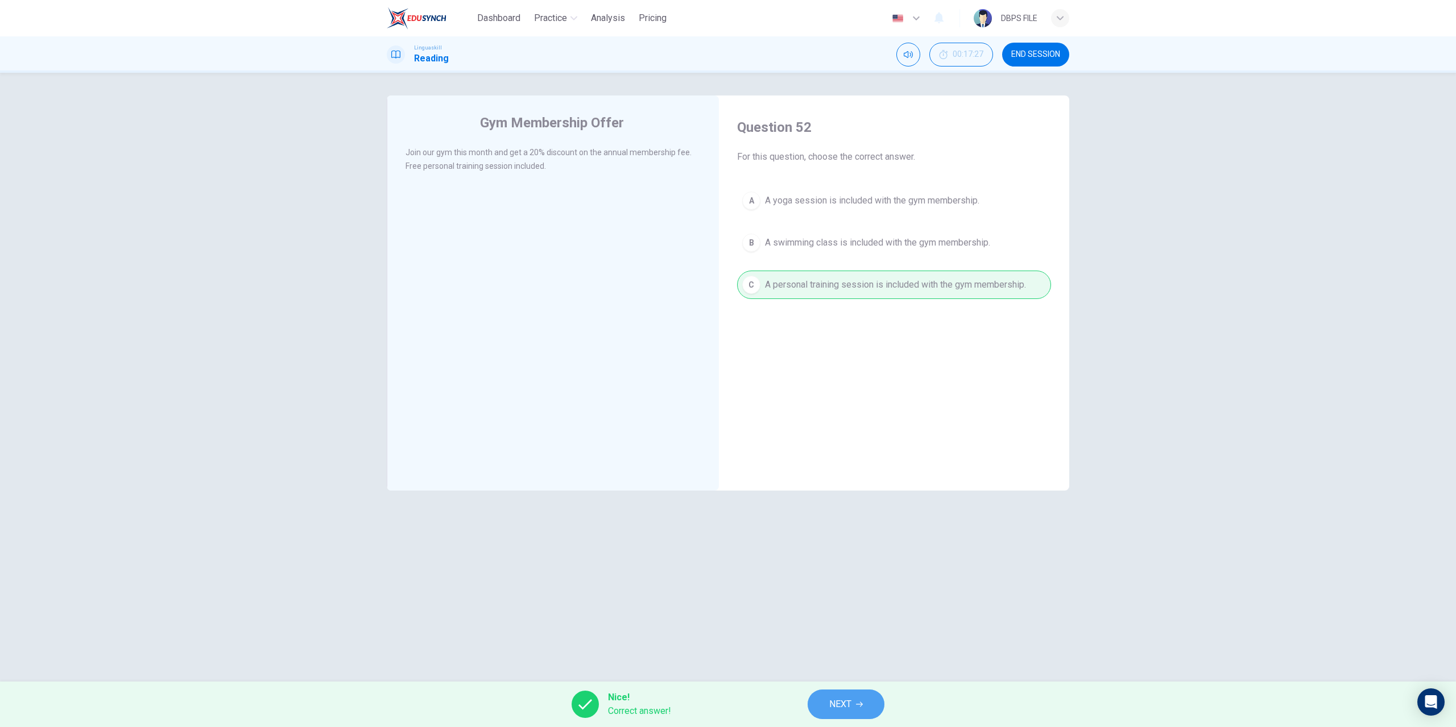
click at [862, 712] on button "NEXT" at bounding box center [846, 705] width 77 height 30
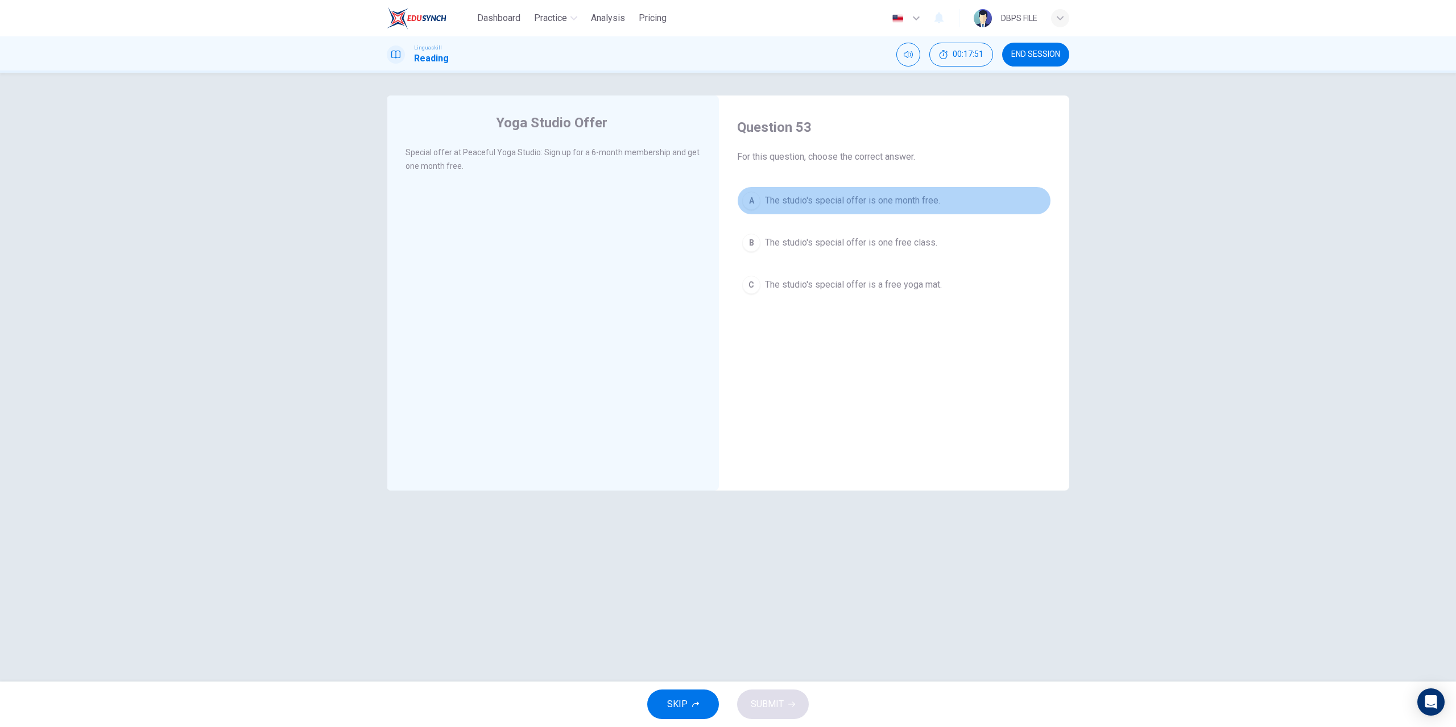
click at [841, 201] on span "The studio's special offer is one month free." at bounding box center [852, 201] width 175 height 14
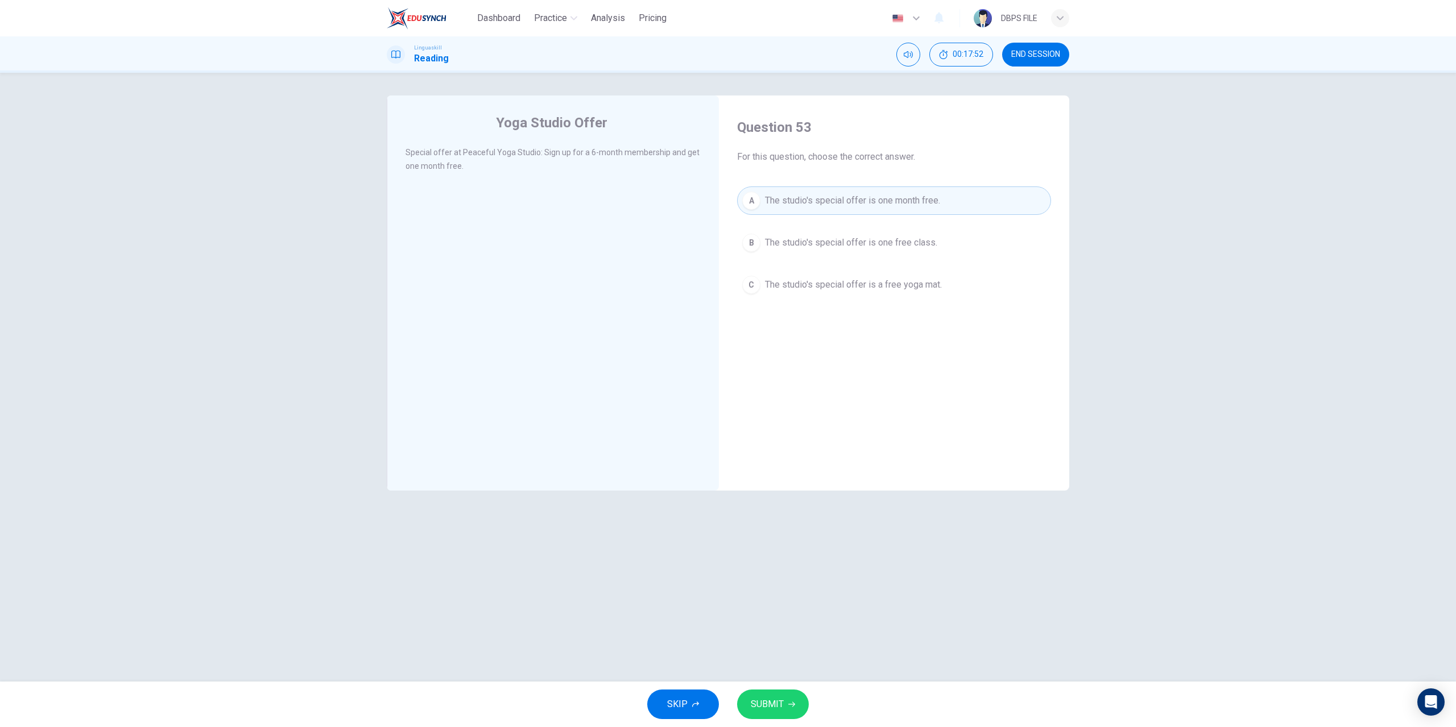
click at [781, 696] on button "SUBMIT" at bounding box center [773, 705] width 72 height 30
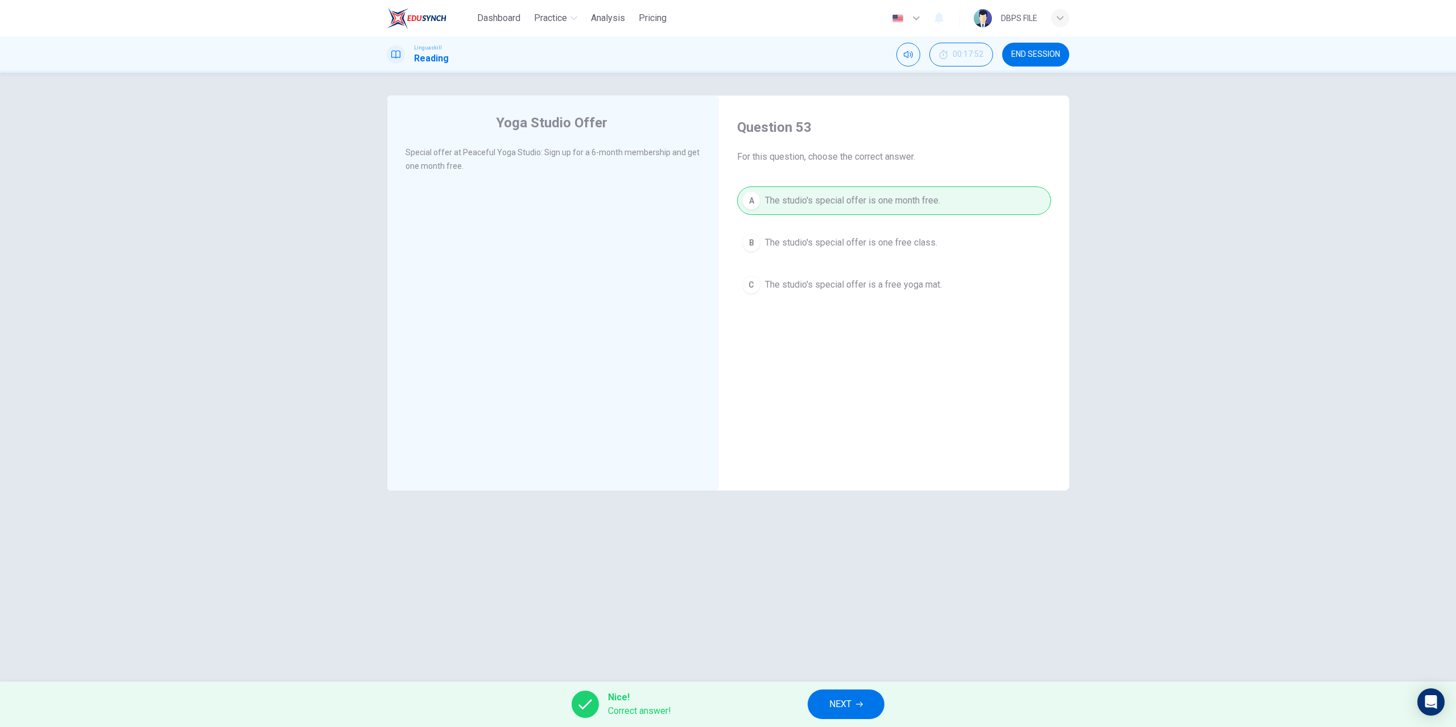
click at [858, 711] on button "NEXT" at bounding box center [846, 705] width 77 height 30
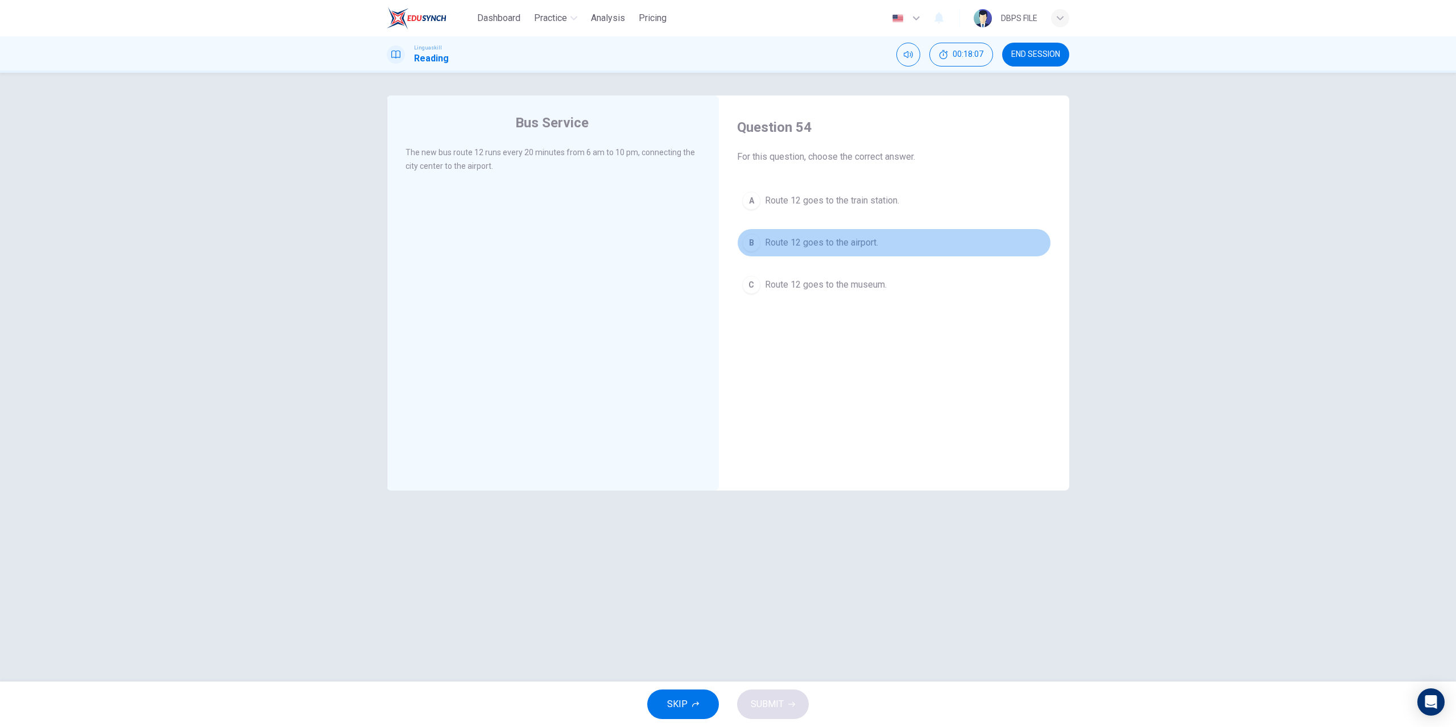
click at [812, 241] on span "Route 12 goes to the airport." at bounding box center [821, 243] width 113 height 14
click at [781, 700] on span "SUBMIT" at bounding box center [767, 705] width 33 height 16
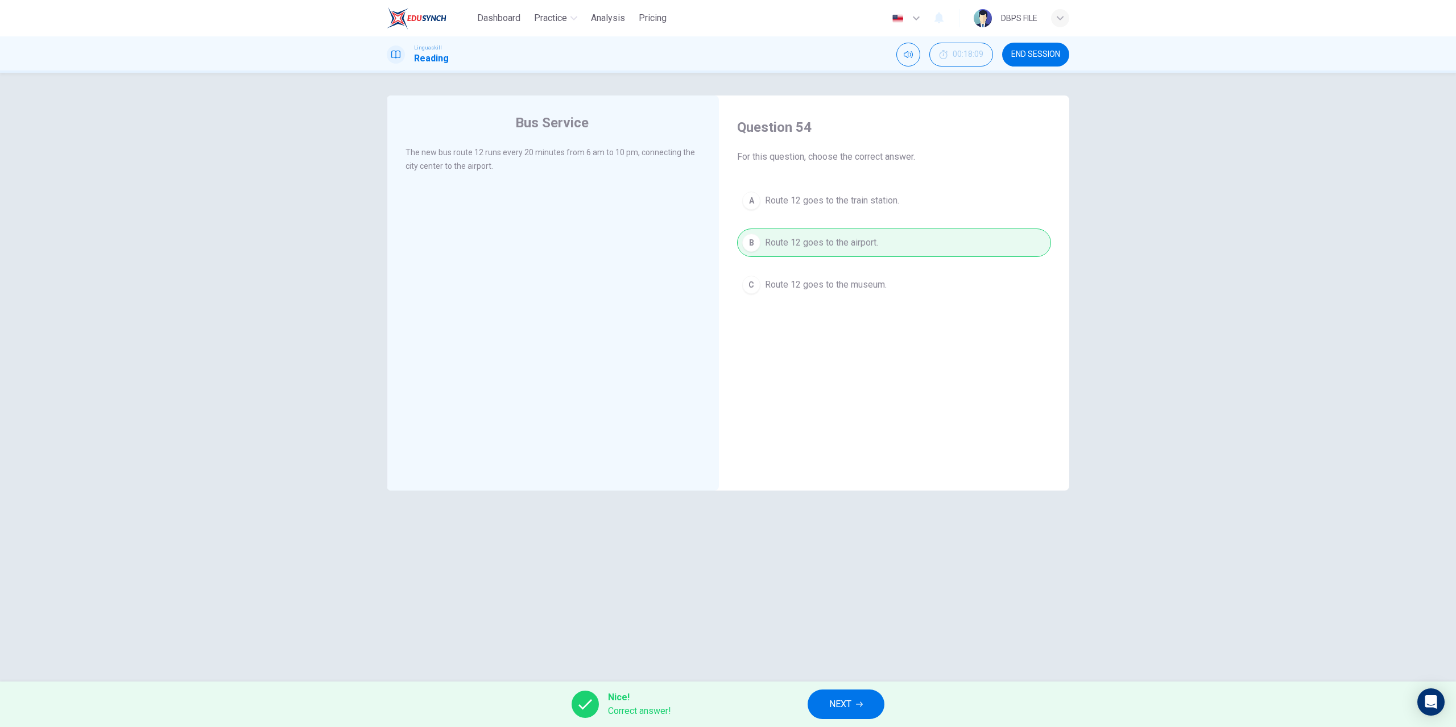
click at [833, 709] on span "NEXT" at bounding box center [840, 705] width 22 height 16
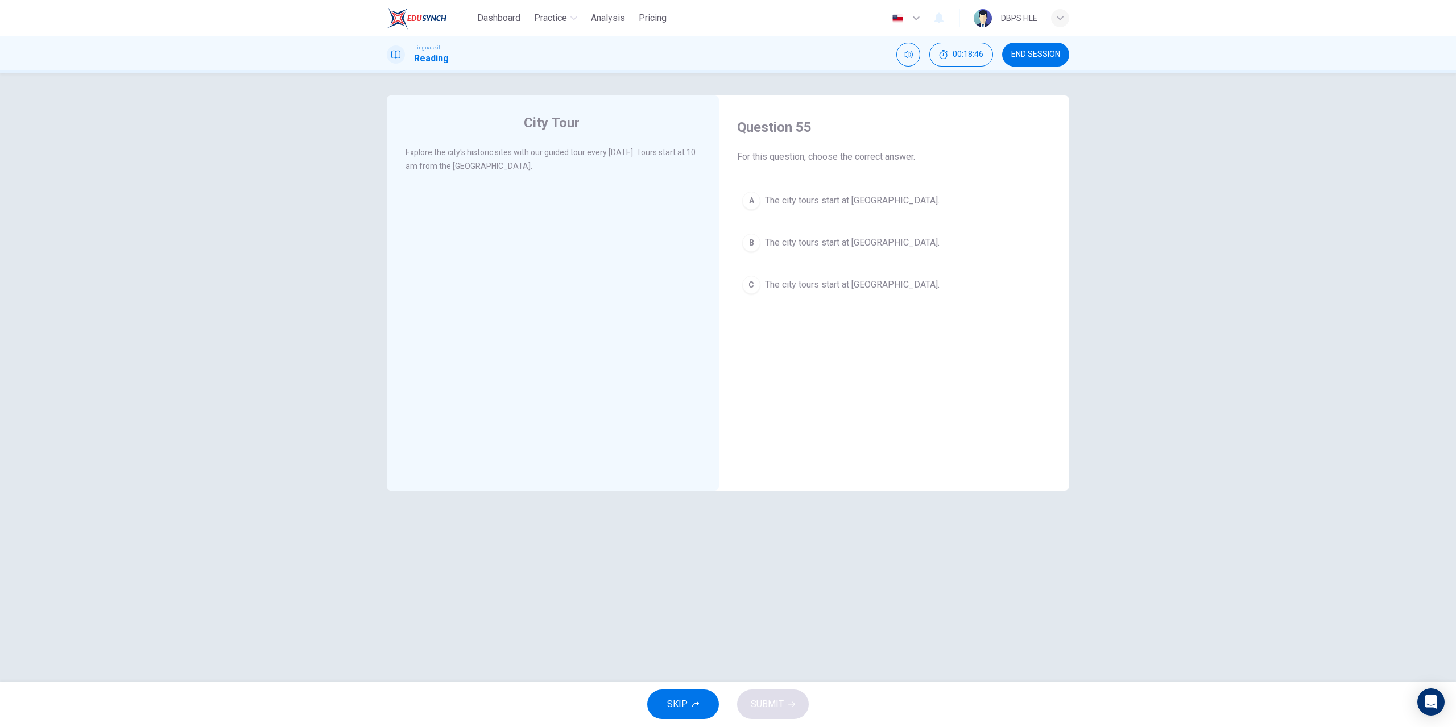
click at [1039, 61] on button "END SESSION" at bounding box center [1035, 55] width 67 height 24
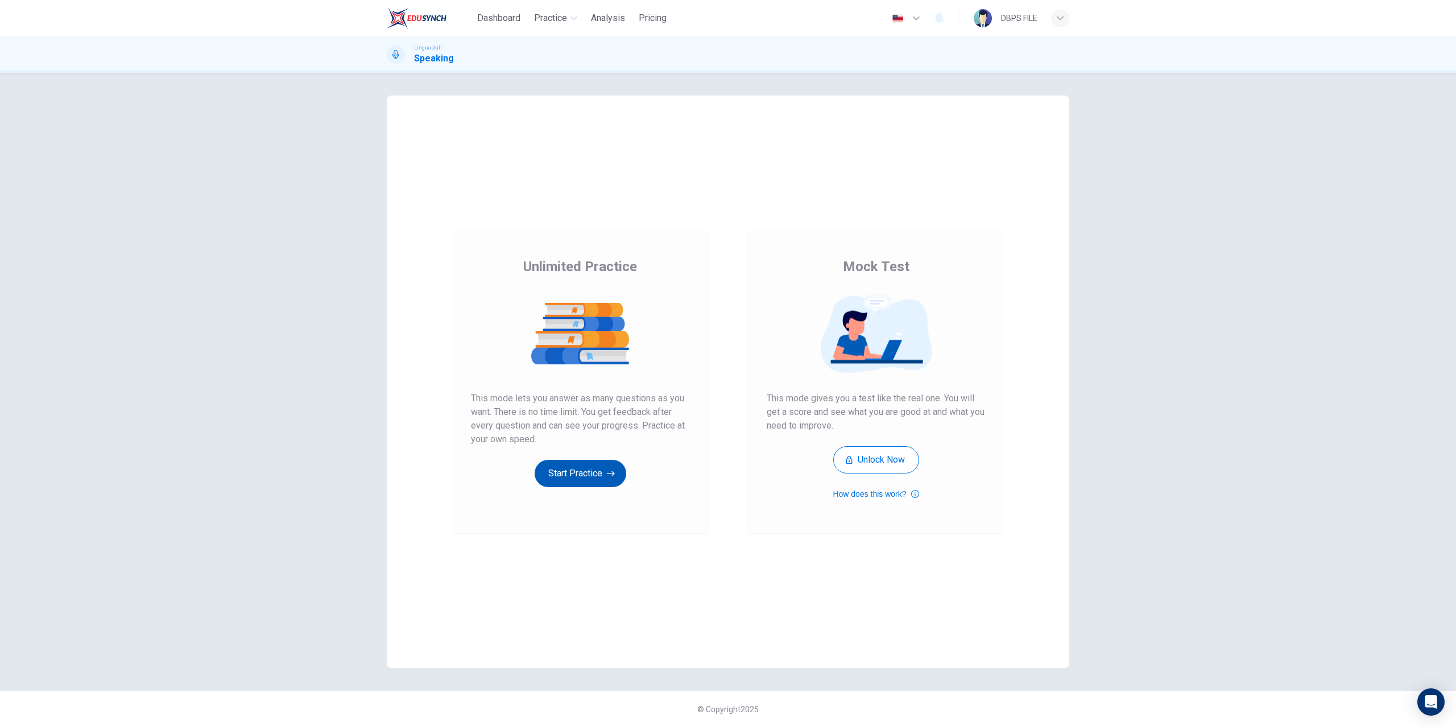
click at [582, 473] on button "Start Practice" at bounding box center [581, 473] width 92 height 27
click at [874, 458] on button "Unlock Now" at bounding box center [876, 459] width 86 height 27
